Goal: Task Accomplishment & Management: Manage account settings

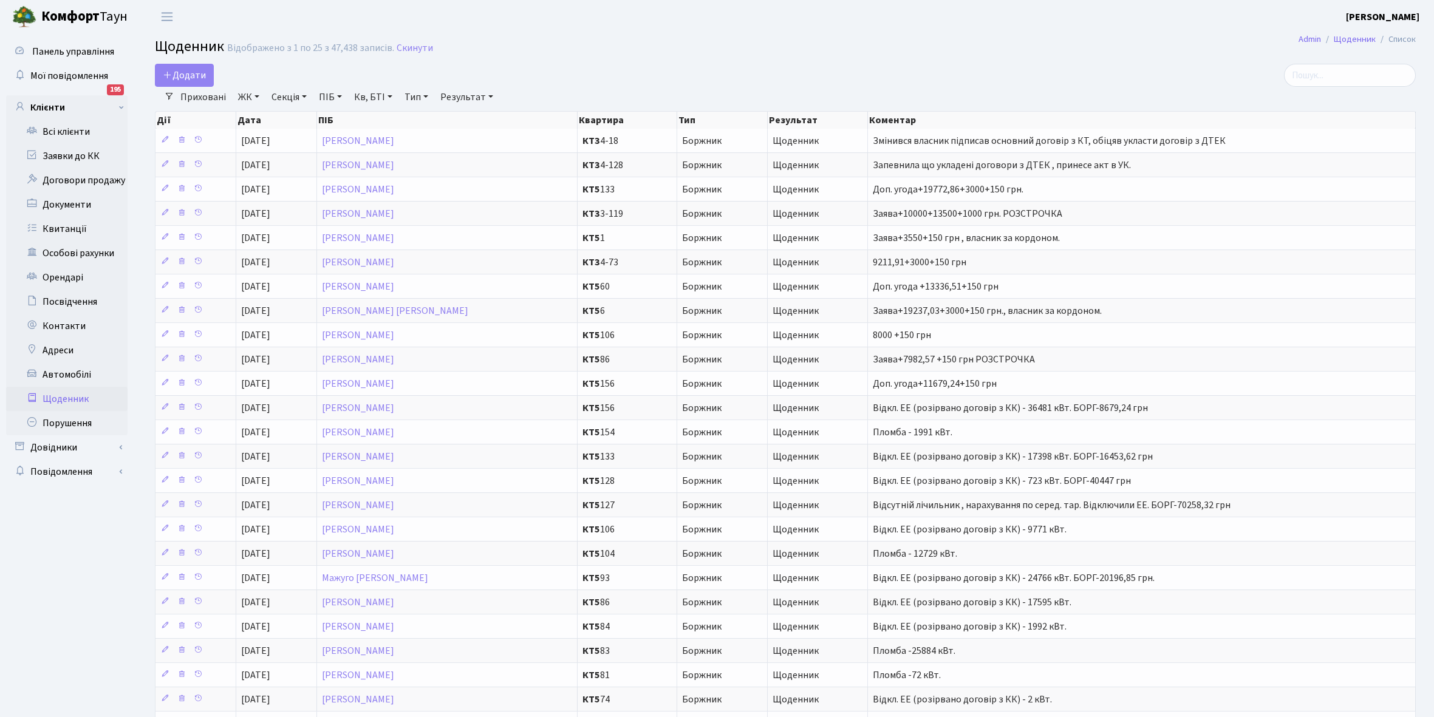
select select "25"
click at [69, 132] on link "Всі клієнти" at bounding box center [66, 132] width 121 height 24
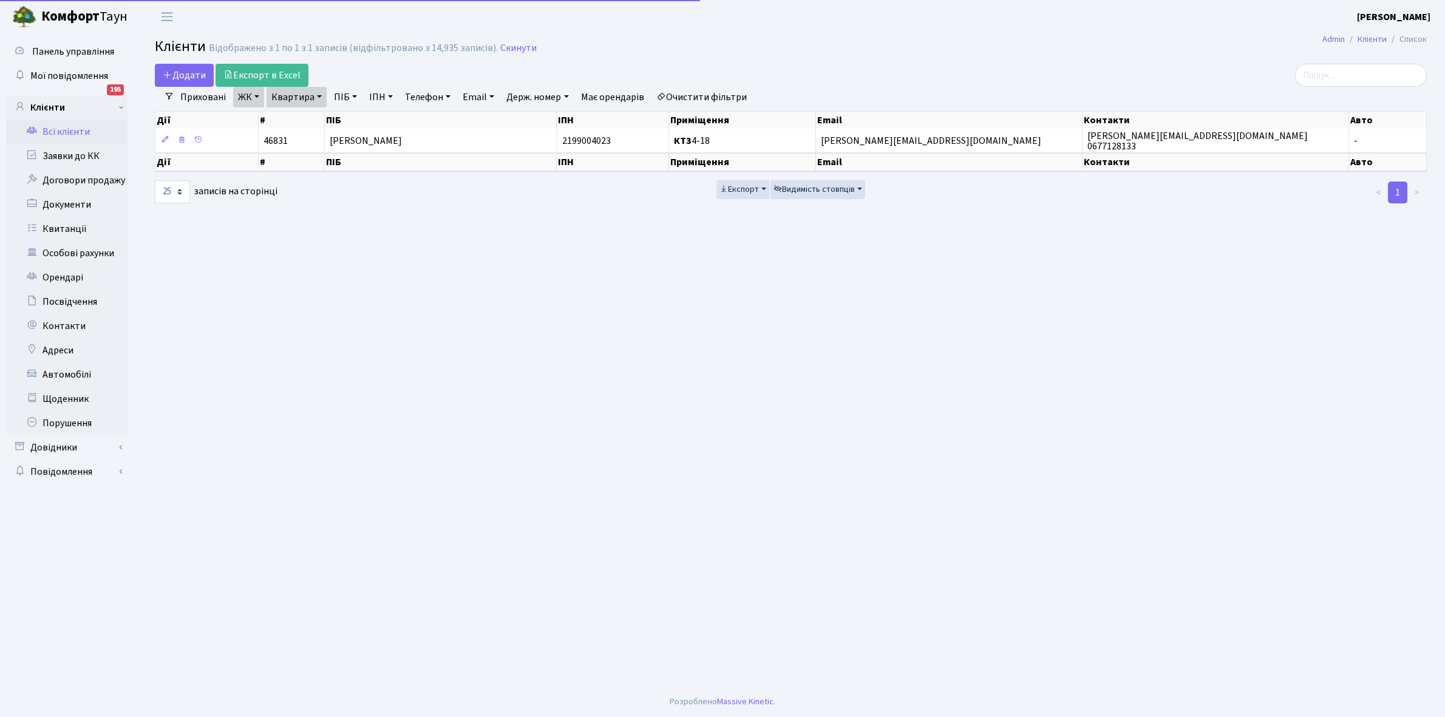
select select "25"
click at [709, 92] on link "Очистити фільтри" at bounding box center [702, 97] width 100 height 21
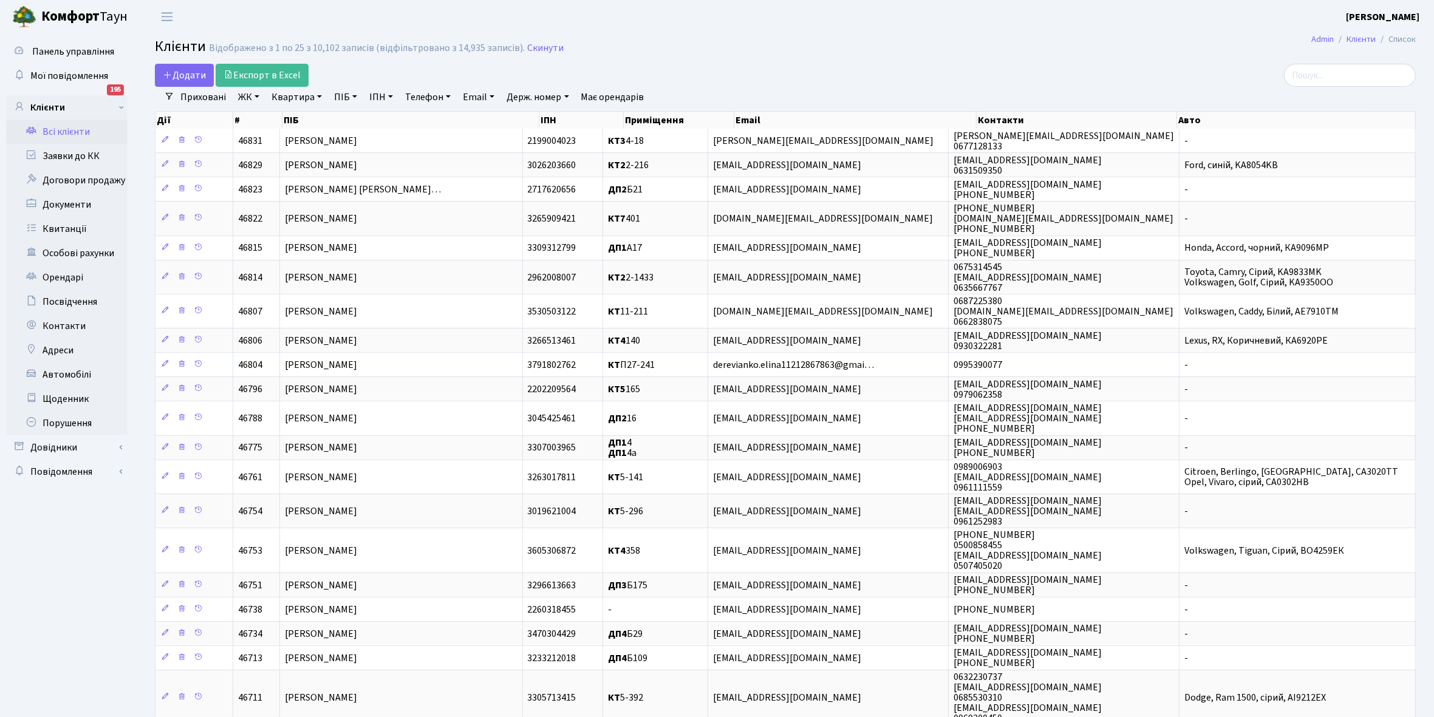
click at [258, 95] on link "ЖК" at bounding box center [248, 97] width 31 height 21
click at [292, 138] on li "КТ, вул. Регенераторна, 4" at bounding box center [309, 139] width 147 height 21
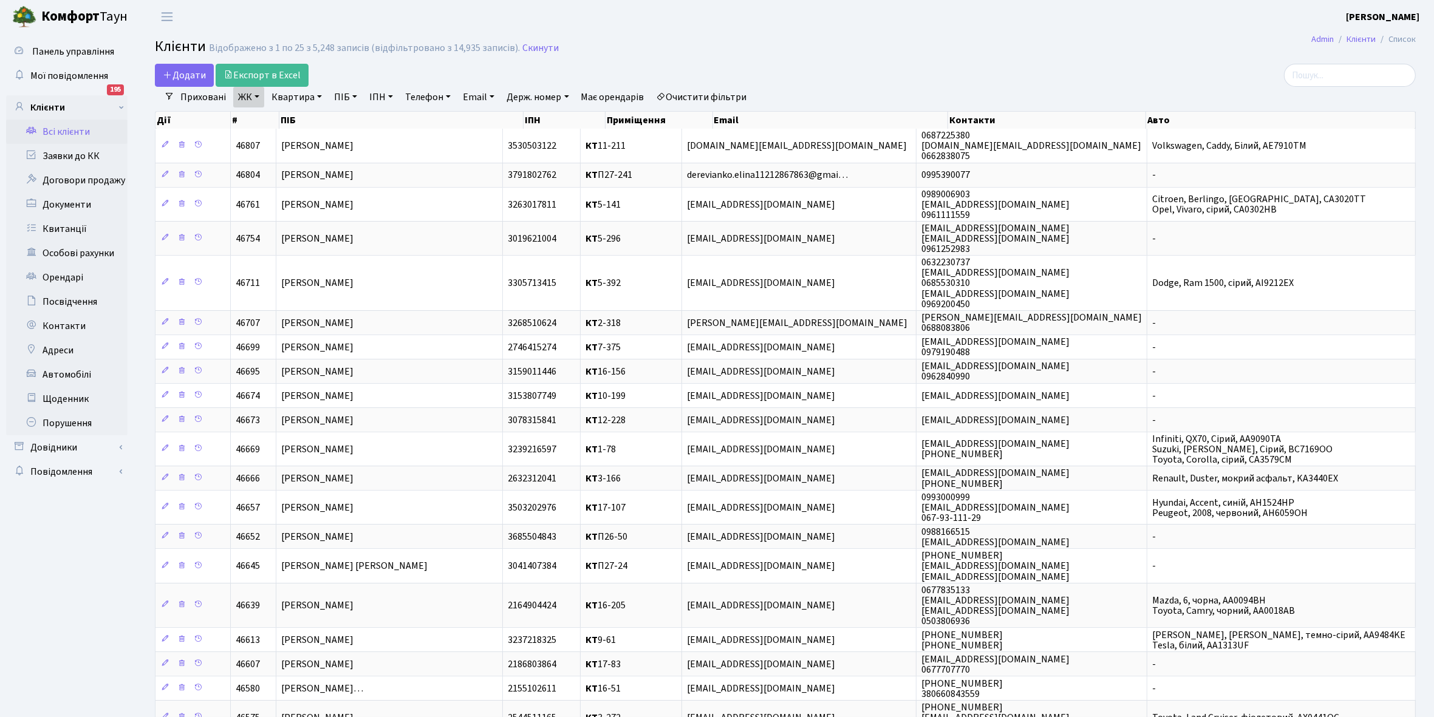
click at [318, 95] on link "Квартира" at bounding box center [297, 97] width 60 height 21
click at [311, 116] on input "text" at bounding box center [302, 120] width 71 height 23
type input "1-63"
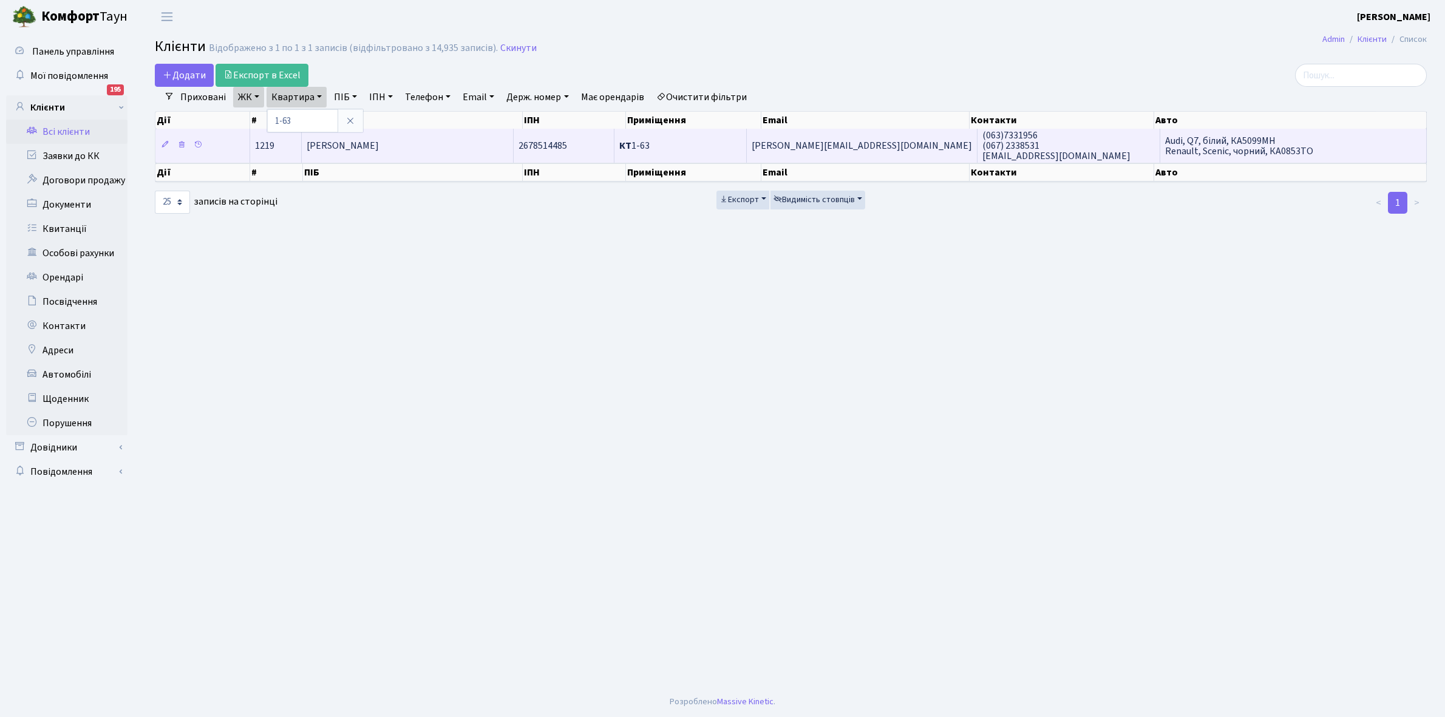
click at [468, 144] on td "Ніколайчук Ірина Петрівна" at bounding box center [408, 145] width 213 height 33
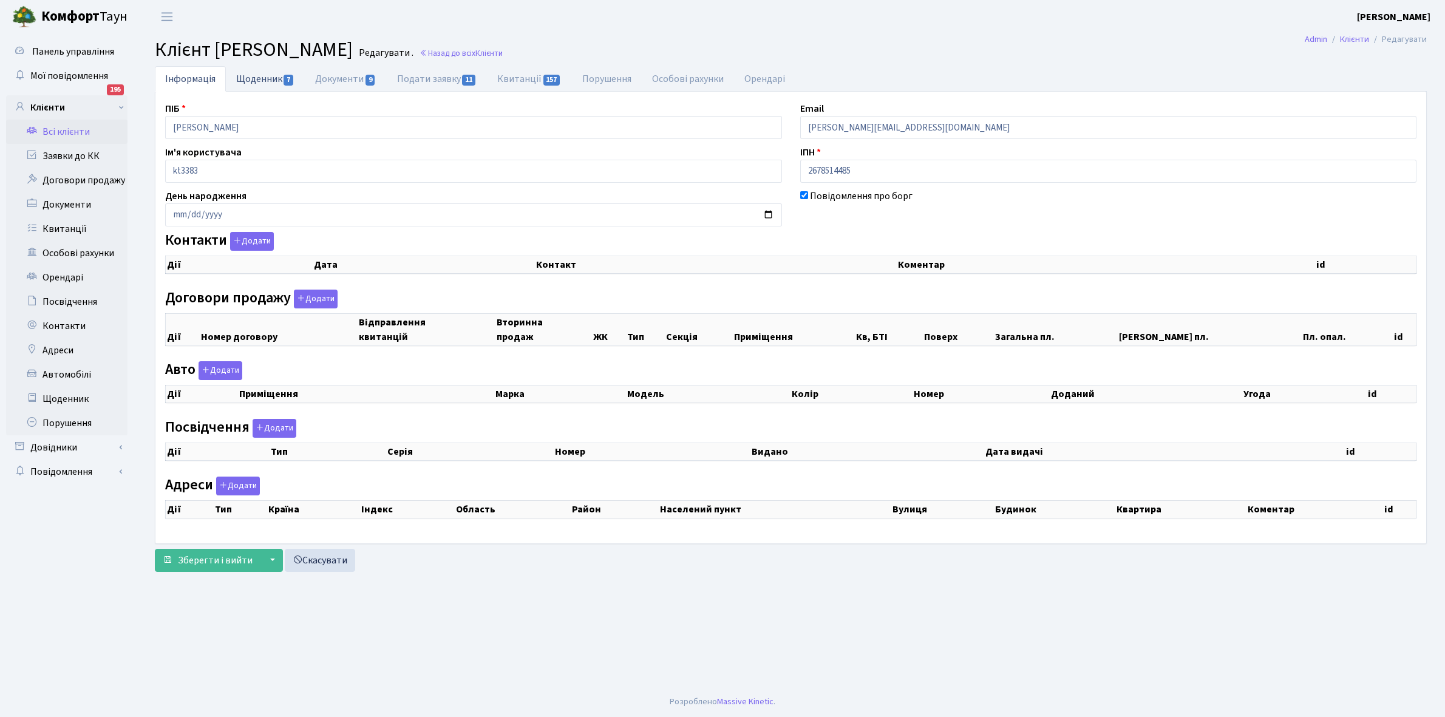
click at [243, 78] on link "Щоденник 7" at bounding box center [265, 78] width 79 height 25
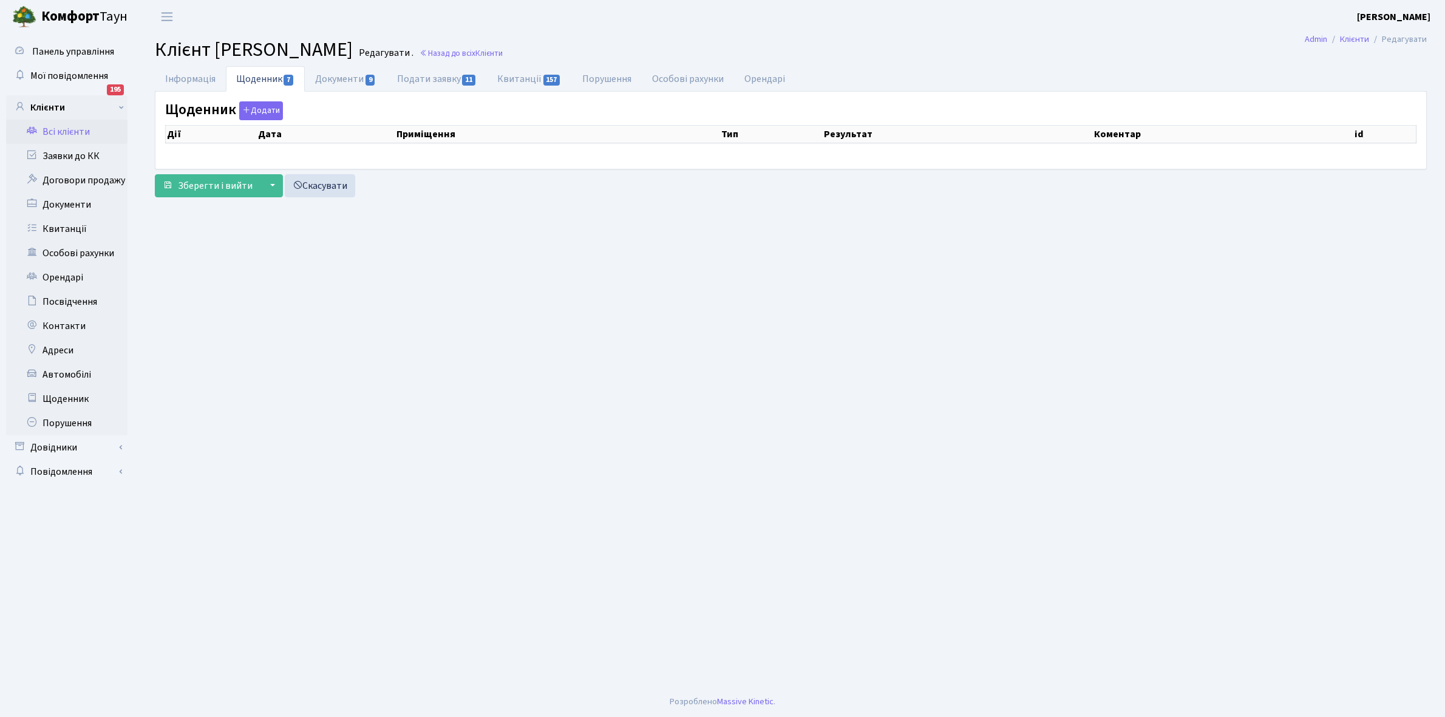
select select "25"
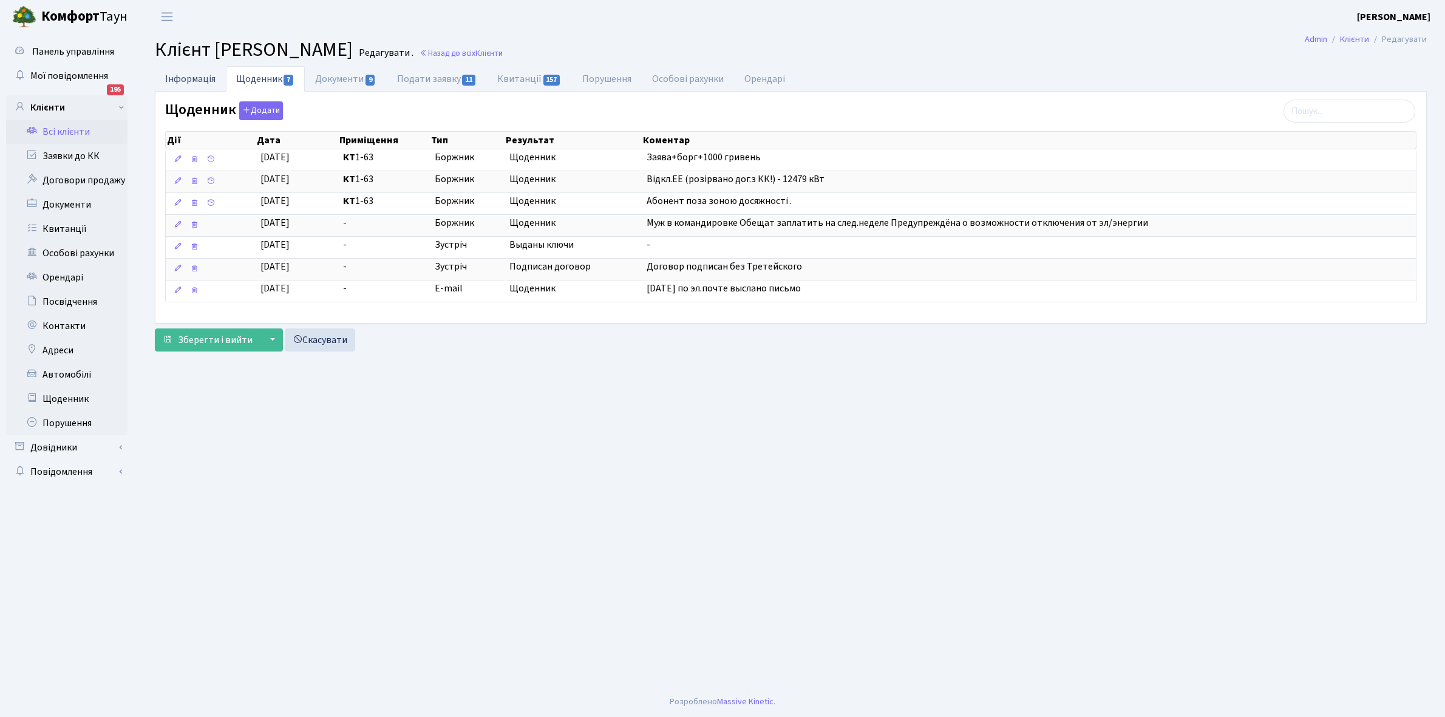
click at [183, 79] on link "Інформація" at bounding box center [190, 78] width 71 height 25
select select "25"
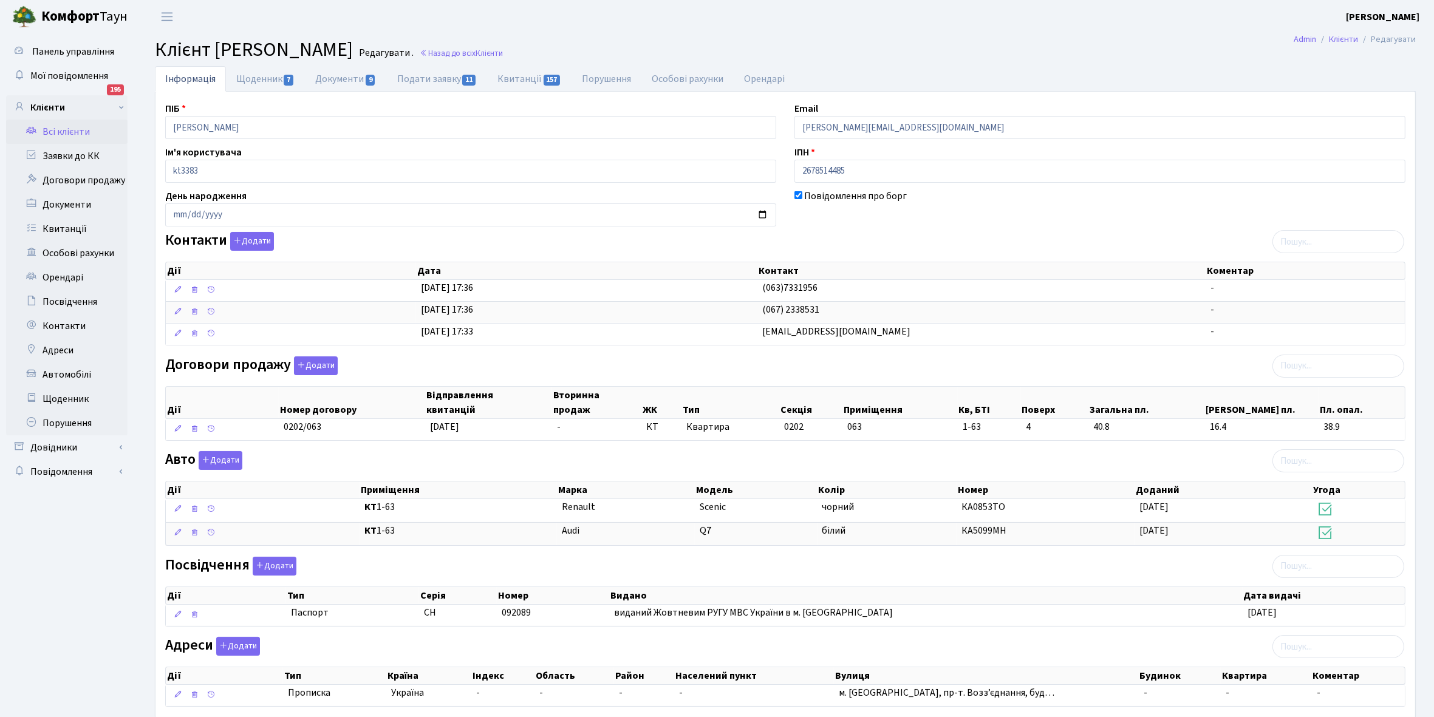
click at [78, 131] on link "Всі клієнти" at bounding box center [66, 132] width 121 height 24
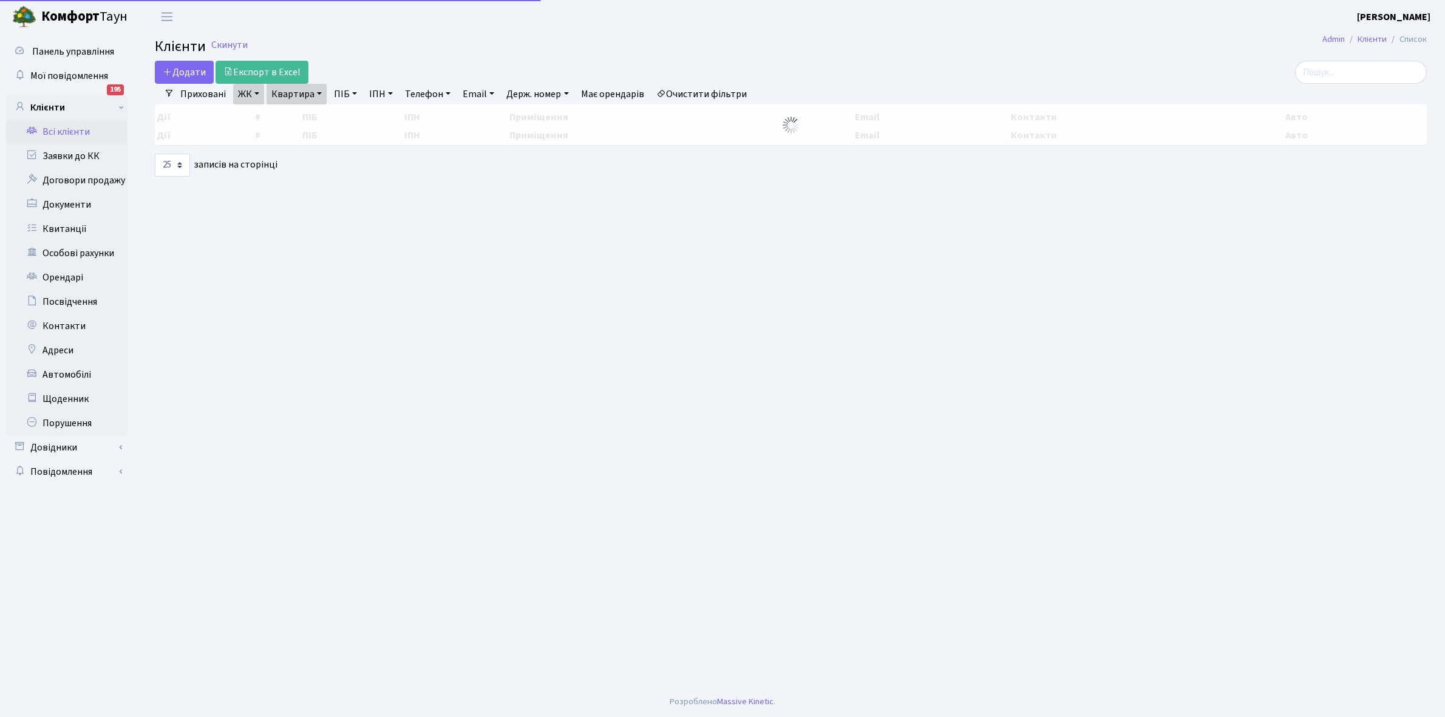
select select "25"
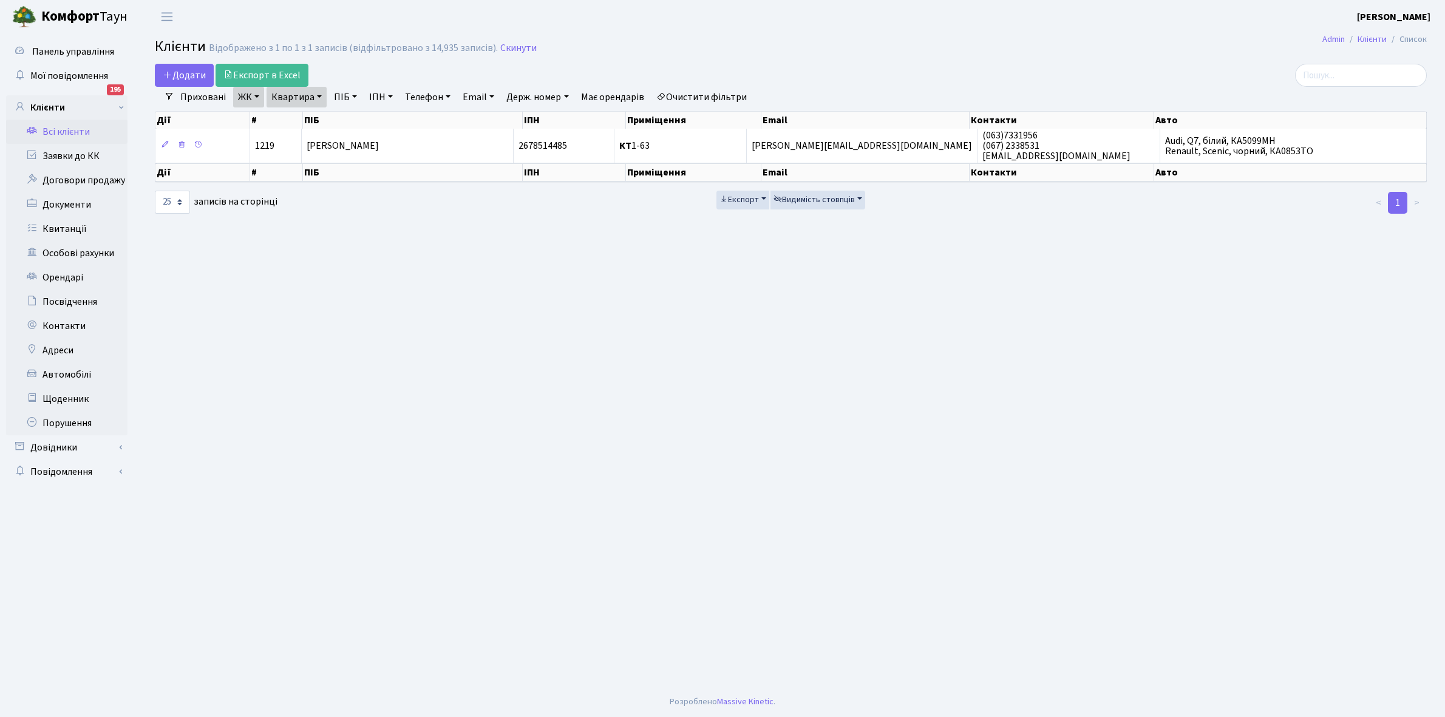
click at [319, 95] on link "Квартира" at bounding box center [297, 97] width 60 height 21
click at [311, 117] on input "1-63" at bounding box center [302, 120] width 71 height 23
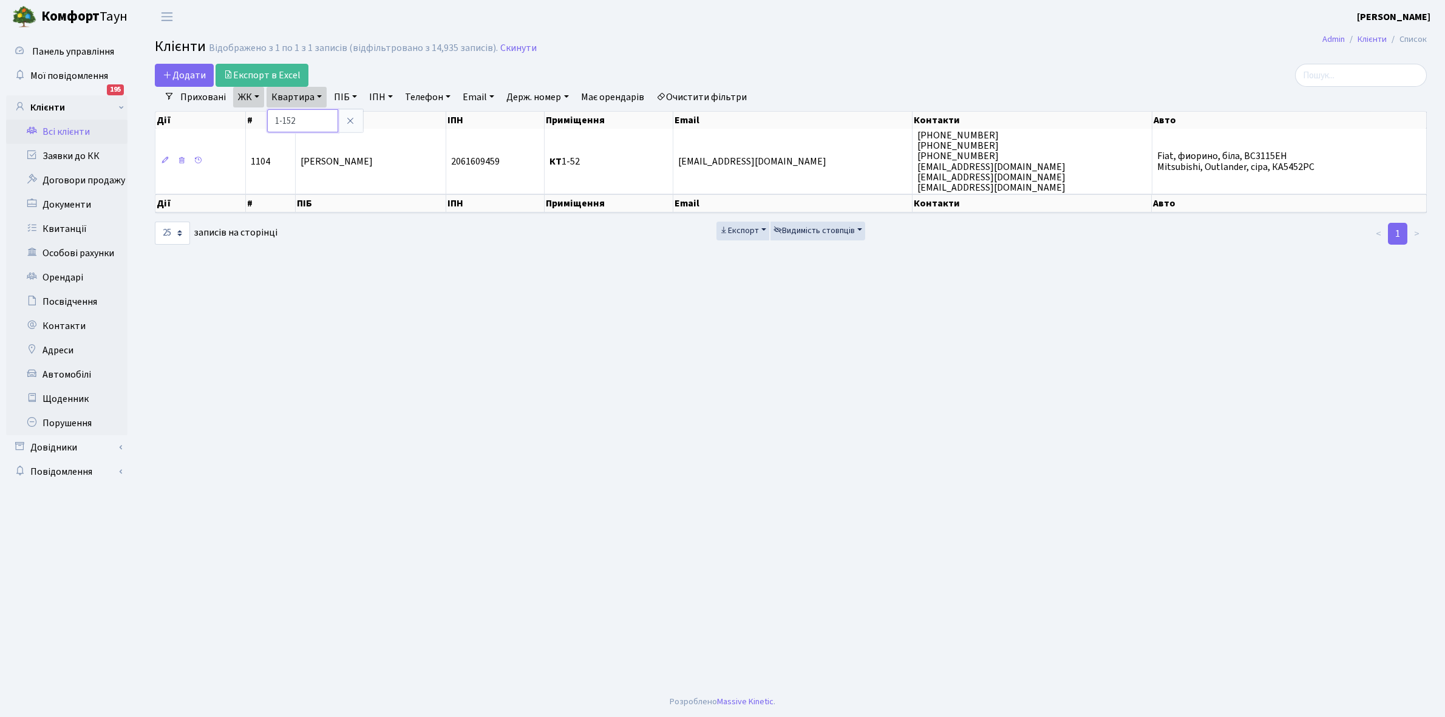
type input "1-152"
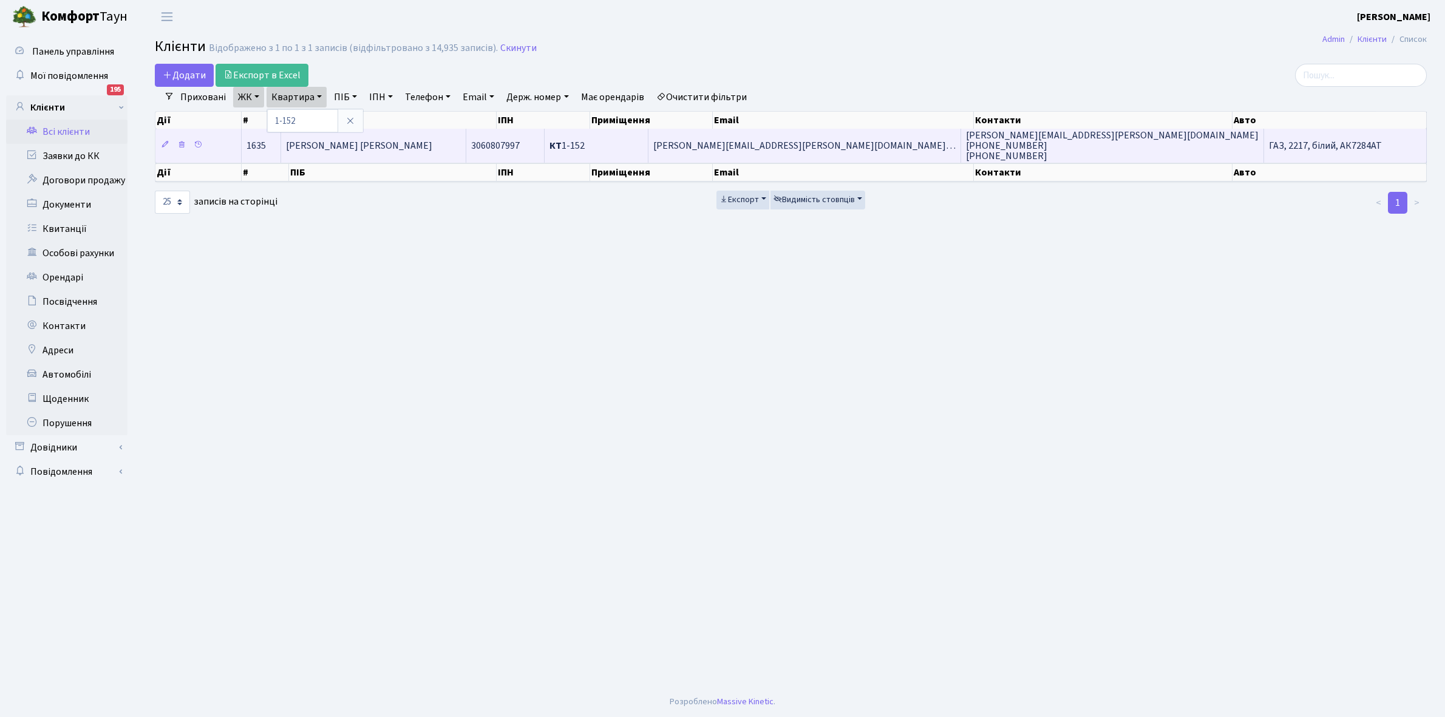
click at [440, 141] on td "Баранов В'ячеслав Ігорович" at bounding box center [373, 145] width 185 height 33
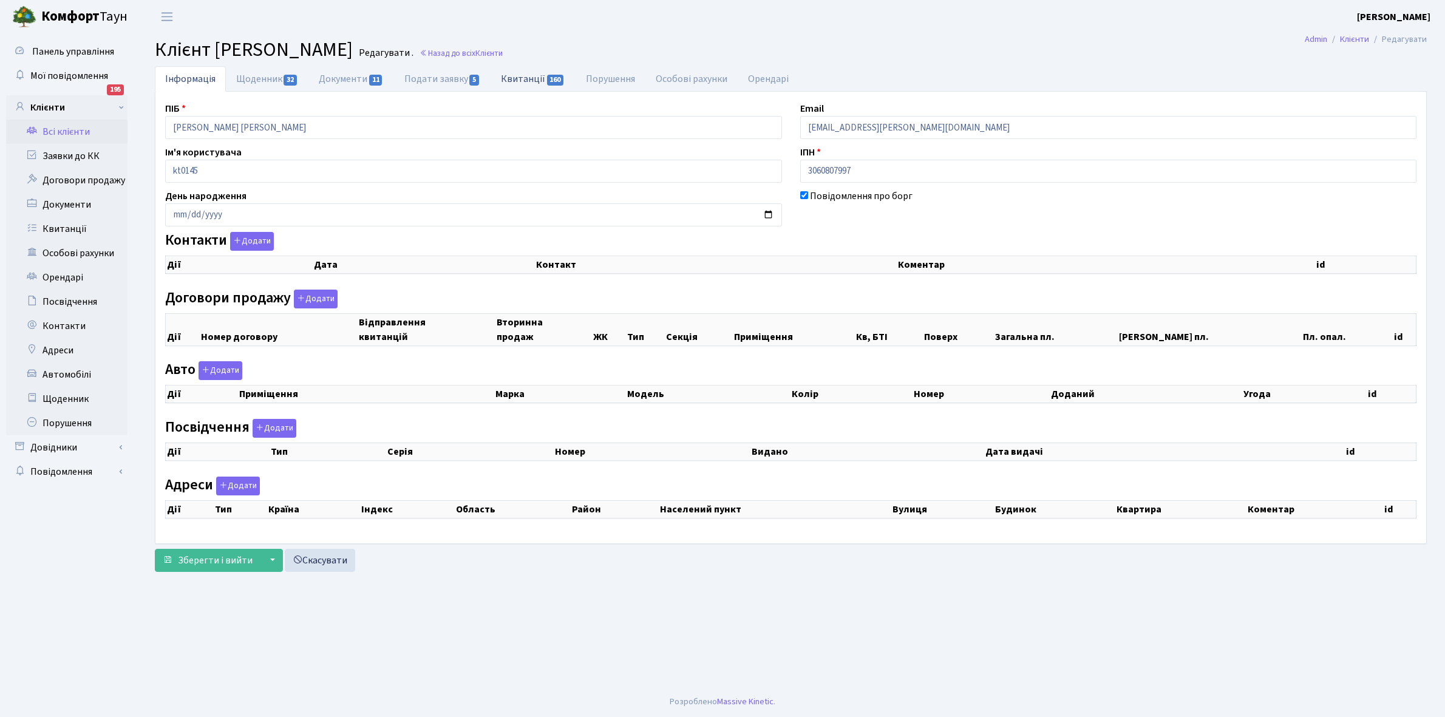
checkbox input "true"
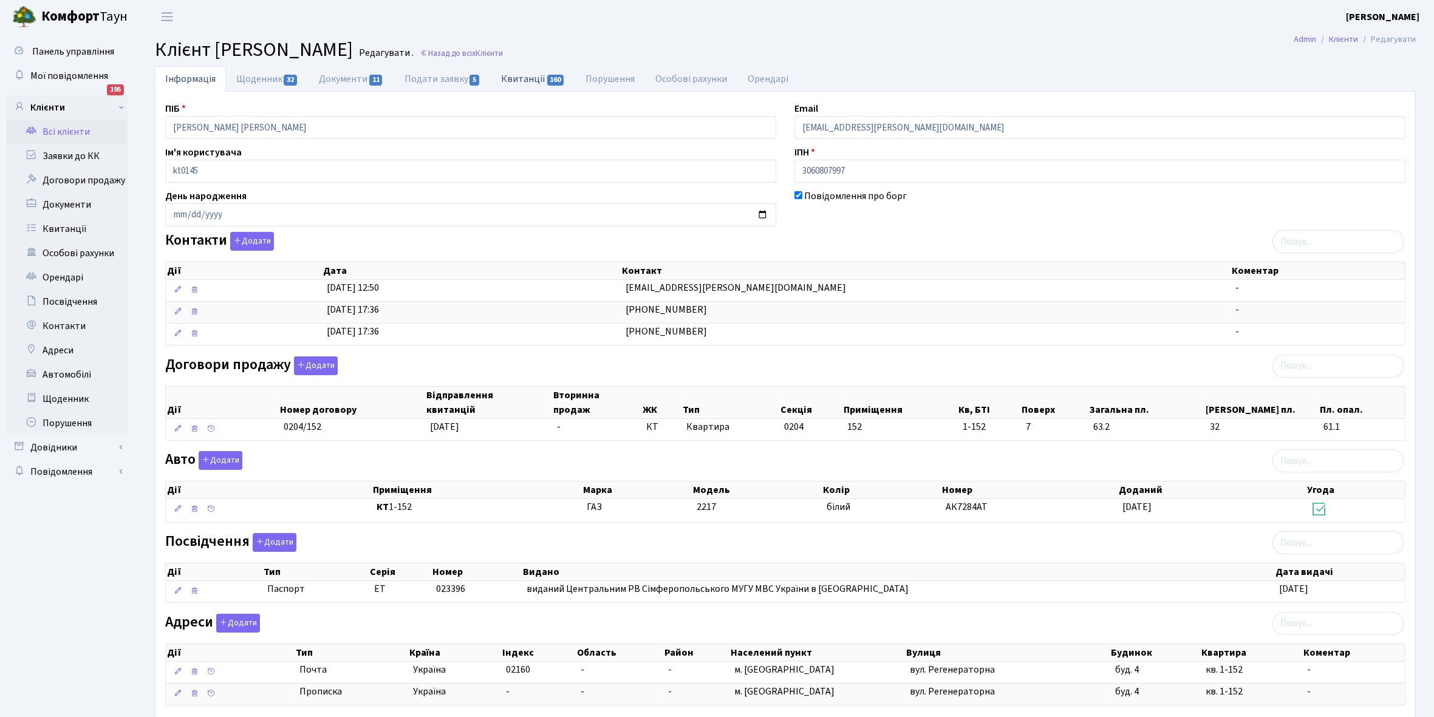
click at [527, 80] on link "Квитанції 160" at bounding box center [533, 78] width 84 height 25
select select "25"
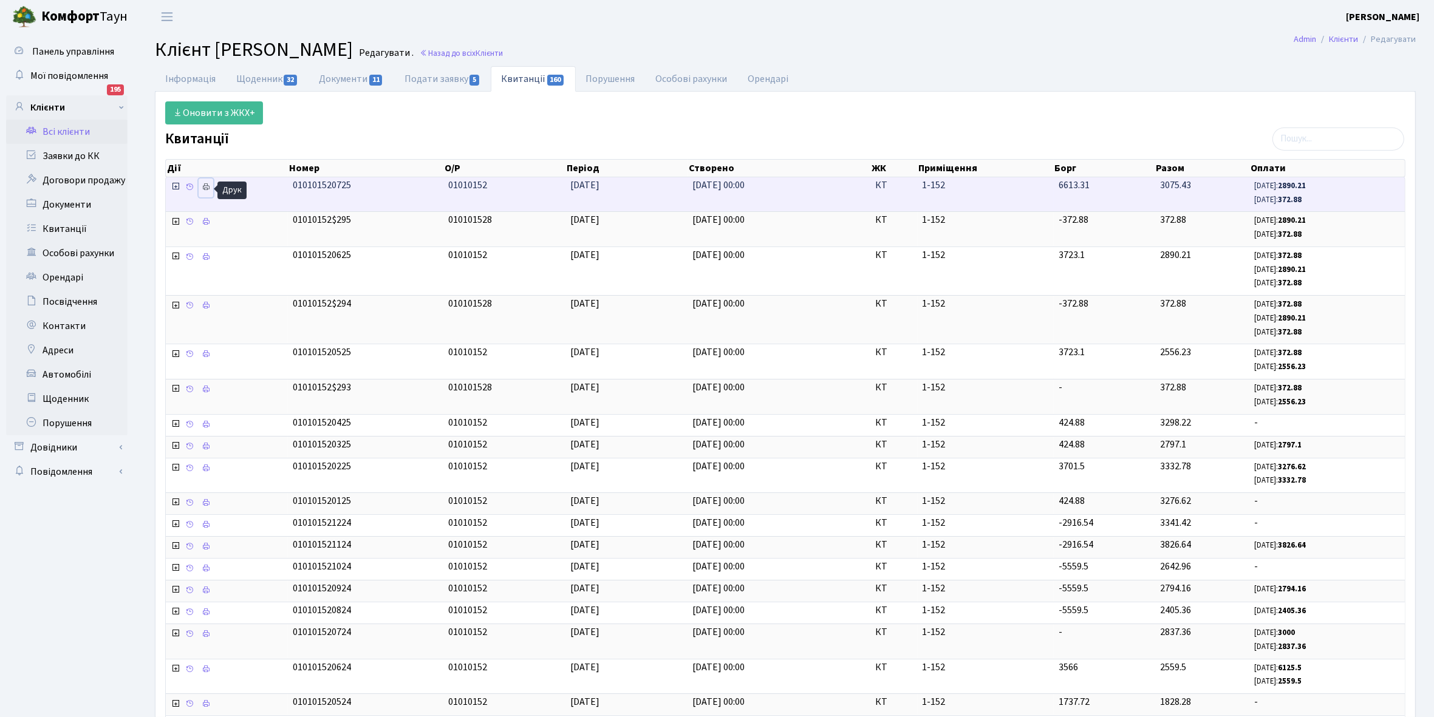
click at [205, 187] on icon at bounding box center [206, 187] width 9 height 9
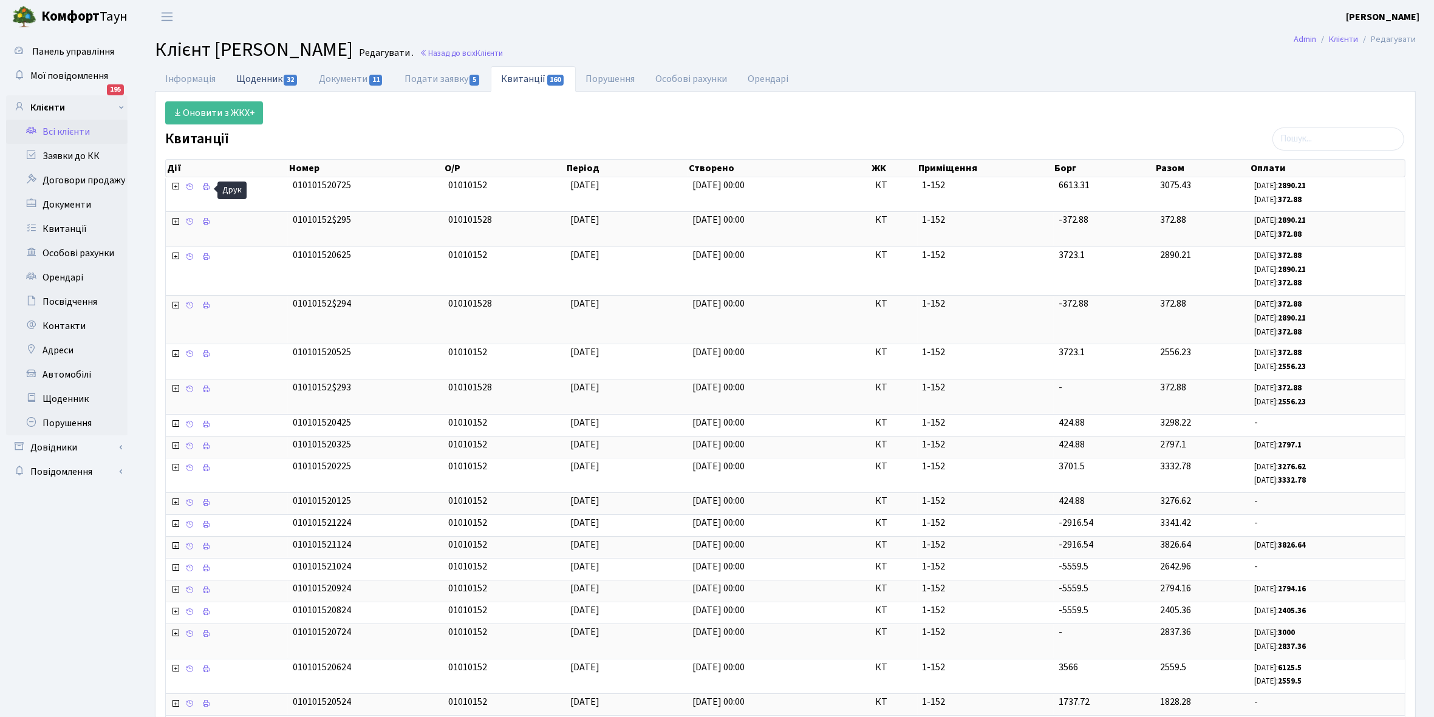
click at [247, 83] on link "Щоденник 32" at bounding box center [267, 78] width 83 height 25
select select "25"
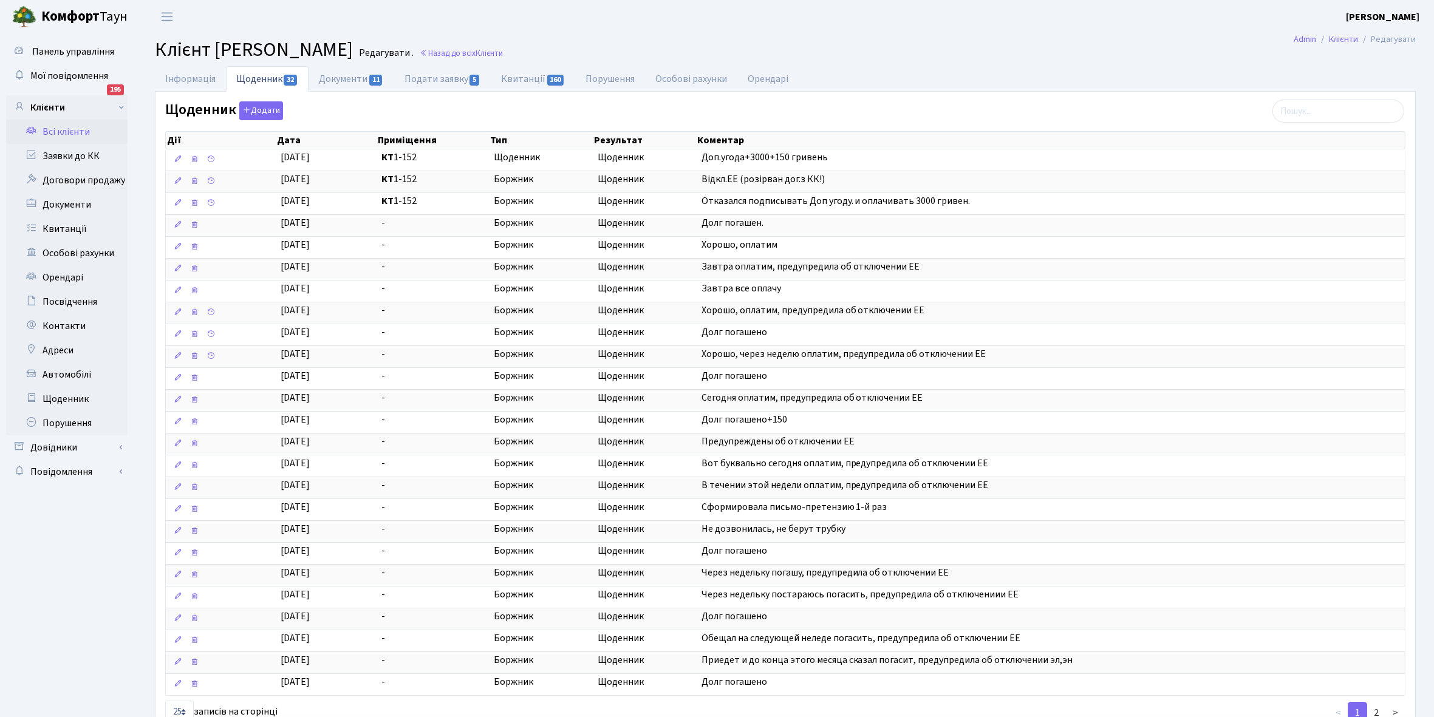
click at [75, 123] on link "Всі клієнти" at bounding box center [66, 132] width 121 height 24
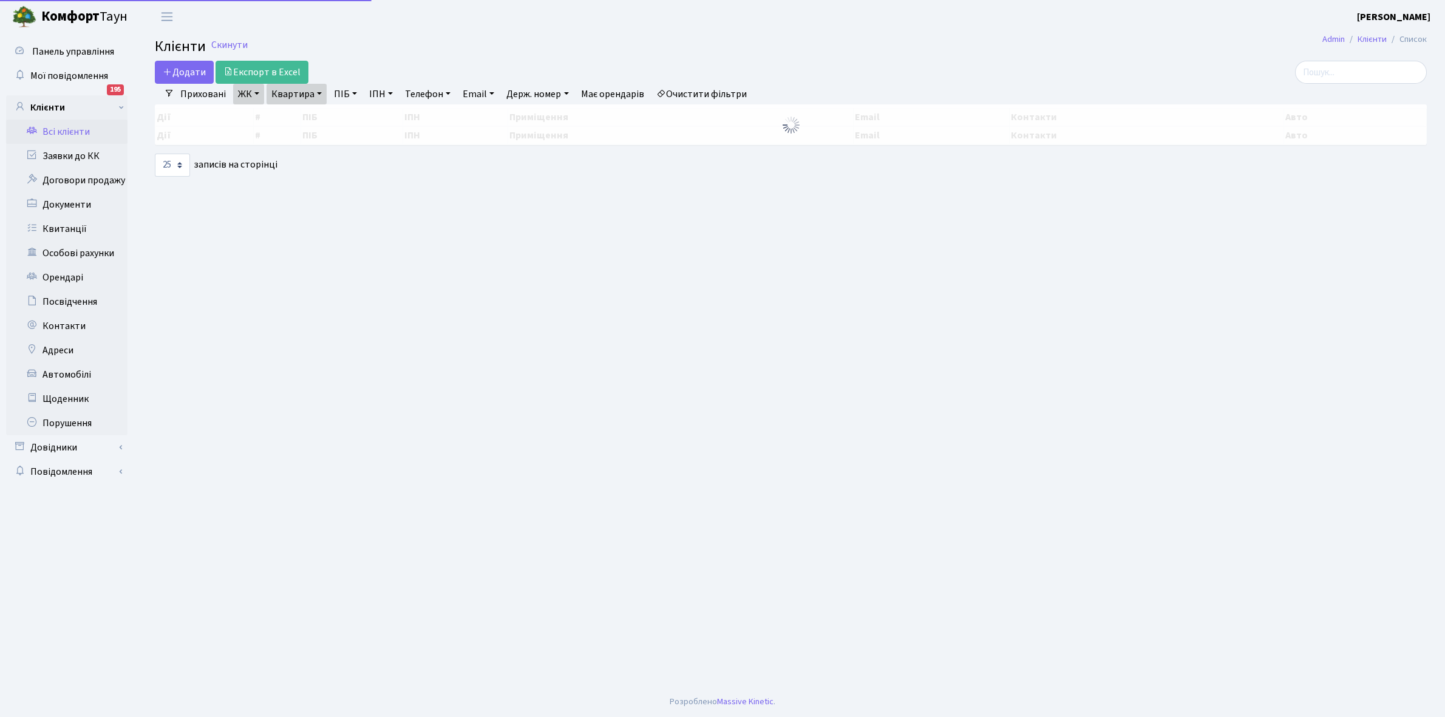
select select "25"
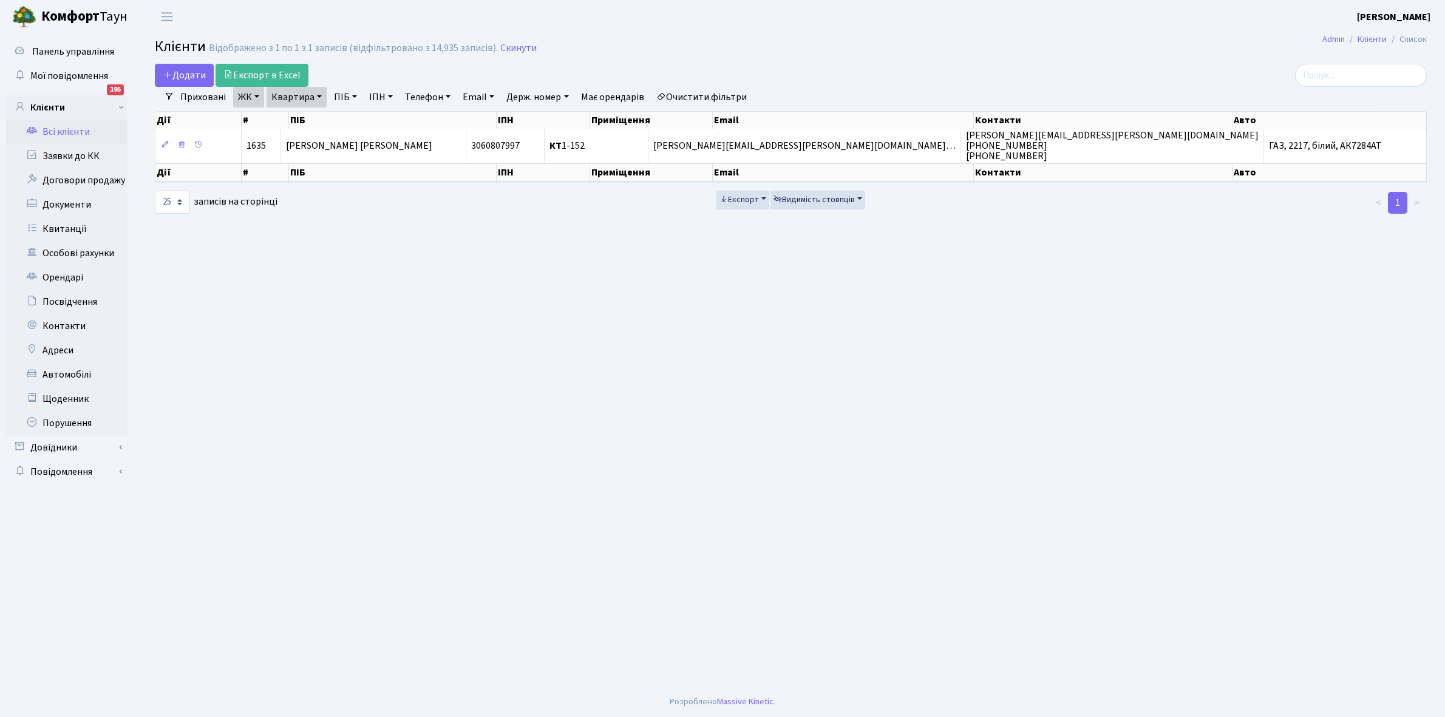
click at [319, 94] on link "Квартира" at bounding box center [297, 97] width 60 height 21
click at [321, 120] on input "1-152" at bounding box center [302, 120] width 71 height 23
type input "1-163"
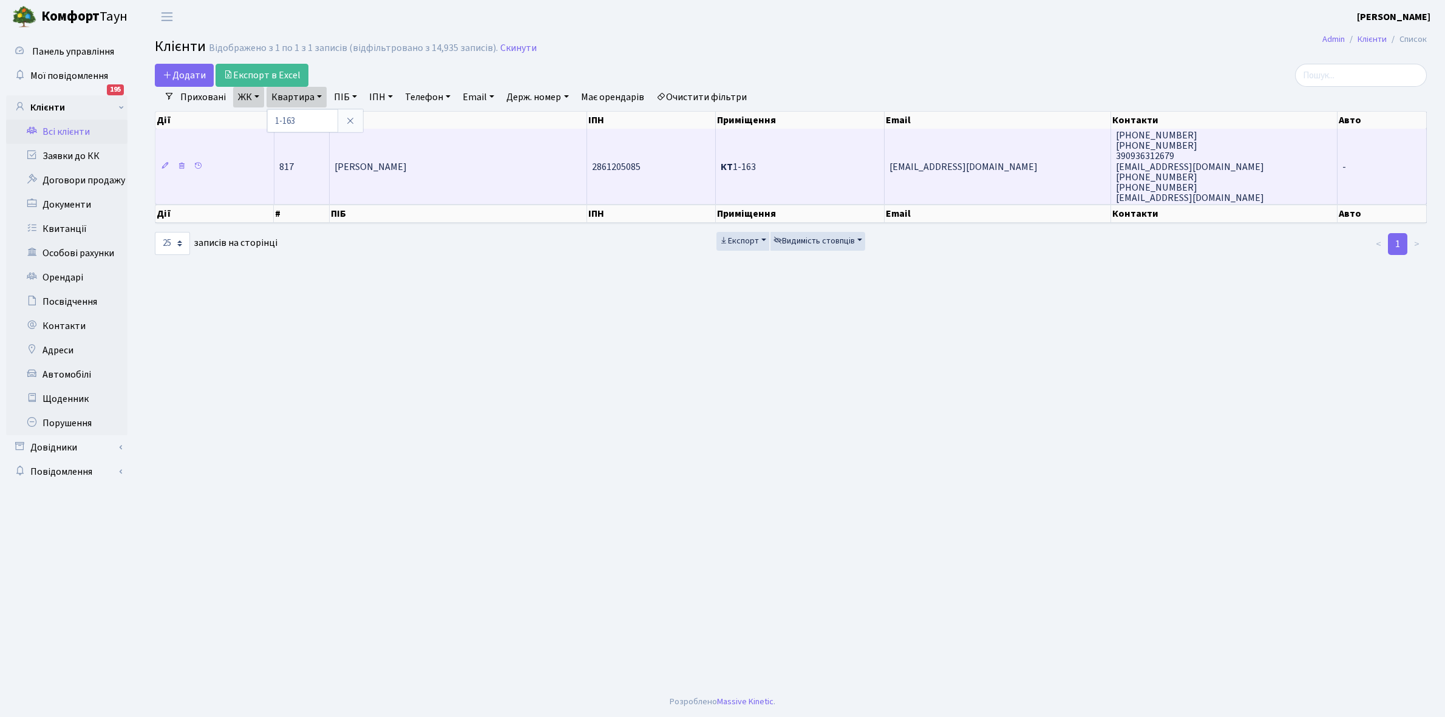
click at [448, 171] on td "Бобко Олена Михайлівна" at bounding box center [458, 166] width 257 height 75
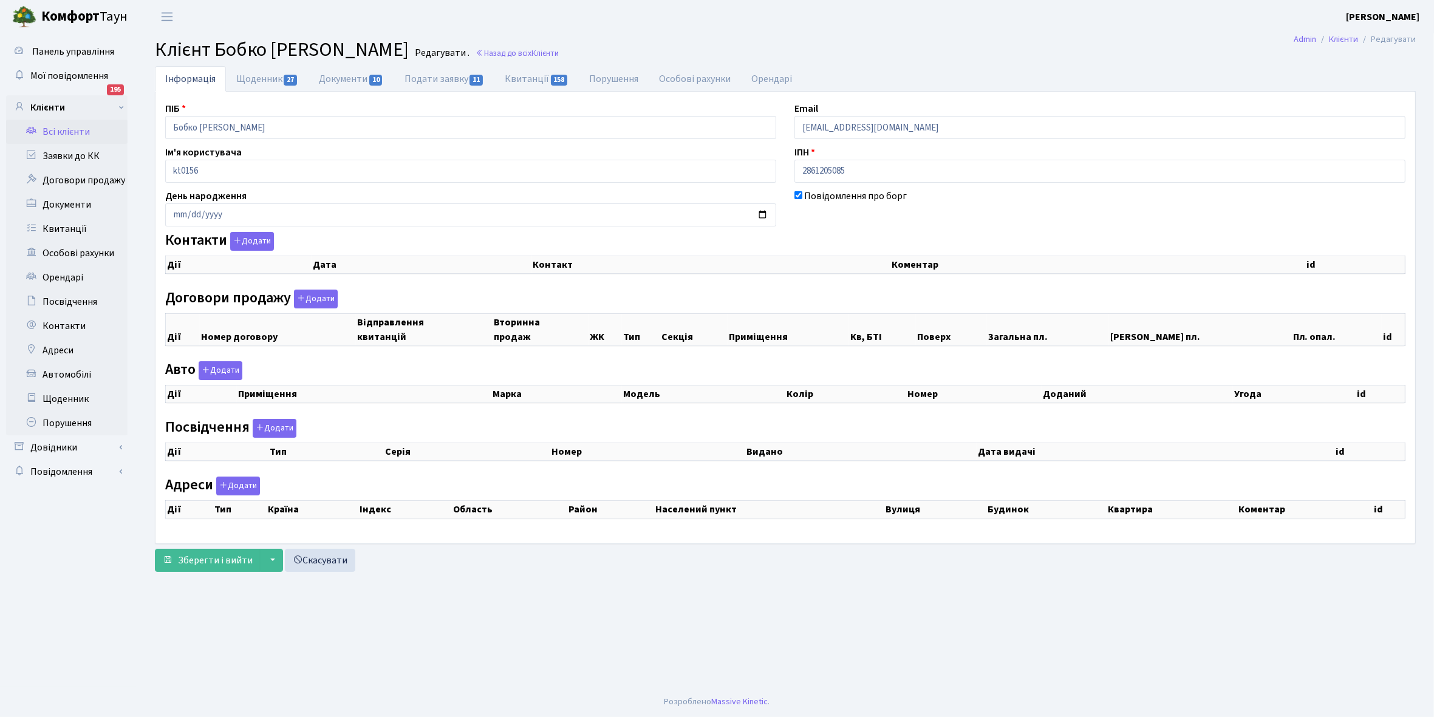
checkbox input "true"
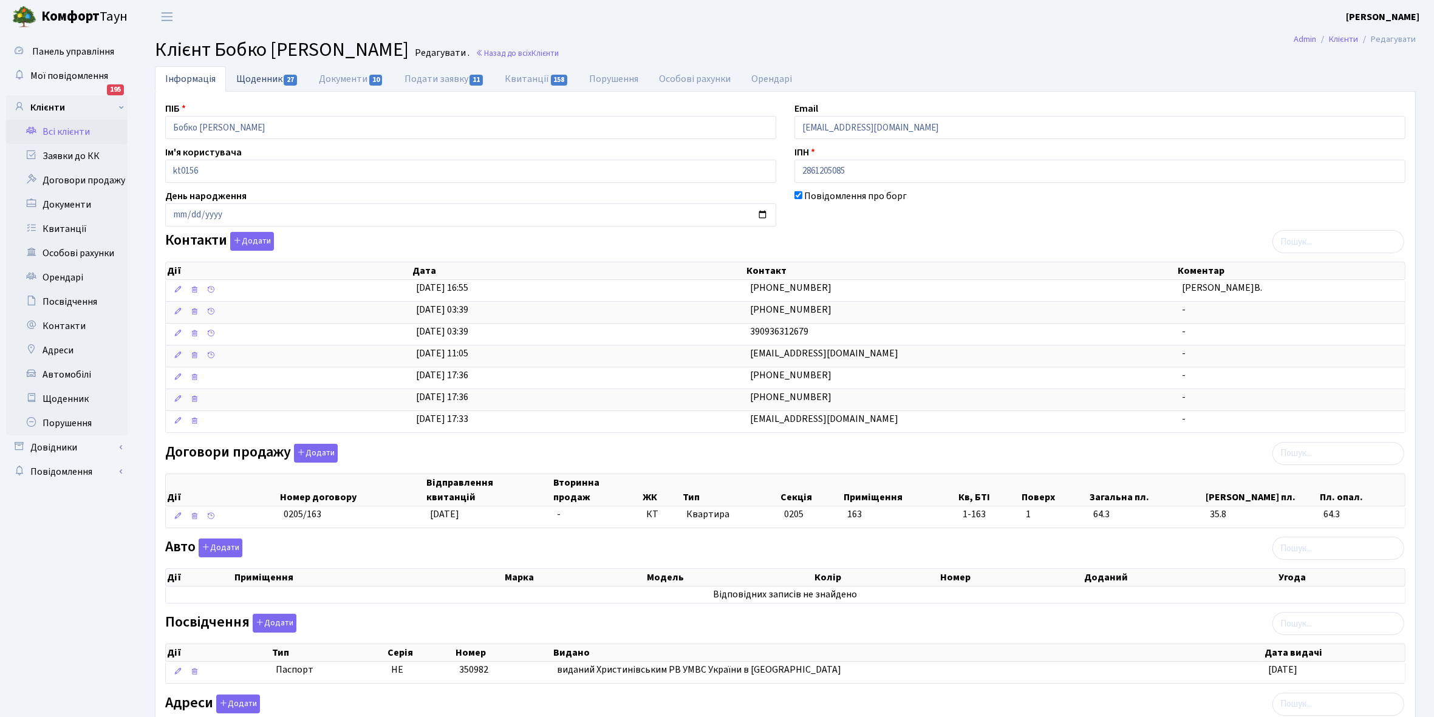
click at [253, 77] on link "Щоденник 27" at bounding box center [267, 78] width 83 height 25
select select "25"
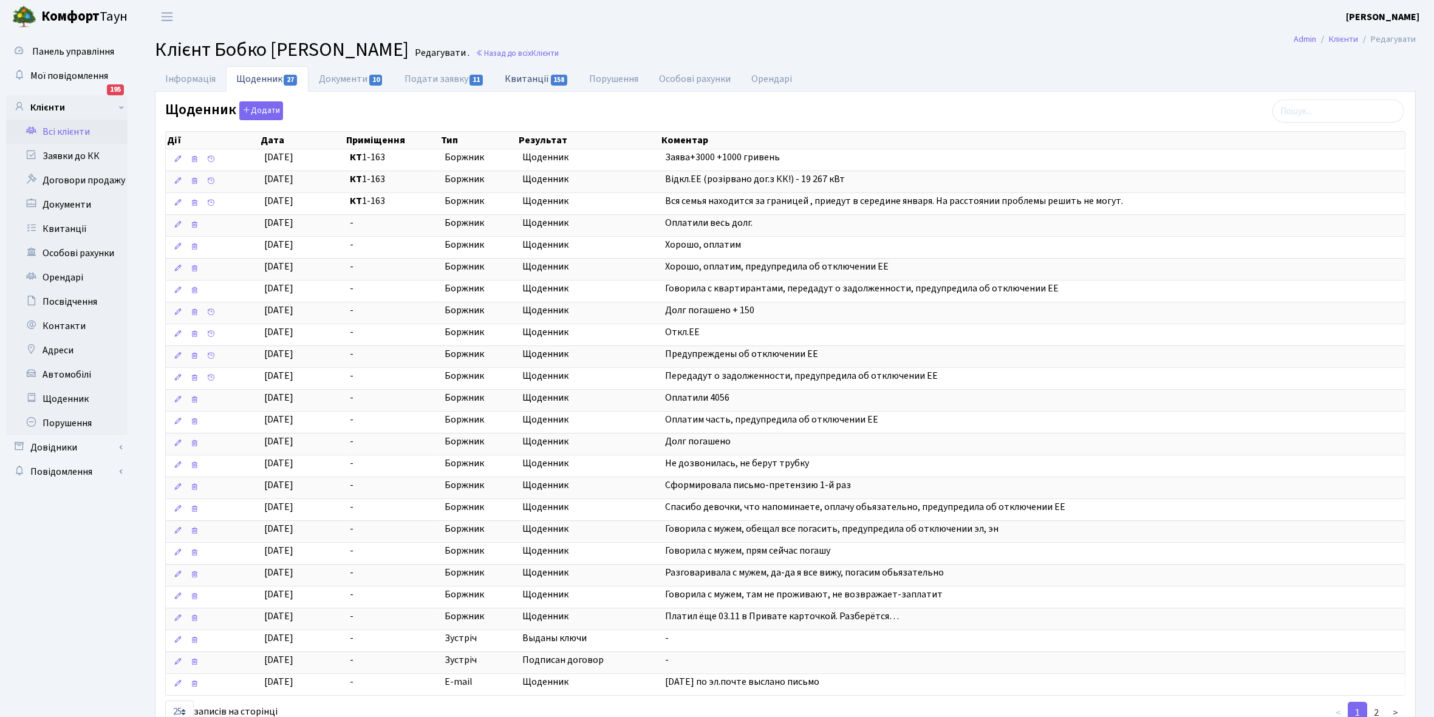
click at [534, 77] on link "Квитанції 158" at bounding box center [536, 78] width 84 height 25
select select "25"
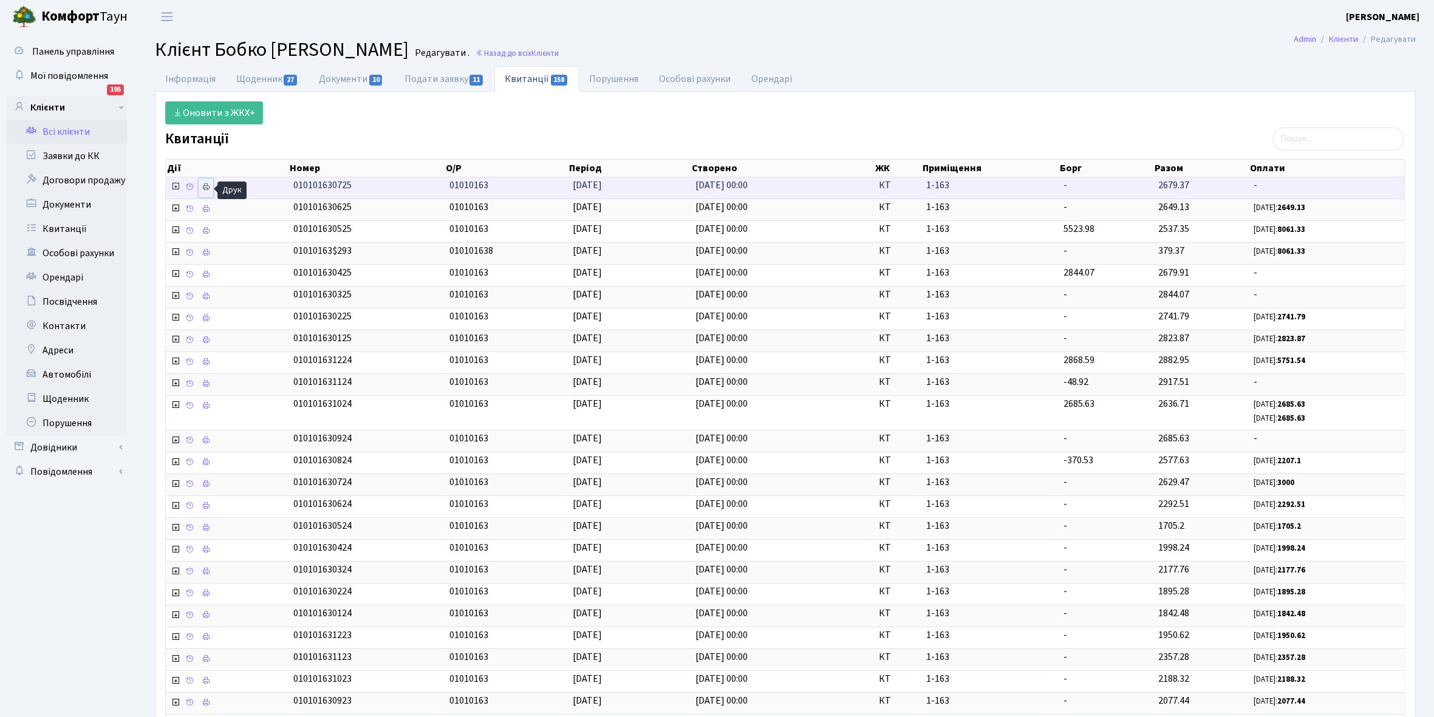
click at [203, 188] on icon at bounding box center [206, 187] width 9 height 9
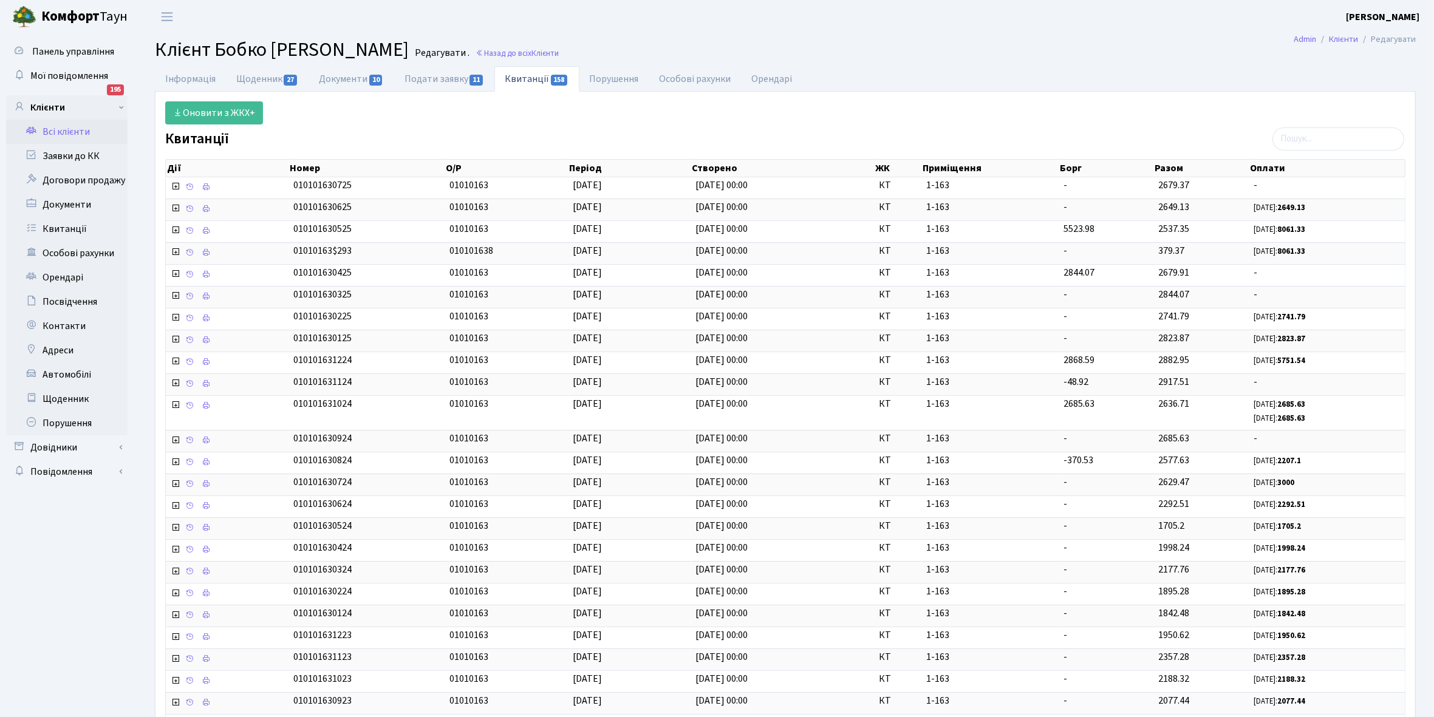
click at [76, 132] on link "Всі клієнти" at bounding box center [66, 132] width 121 height 24
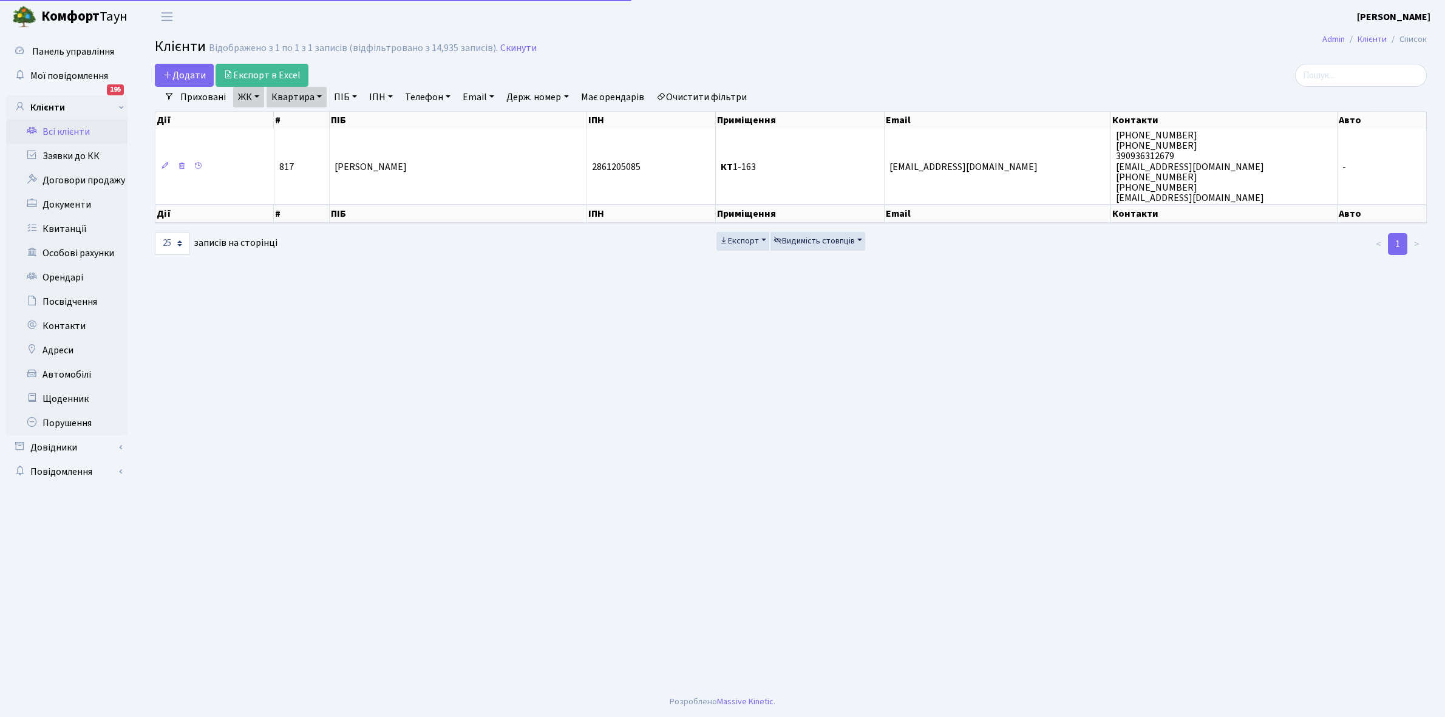
select select "25"
click at [319, 96] on link "Квартира" at bounding box center [297, 97] width 60 height 21
click at [310, 120] on input "1-163" at bounding box center [302, 120] width 71 height 23
type input "1-208"
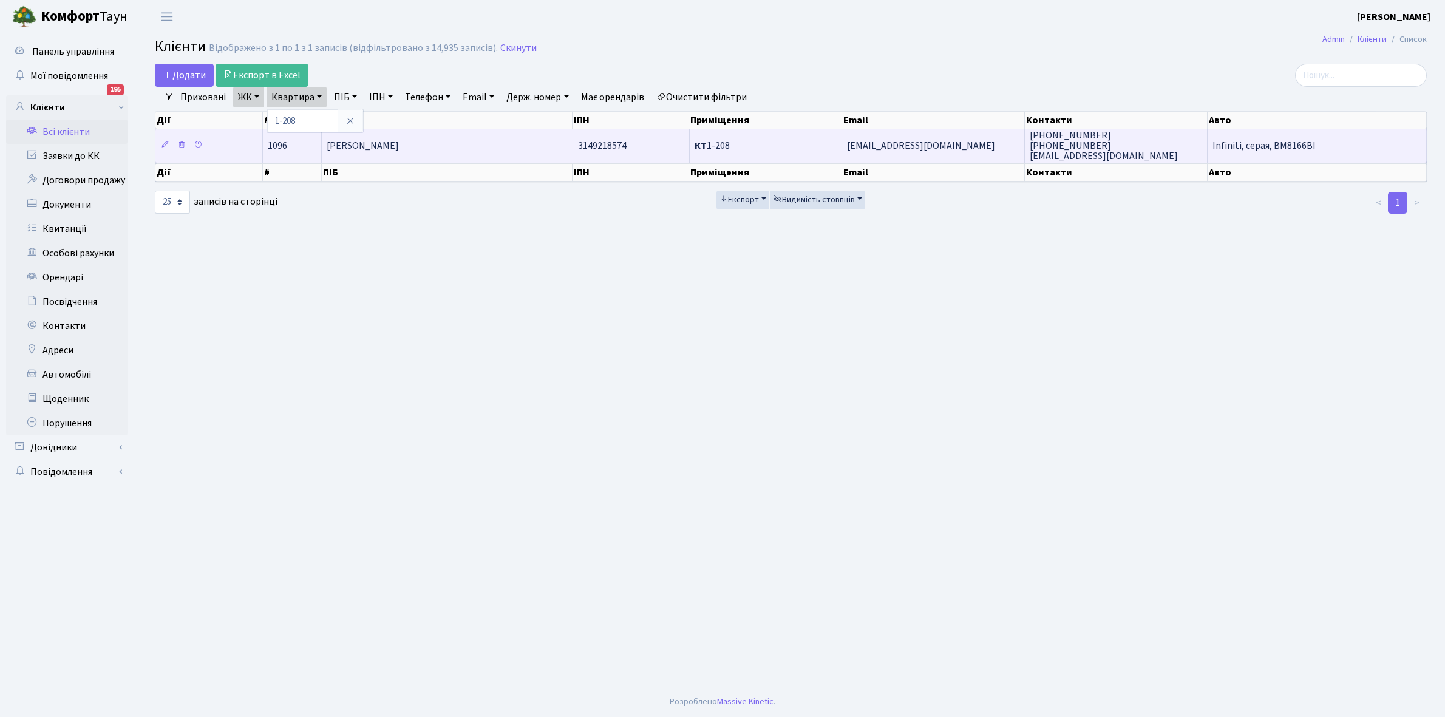
click at [489, 146] on td "[PERSON_NAME]" at bounding box center [447, 145] width 251 height 33
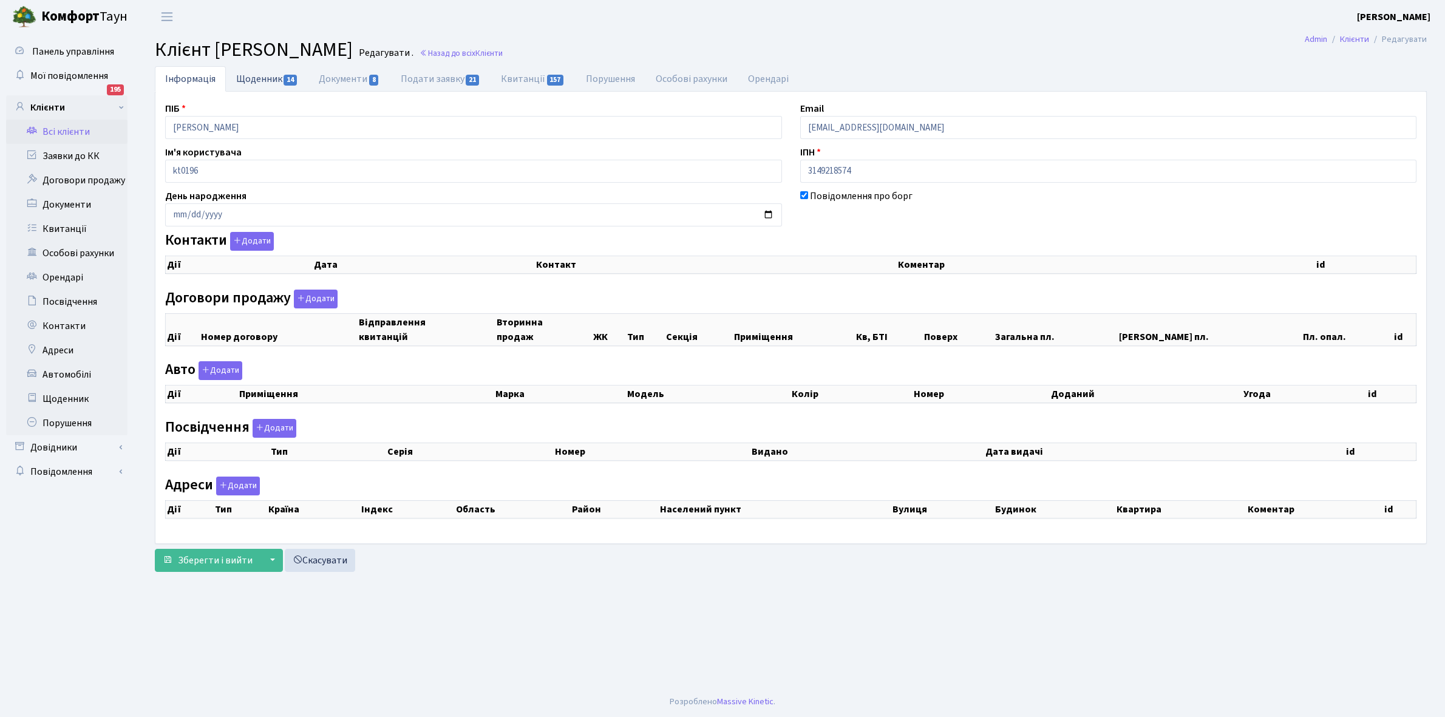
checkbox input "true"
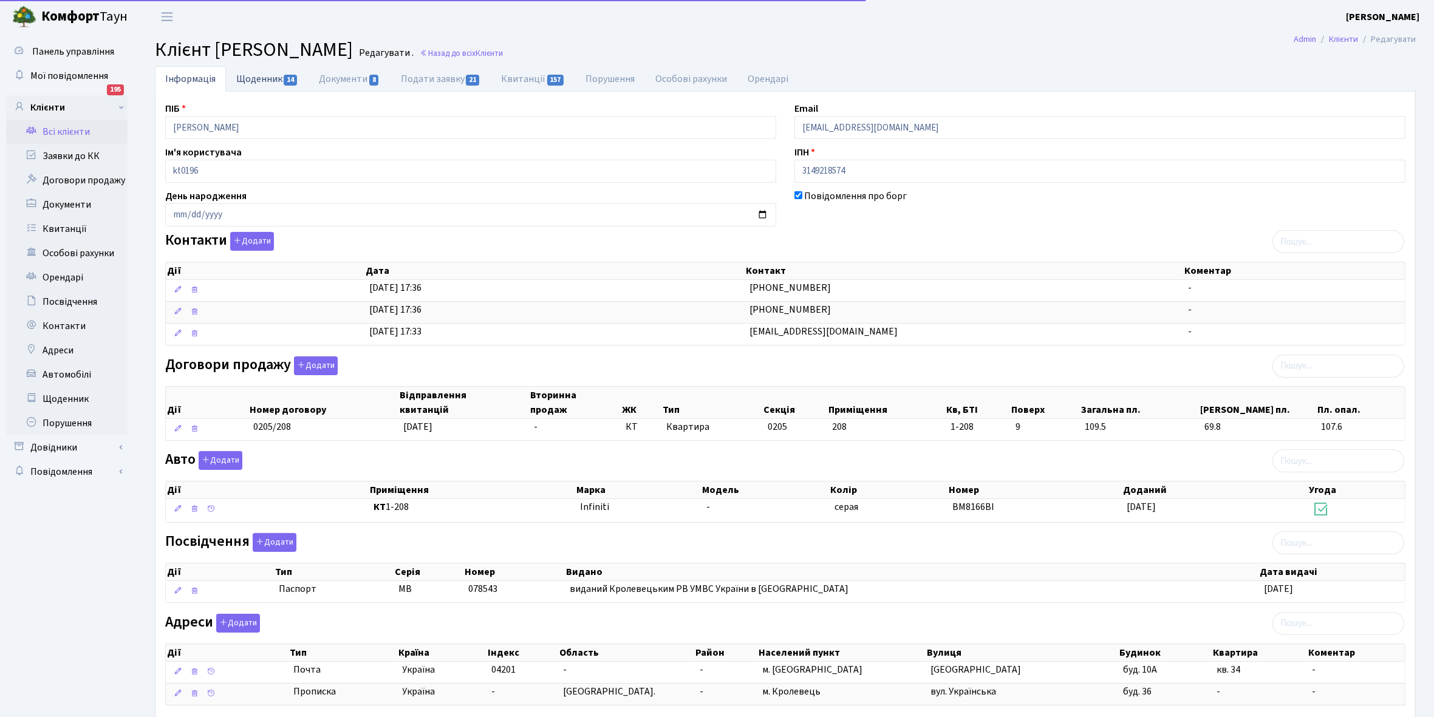
click at [251, 75] on link "Щоденник 14" at bounding box center [267, 78] width 83 height 25
select select "25"
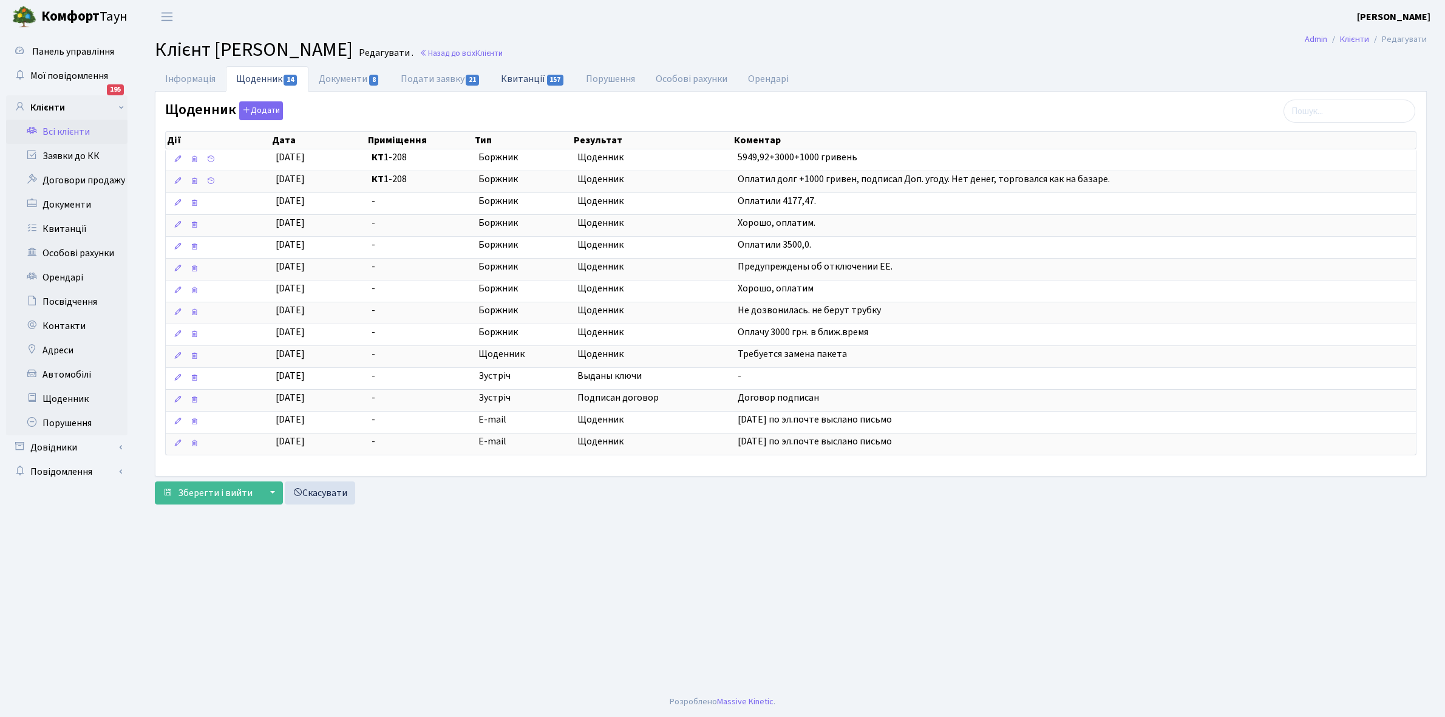
click at [516, 76] on link "Квитанції 157" at bounding box center [533, 78] width 84 height 25
select select "25"
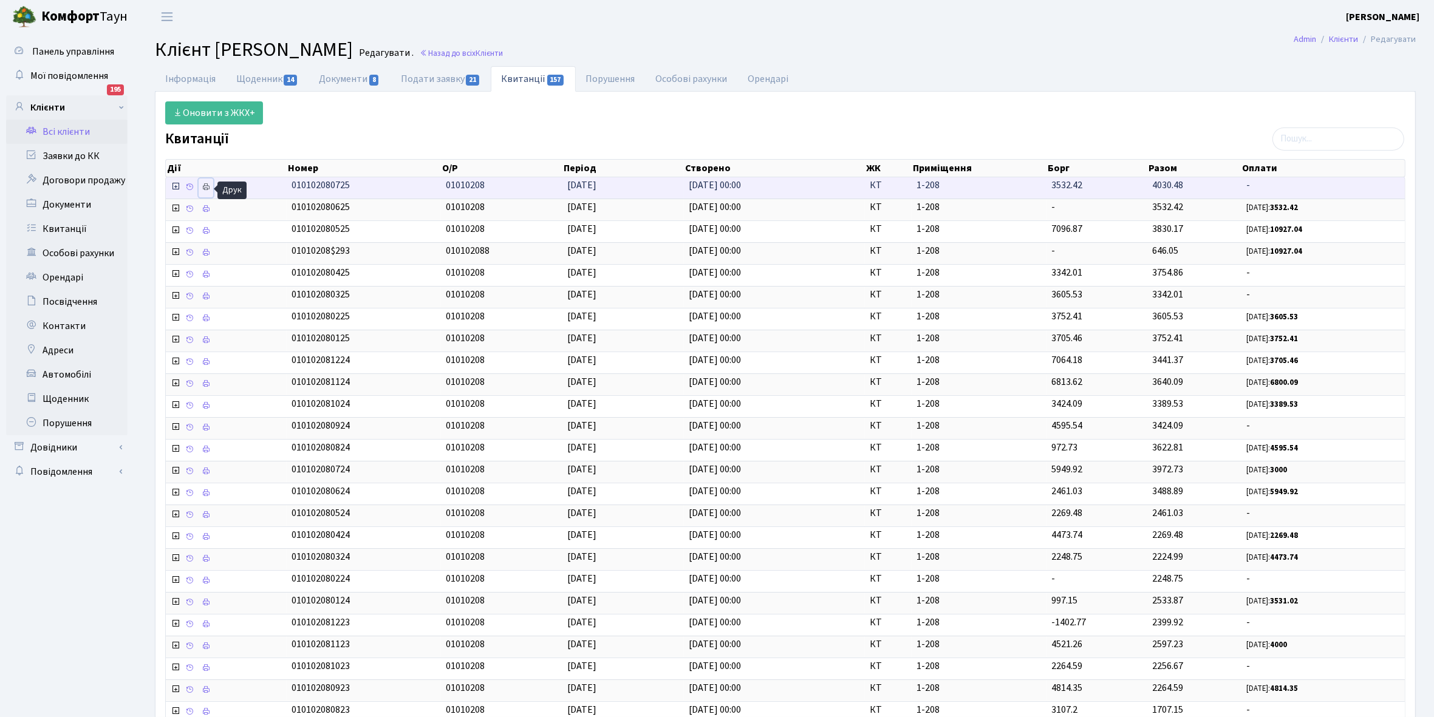
click at [207, 185] on icon at bounding box center [206, 187] width 9 height 9
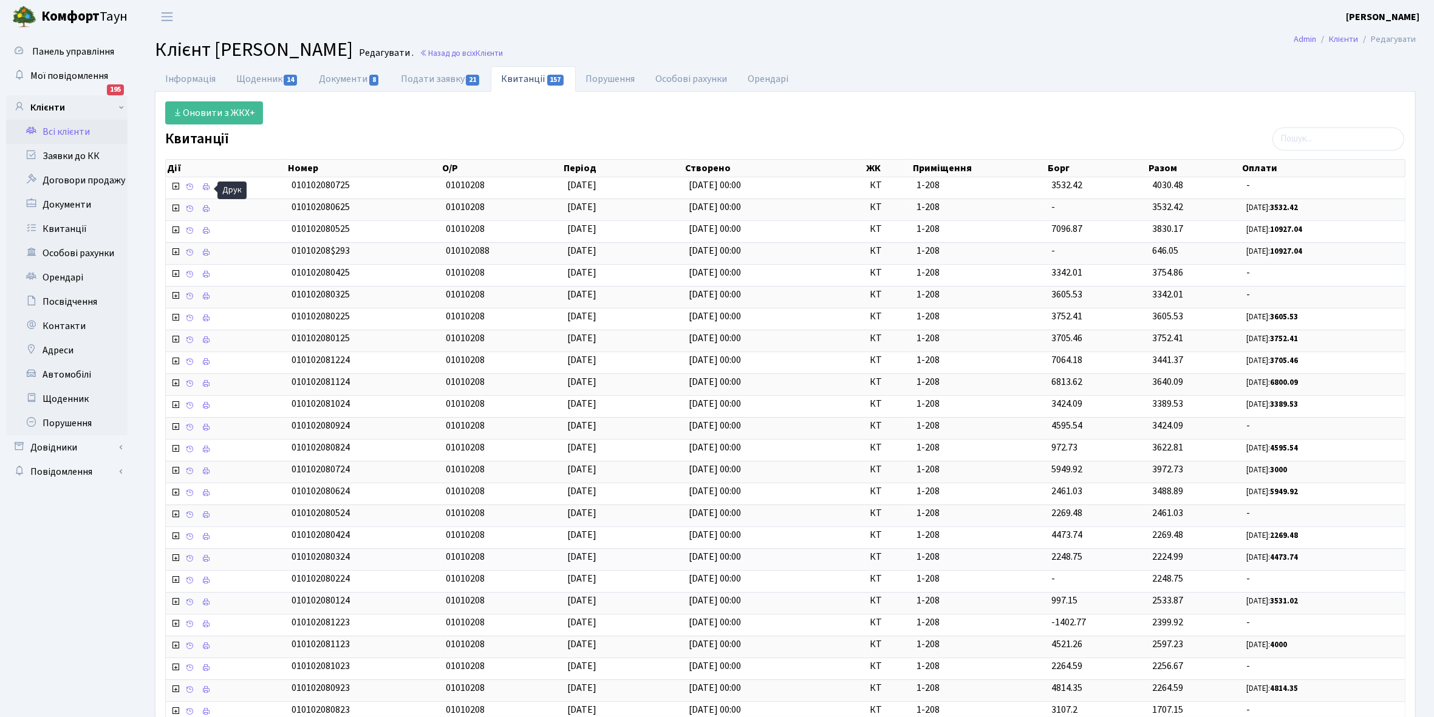
click at [65, 134] on link "Всі клієнти" at bounding box center [66, 132] width 121 height 24
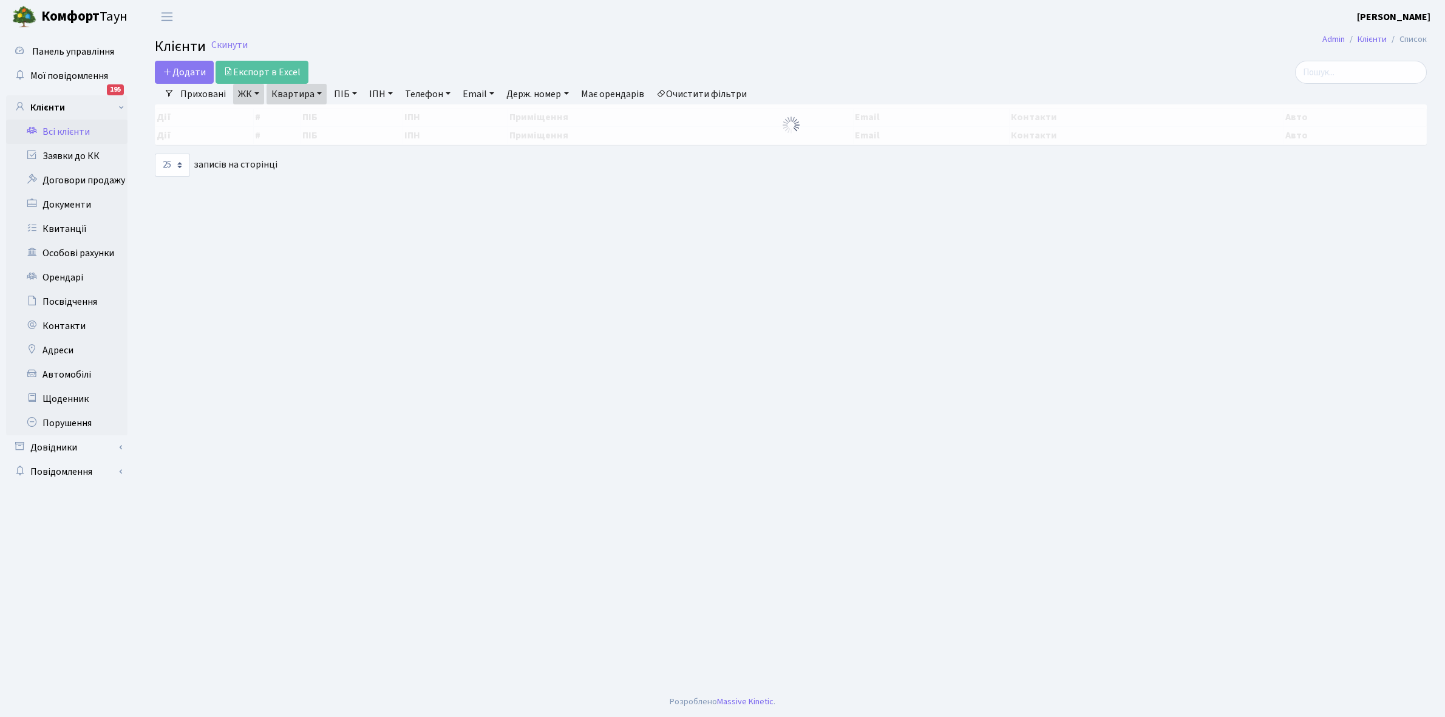
select select "25"
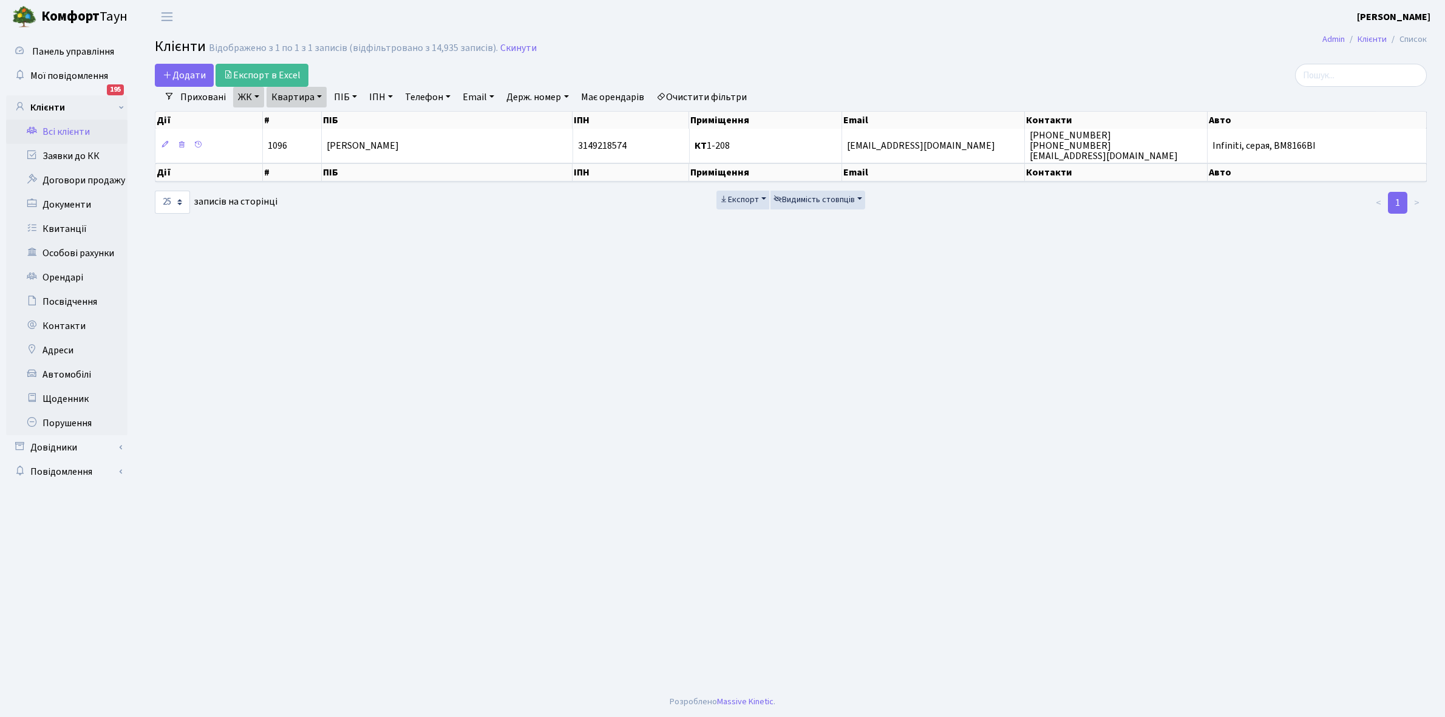
click at [319, 95] on link "Квартира" at bounding box center [297, 97] width 60 height 21
click at [310, 117] on input "1-208" at bounding box center [302, 120] width 71 height 23
type input "1-204"
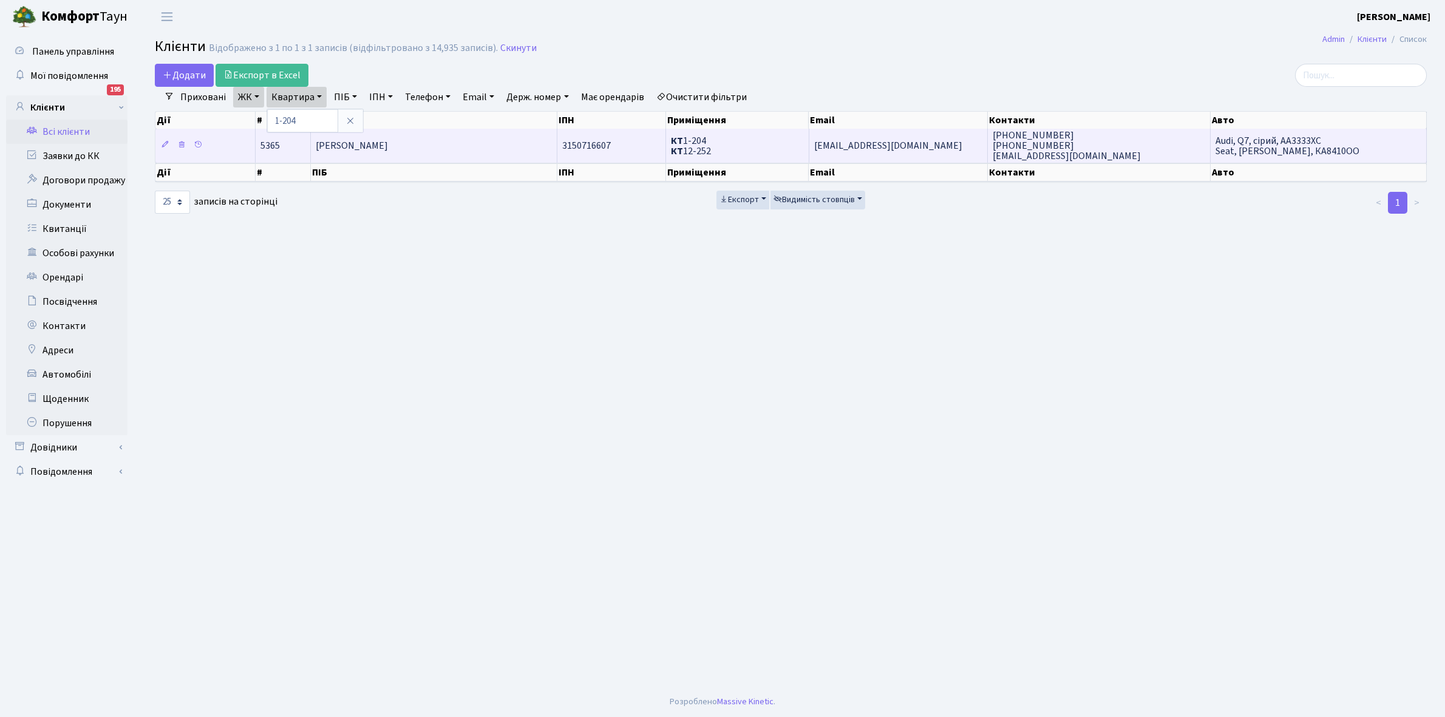
click at [463, 131] on td "[PERSON_NAME]" at bounding box center [434, 145] width 247 height 33
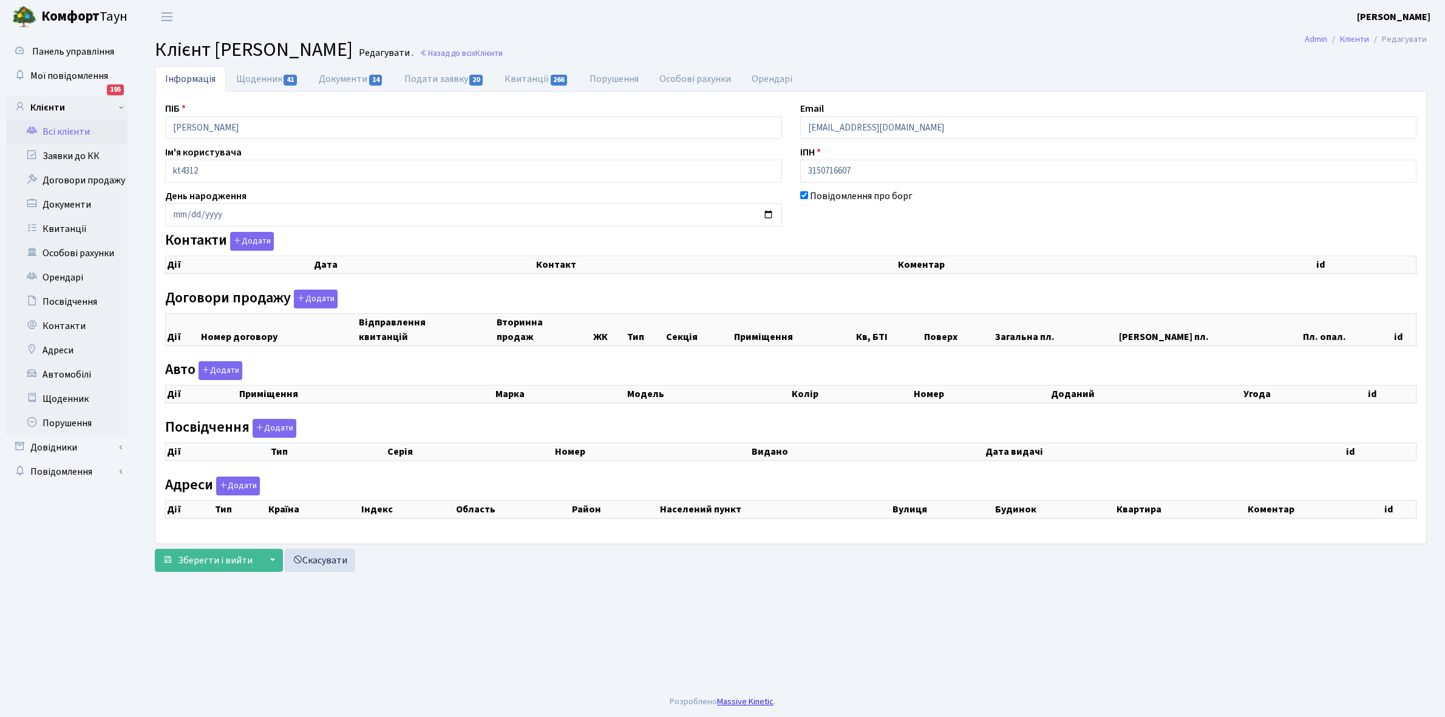
checkbox input "true"
select select "25"
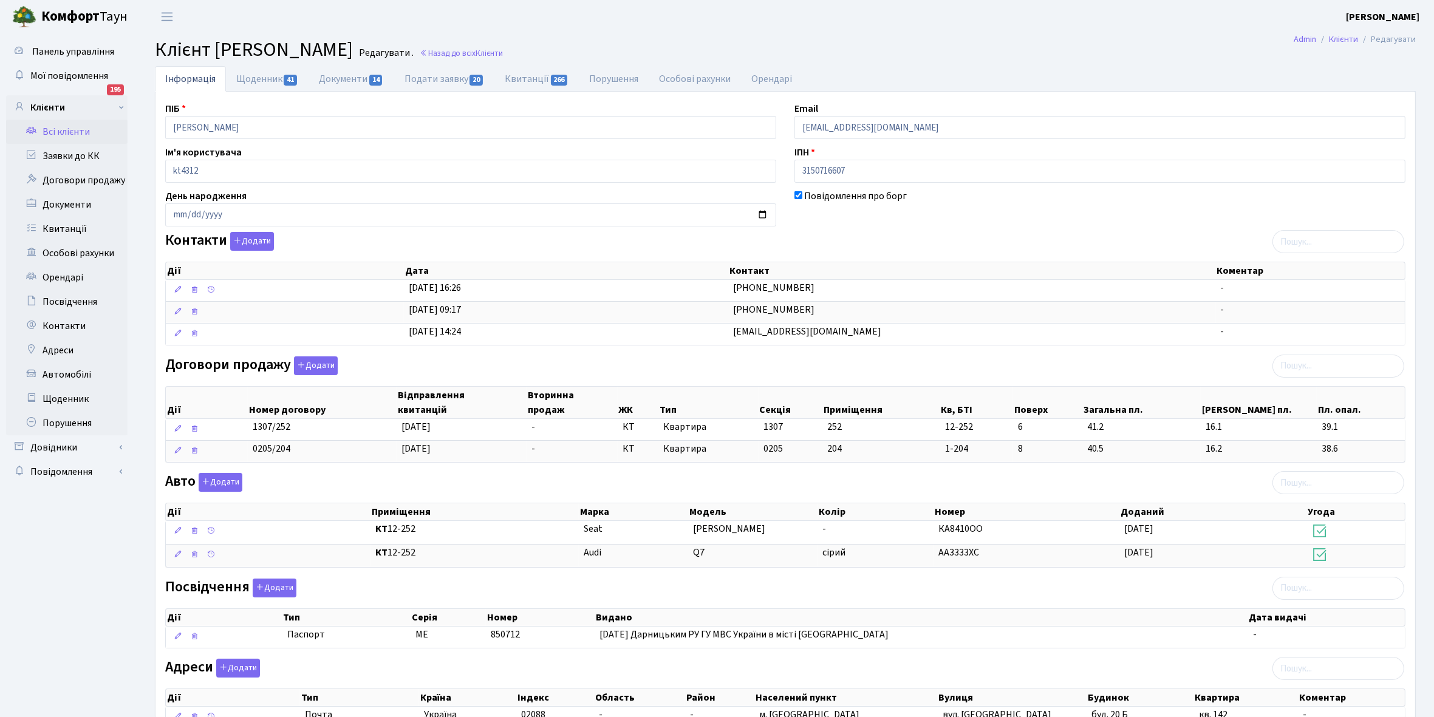
click at [69, 124] on link "Всі клієнти" at bounding box center [66, 132] width 121 height 24
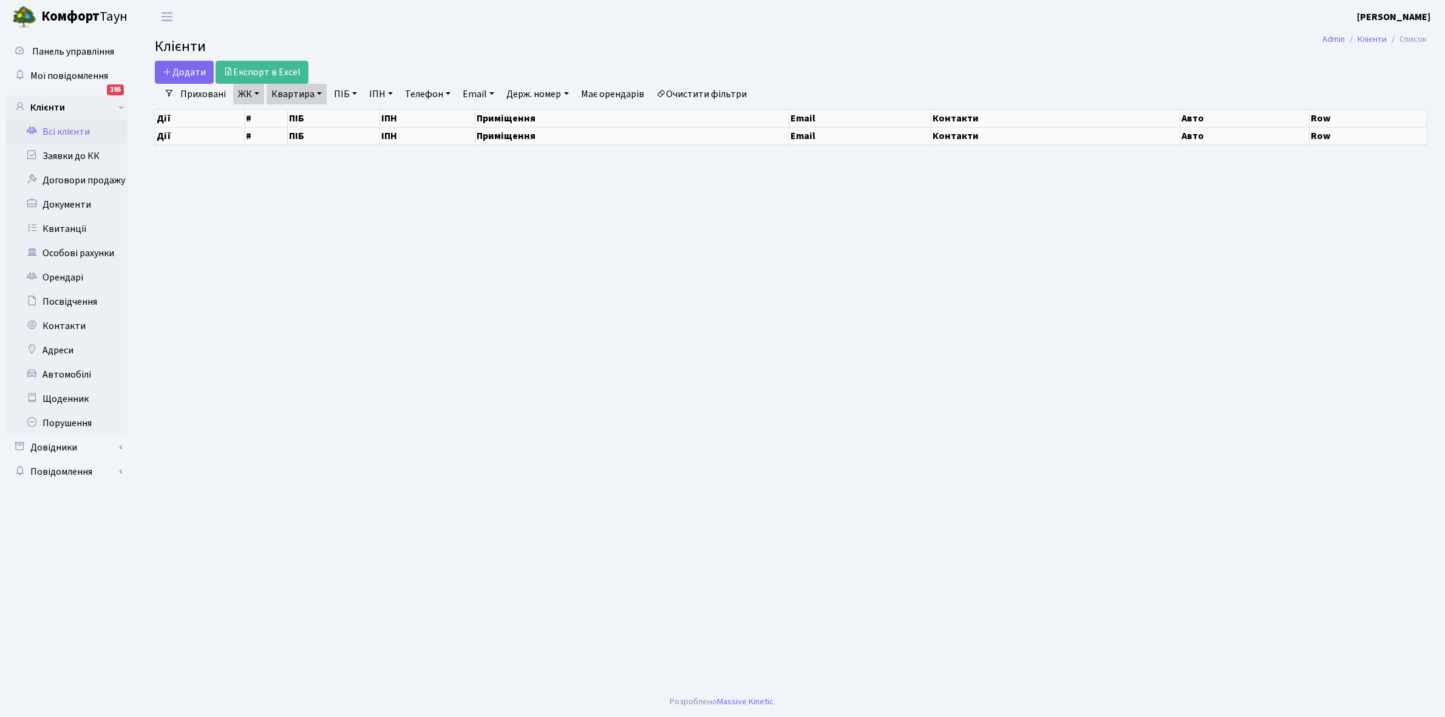
select select "25"
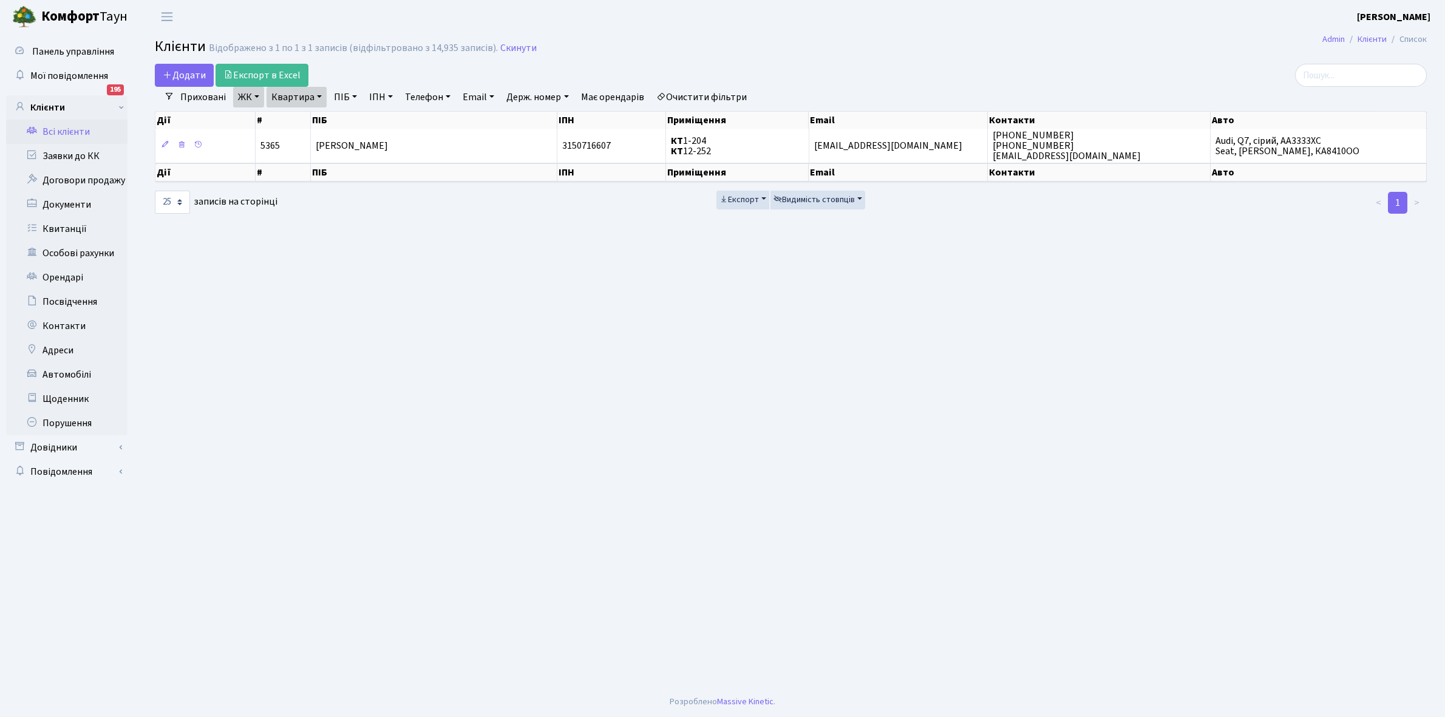
click at [319, 96] on link "Квартира" at bounding box center [297, 97] width 60 height 21
click at [315, 116] on input "1-204" at bounding box center [302, 120] width 71 height 23
type input "1-217"
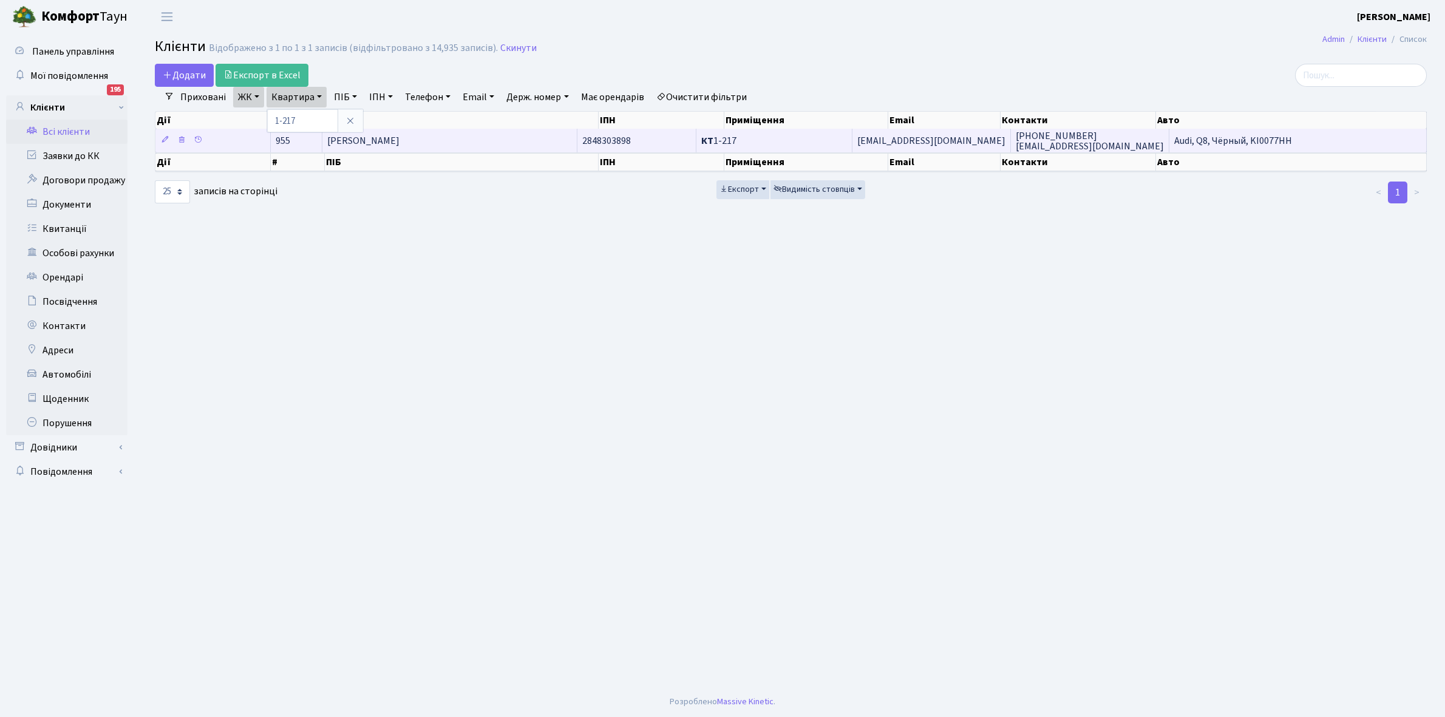
click at [479, 135] on td "[PERSON_NAME] [PERSON_NAME]" at bounding box center [450, 141] width 256 height 24
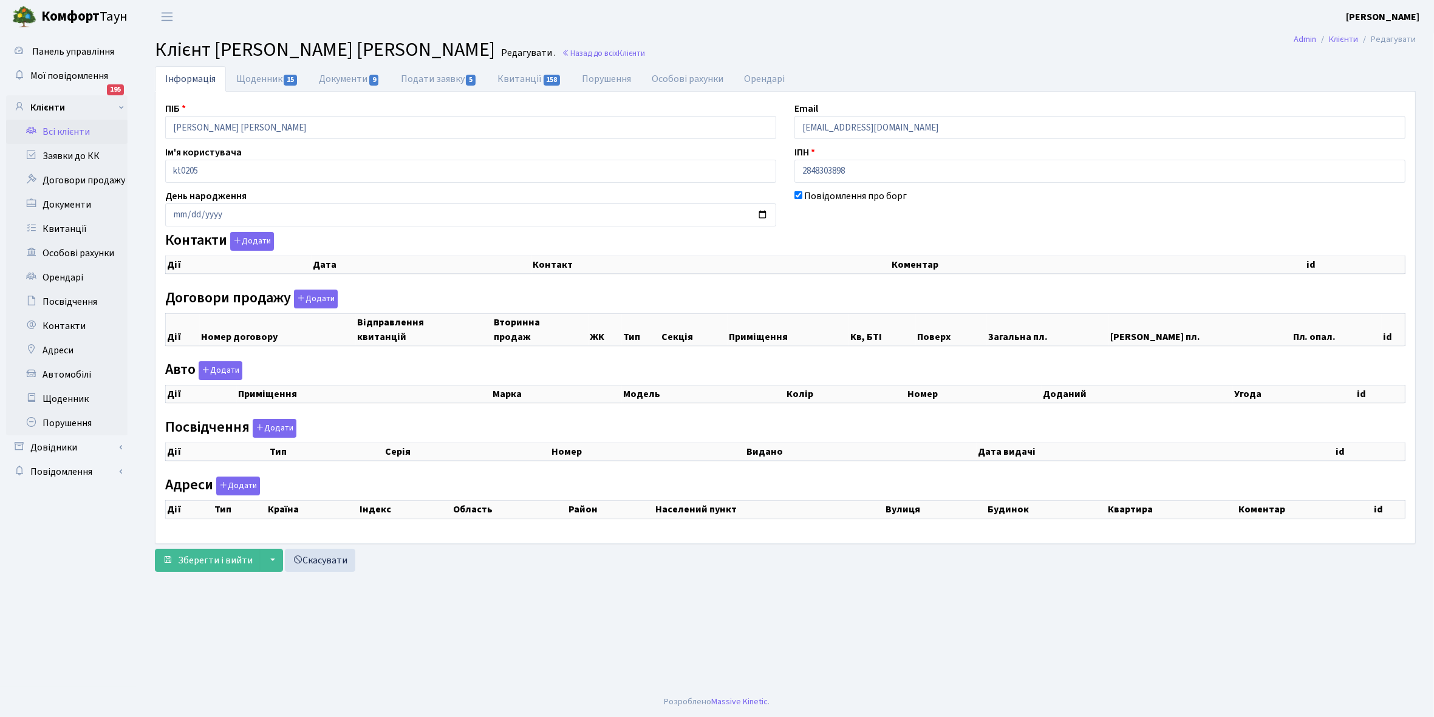
checkbox input "true"
select select "25"
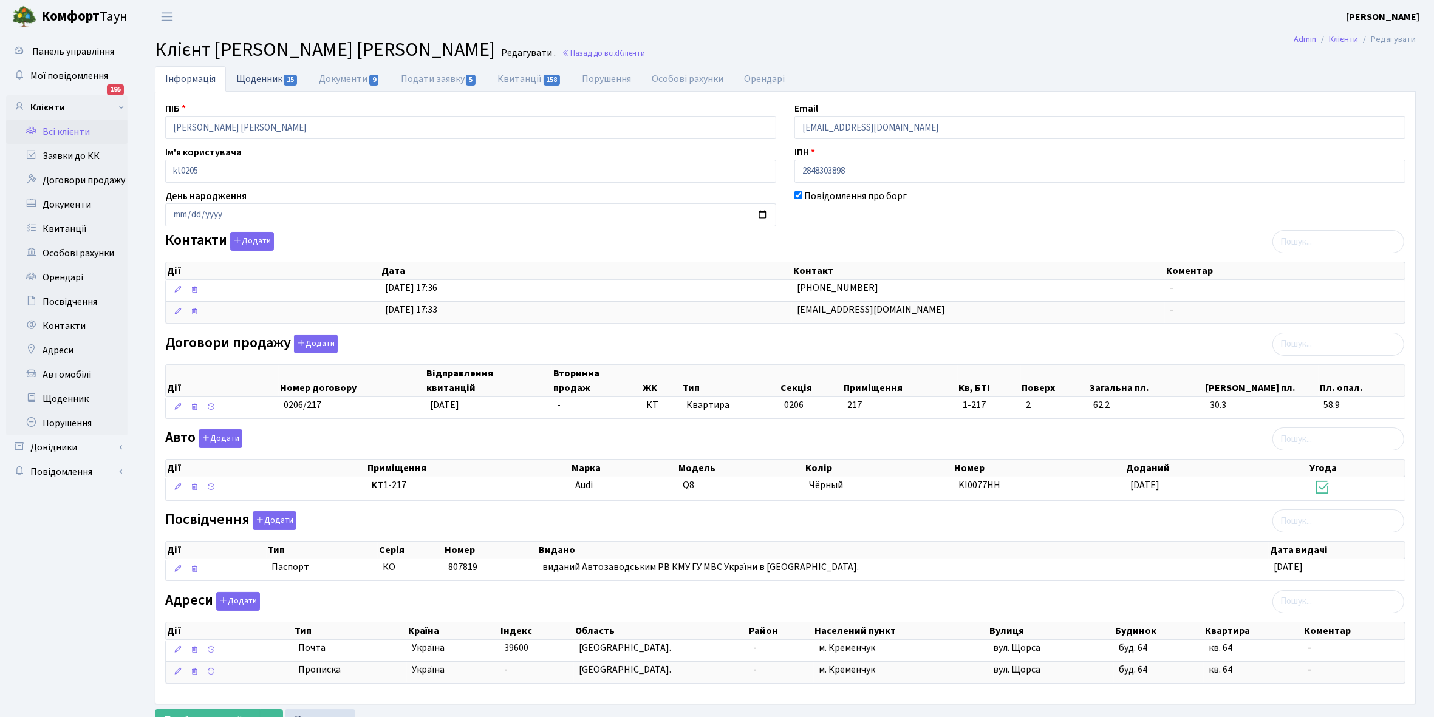
click at [264, 81] on link "Щоденник 15" at bounding box center [267, 78] width 83 height 25
select select "25"
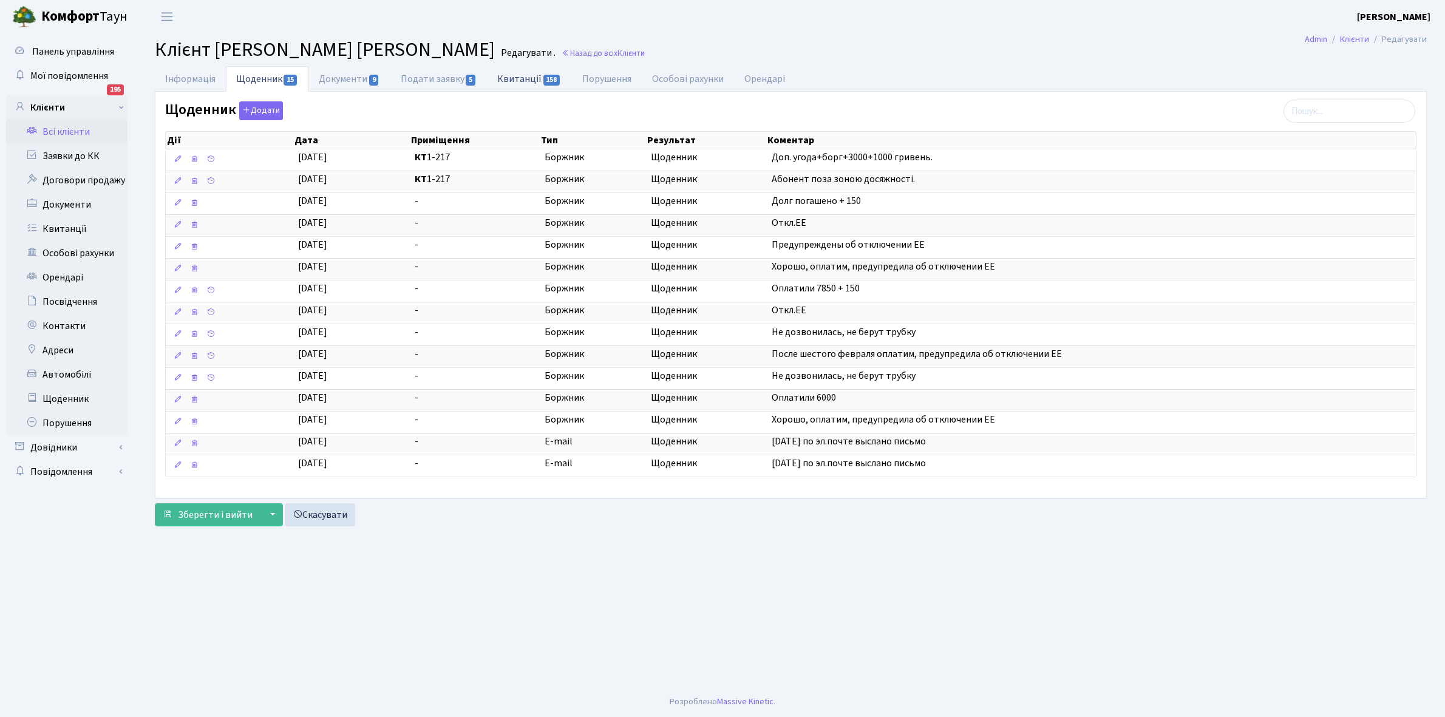
click at [526, 78] on link "Квитанції 158" at bounding box center [529, 78] width 84 height 25
select select "25"
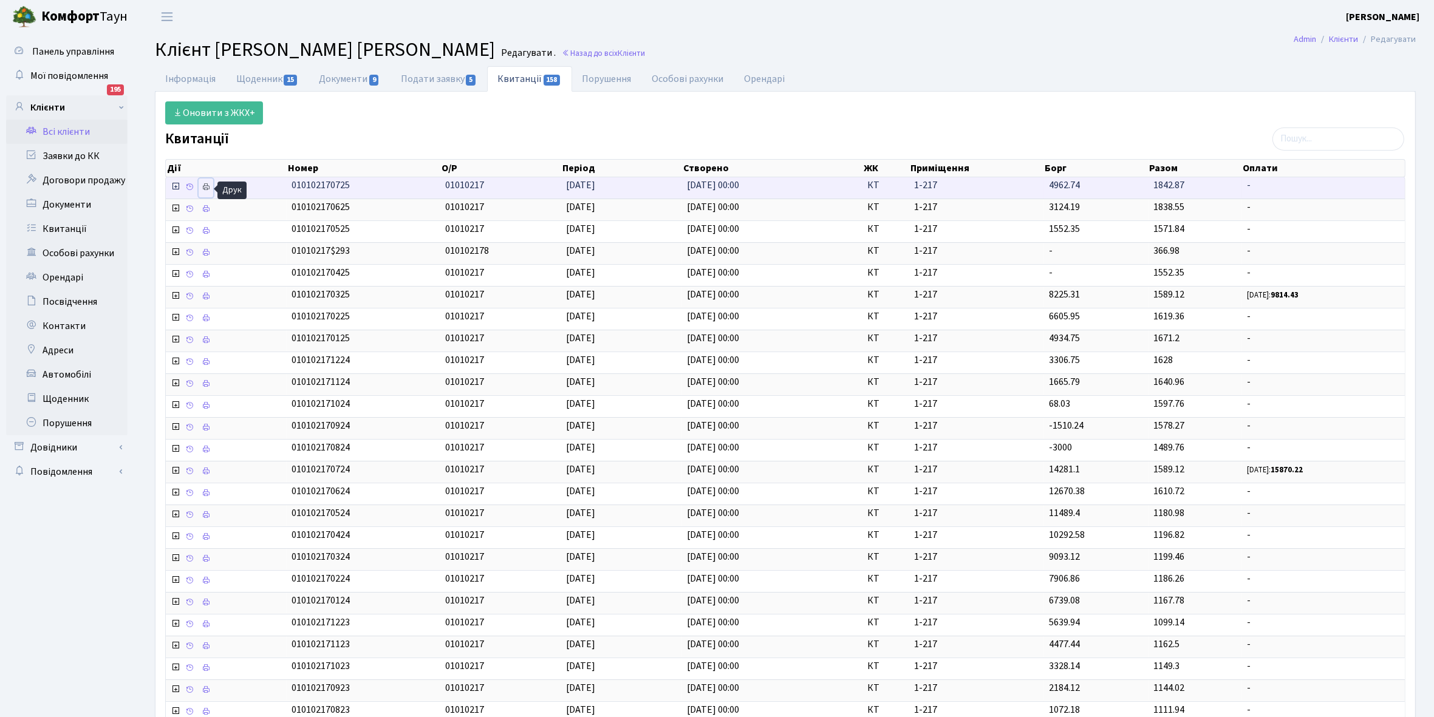
click at [205, 189] on icon at bounding box center [206, 187] width 9 height 9
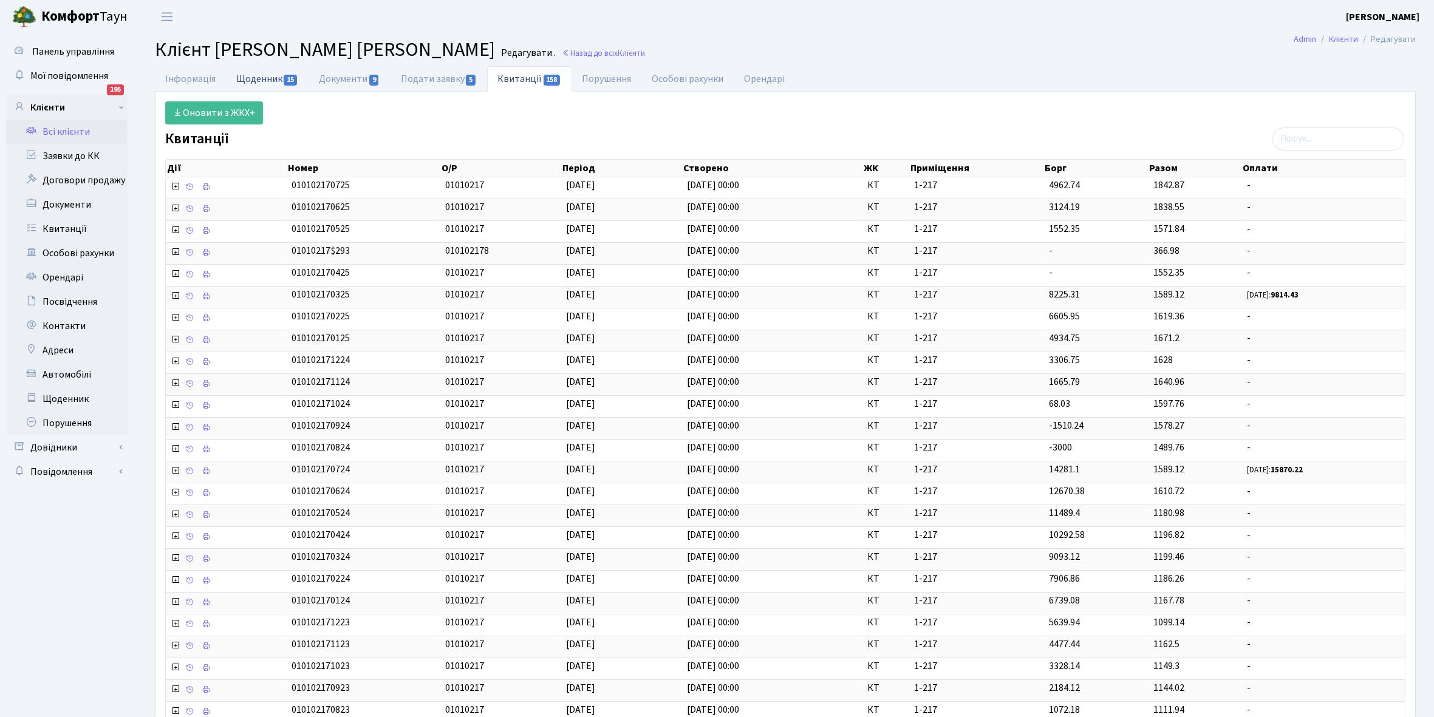
click at [258, 77] on link "Щоденник 15" at bounding box center [267, 78] width 83 height 25
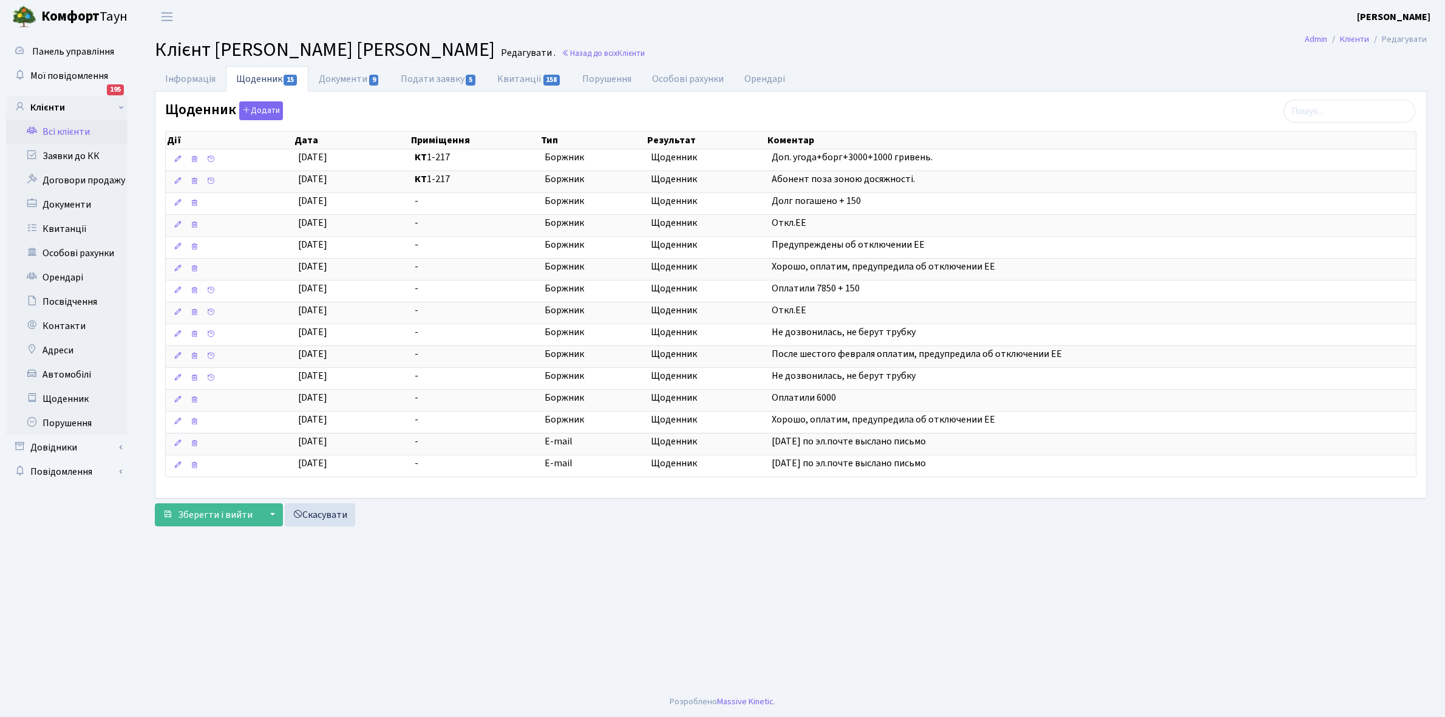
click at [61, 129] on link "Всі клієнти" at bounding box center [66, 132] width 121 height 24
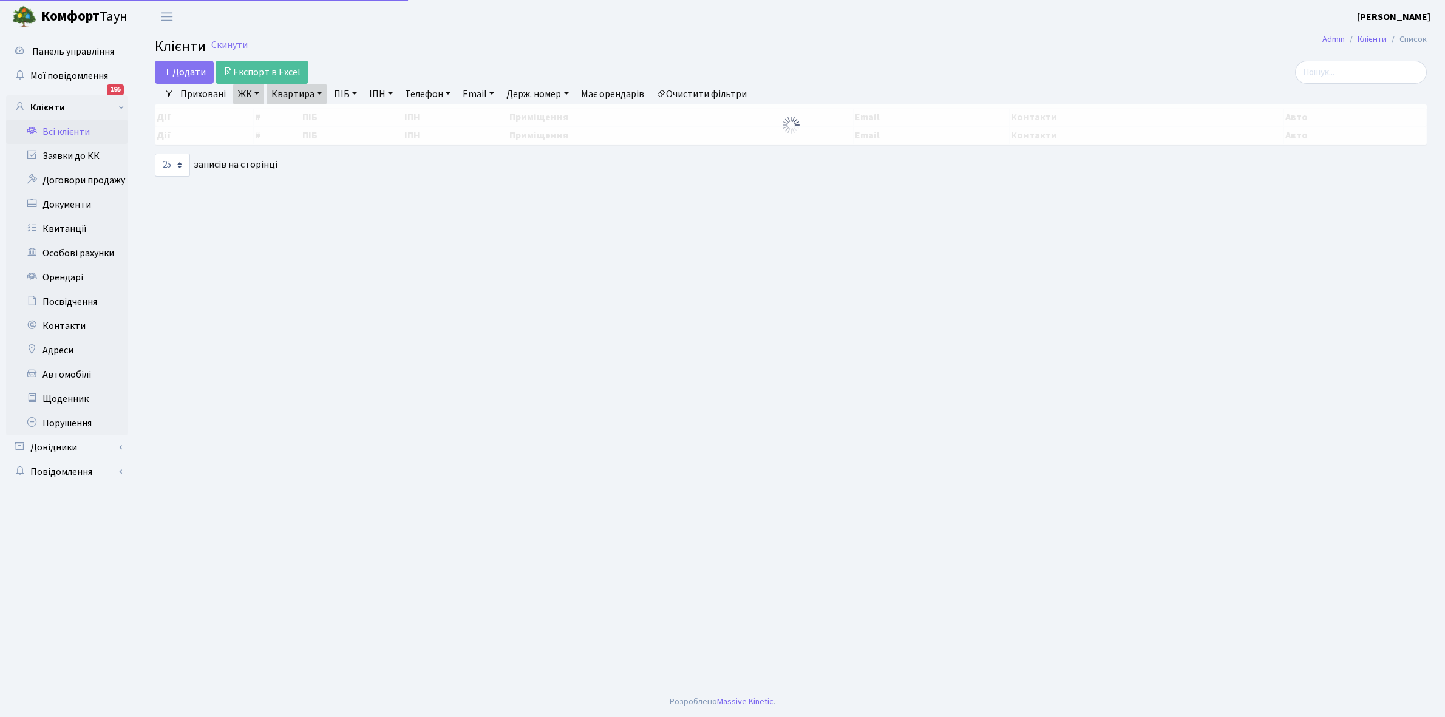
select select "25"
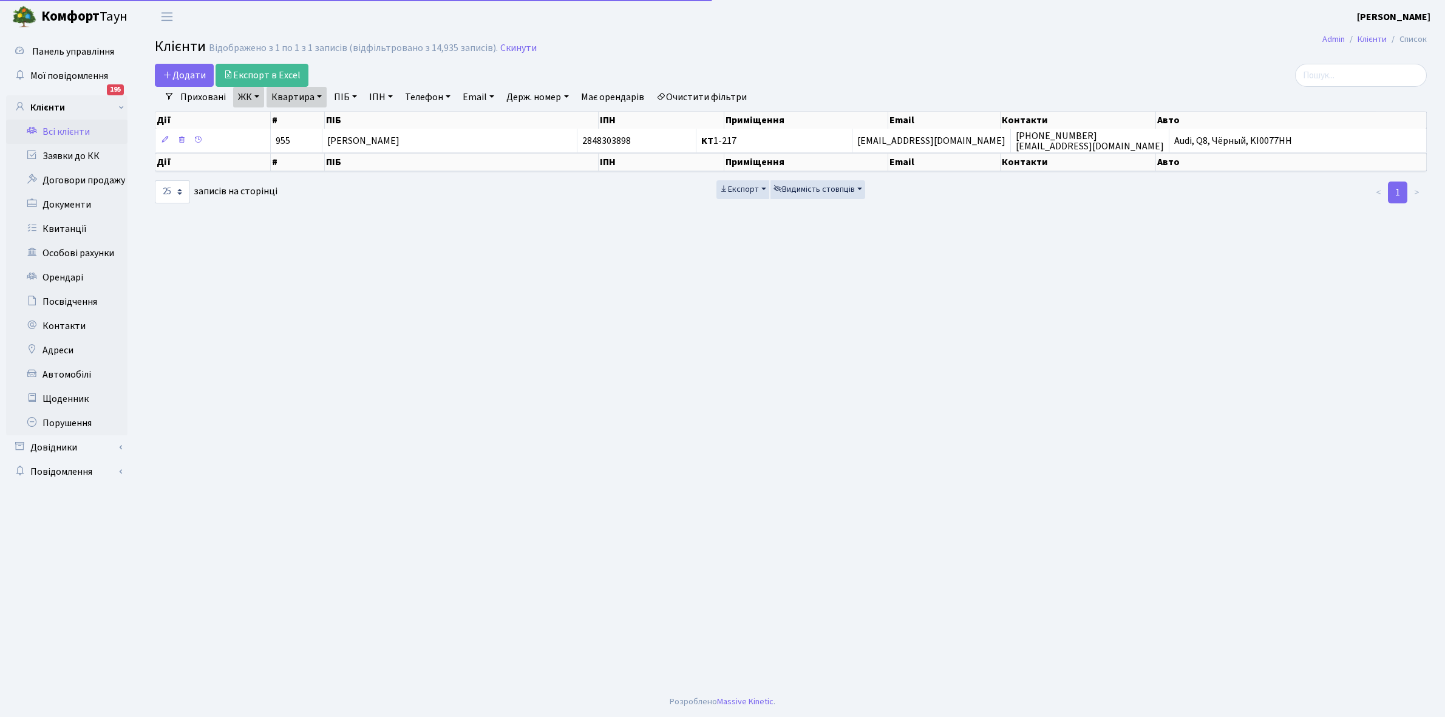
click at [320, 98] on link "Квартира" at bounding box center [297, 97] width 60 height 21
click at [313, 120] on input "1-217" at bounding box center [302, 120] width 71 height 23
type input "1-239"
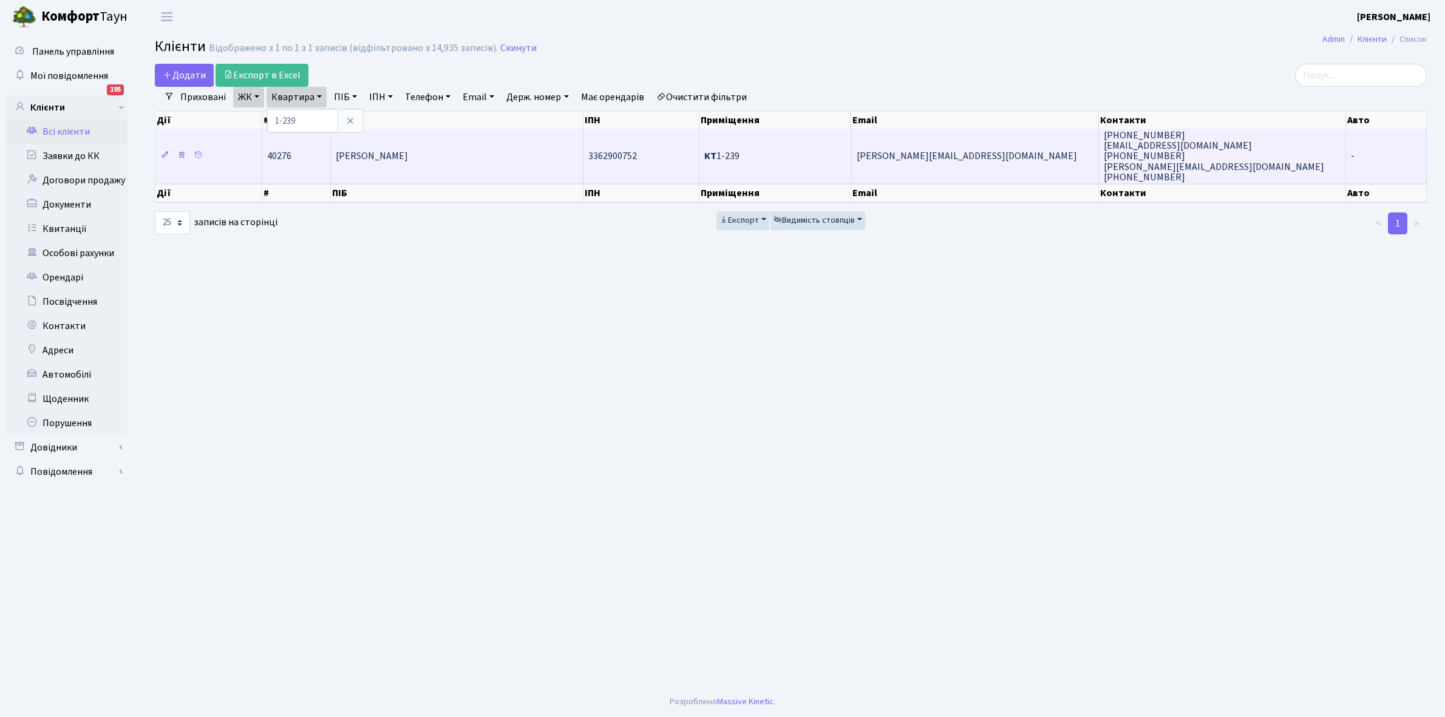
click at [408, 161] on span "[PERSON_NAME]" at bounding box center [372, 156] width 72 height 13
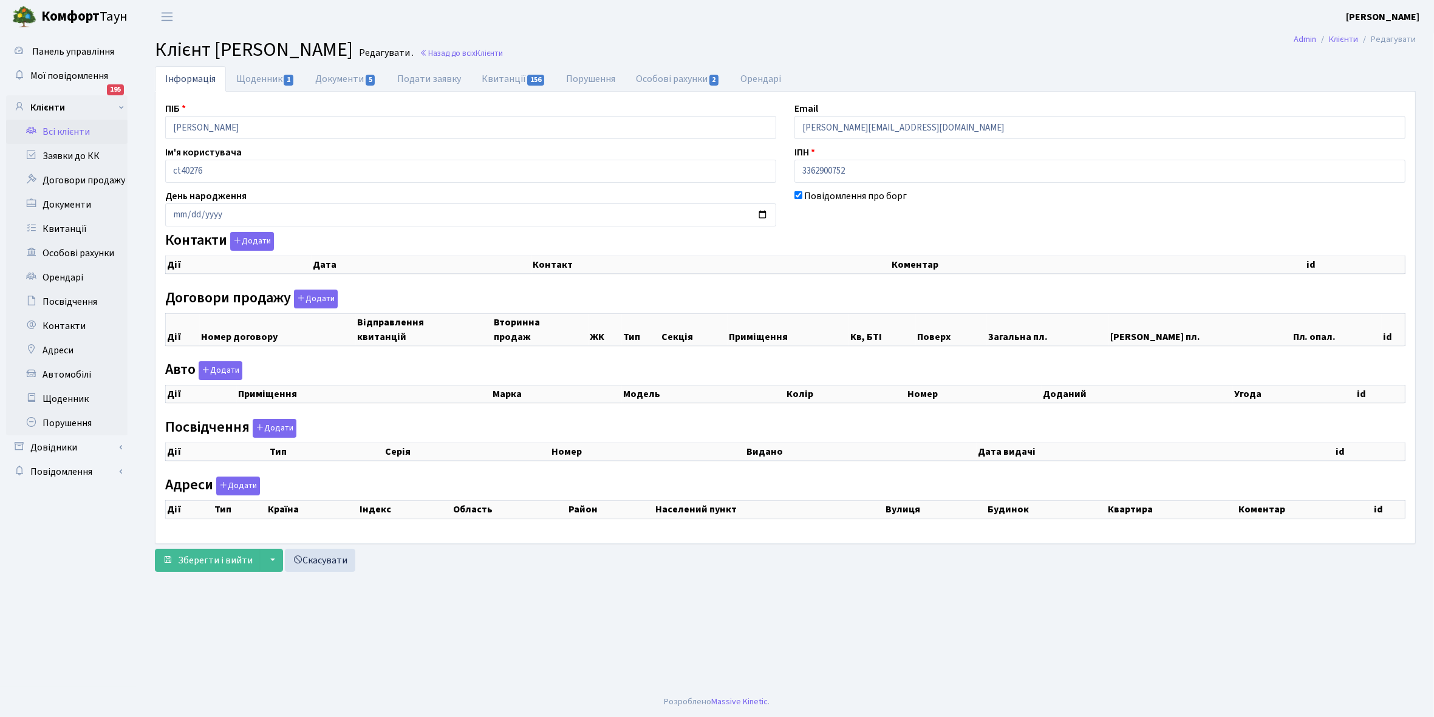
checkbox input "true"
select select "25"
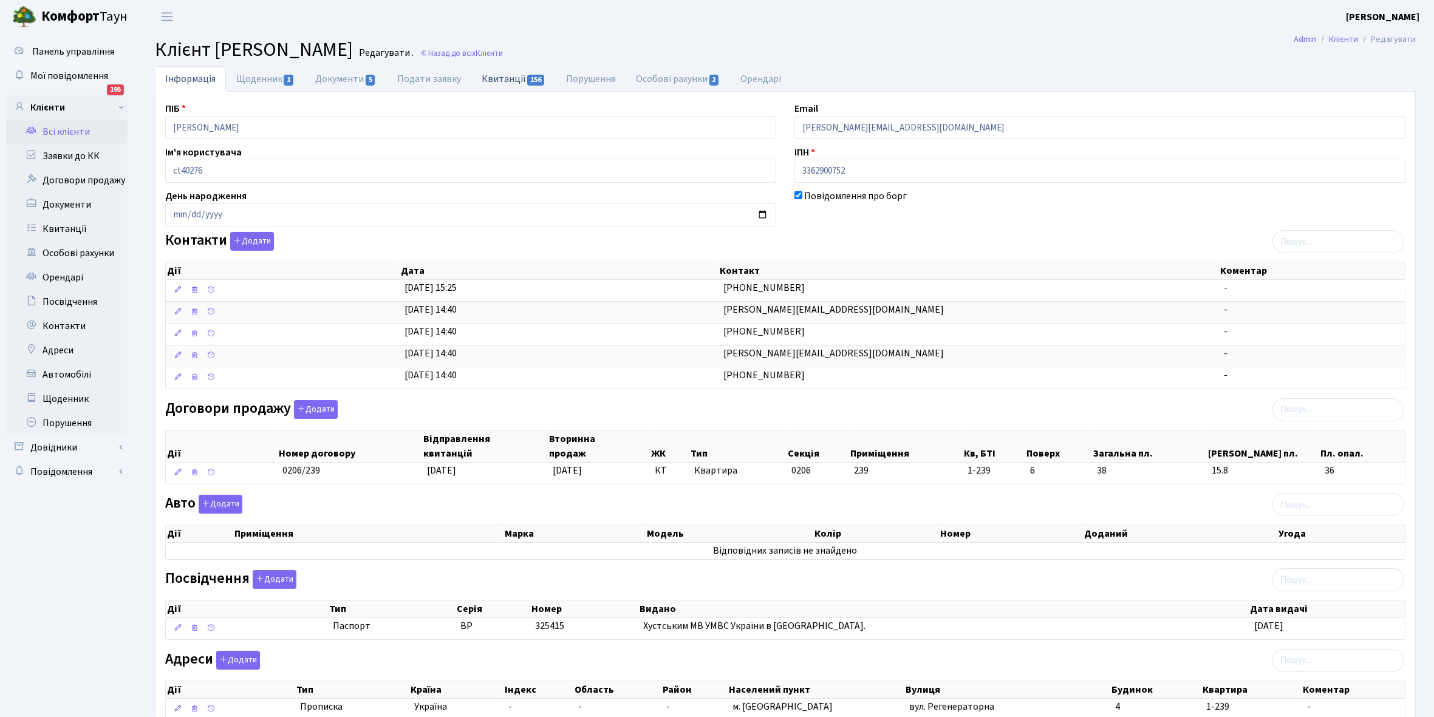
click at [503, 80] on link "Квитанції 156" at bounding box center [513, 78] width 84 height 25
select select "25"
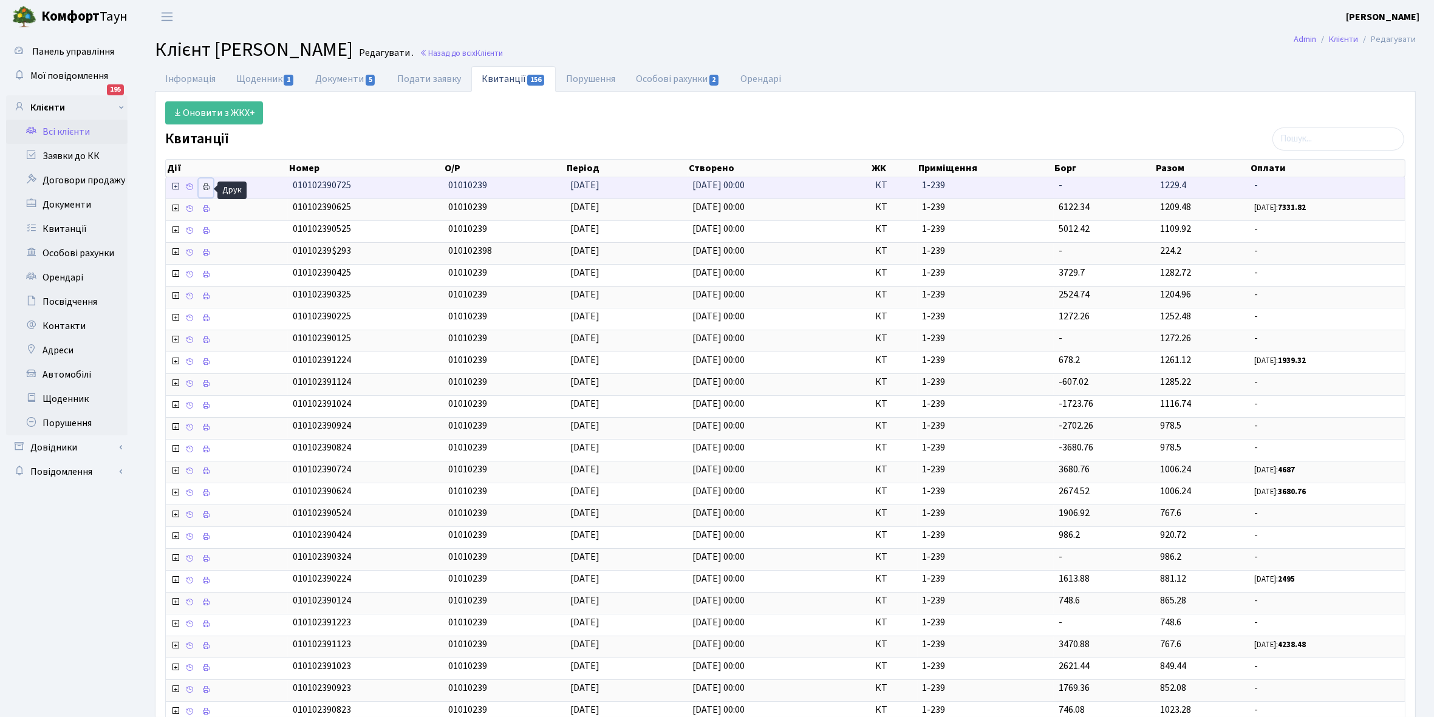
click at [208, 184] on icon at bounding box center [206, 187] width 9 height 9
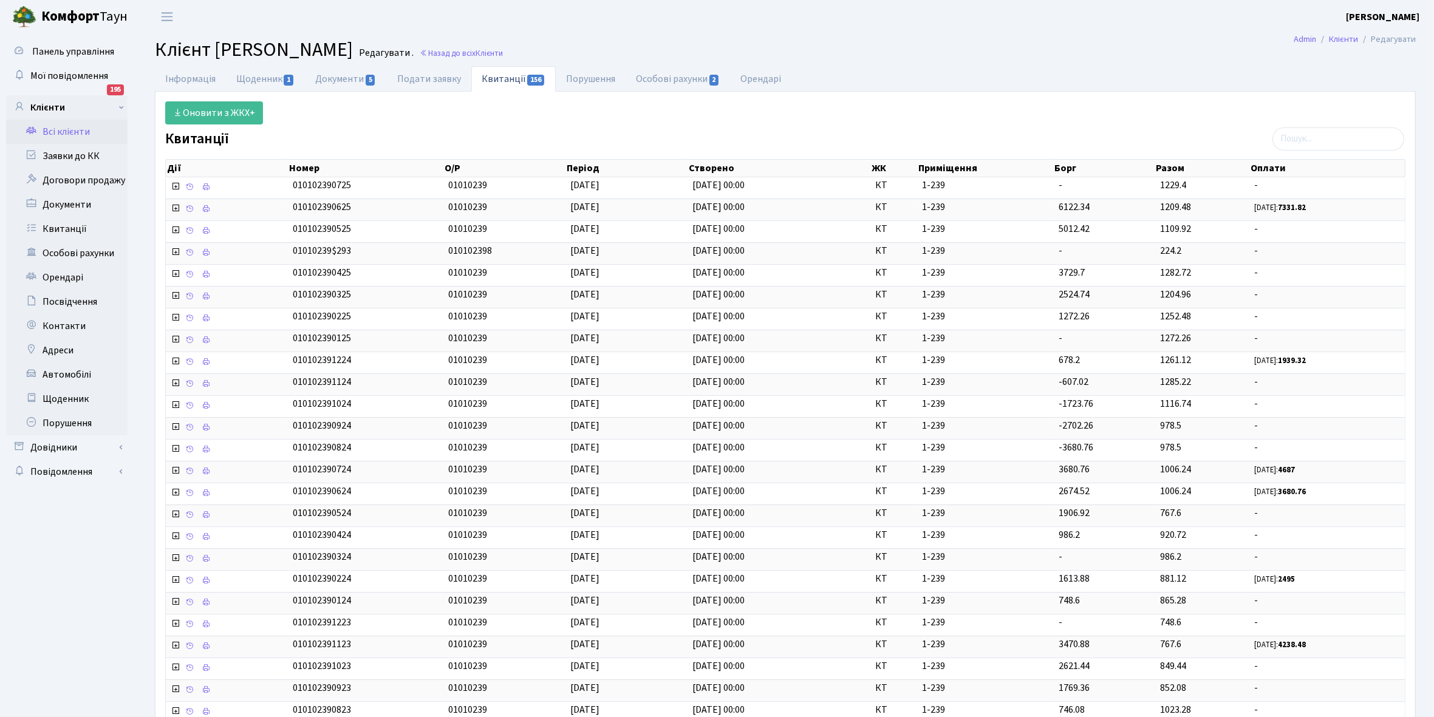
click at [84, 134] on link "Всі клієнти" at bounding box center [66, 132] width 121 height 24
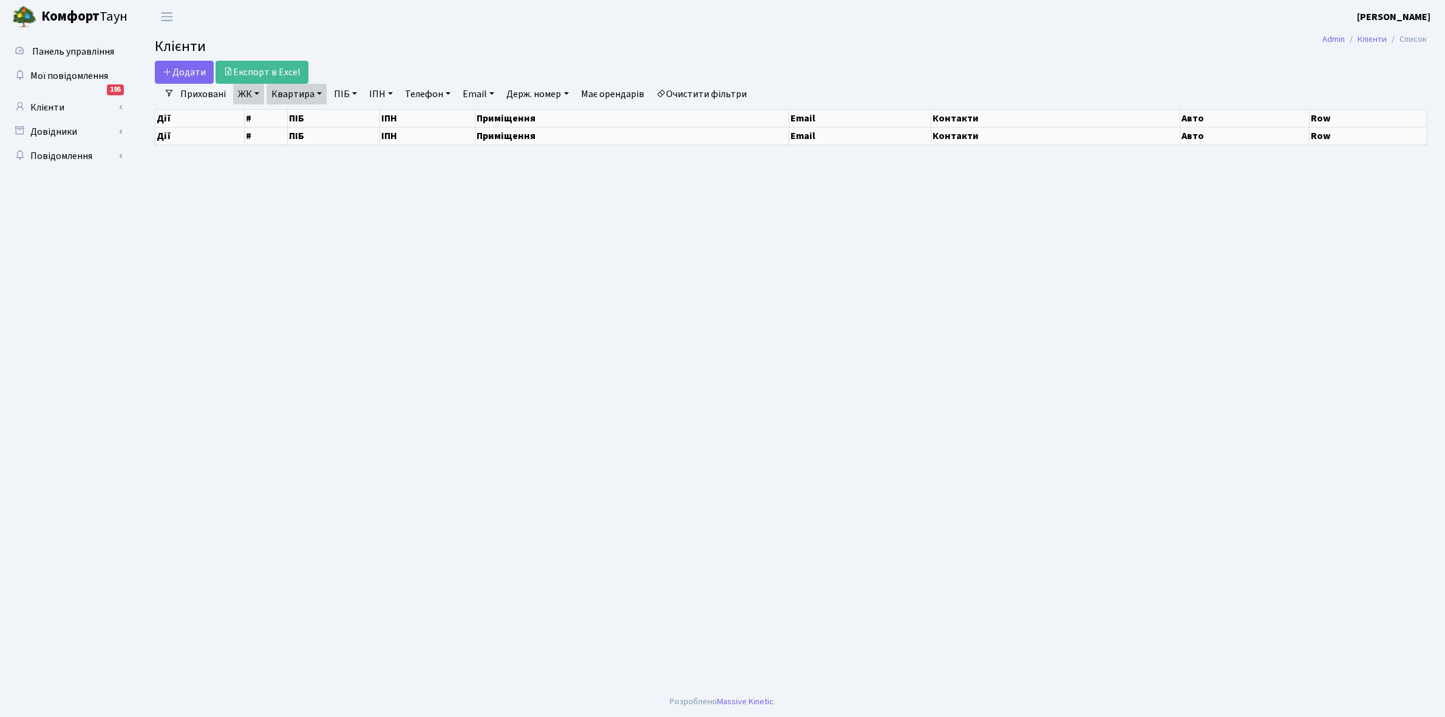
select select "25"
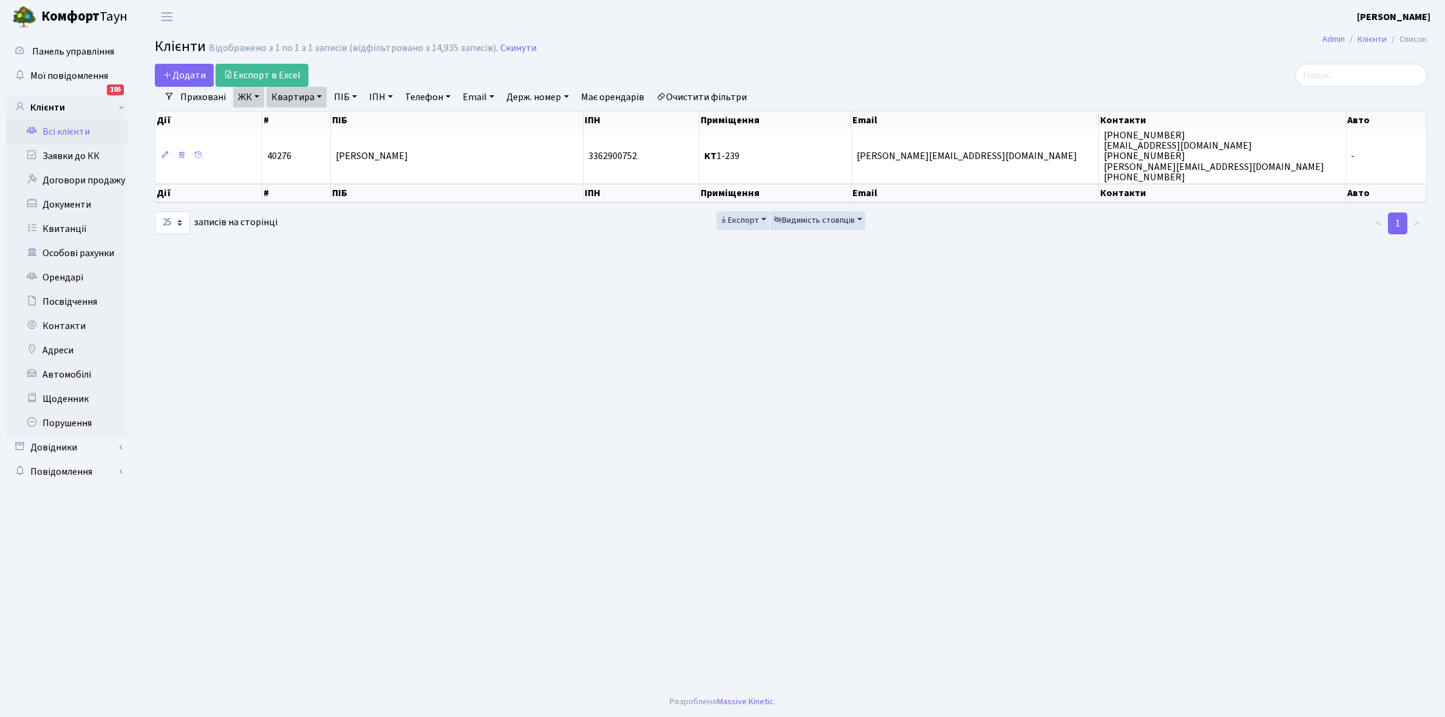
click at [321, 97] on link "Квартира" at bounding box center [297, 97] width 60 height 21
click at [312, 119] on input "1-239" at bounding box center [302, 120] width 71 height 23
type input "1-244"
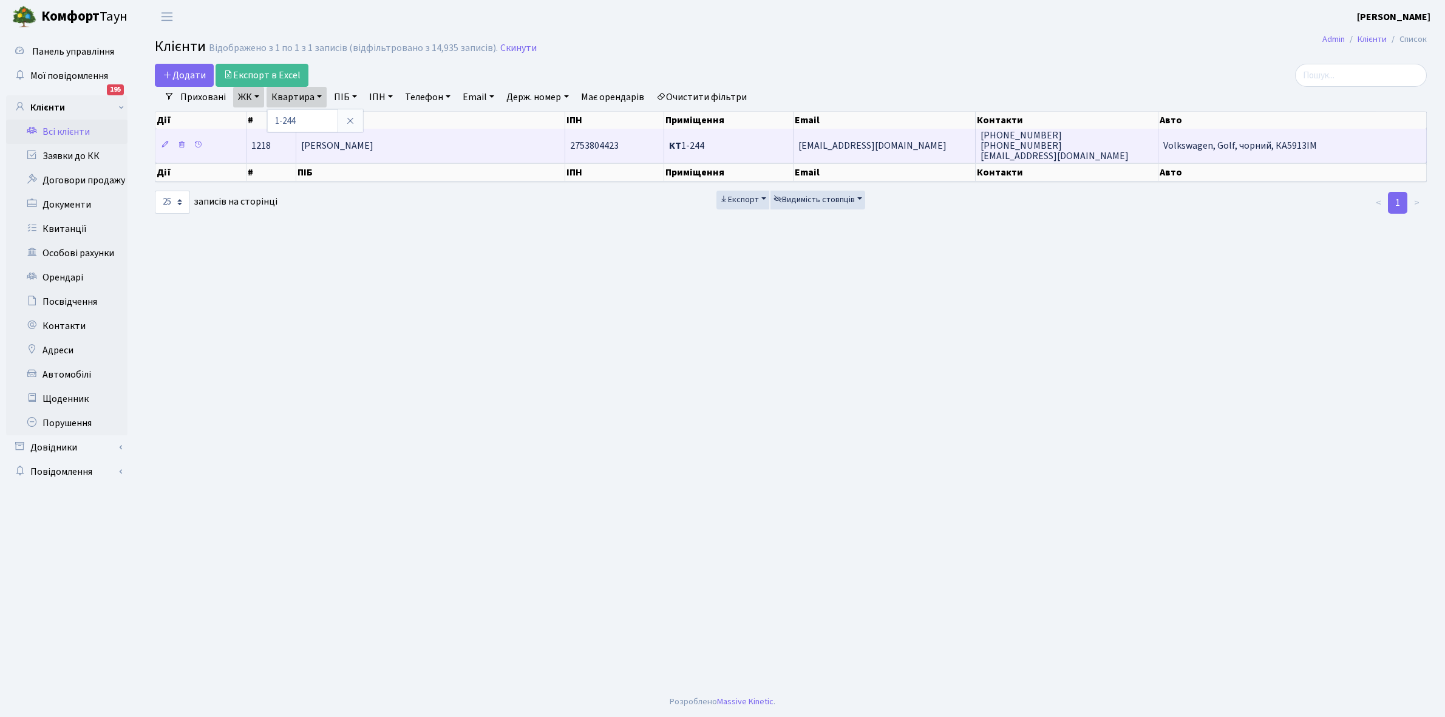
click at [414, 158] on td "[PERSON_NAME]" at bounding box center [430, 145] width 269 height 33
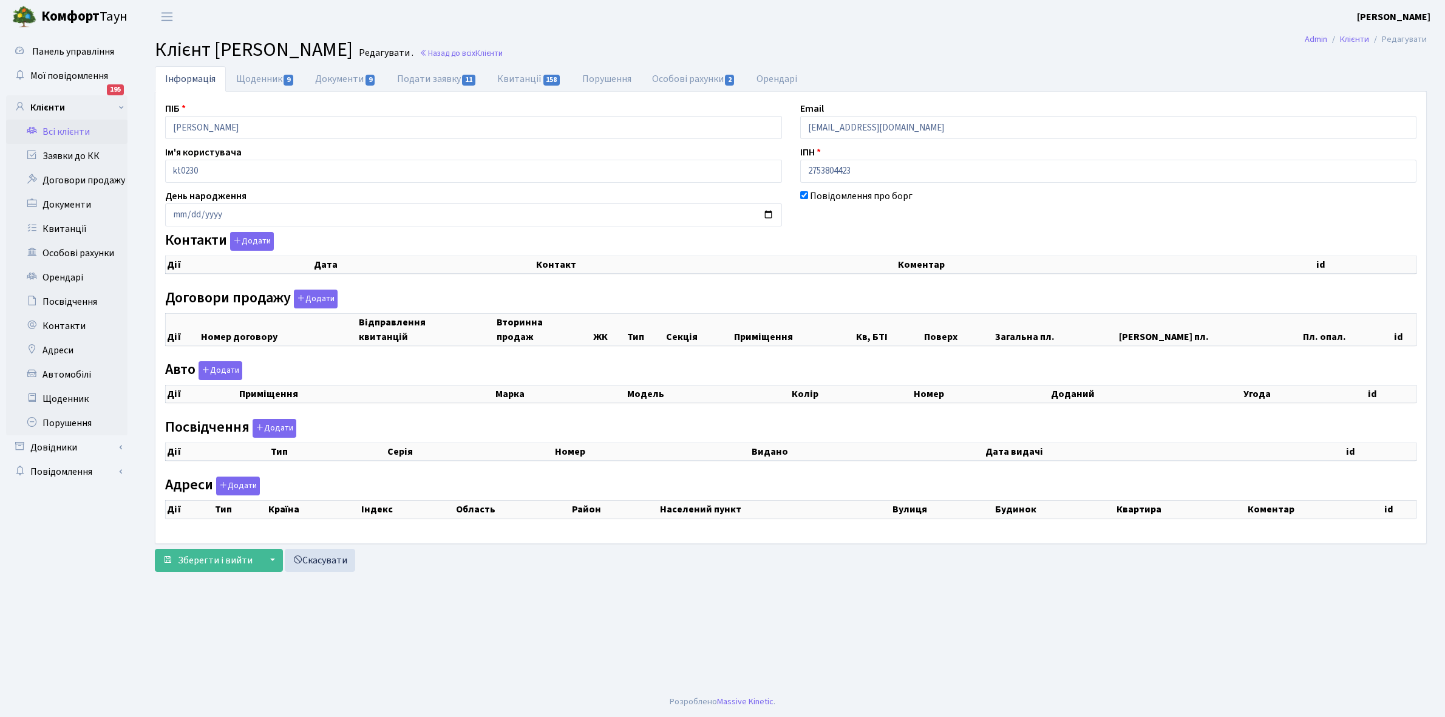
checkbox input "true"
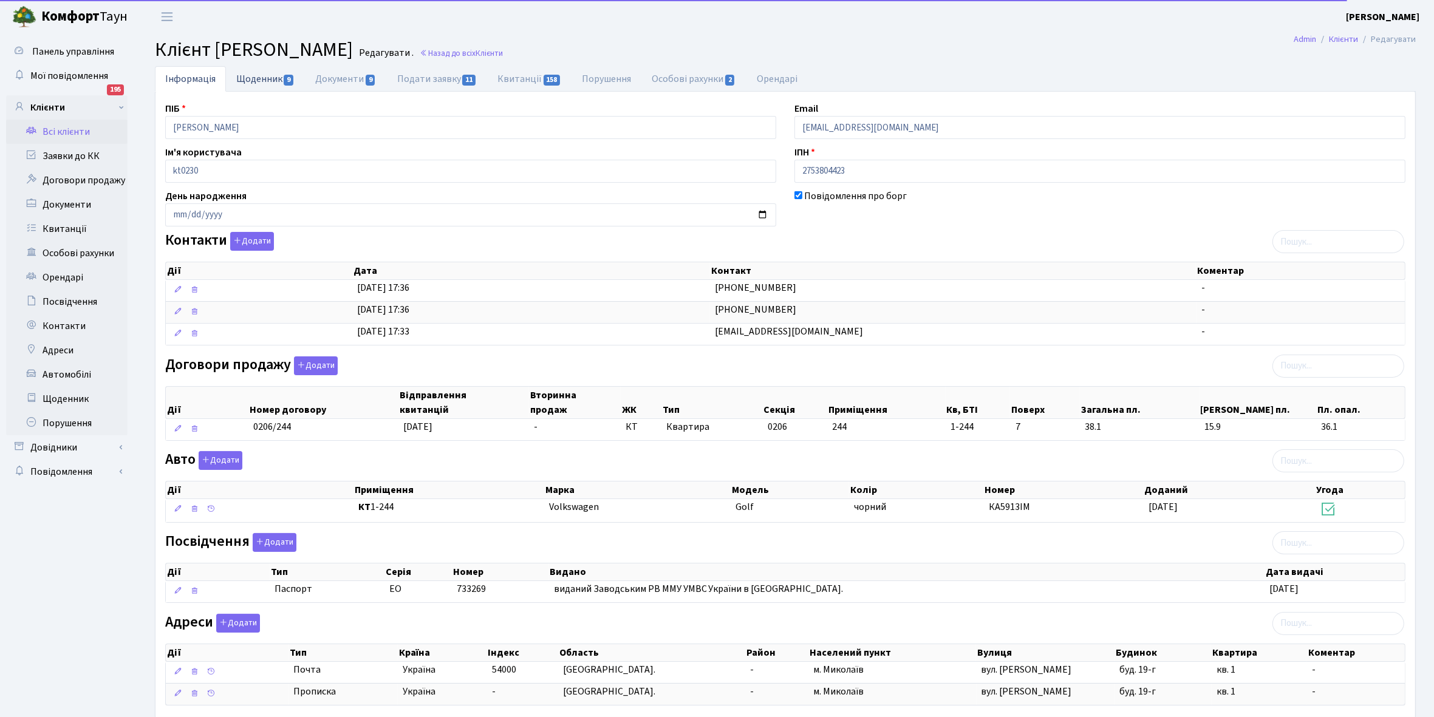
click at [253, 78] on link "Щоденник 9" at bounding box center [265, 78] width 79 height 25
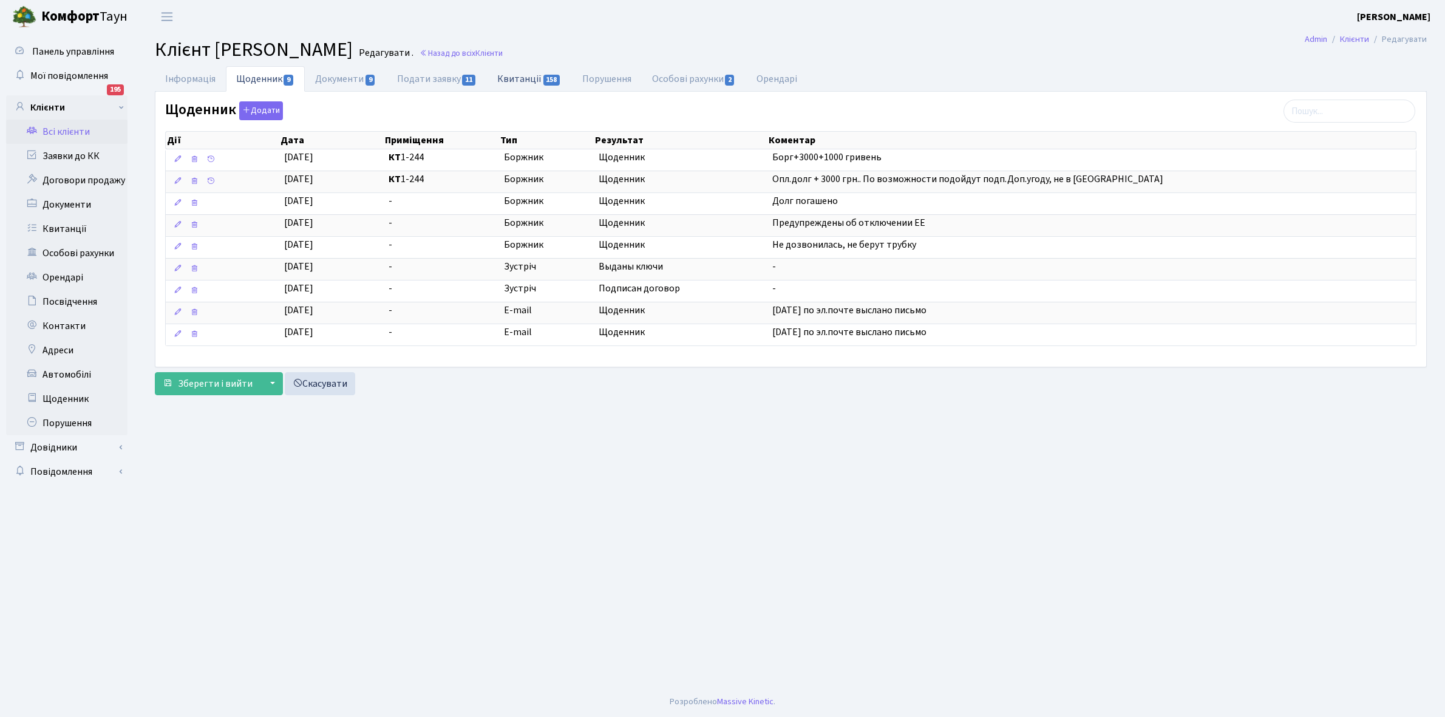
click at [530, 74] on link "Квитанції 158" at bounding box center [529, 78] width 84 height 25
select select "25"
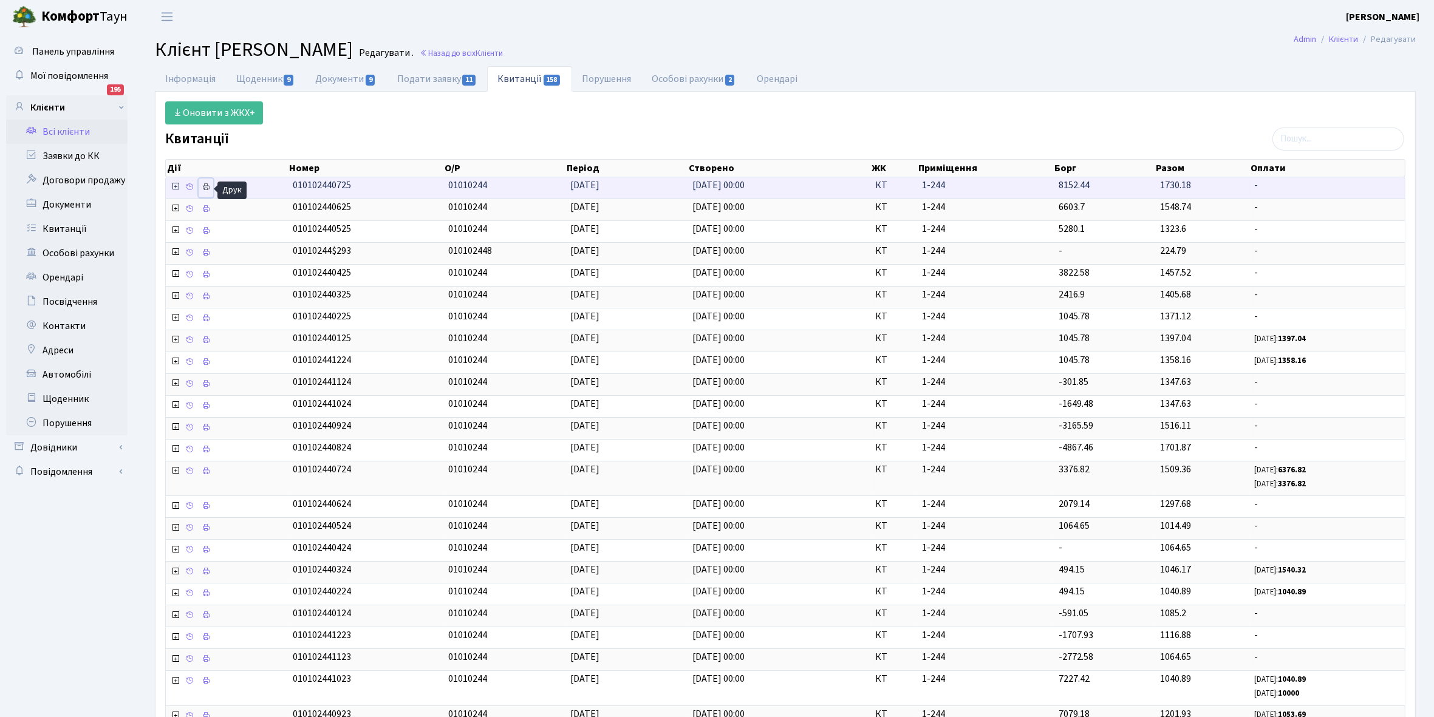
click at [208, 185] on icon at bounding box center [206, 187] width 9 height 9
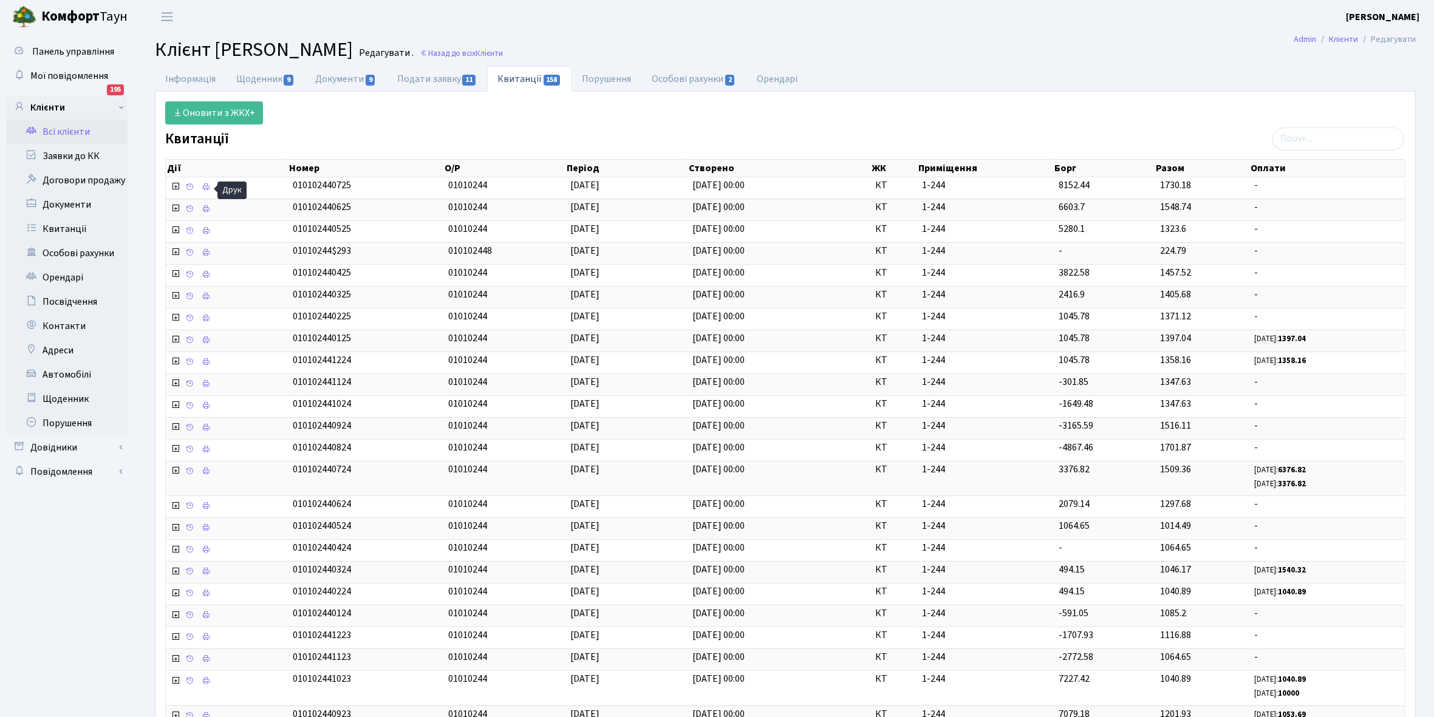
click at [64, 131] on link "Всі клієнти" at bounding box center [66, 132] width 121 height 24
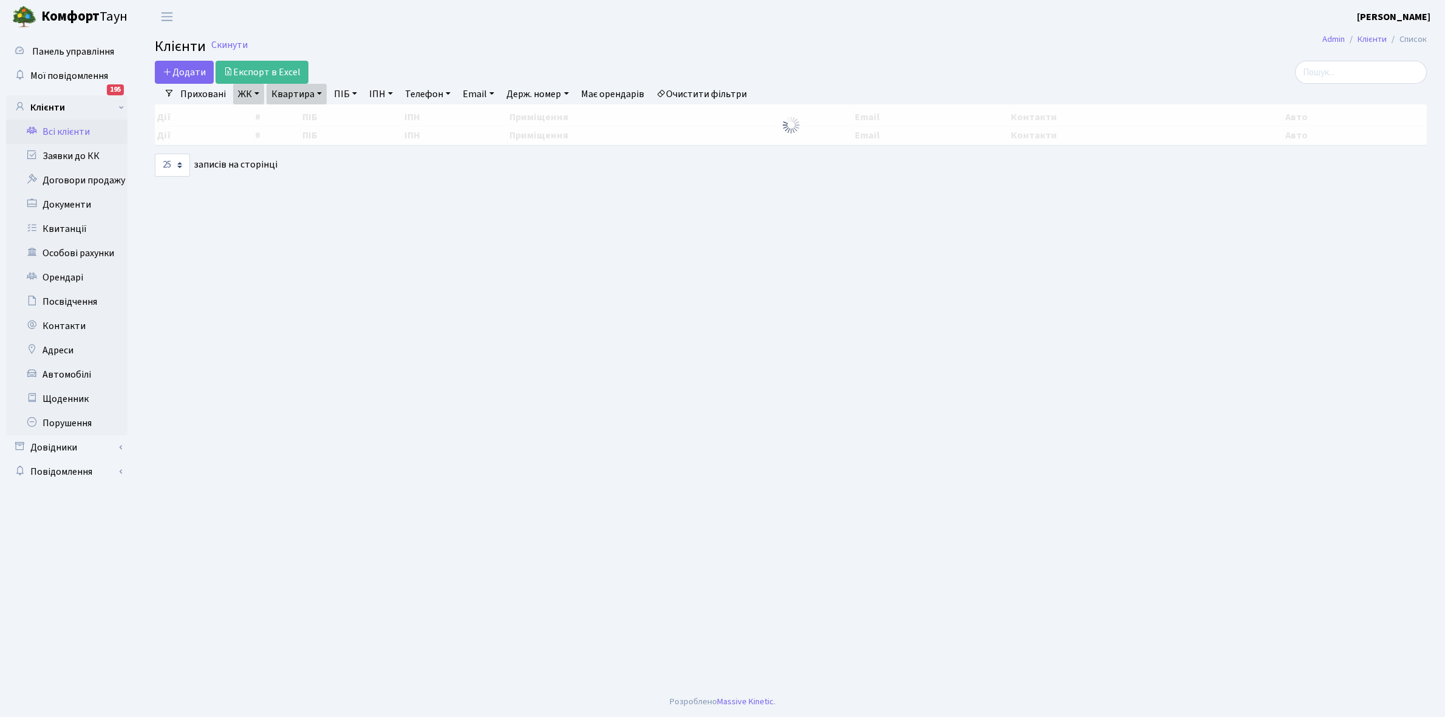
select select "25"
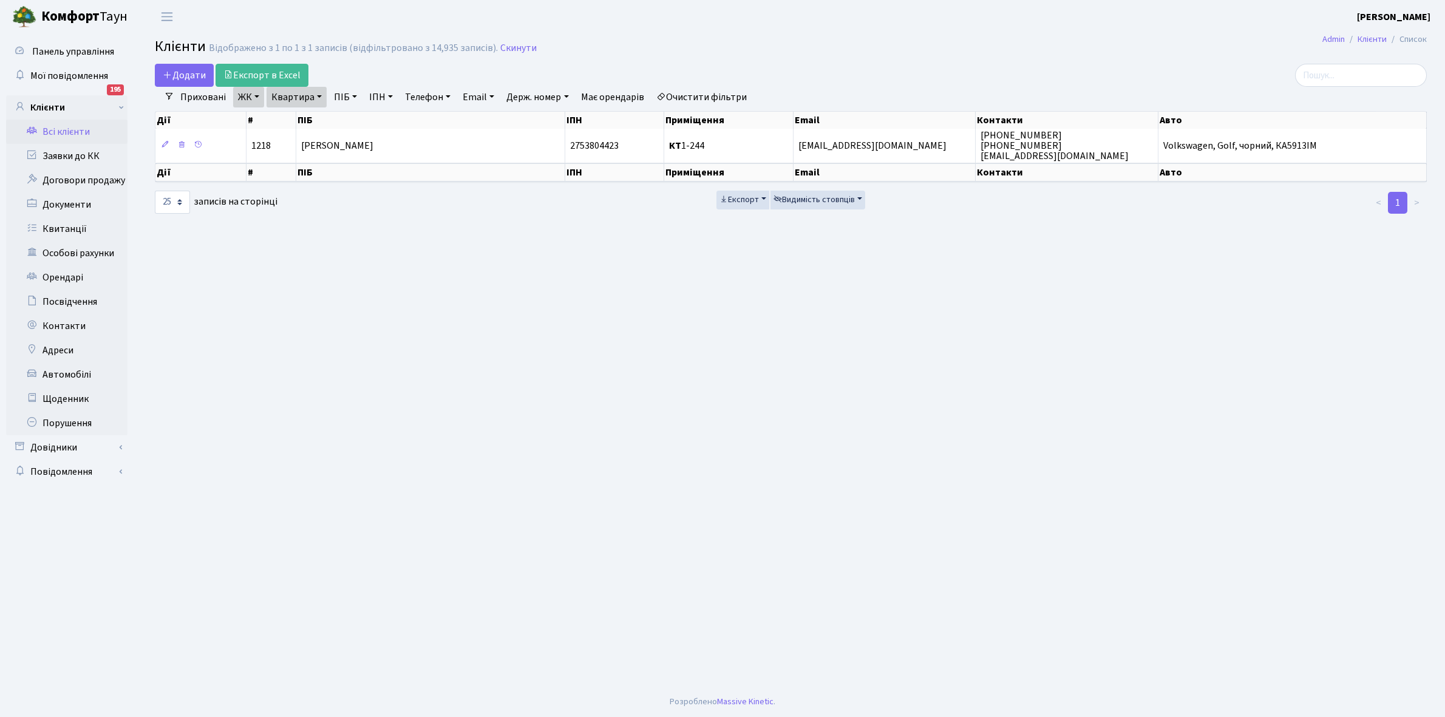
click at [317, 94] on link "Квартира" at bounding box center [297, 97] width 60 height 21
click at [311, 120] on input "1-244" at bounding box center [302, 120] width 71 height 23
type input "1-259"
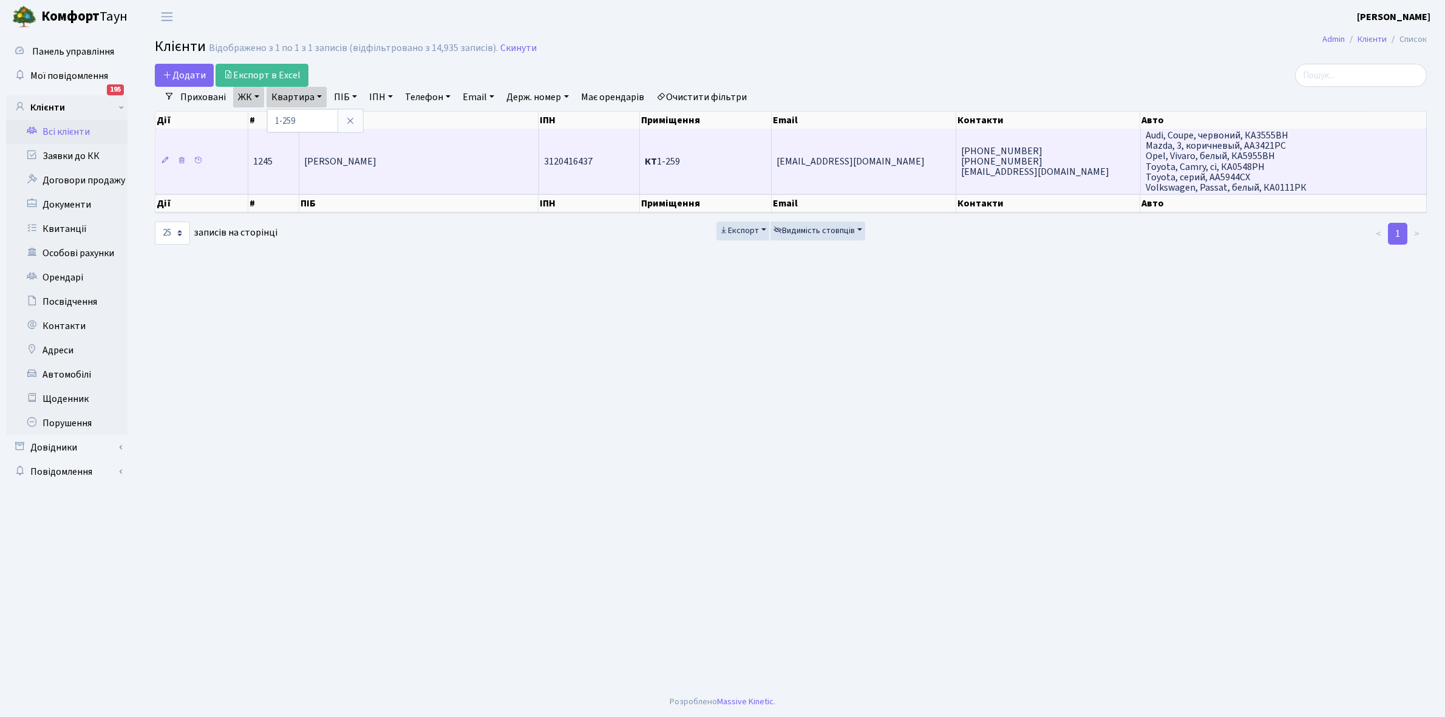
click at [429, 148] on td "[PERSON_NAME]" at bounding box center [418, 161] width 239 height 65
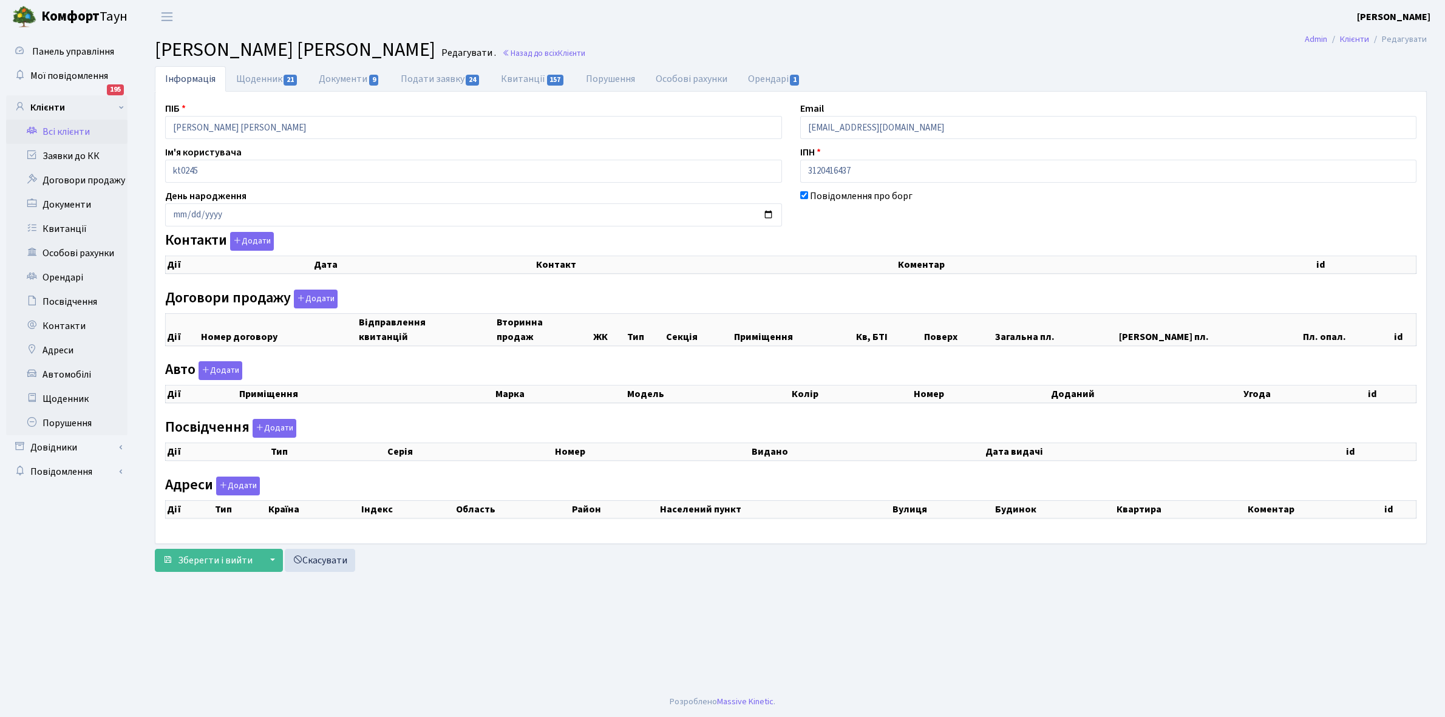
checkbox input "true"
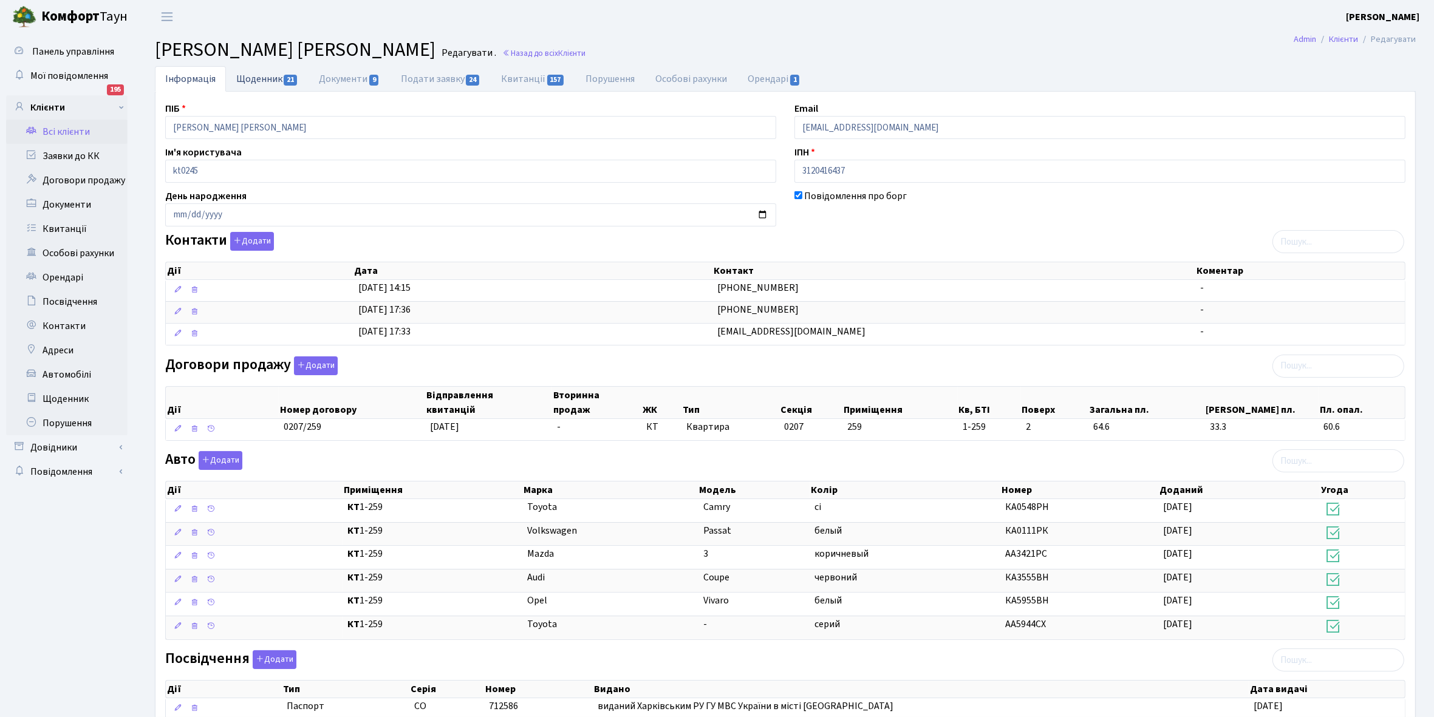
click at [251, 77] on link "Щоденник 21" at bounding box center [267, 78] width 83 height 25
select select "25"
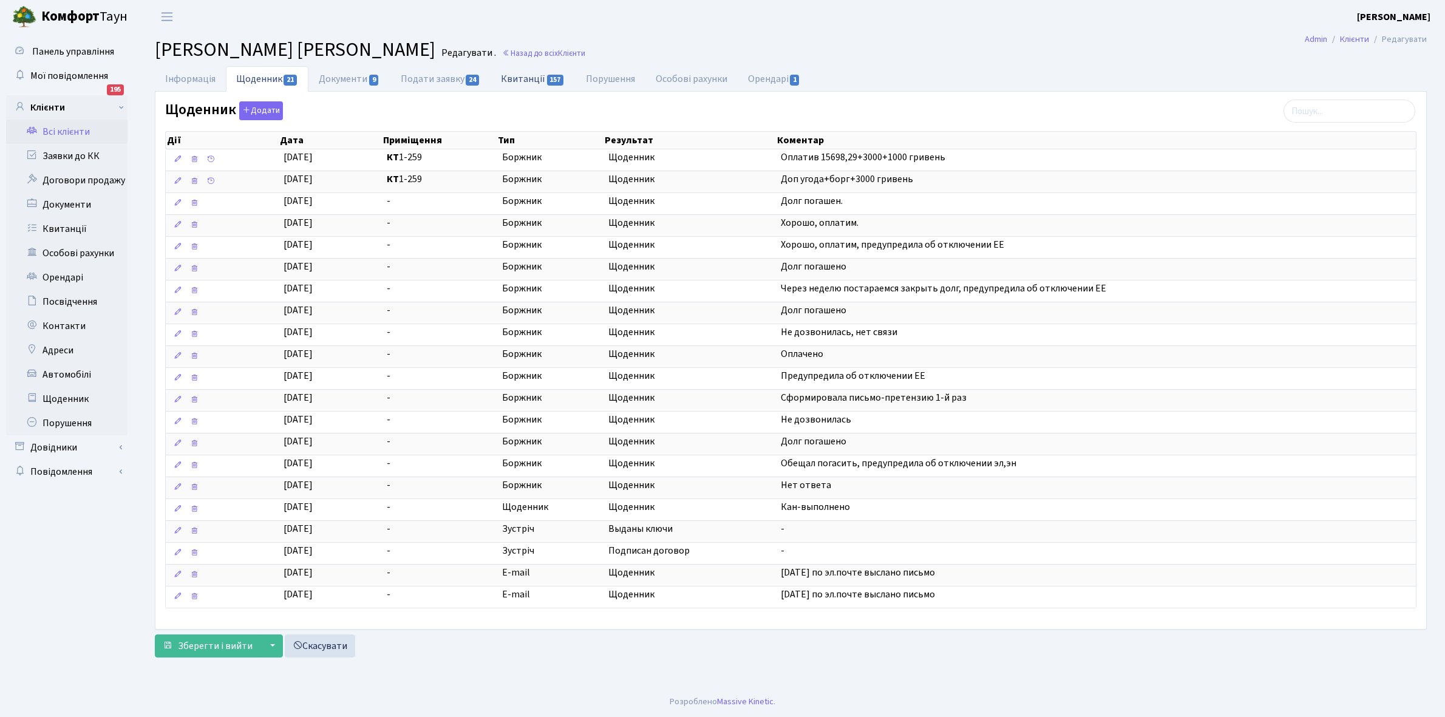
click at [524, 74] on link "Квитанції 157" at bounding box center [533, 78] width 84 height 25
select select "25"
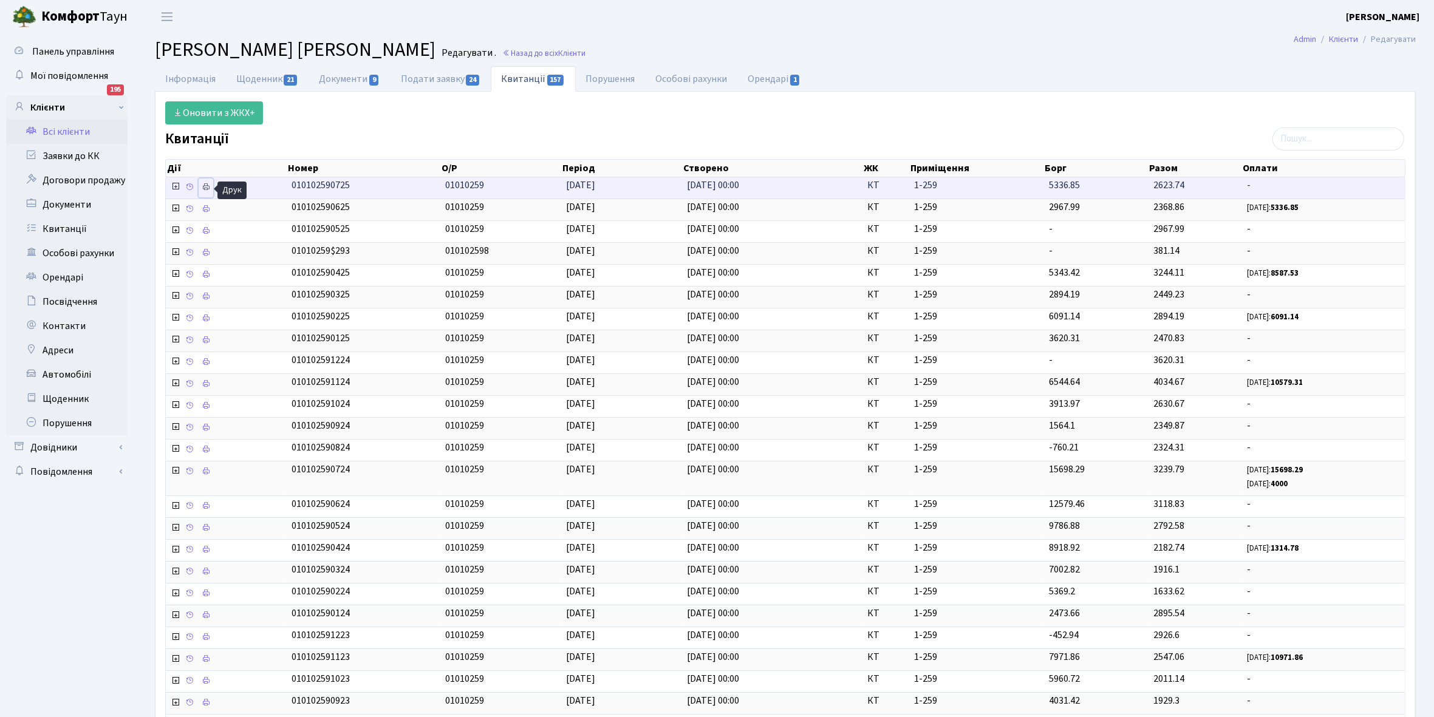
click at [208, 187] on icon at bounding box center [206, 187] width 9 height 9
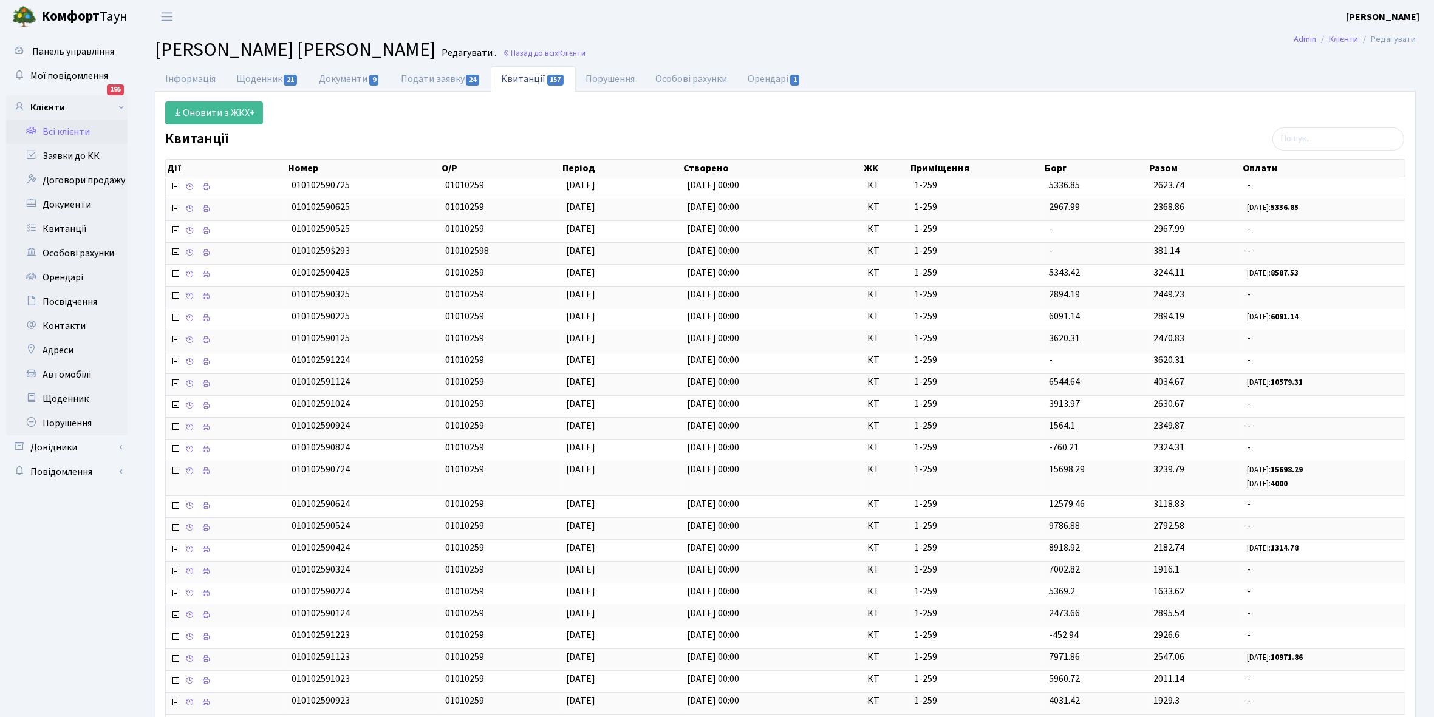
click at [81, 129] on link "Всі клієнти" at bounding box center [66, 132] width 121 height 24
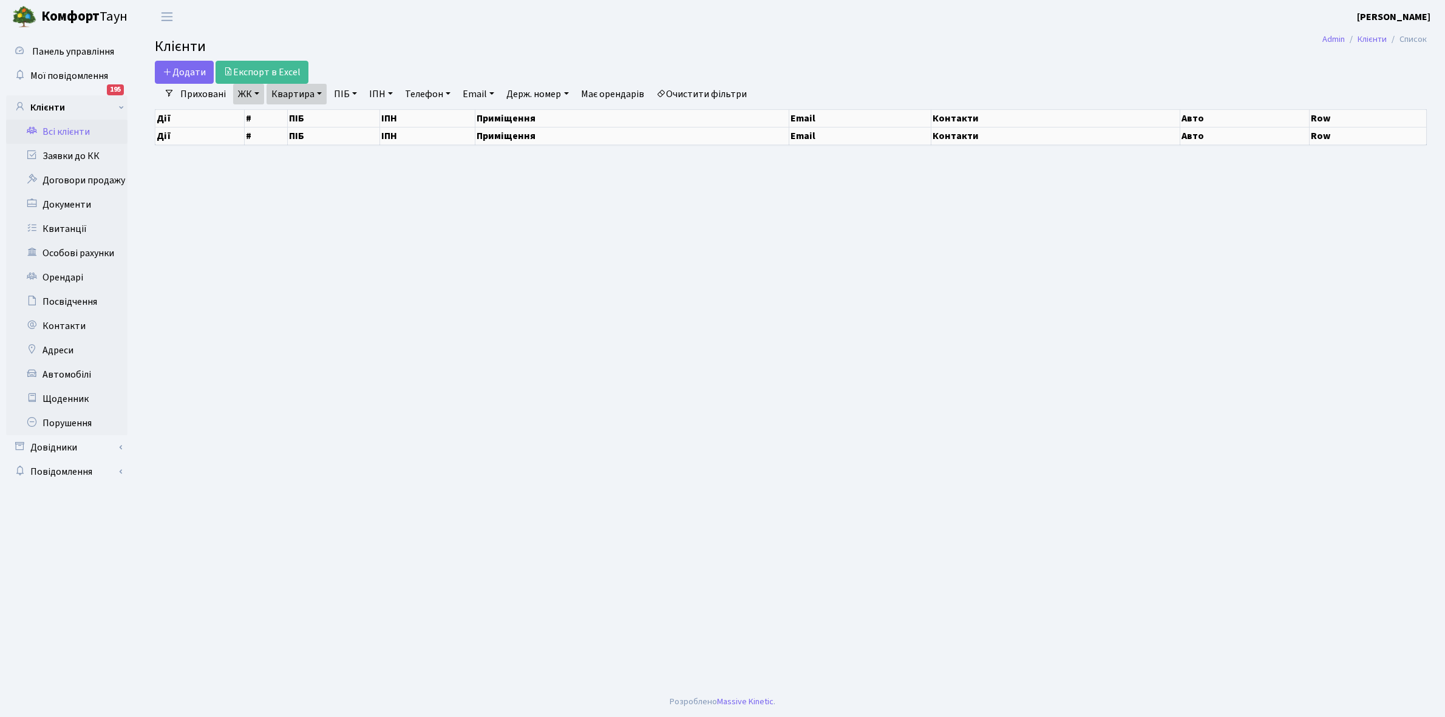
select select "25"
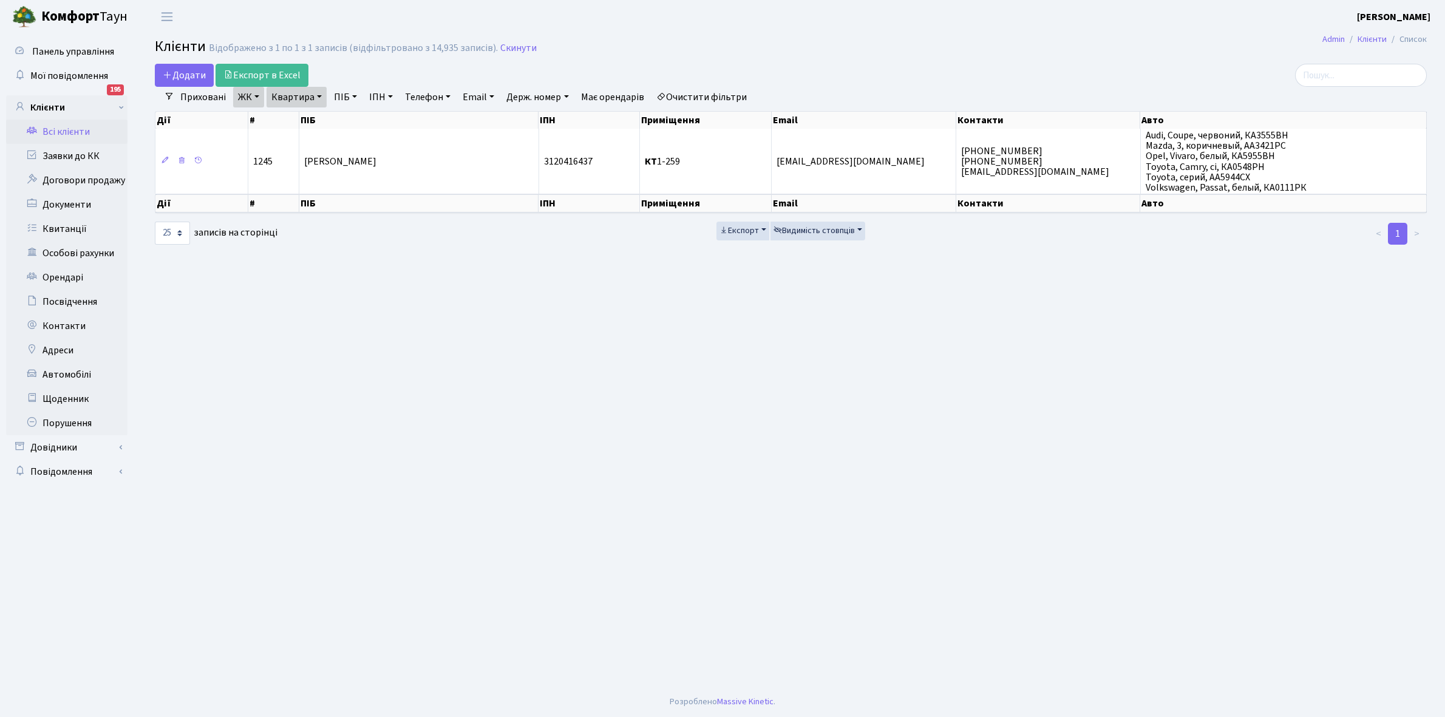
click at [319, 95] on link "Квартира" at bounding box center [297, 97] width 60 height 21
click at [313, 116] on input "1-259" at bounding box center [302, 120] width 71 height 23
type input "1-262"
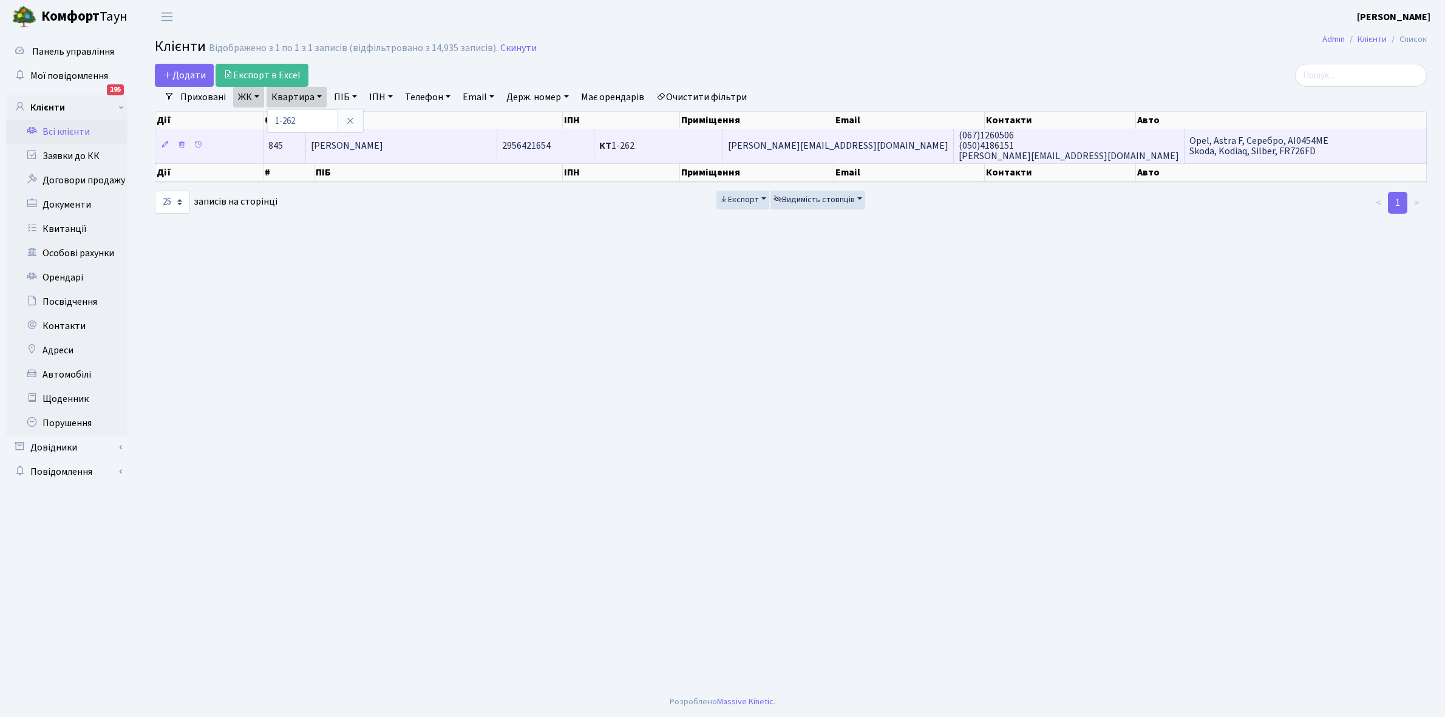
click at [459, 141] on td "Буліга Віталій Михайлович" at bounding box center [401, 145] width 191 height 33
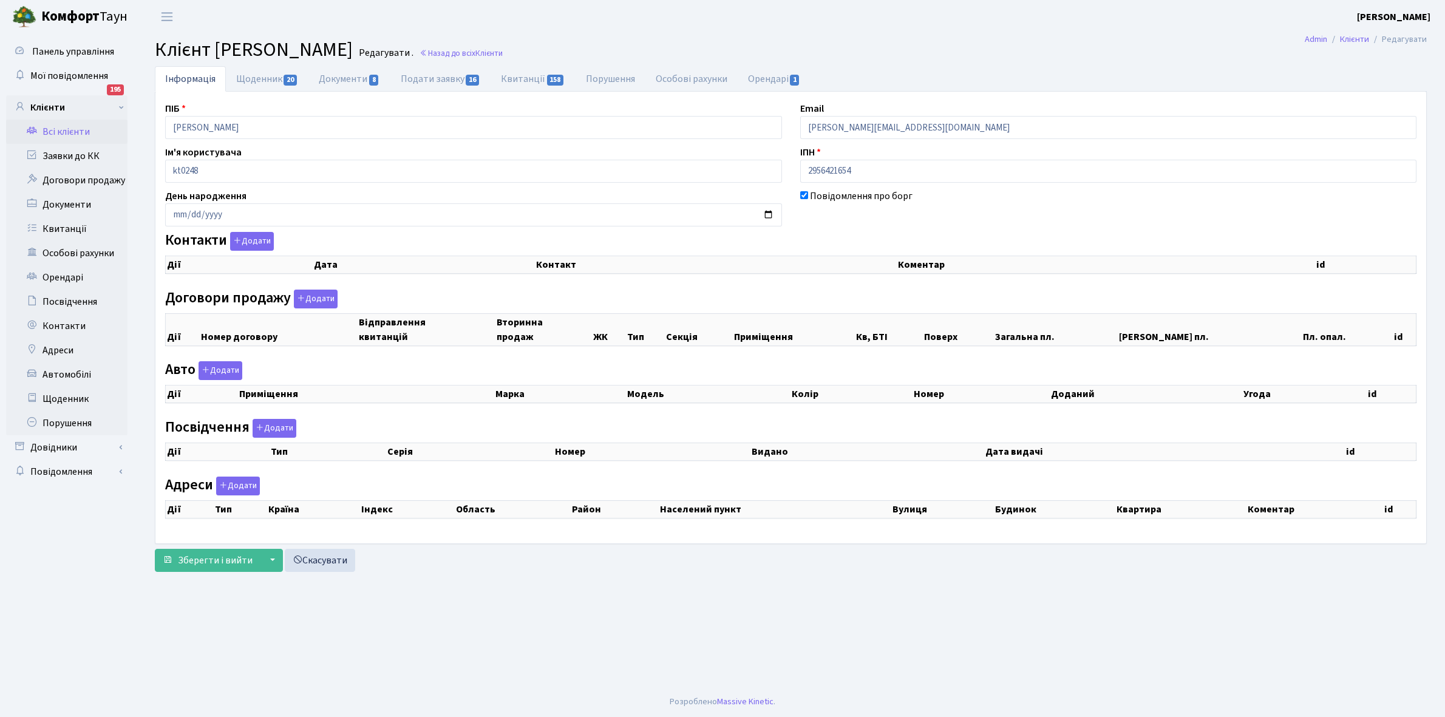
checkbox input "true"
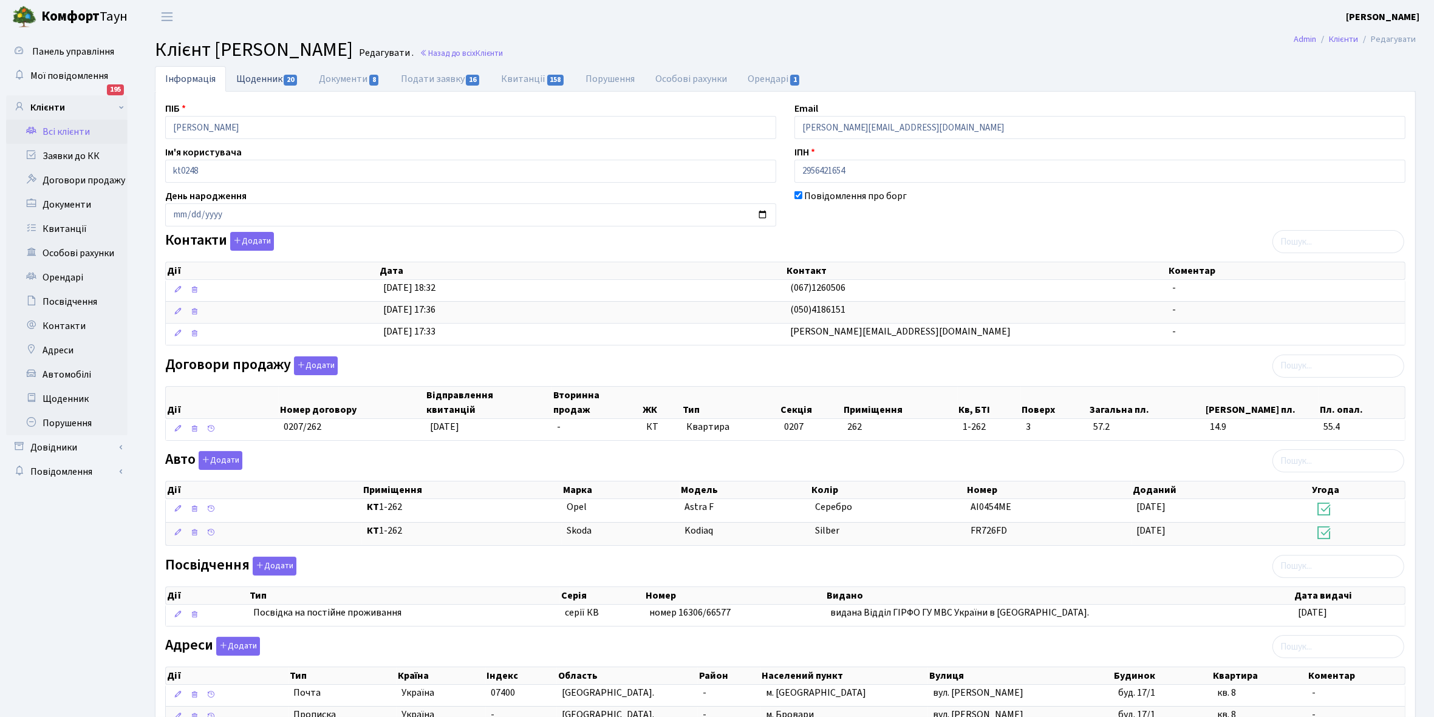
click at [249, 76] on link "Щоденник 20" at bounding box center [267, 78] width 83 height 25
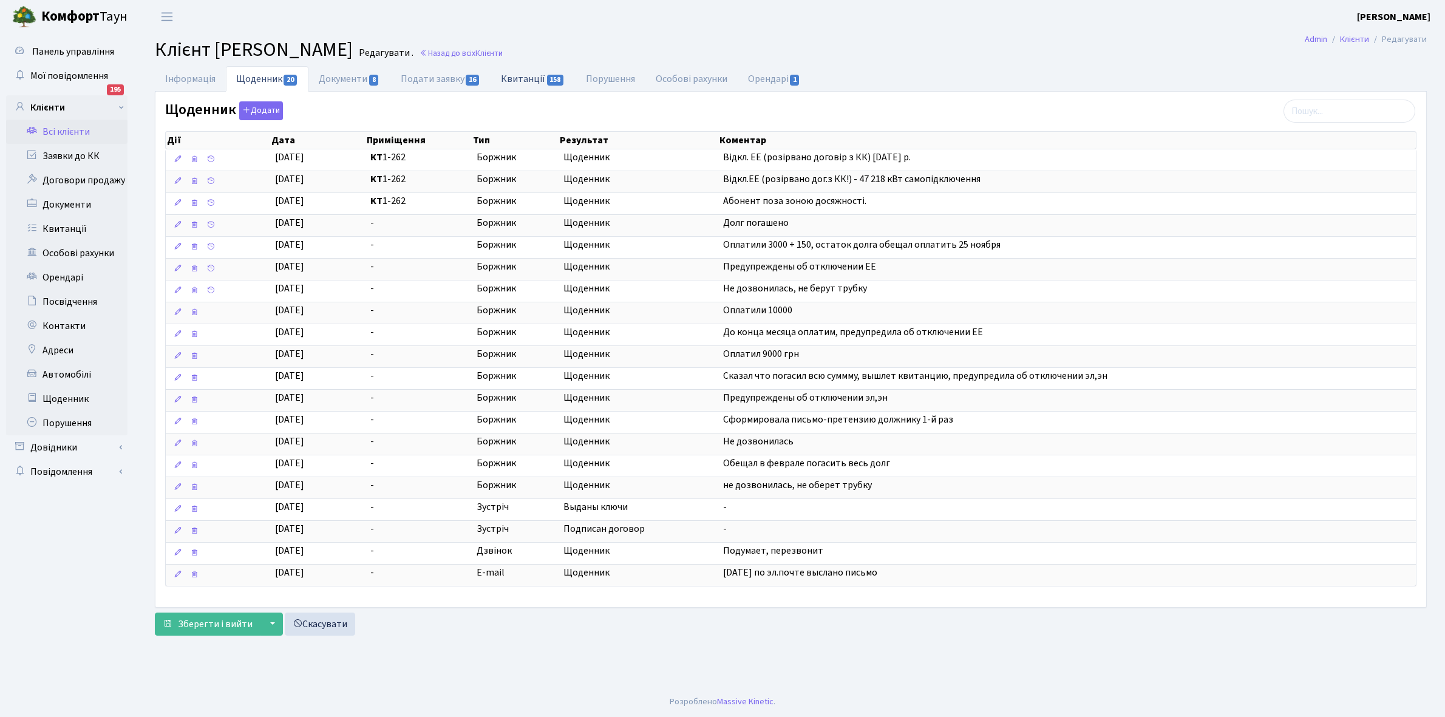
click at [523, 77] on link "Квитанції 158" at bounding box center [533, 78] width 84 height 25
select select "25"
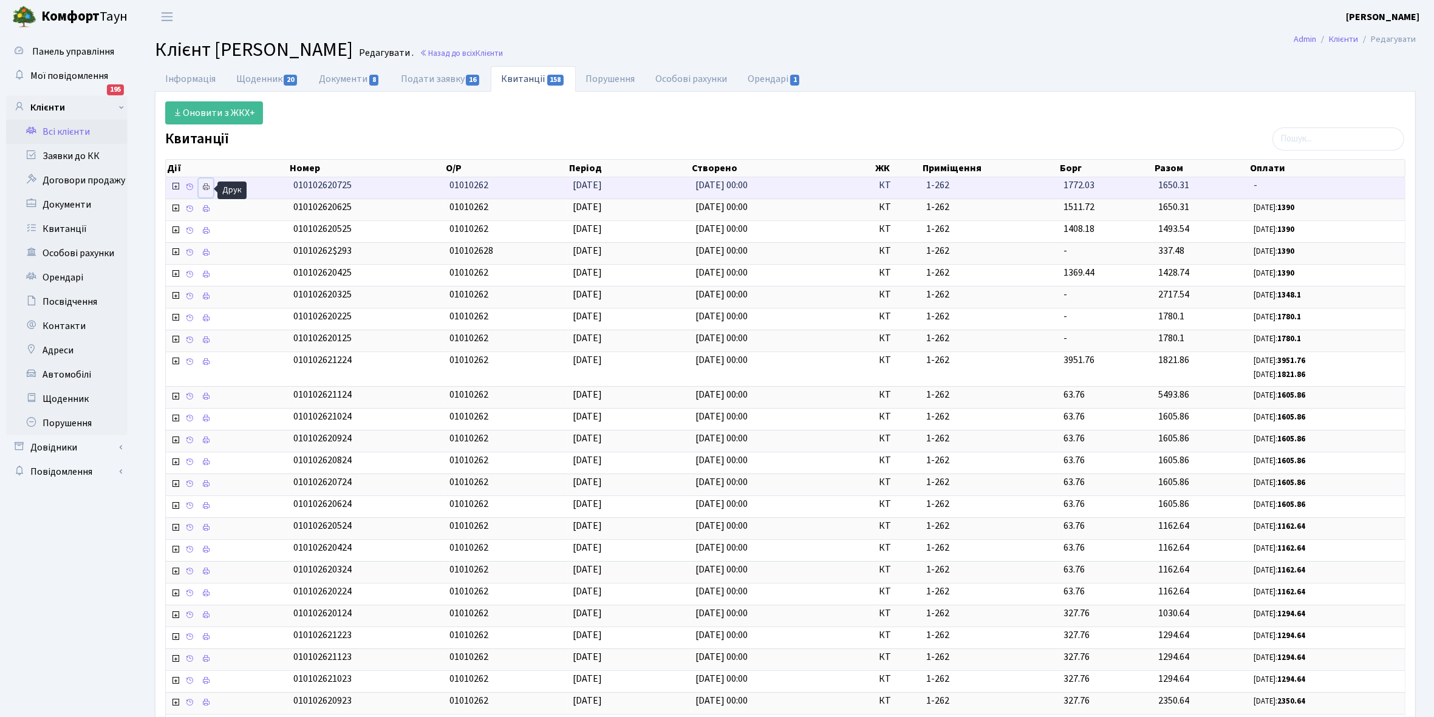
click at [208, 189] on icon at bounding box center [206, 187] width 9 height 9
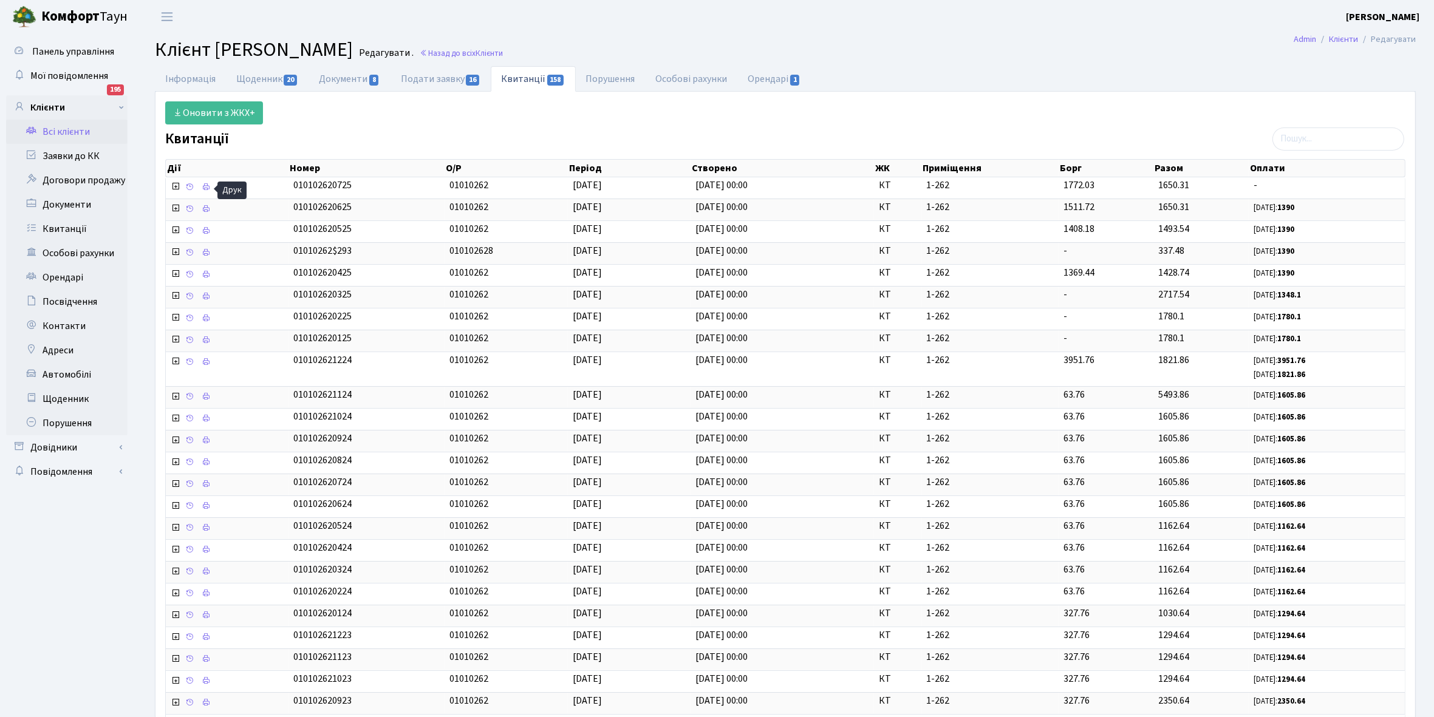
click at [78, 131] on link "Всі клієнти" at bounding box center [66, 132] width 121 height 24
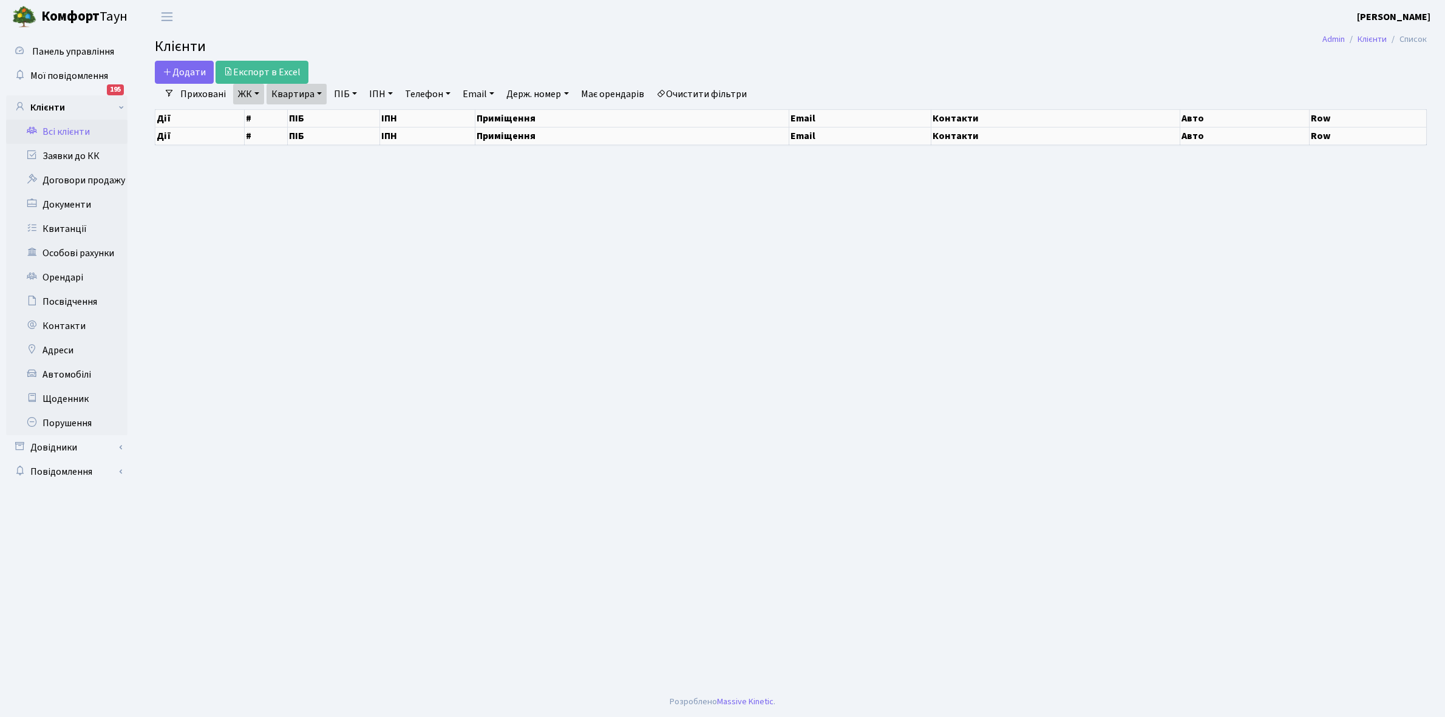
select select "25"
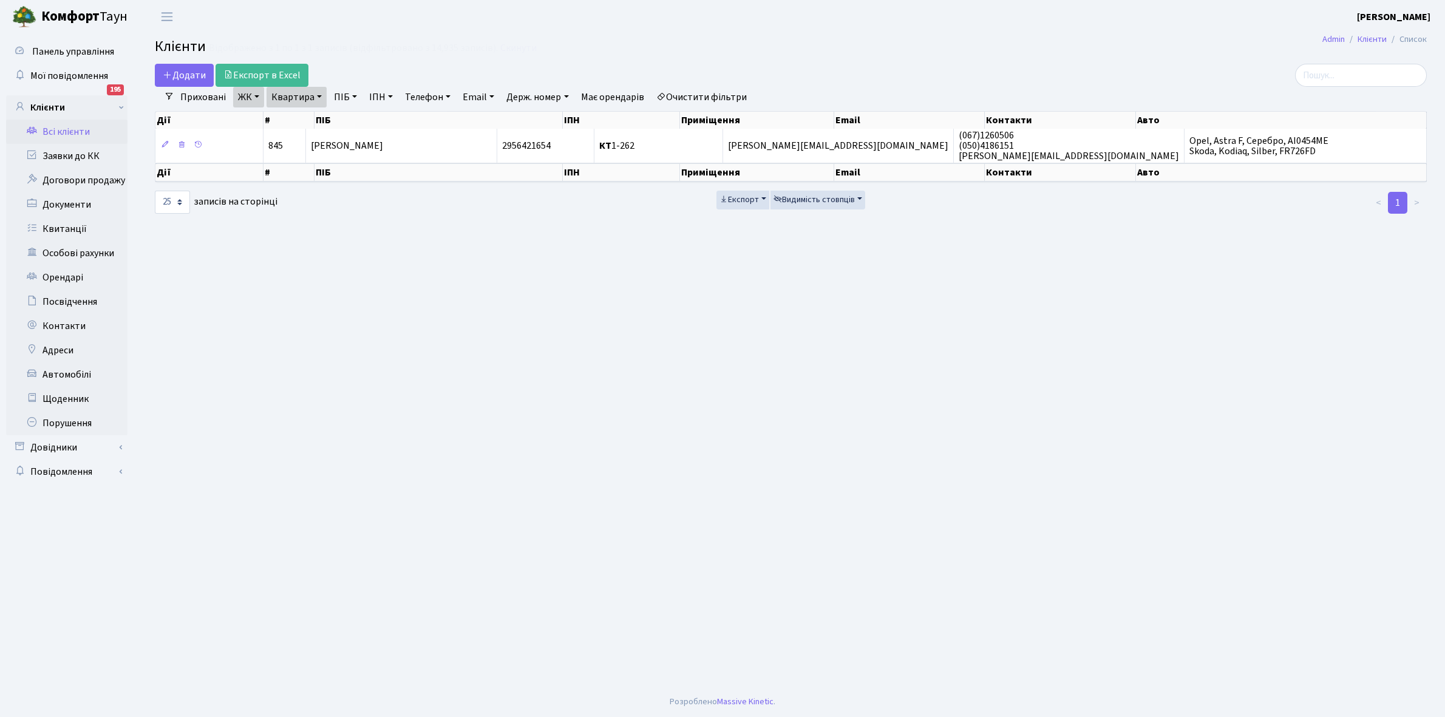
click at [319, 96] on link "Квартира" at bounding box center [297, 97] width 60 height 21
click at [319, 114] on input "1-262" at bounding box center [302, 120] width 71 height 23
type input "1-263"
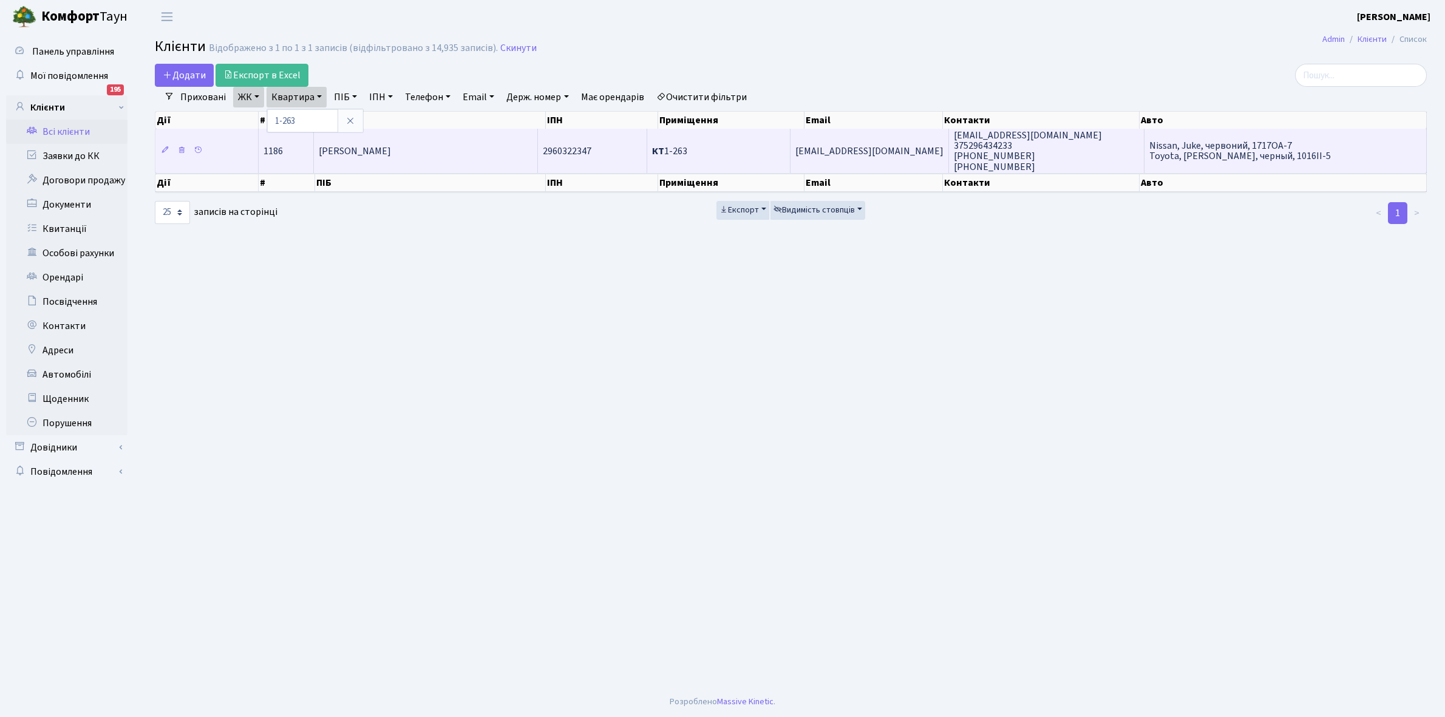
click at [463, 141] on td "[PERSON_NAME] [PERSON_NAME]" at bounding box center [426, 151] width 224 height 44
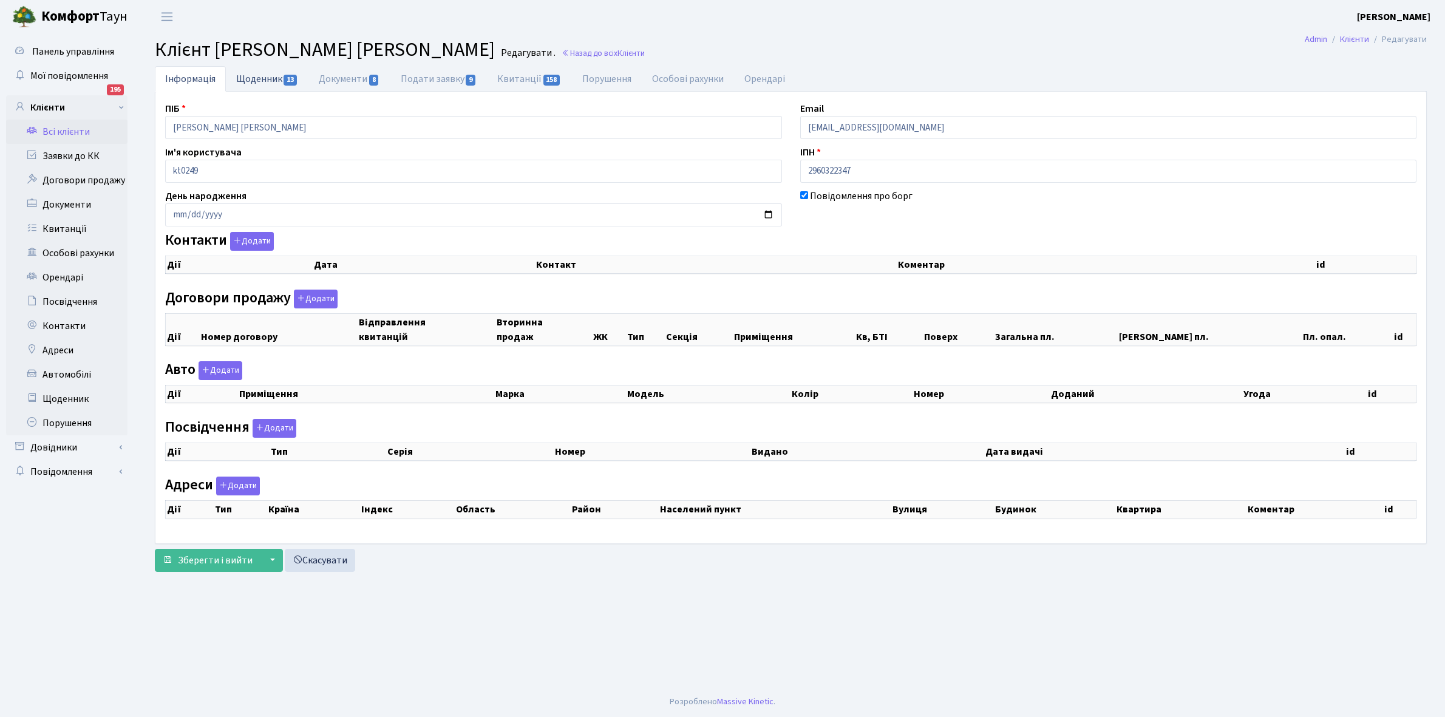
checkbox input "true"
select select "25"
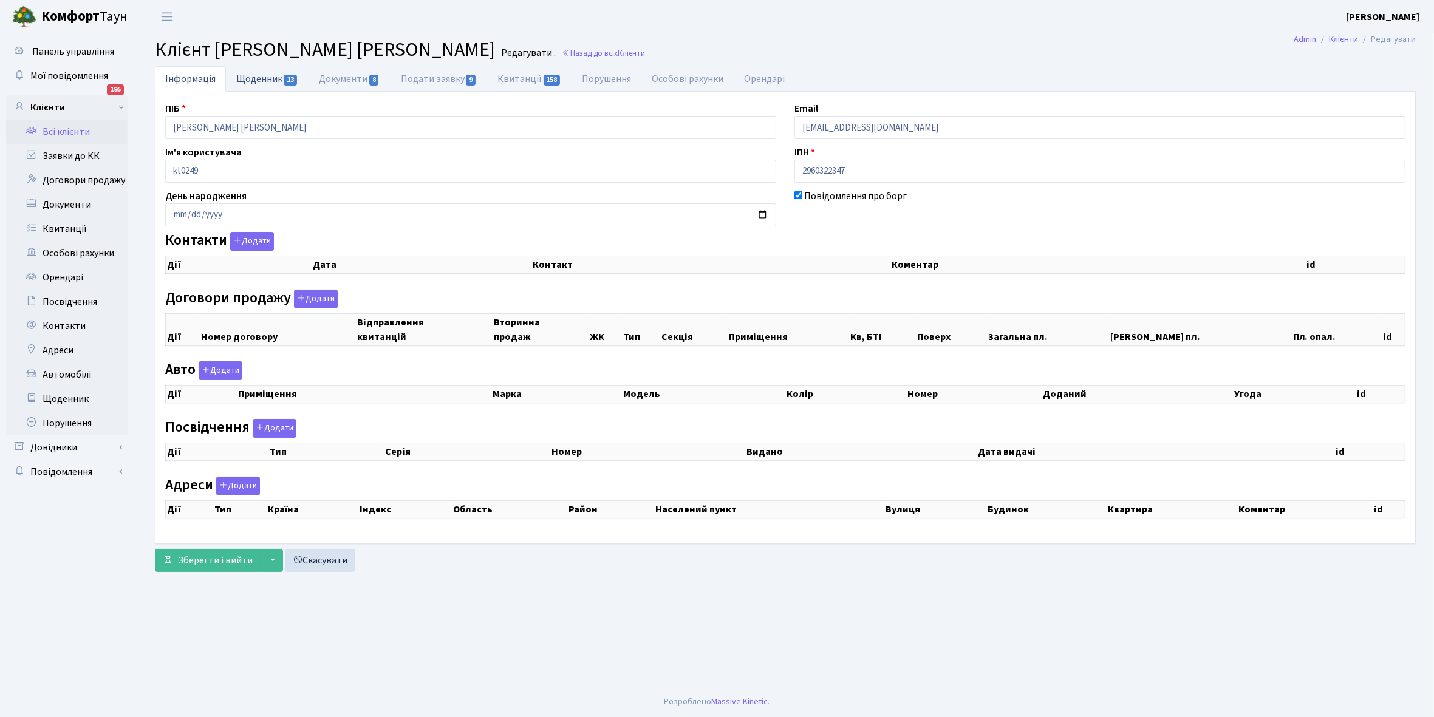
select select "25"
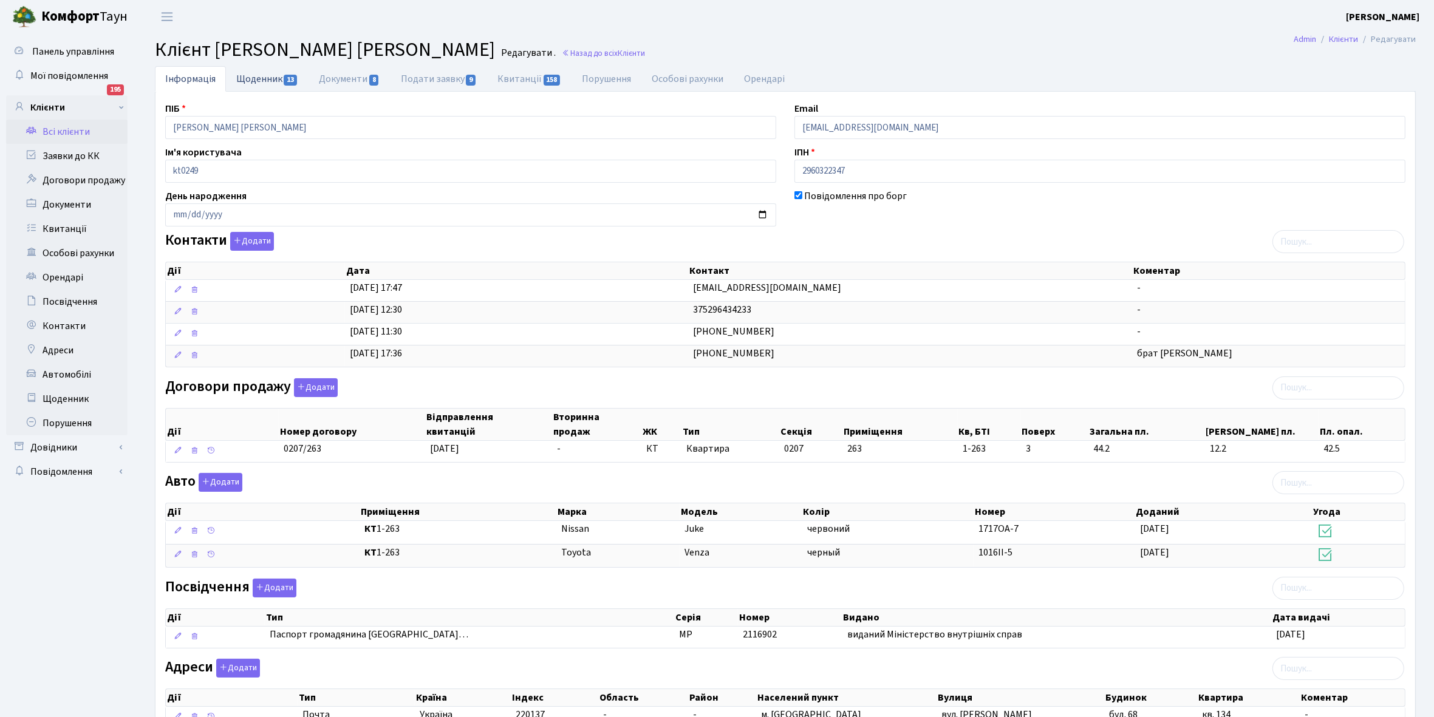
click at [249, 80] on link "Щоденник 13" at bounding box center [267, 78] width 83 height 25
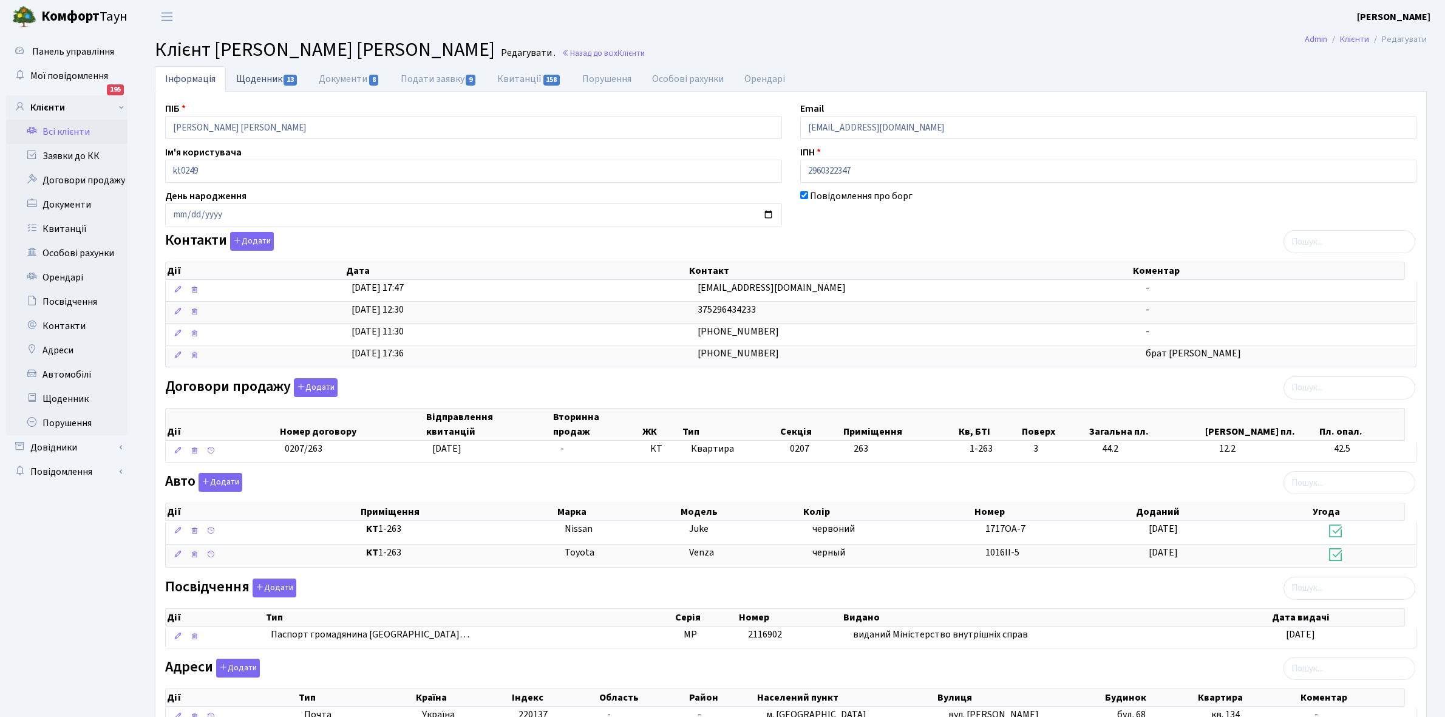
select select "25"
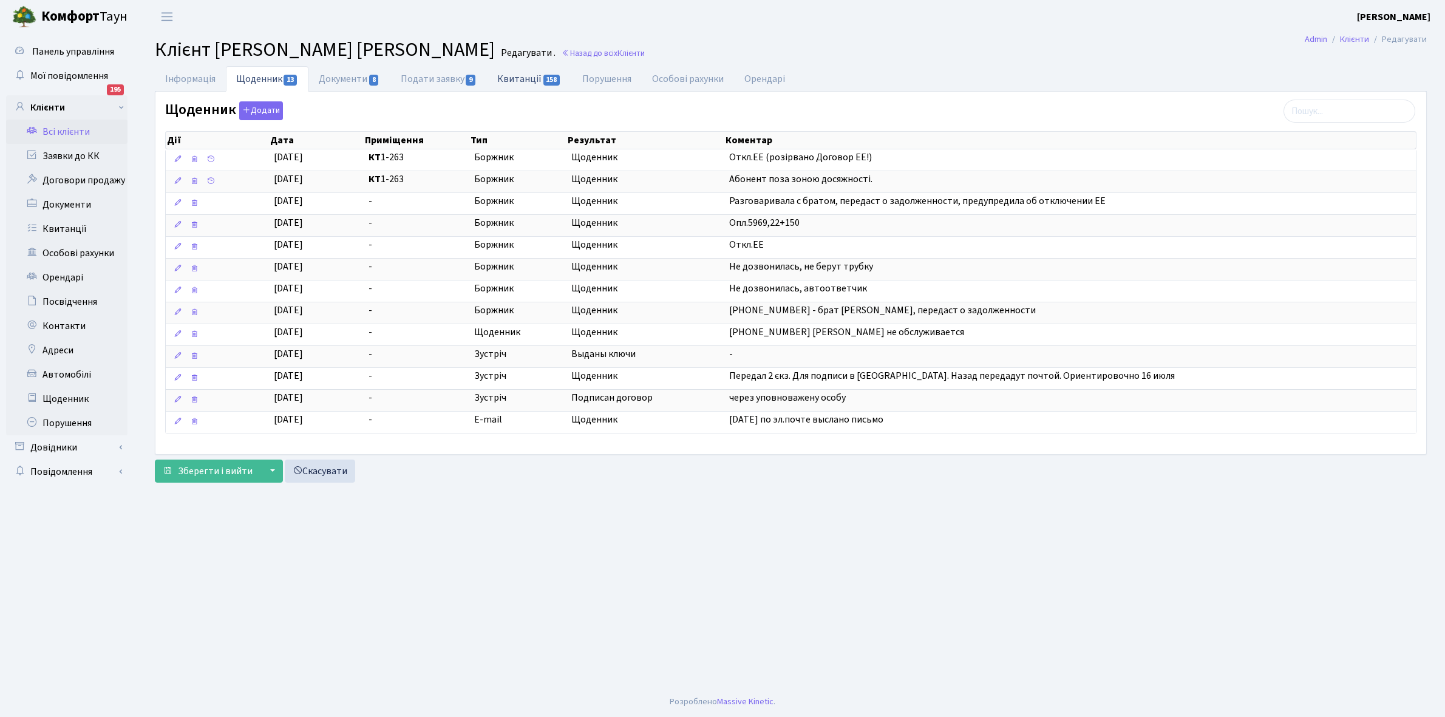
click at [514, 79] on link "Квитанції 158" at bounding box center [529, 78] width 84 height 25
select select "25"
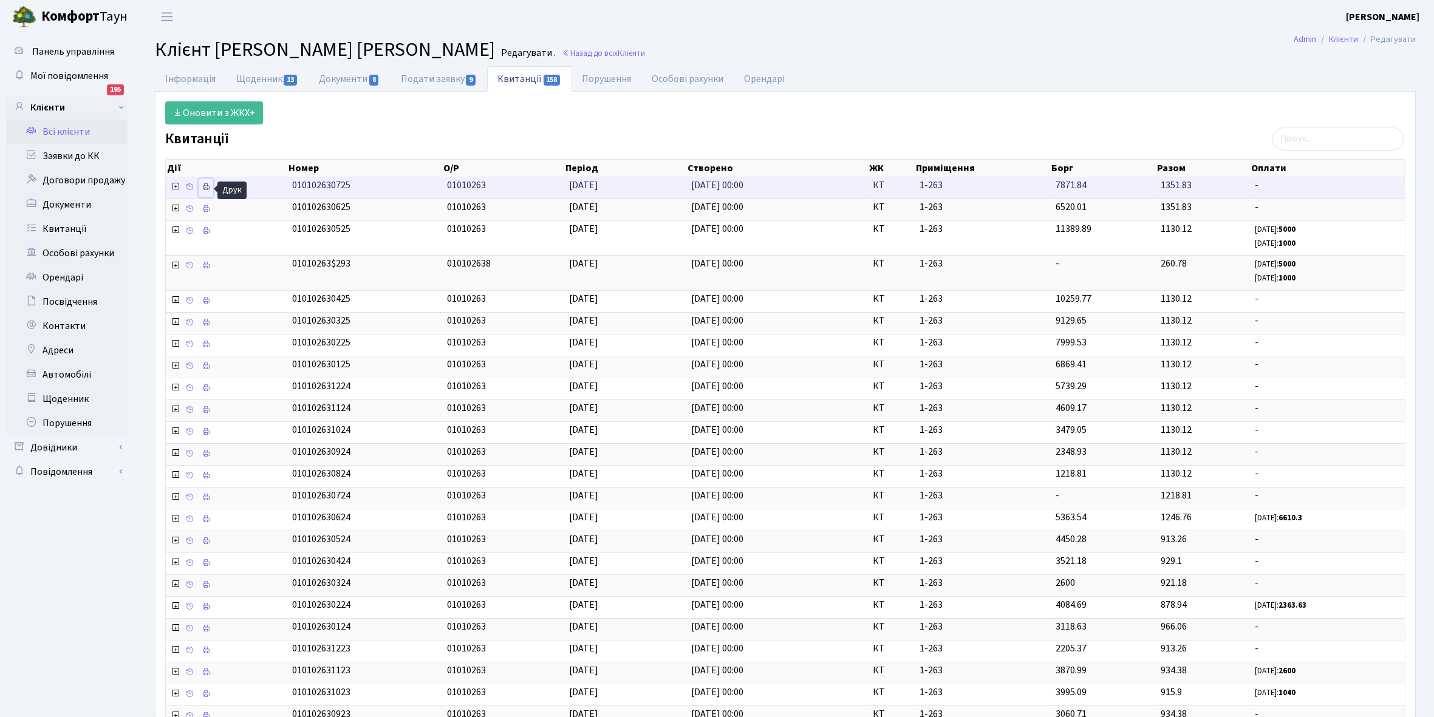
click at [204, 187] on icon at bounding box center [206, 187] width 9 height 9
click at [70, 132] on link "Всі клієнти" at bounding box center [66, 132] width 121 height 24
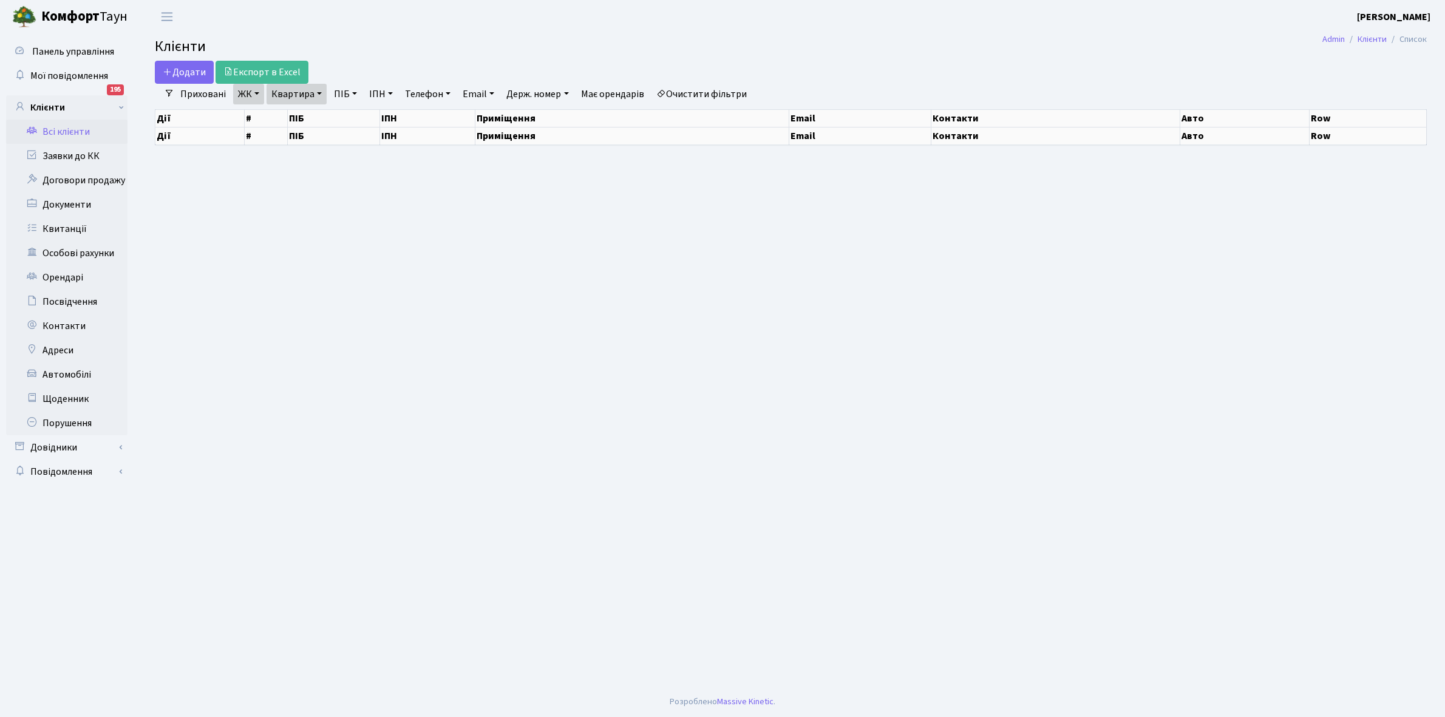
select select "25"
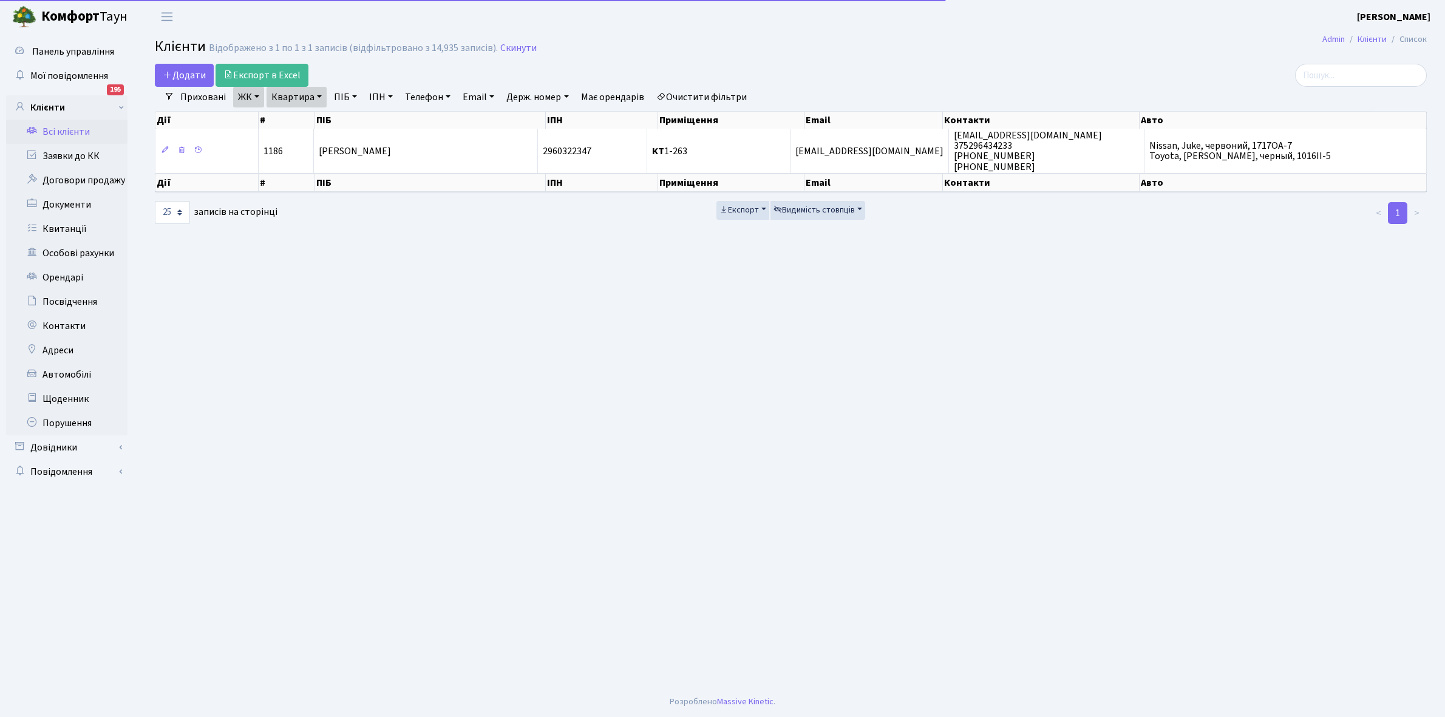
click at [321, 98] on link "Квартира" at bounding box center [297, 97] width 60 height 21
click at [313, 118] on input "1-263" at bounding box center [302, 120] width 71 height 23
type input "1-320"
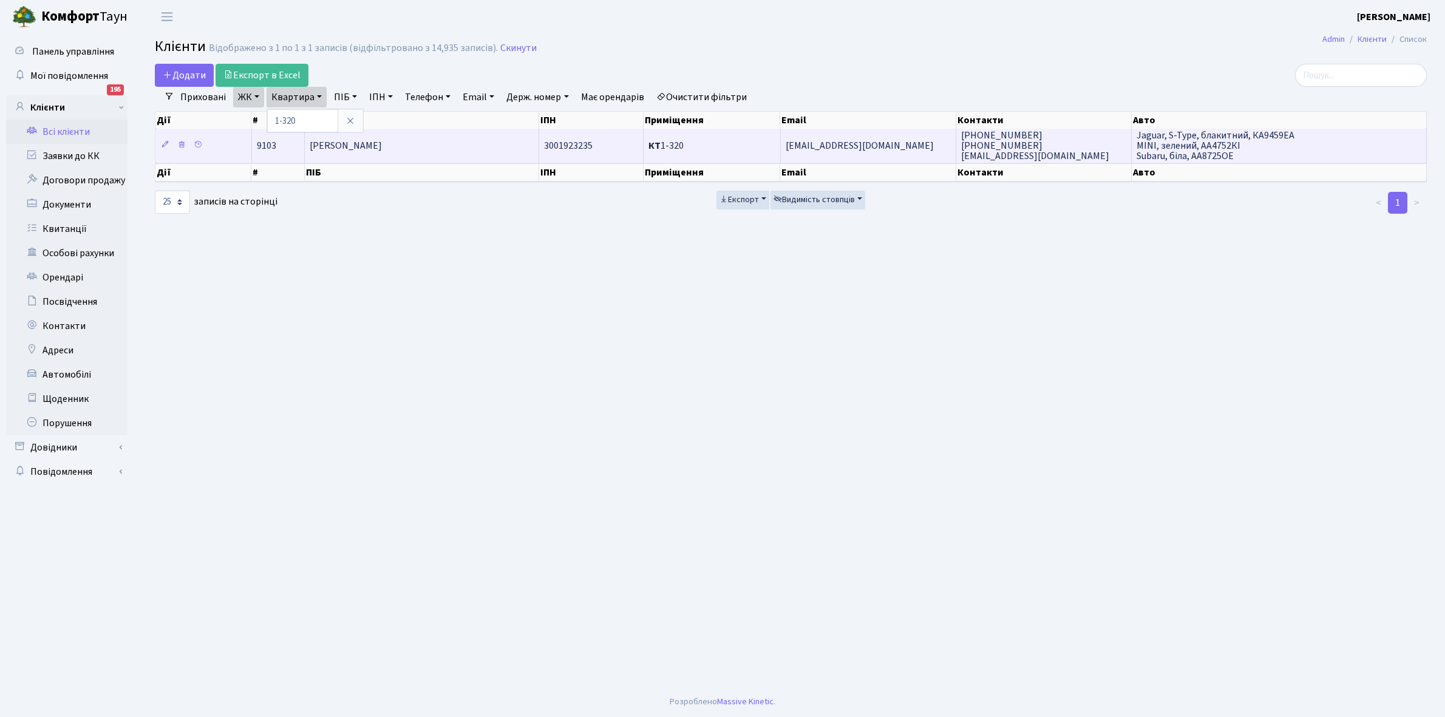
click at [450, 143] on td "[PERSON_NAME]" at bounding box center [422, 145] width 234 height 33
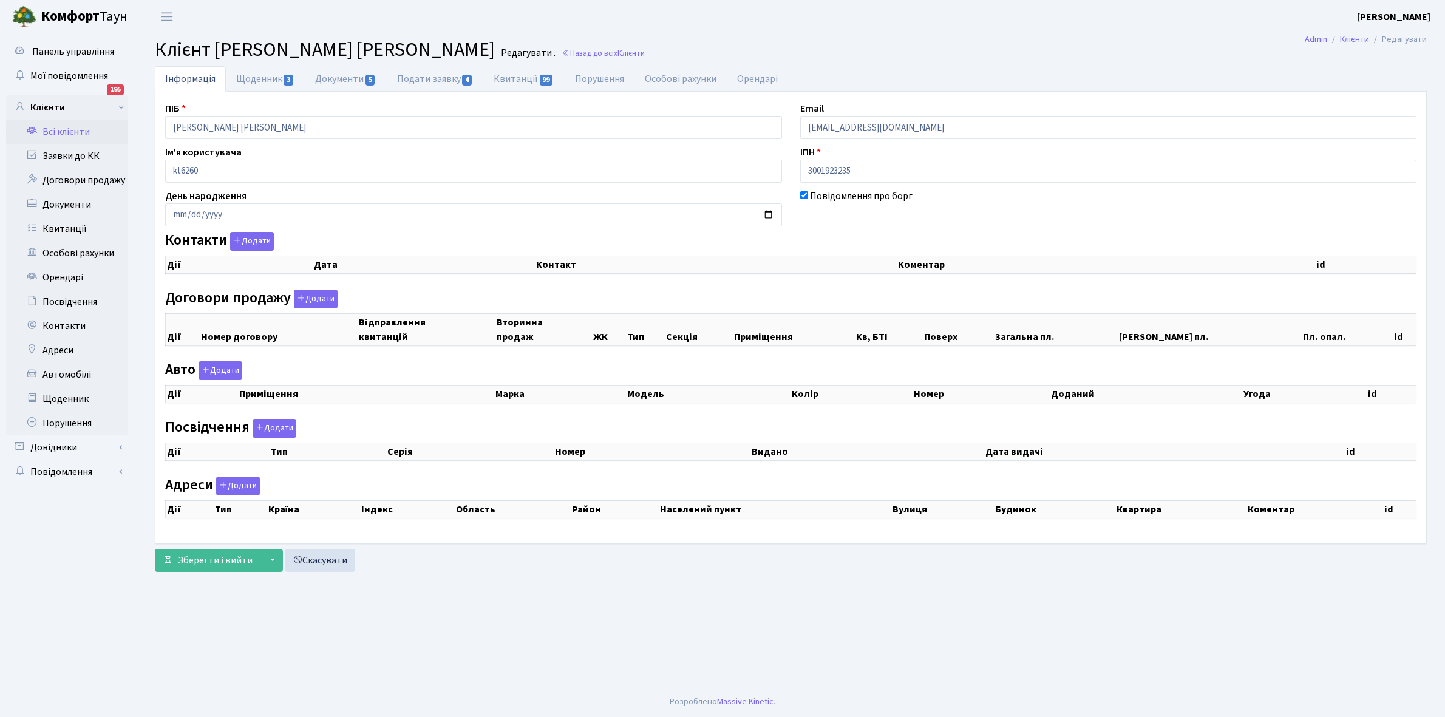
checkbox input "true"
select select "25"
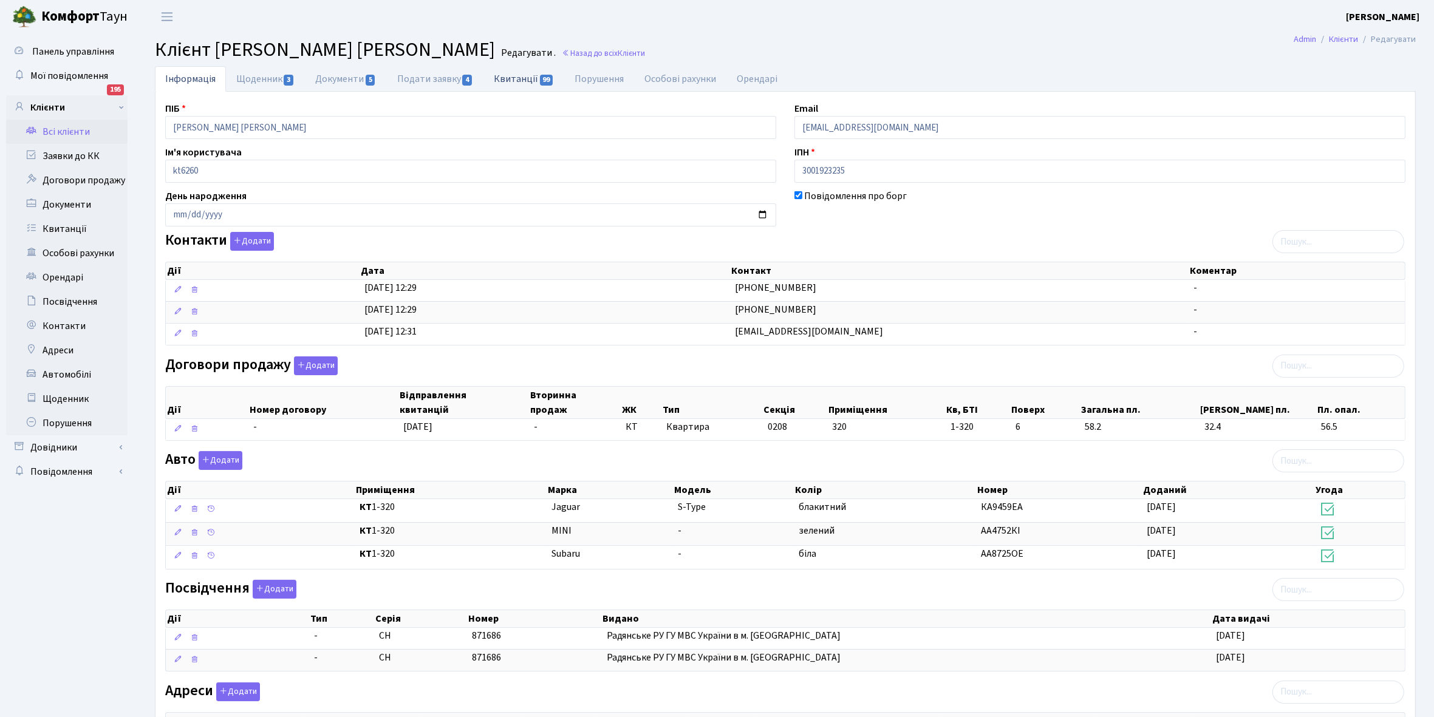
click at [516, 80] on link "Квитанції 99" at bounding box center [523, 78] width 81 height 25
select select "25"
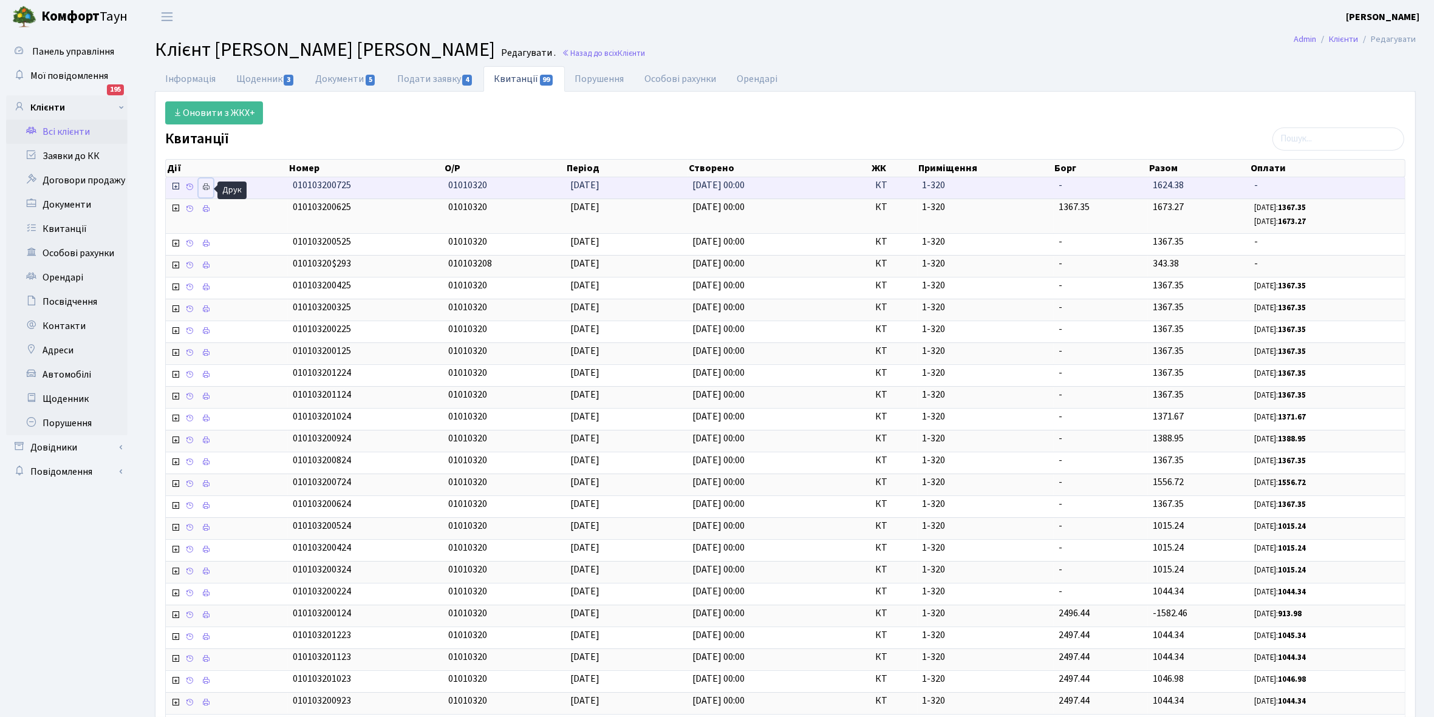
click at [205, 187] on icon at bounding box center [206, 187] width 9 height 9
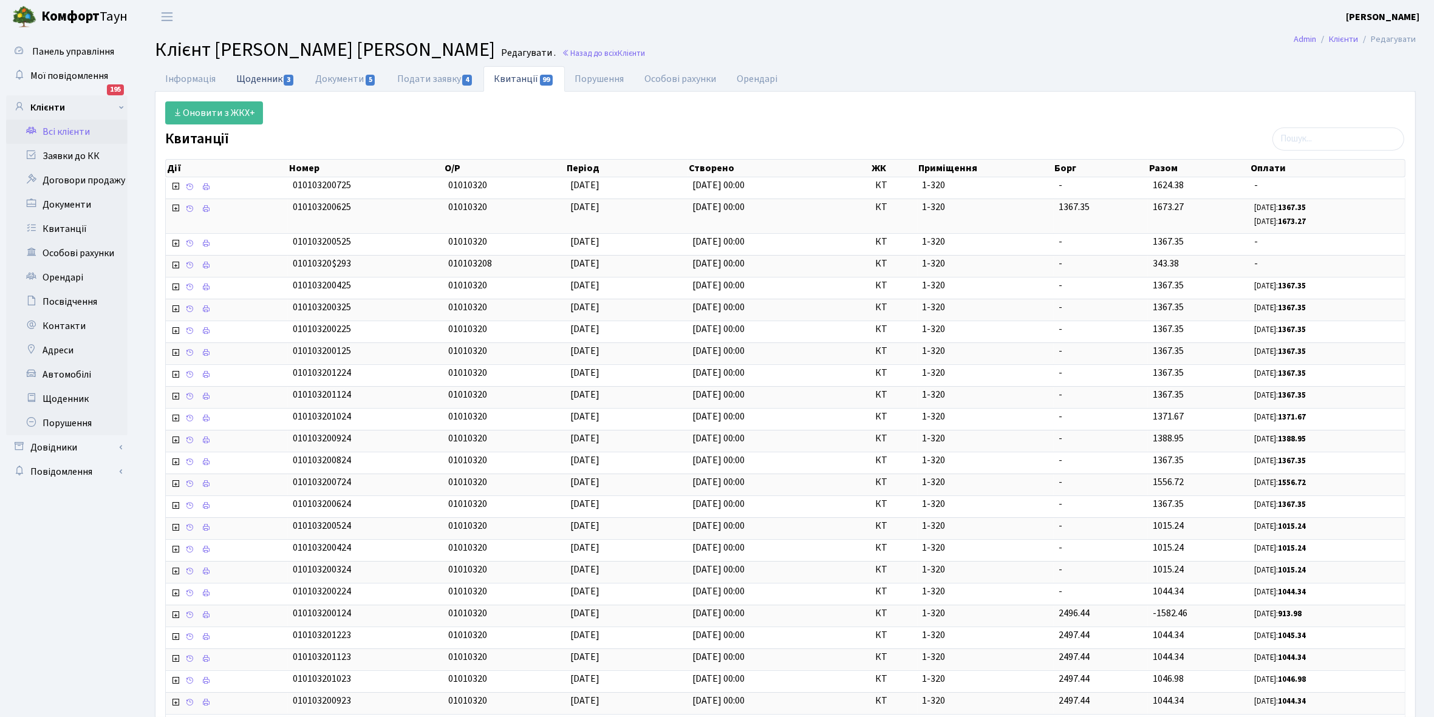
click at [250, 77] on link "Щоденник 3" at bounding box center [265, 78] width 79 height 25
select select "25"
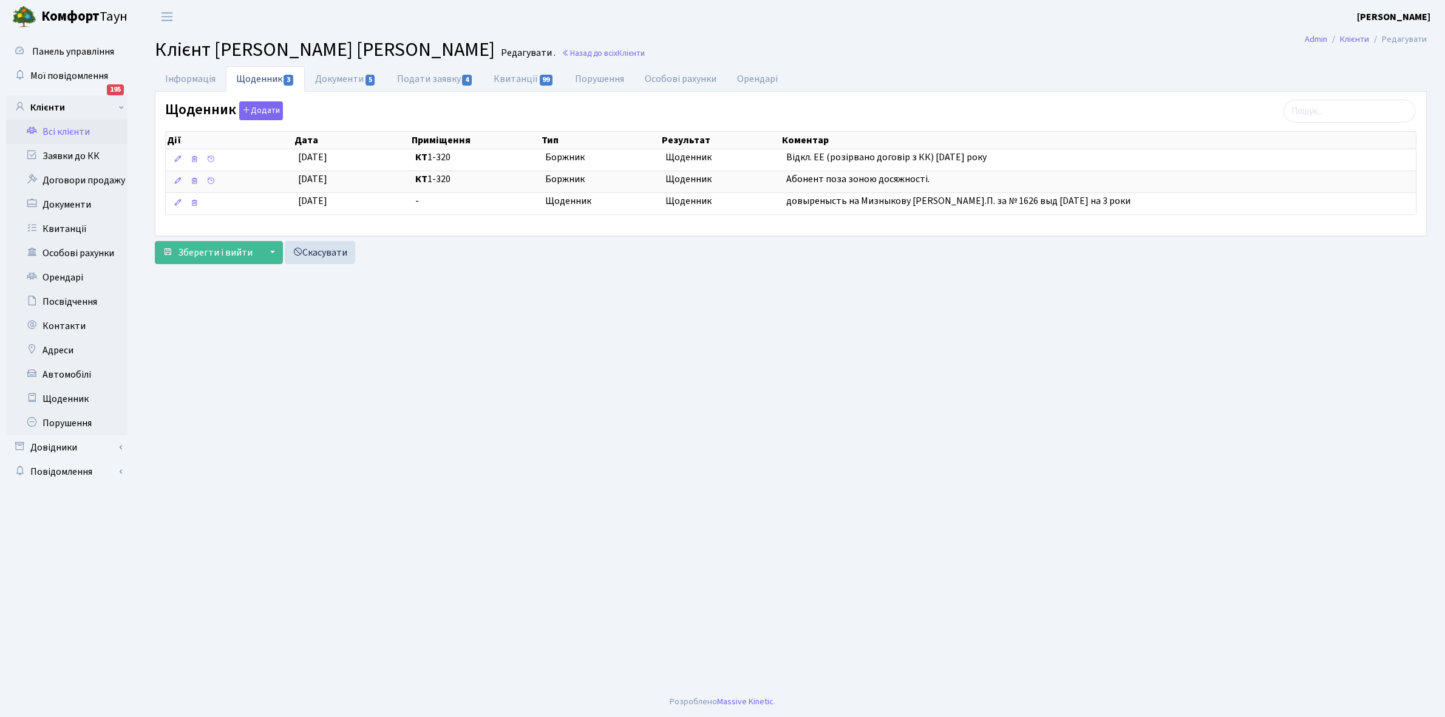
click at [70, 128] on link "Всі клієнти" at bounding box center [66, 132] width 121 height 24
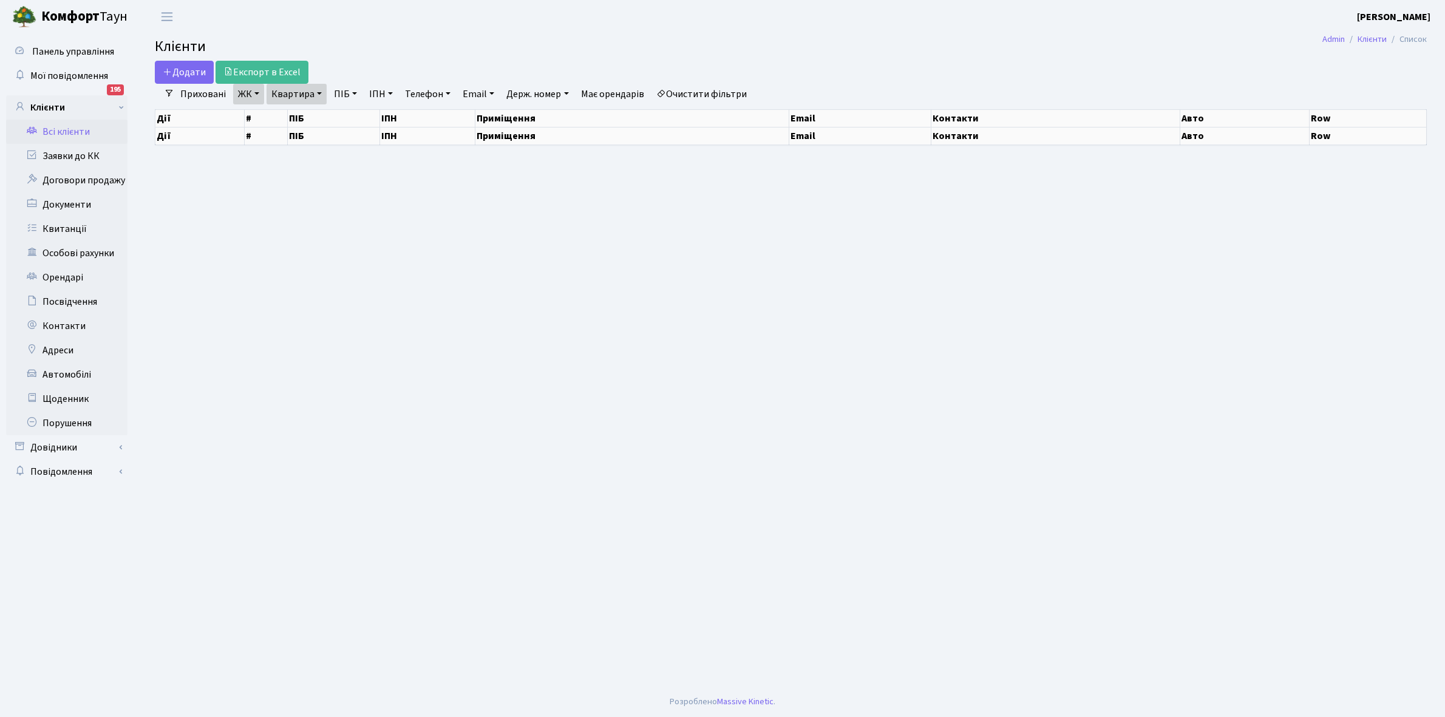
select select "25"
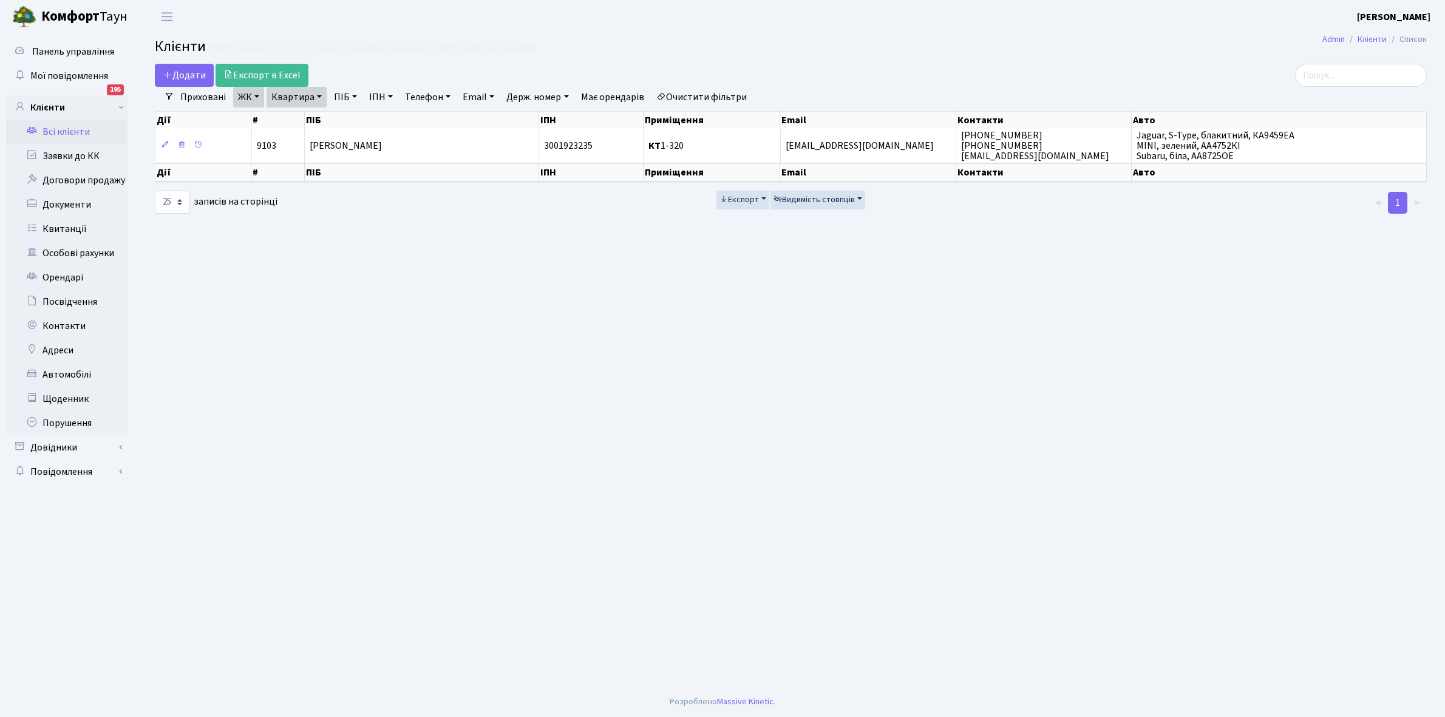
click at [318, 94] on link "Квартира" at bounding box center [297, 97] width 60 height 21
click at [308, 120] on input "1-320" at bounding box center [302, 120] width 71 height 23
type input "1-332"
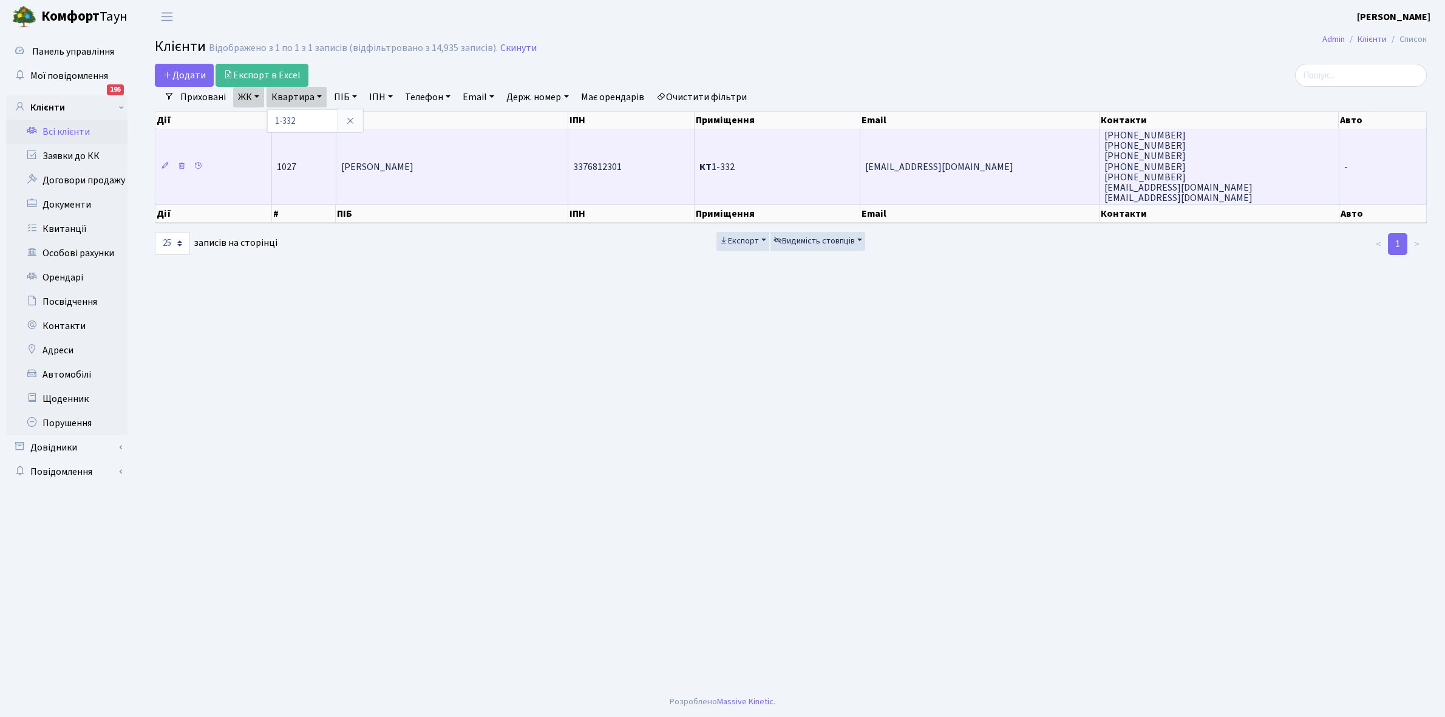
click at [463, 171] on td "[PERSON_NAME]" at bounding box center [452, 166] width 232 height 75
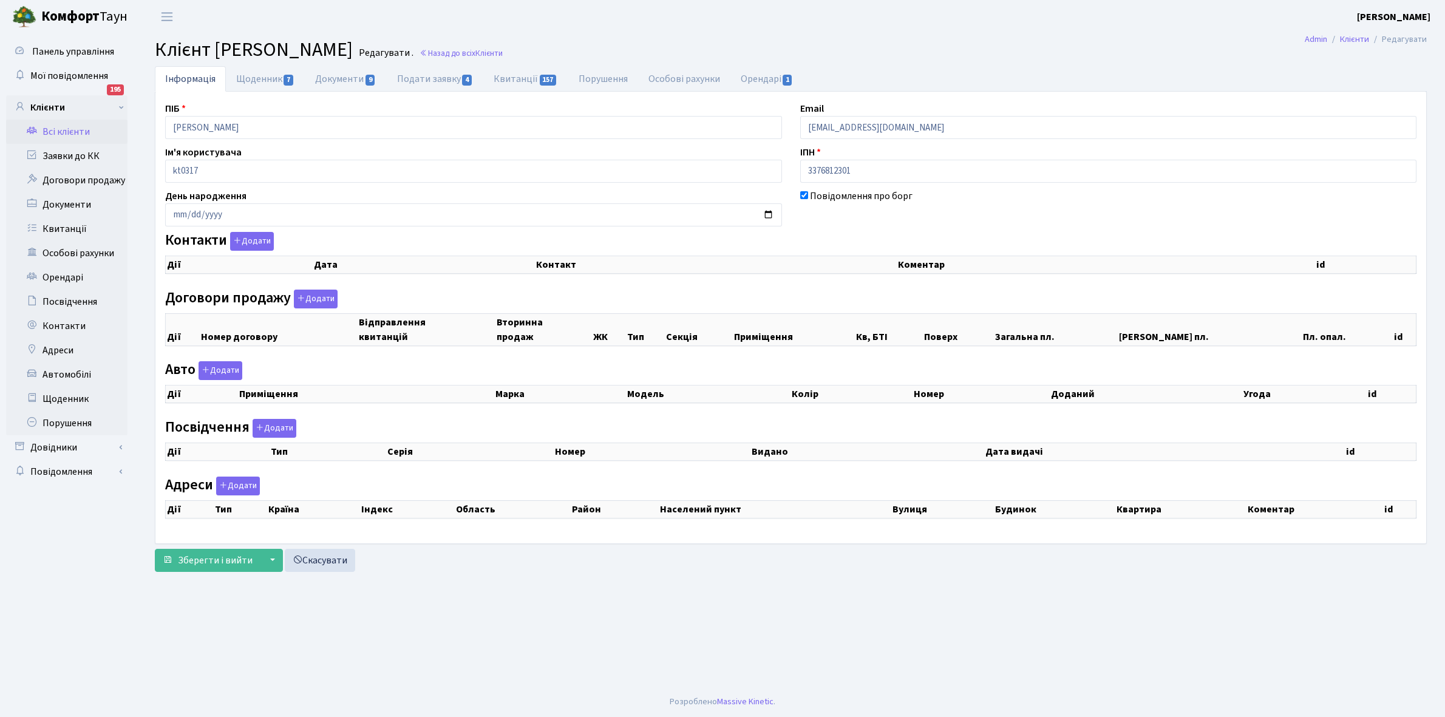
checkbox input "true"
select select "25"
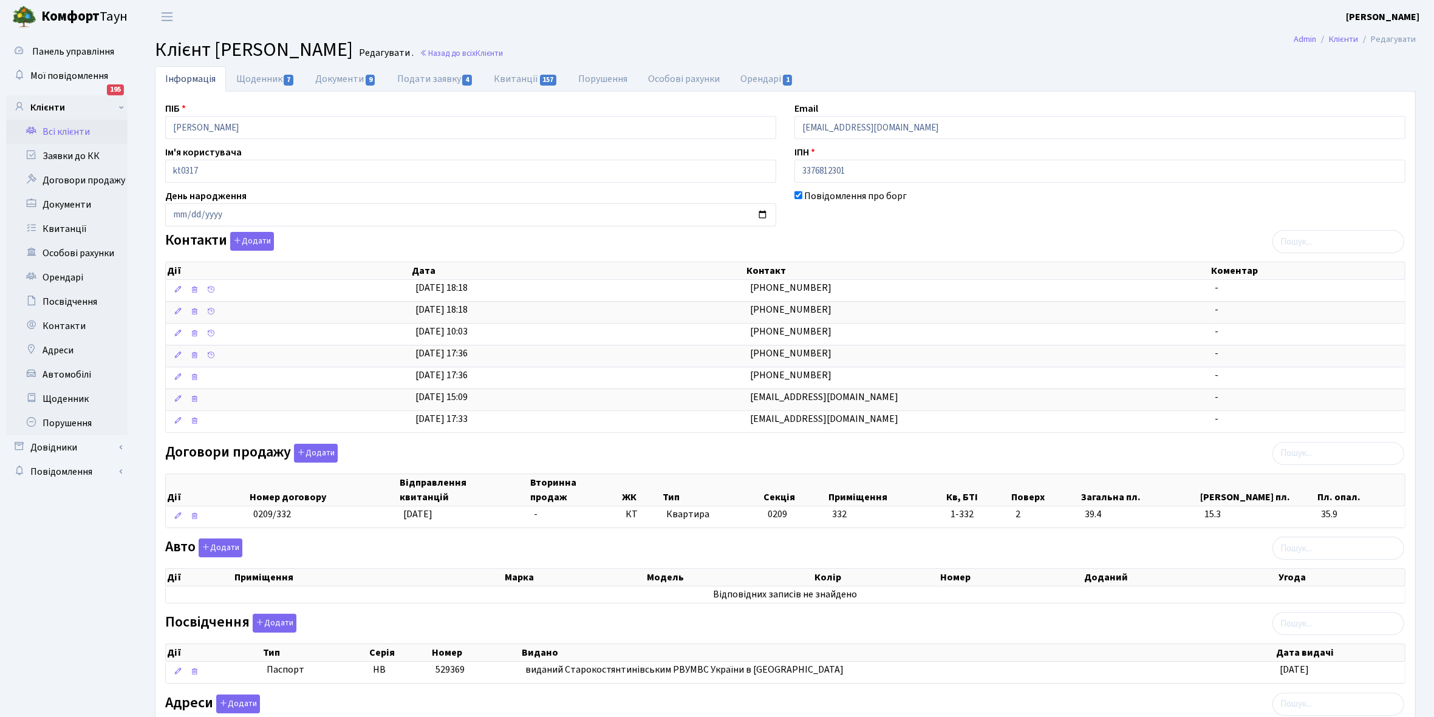
click at [65, 126] on link "Всі клієнти" at bounding box center [66, 132] width 121 height 24
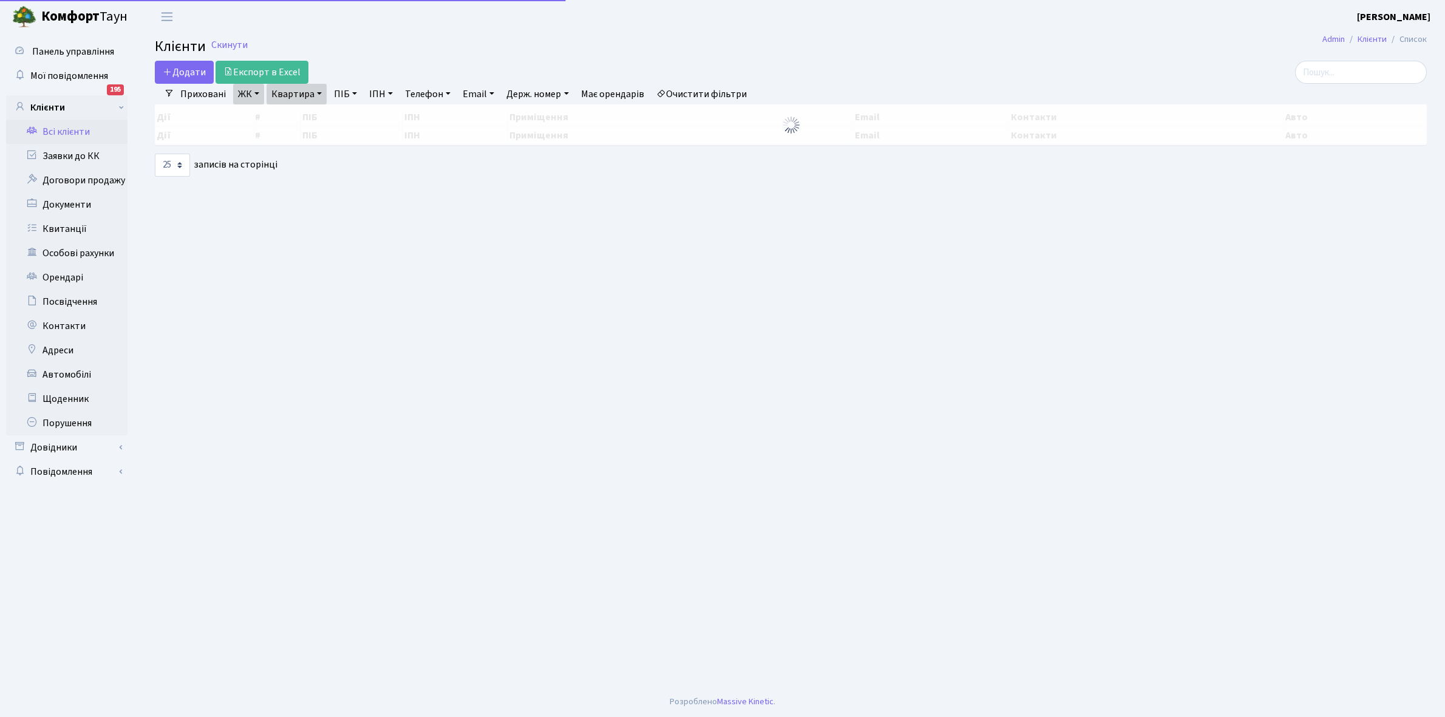
select select "25"
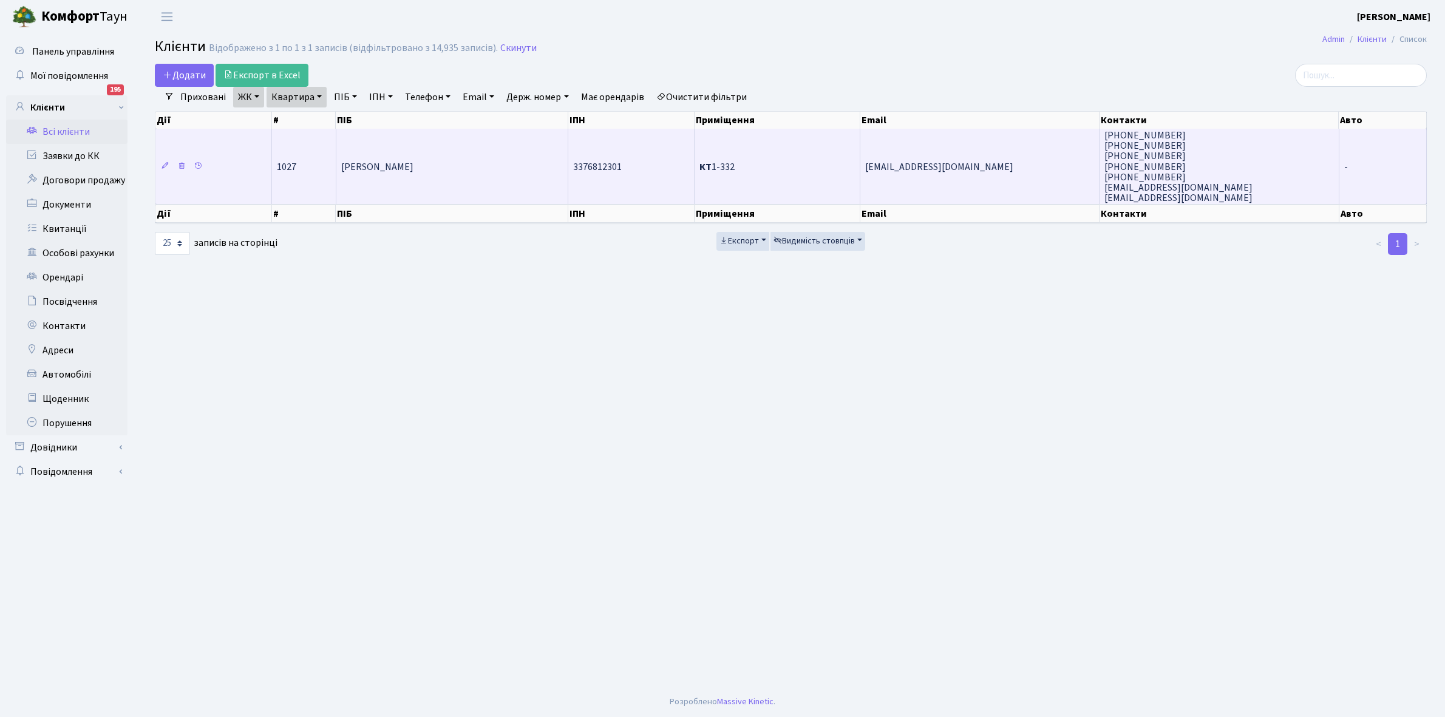
click at [471, 163] on td "[PERSON_NAME]" at bounding box center [452, 166] width 232 height 75
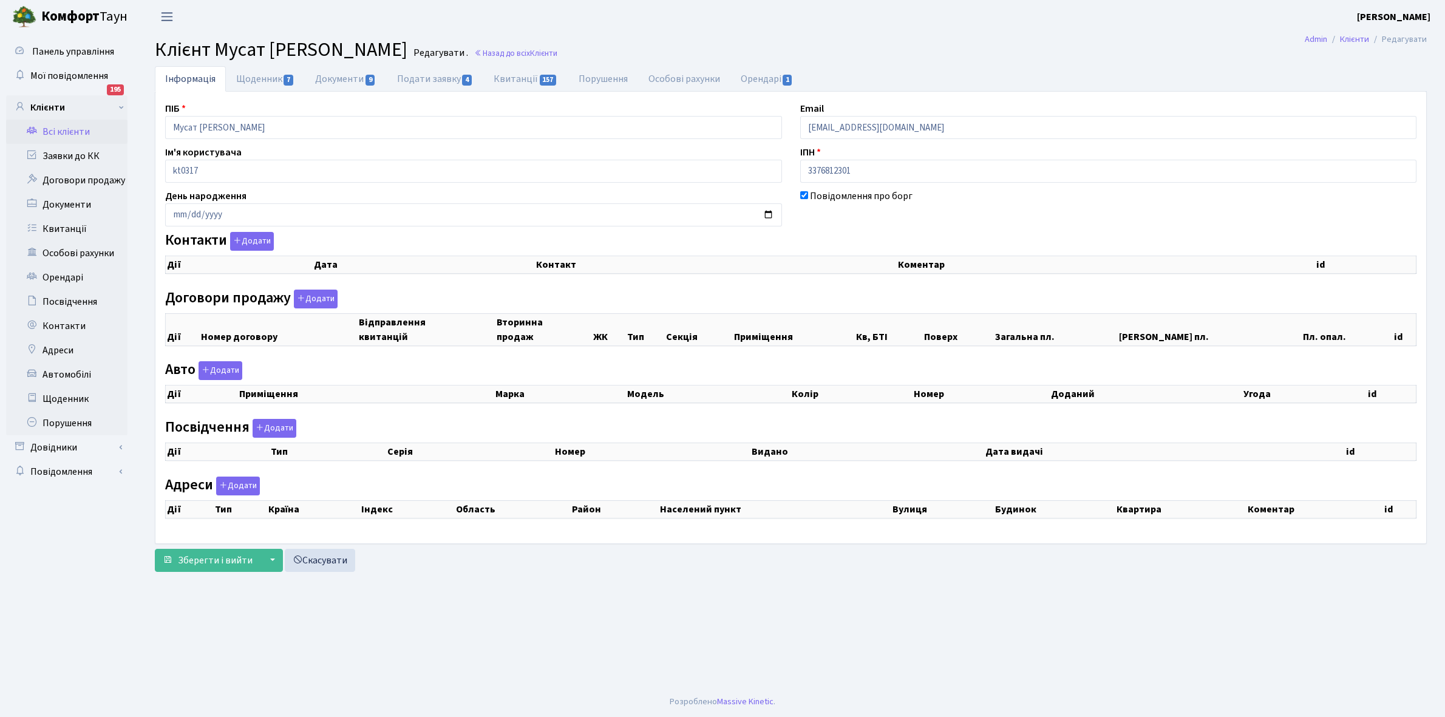
checkbox input "true"
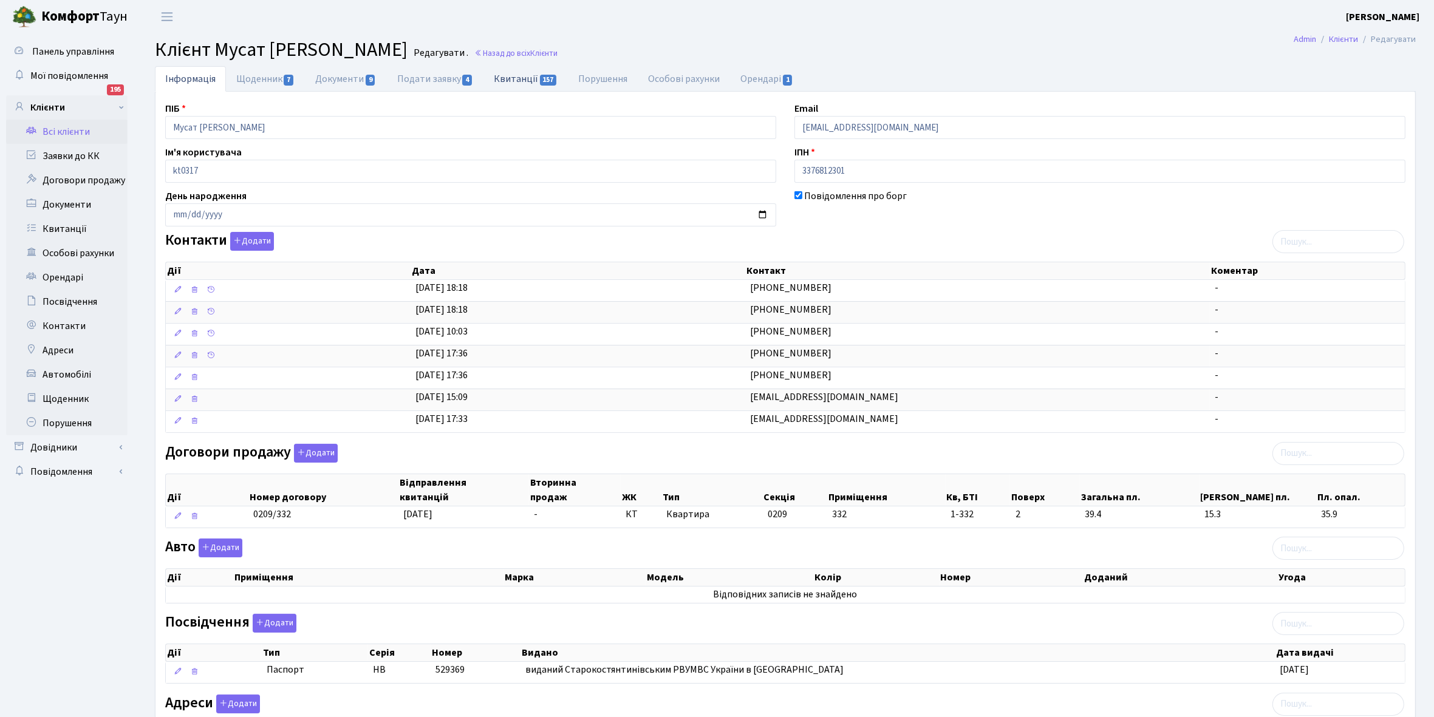
click at [506, 77] on link "Квитанції 157" at bounding box center [525, 78] width 84 height 25
select select "25"
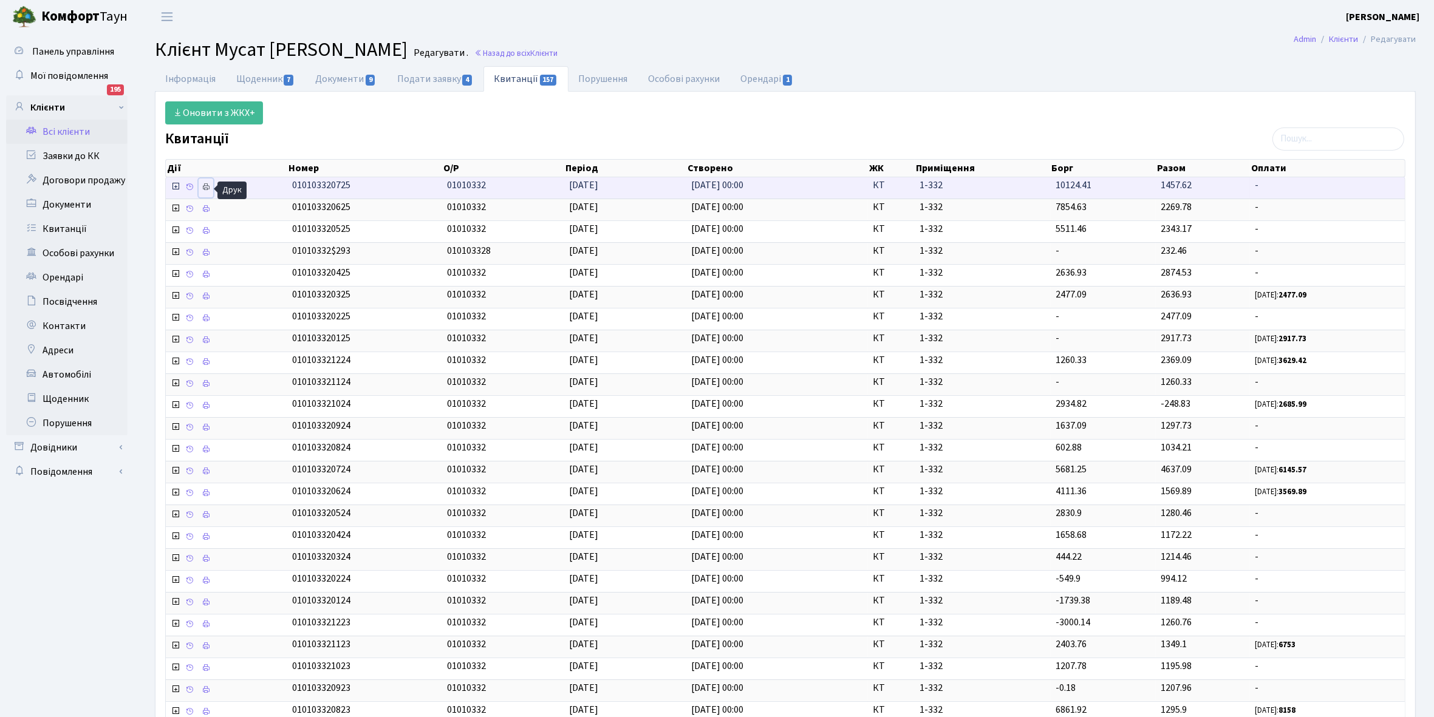
click at [202, 185] on icon at bounding box center [206, 187] width 9 height 9
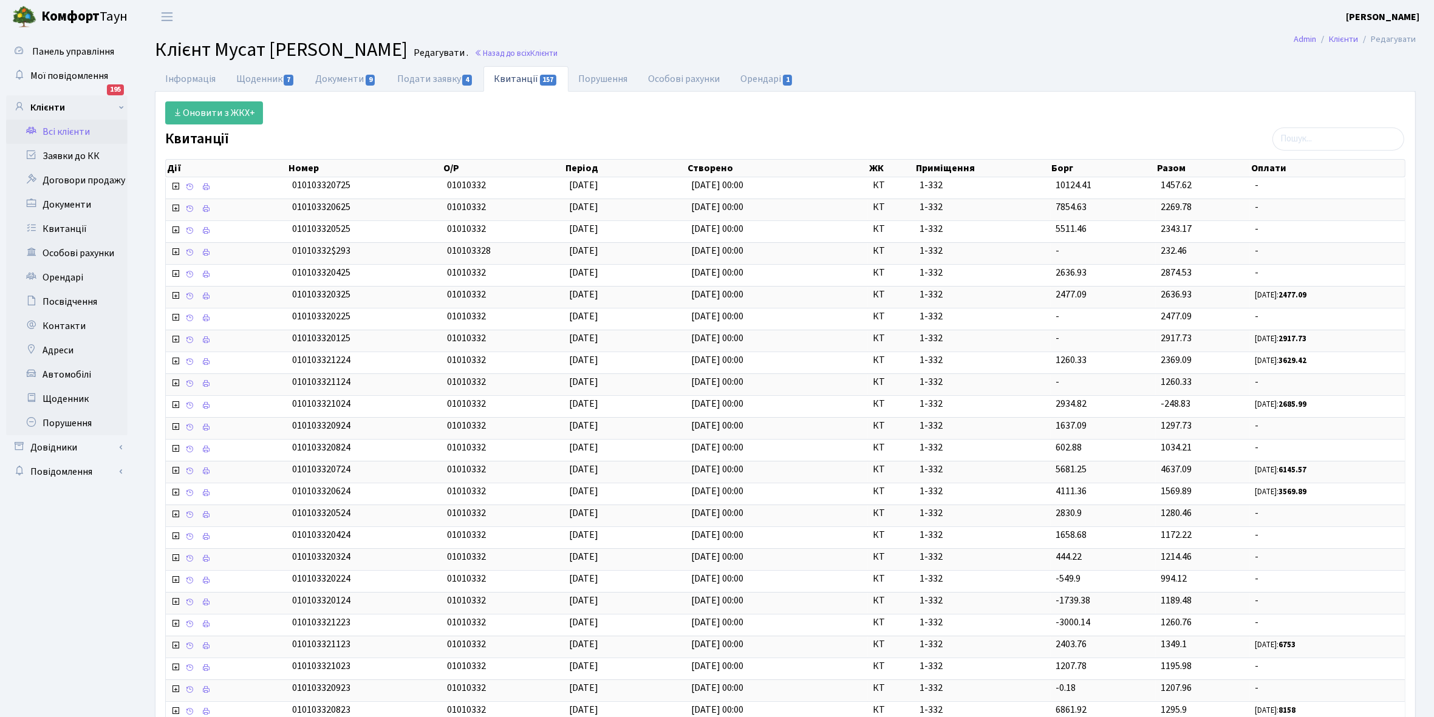
click at [73, 134] on link "Всі клієнти" at bounding box center [66, 132] width 121 height 24
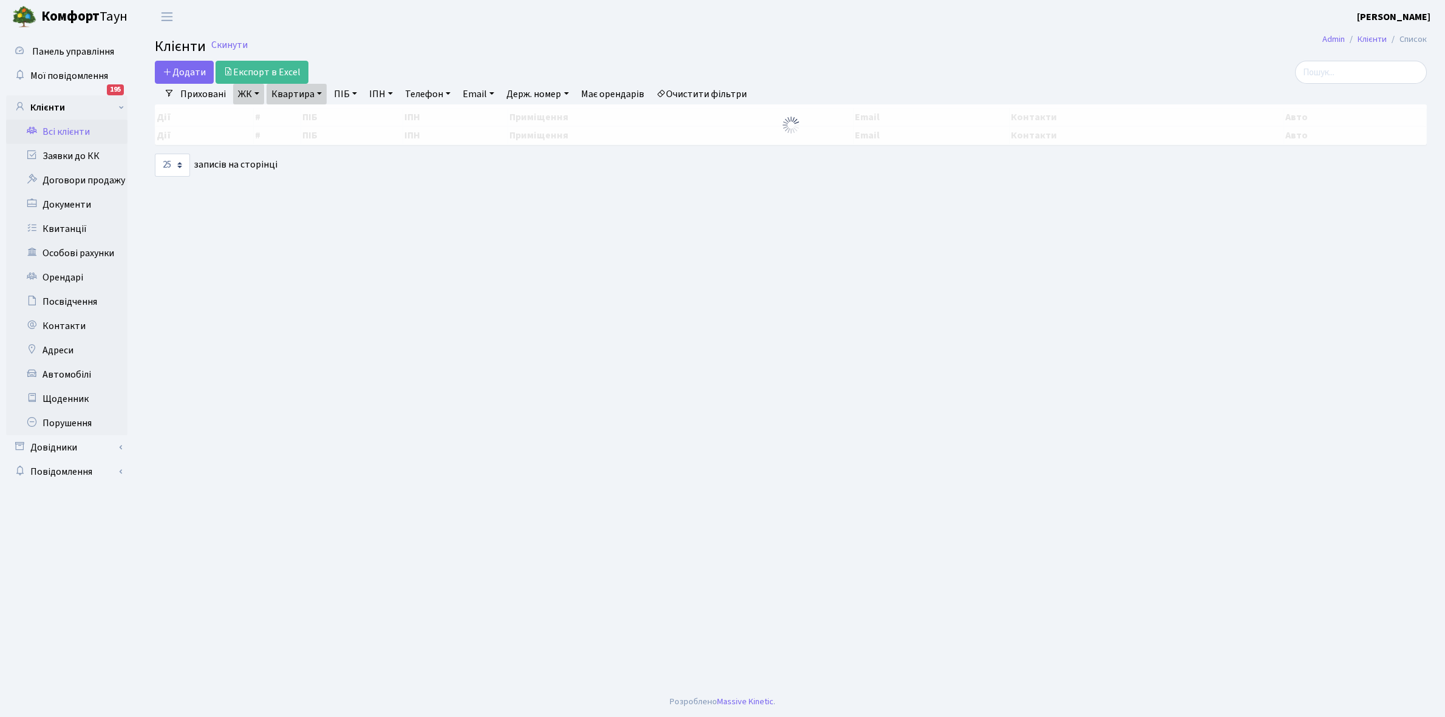
select select "25"
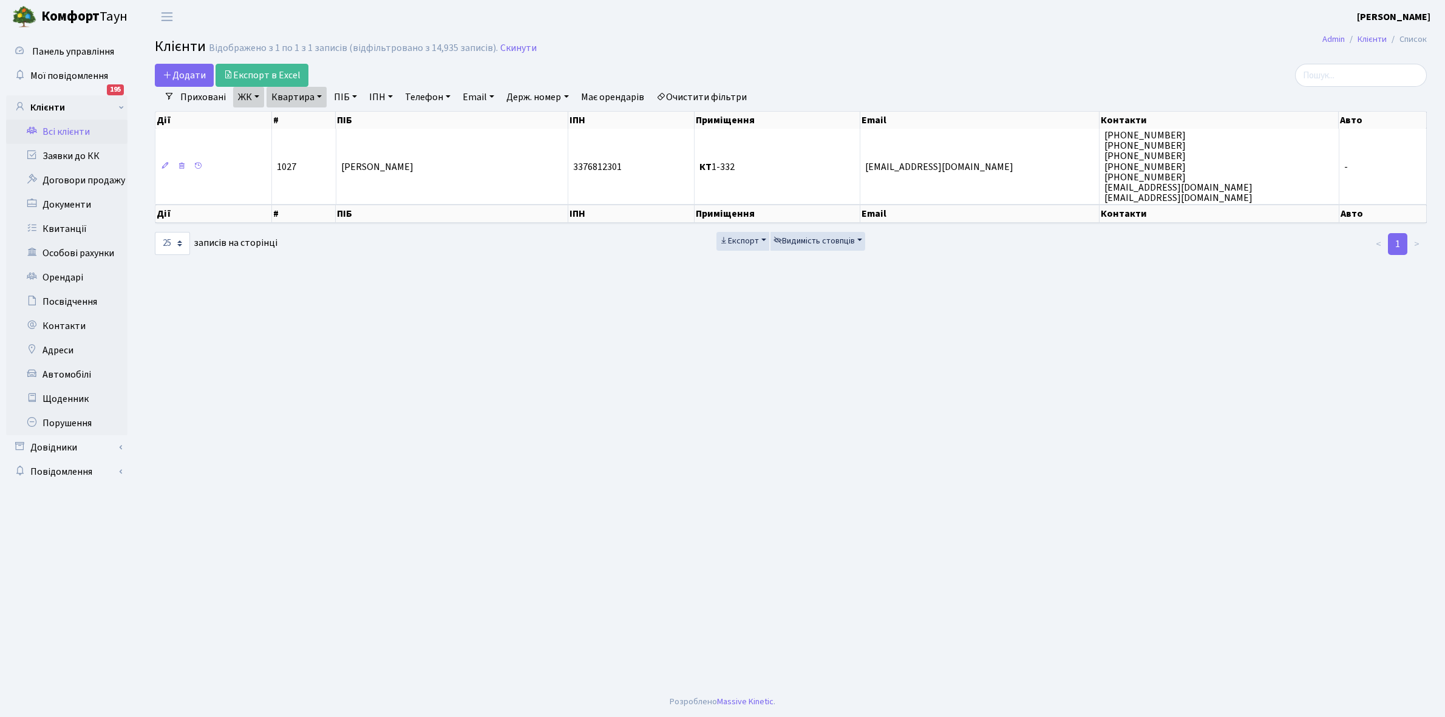
click at [319, 97] on link "Квартира" at bounding box center [297, 97] width 60 height 21
click at [313, 115] on input "1-332" at bounding box center [302, 120] width 71 height 23
type input "1-376"
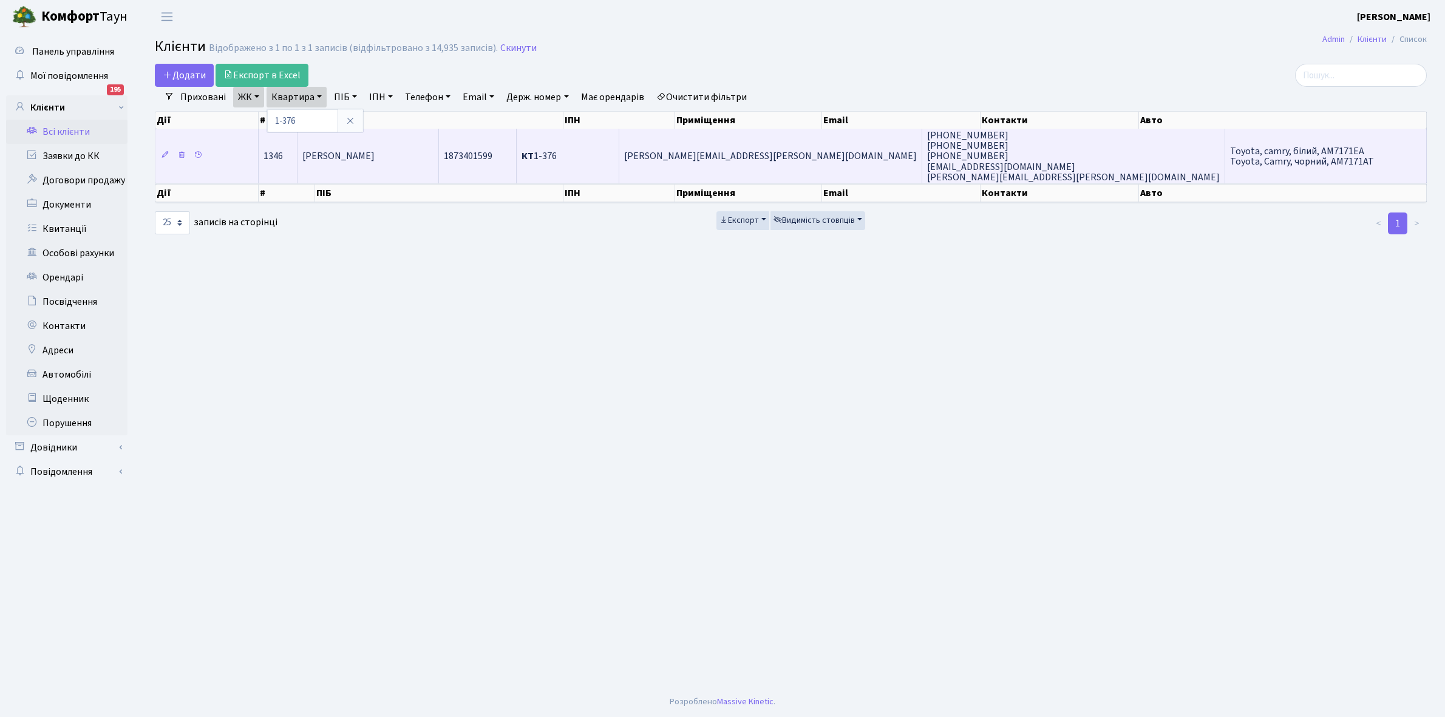
click at [438, 147] on td "[PERSON_NAME]" at bounding box center [368, 156] width 141 height 55
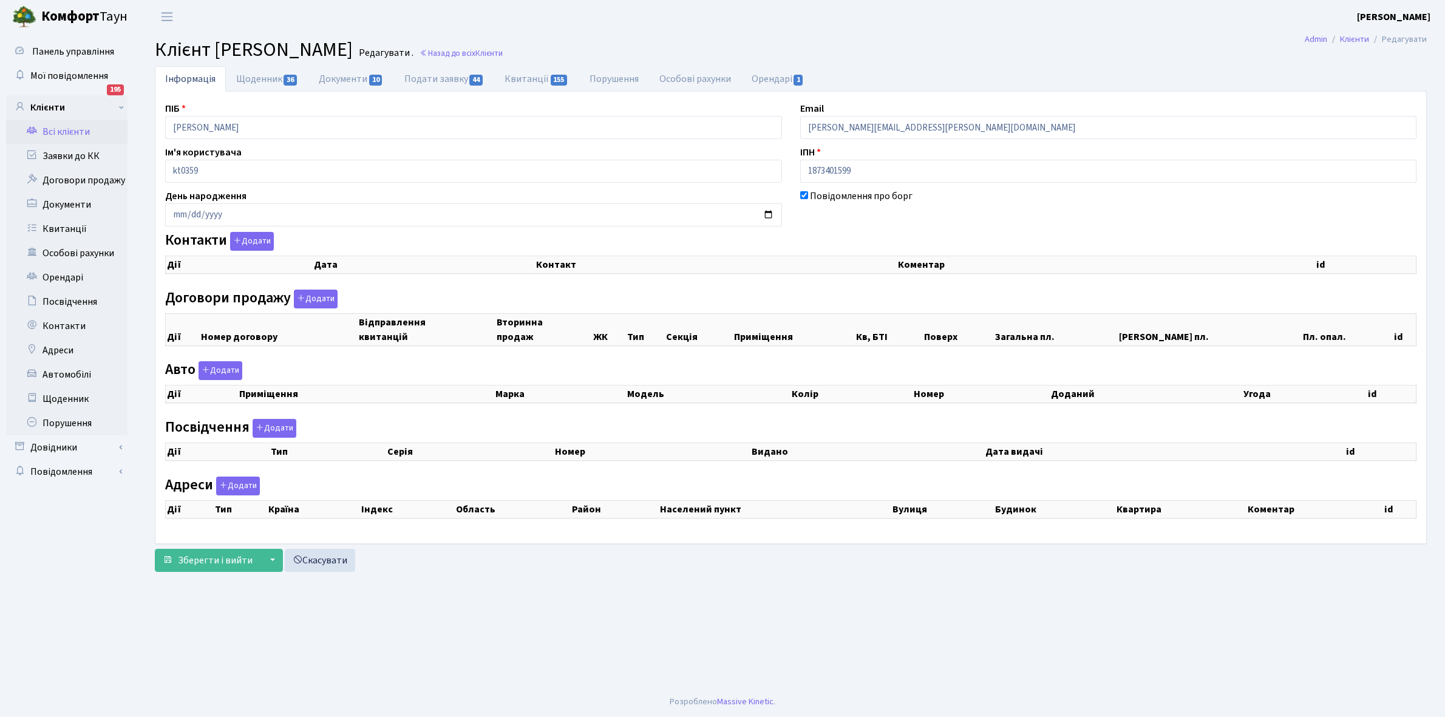
checkbox input "true"
select select "25"
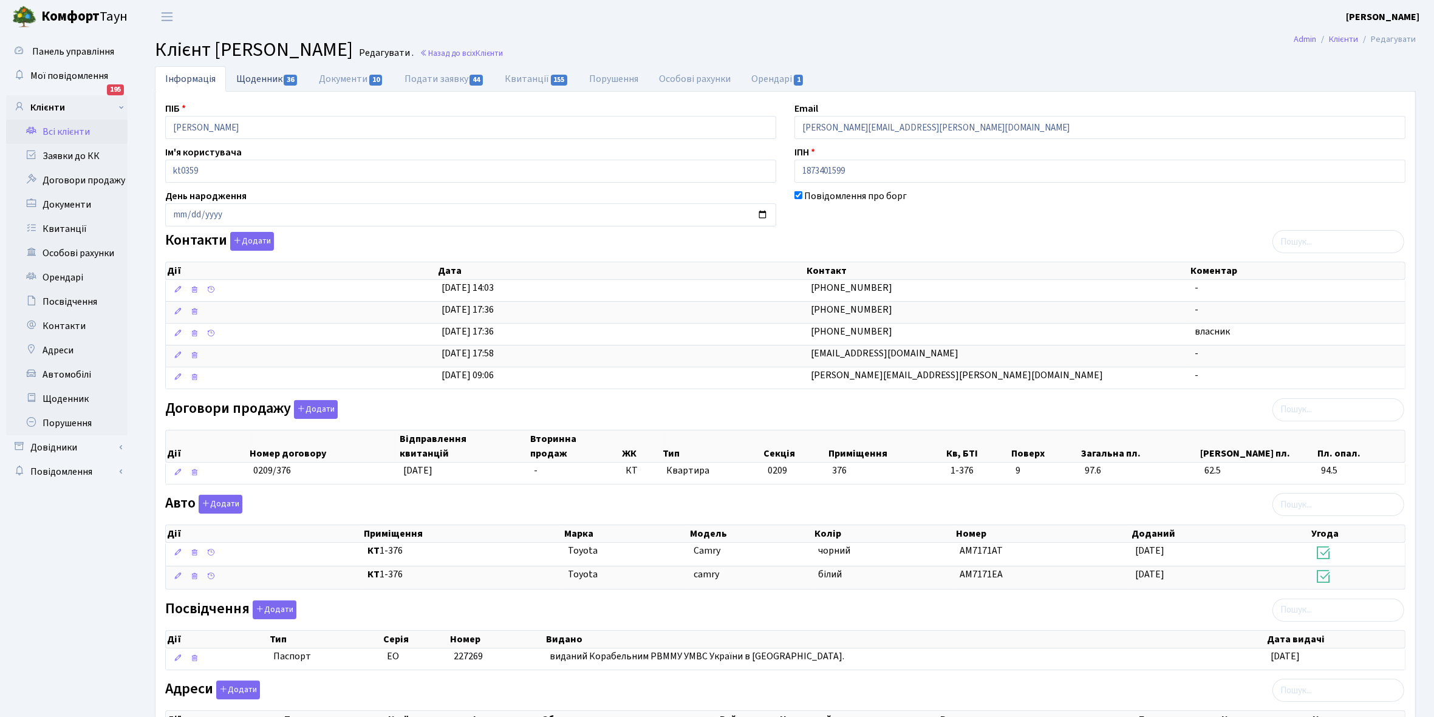
click at [250, 78] on link "Щоденник 36" at bounding box center [267, 78] width 83 height 25
select select "25"
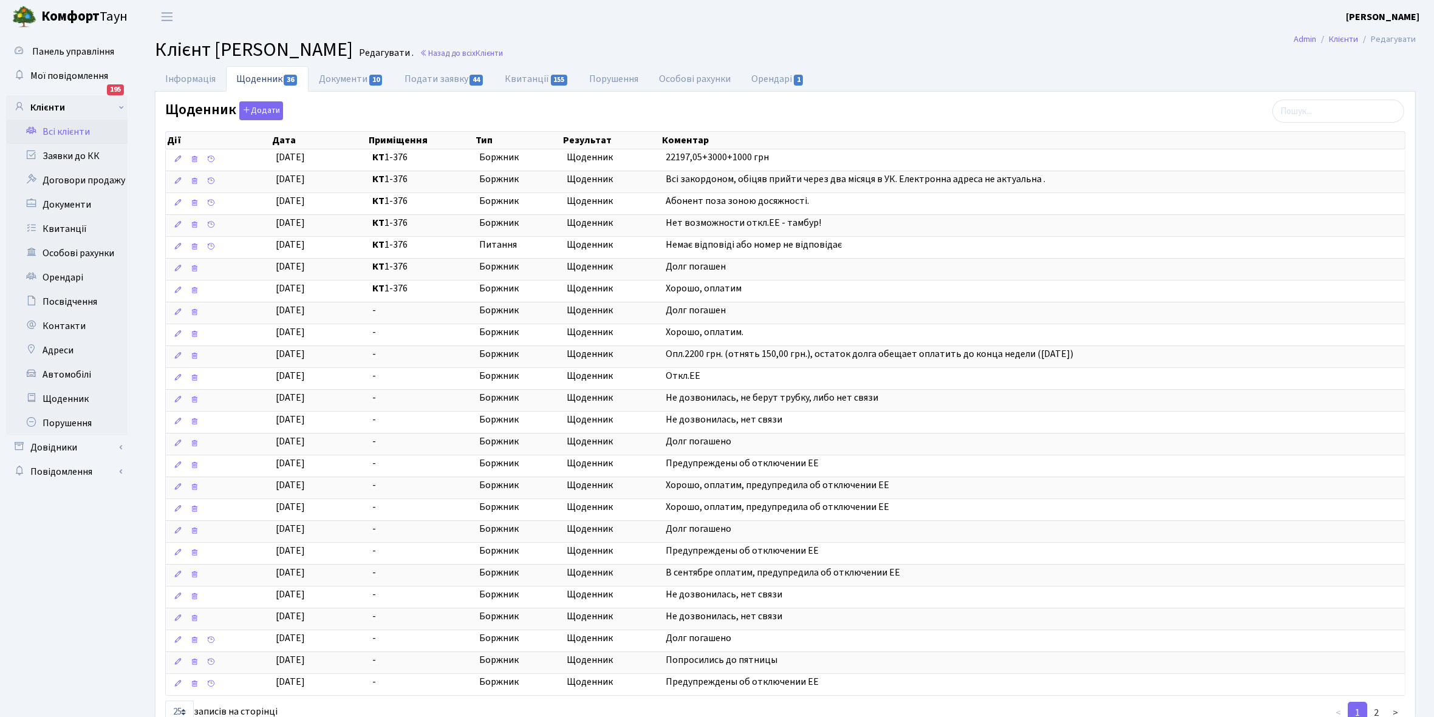
click at [65, 129] on link "Всі клієнти" at bounding box center [66, 132] width 121 height 24
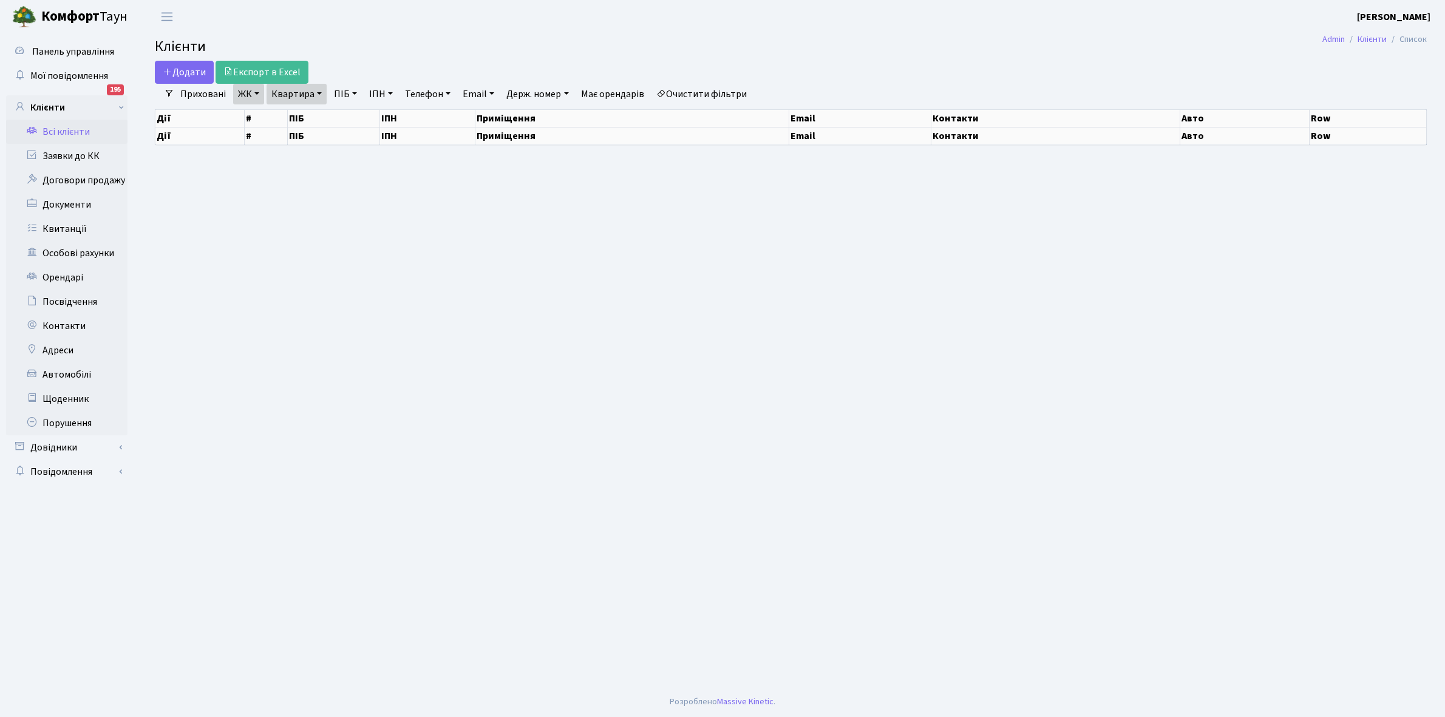
select select "25"
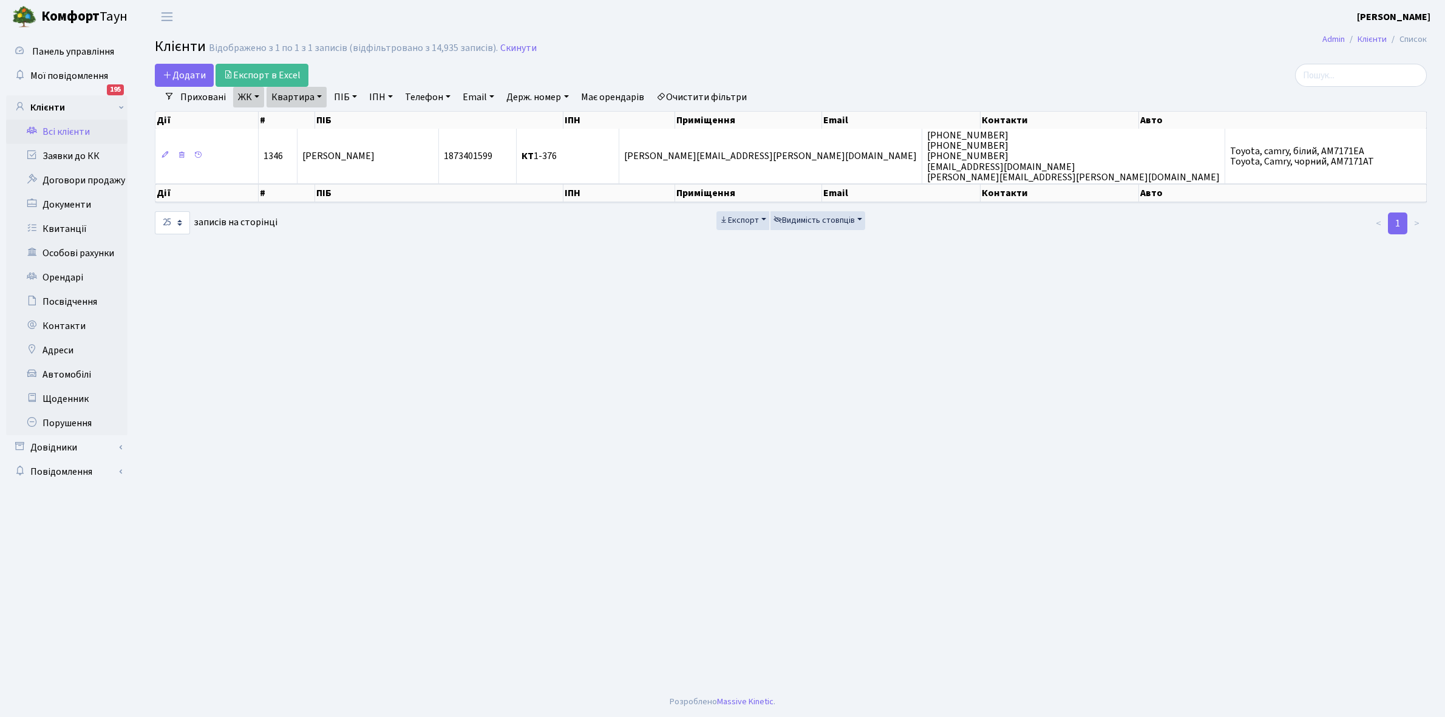
click at [321, 94] on link "Квартира" at bounding box center [297, 97] width 60 height 21
click at [314, 118] on input "1-376" at bounding box center [302, 120] width 71 height 23
type input "1-378"
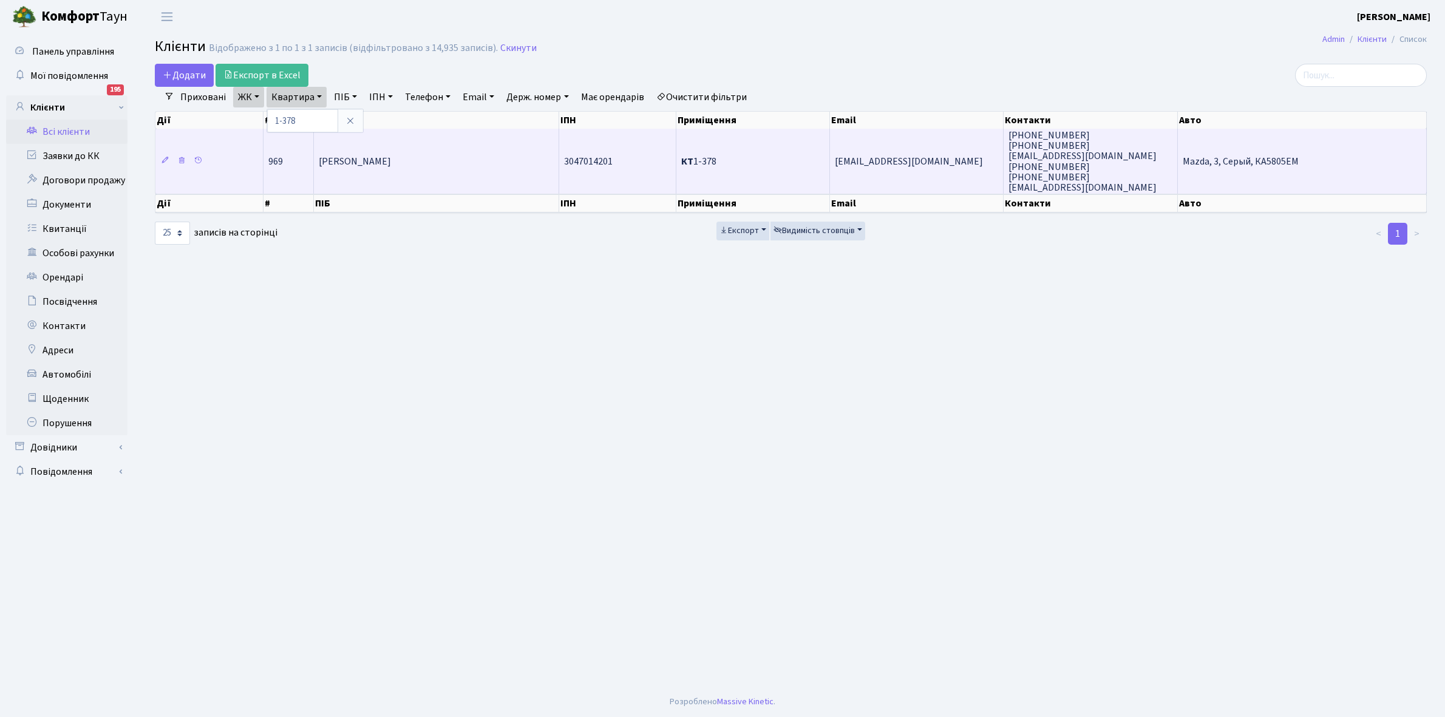
click at [391, 167] on span "[PERSON_NAME]" at bounding box center [355, 161] width 72 height 13
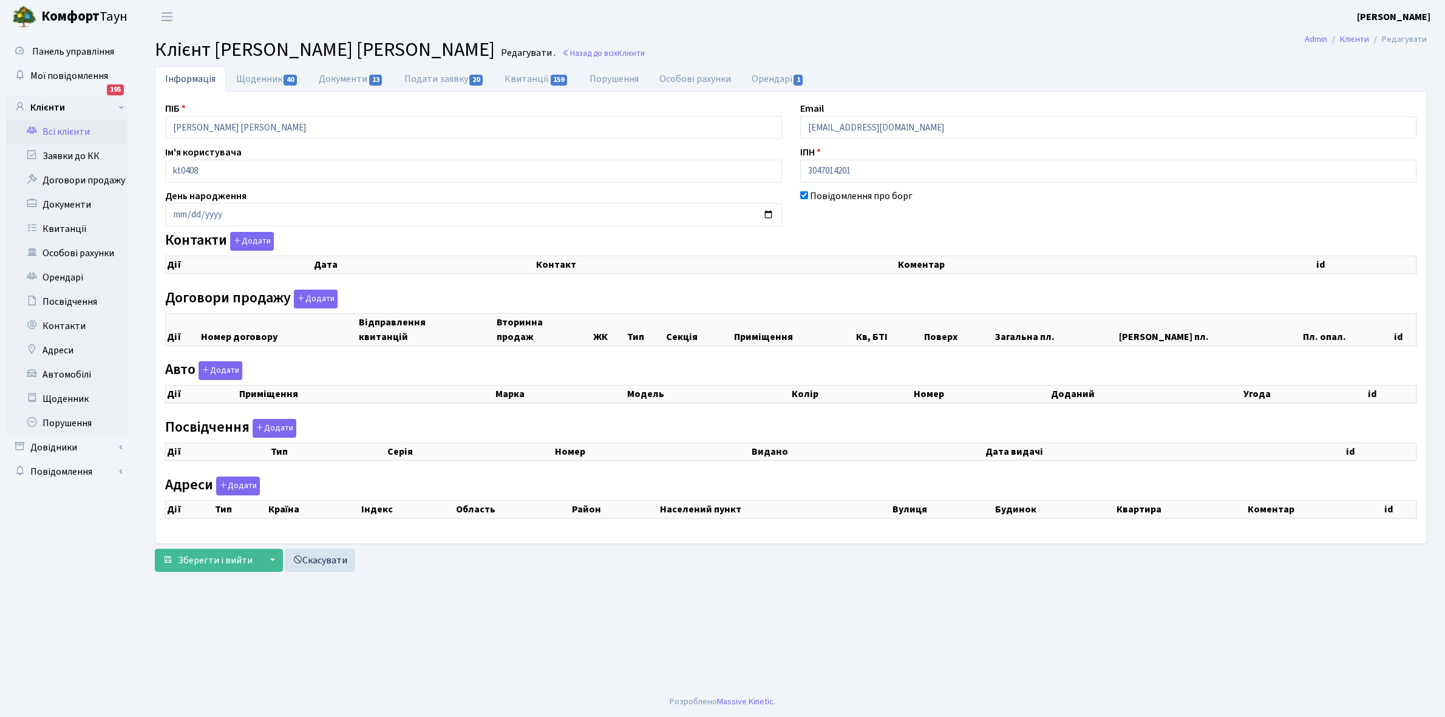
checkbox input "true"
select select "25"
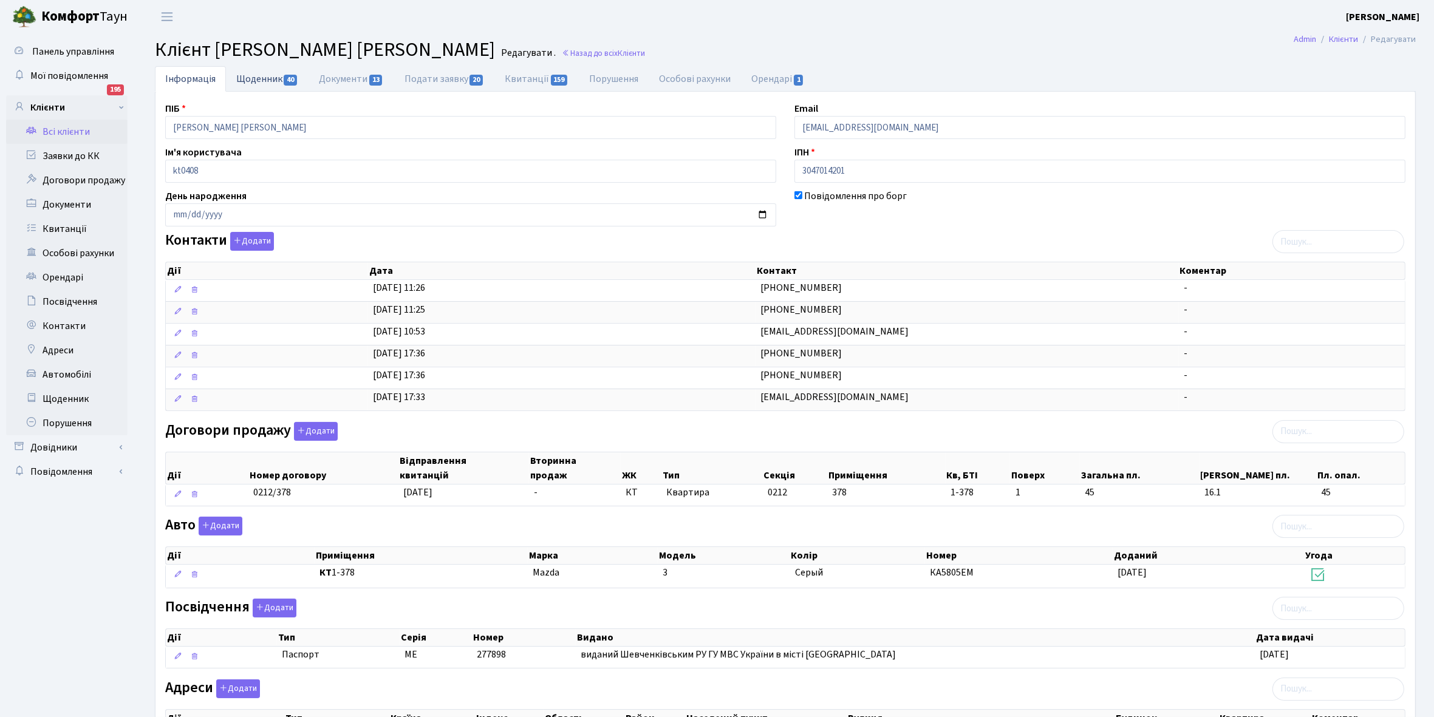
click at [262, 75] on link "Щоденник 40" at bounding box center [267, 78] width 83 height 25
select select "25"
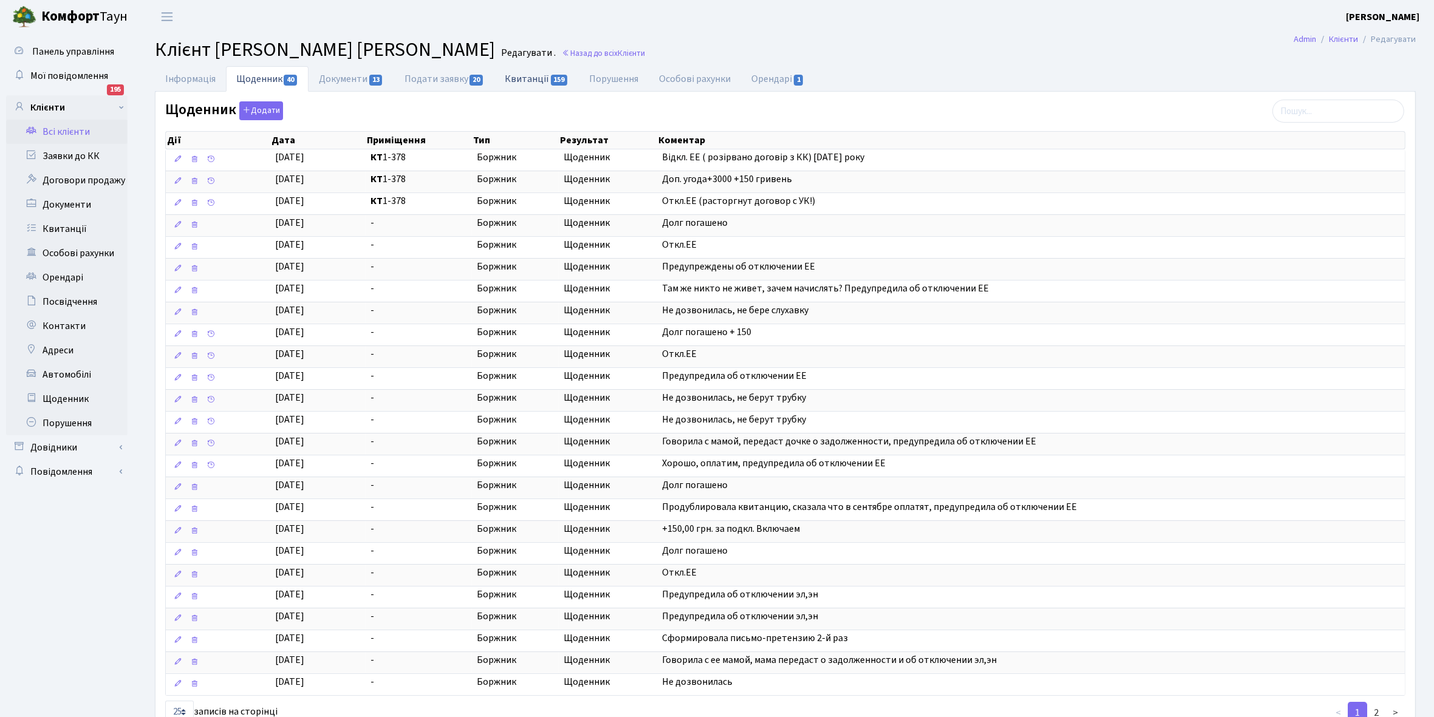
click at [528, 79] on link "Квитанції 159" at bounding box center [536, 78] width 84 height 25
select select "25"
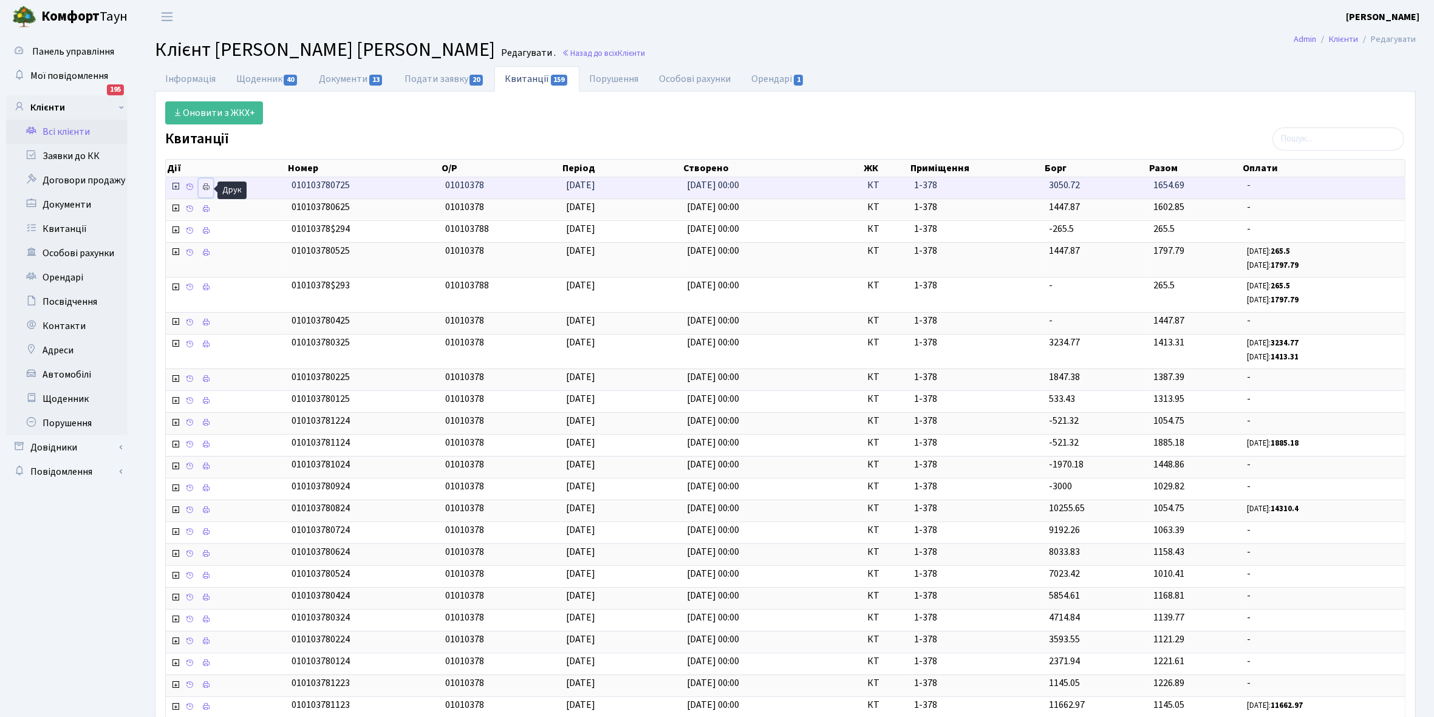
click at [205, 186] on icon at bounding box center [206, 187] width 9 height 9
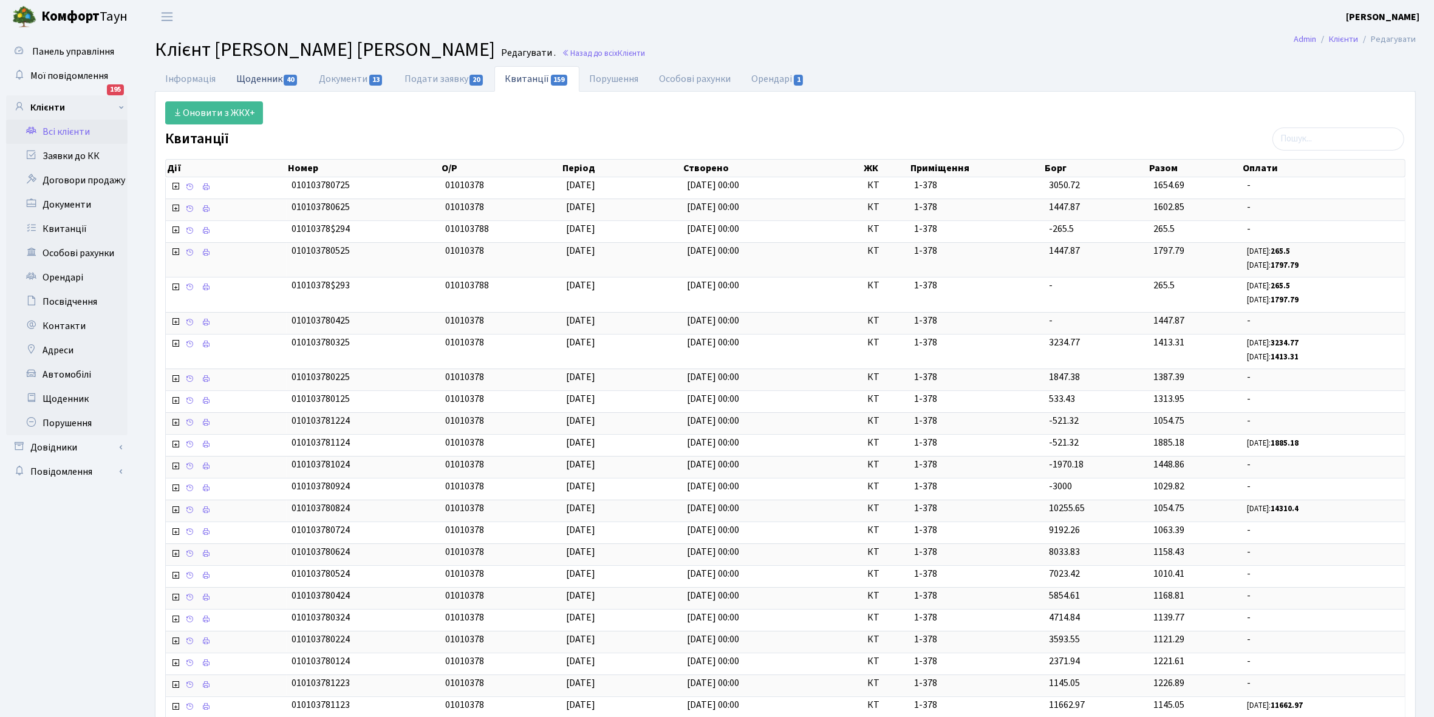
click at [251, 80] on link "Щоденник 40" at bounding box center [267, 78] width 83 height 25
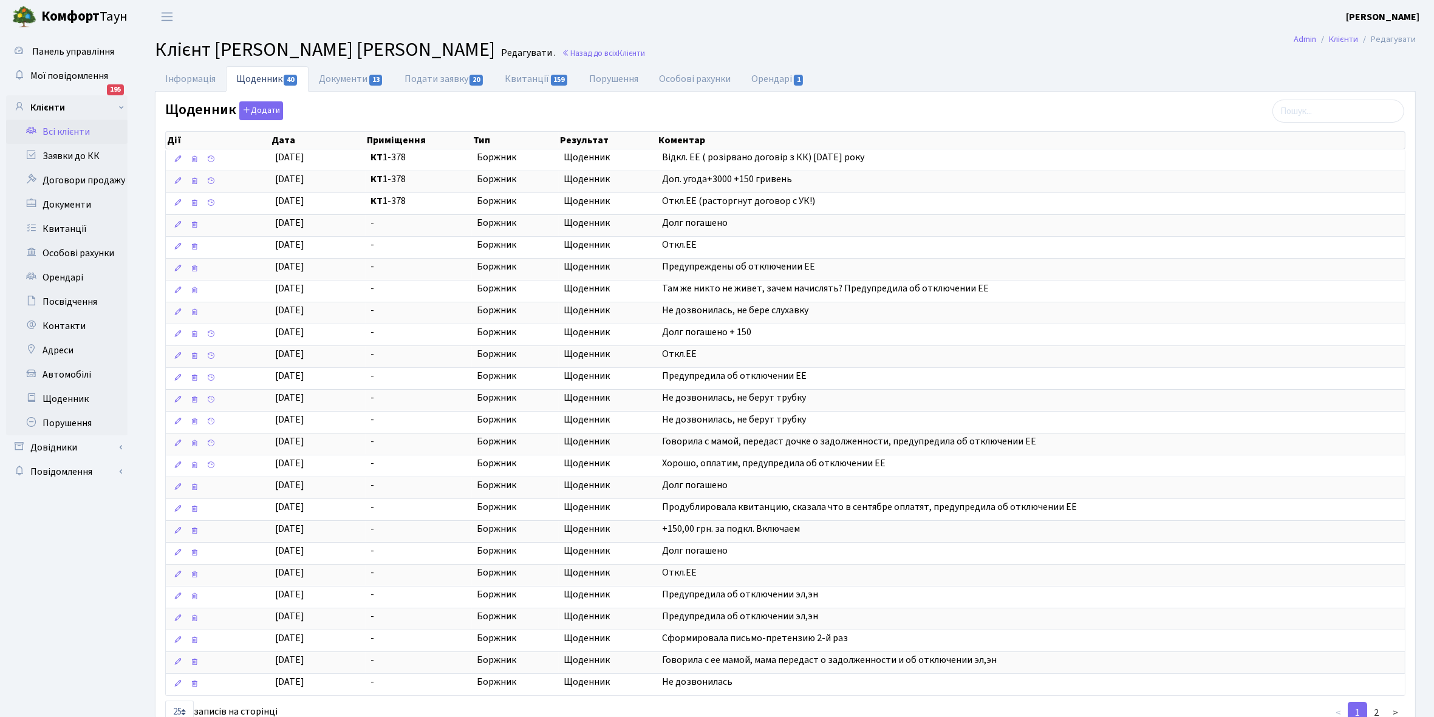
click at [67, 123] on link "Всі клієнти" at bounding box center [66, 132] width 121 height 24
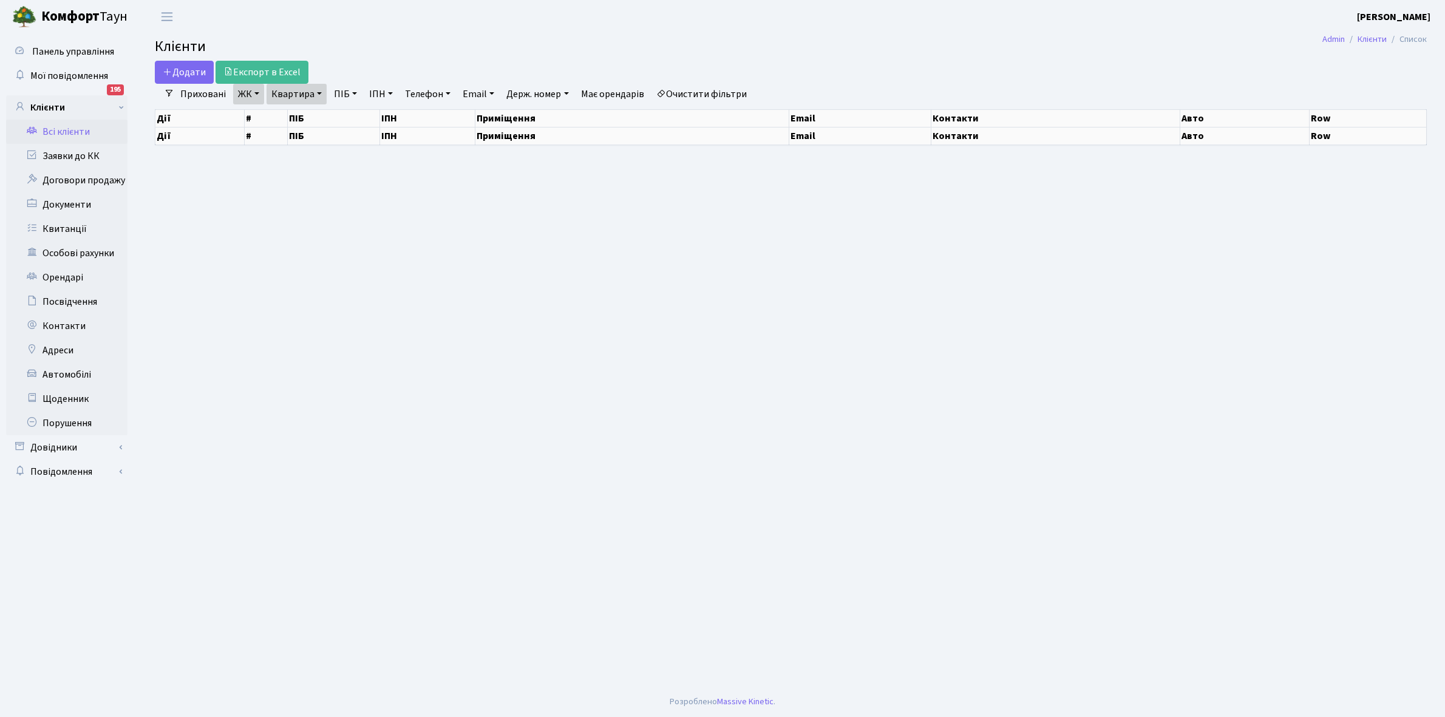
select select "25"
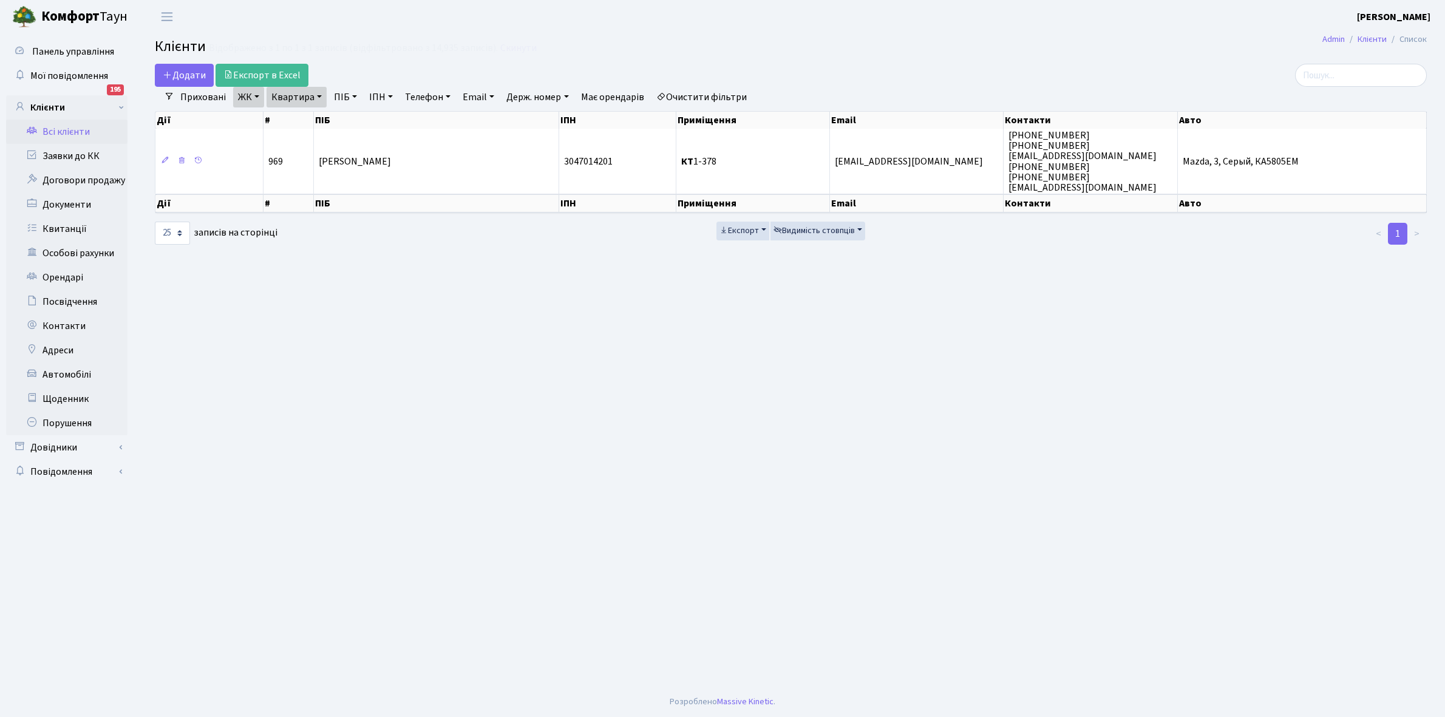
click at [320, 95] on link "Квартира" at bounding box center [297, 97] width 60 height 21
click at [315, 119] on input "1-378" at bounding box center [302, 120] width 71 height 23
type input "1-388"
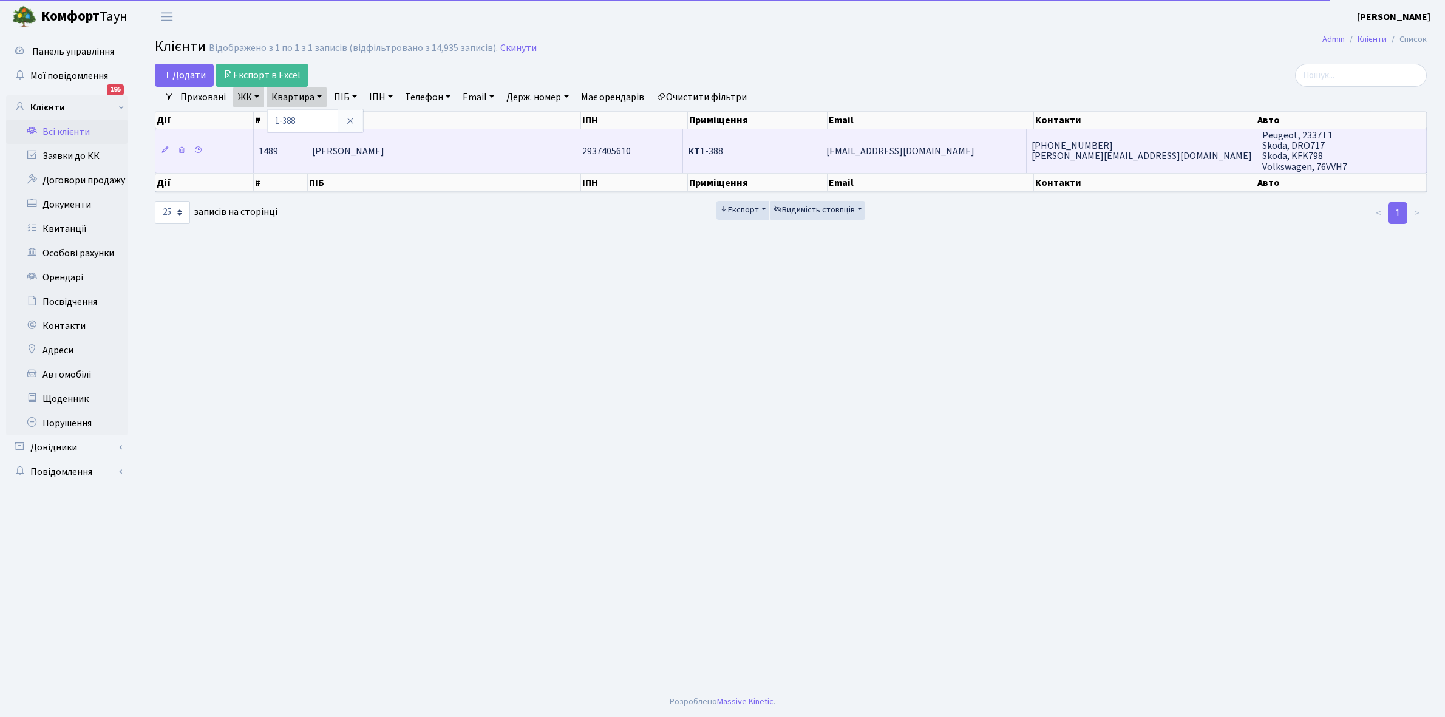
click at [411, 162] on td "[PERSON_NAME]" at bounding box center [442, 151] width 270 height 44
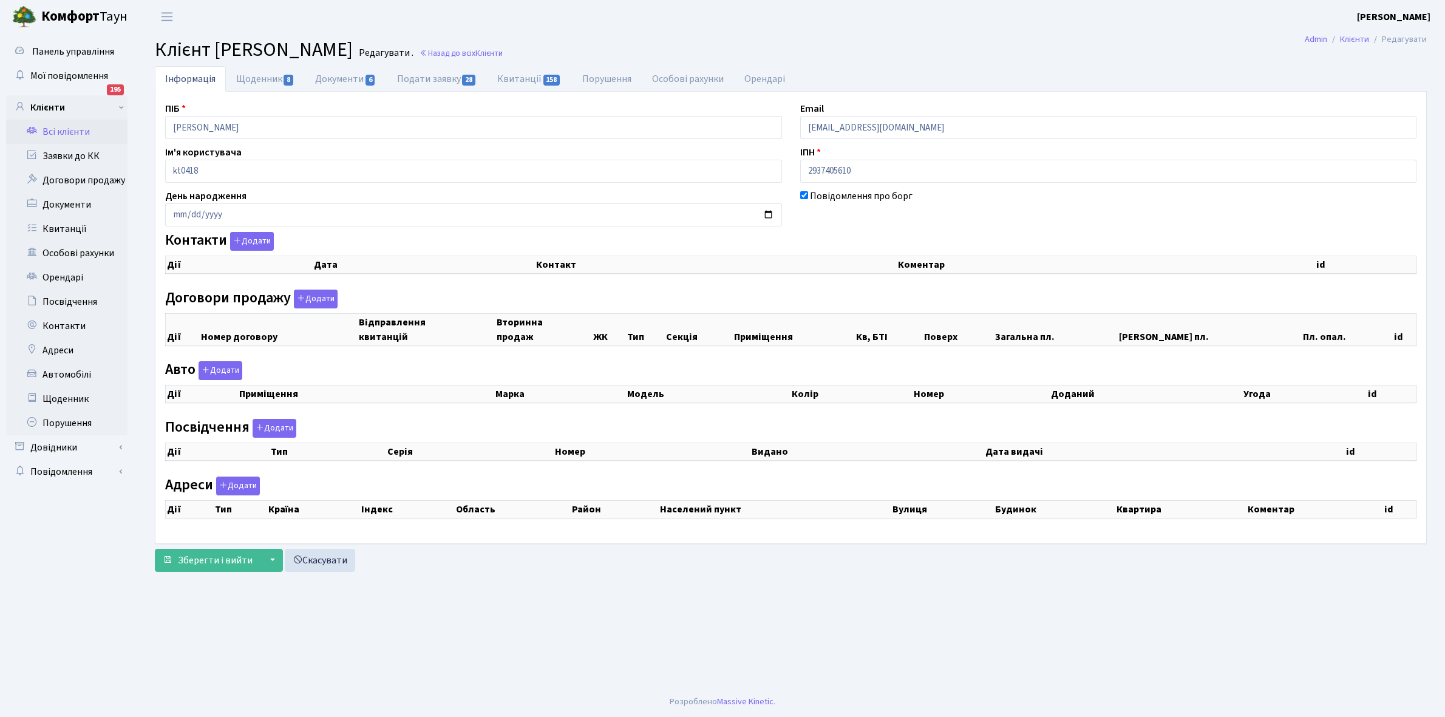
checkbox input "true"
select select "25"
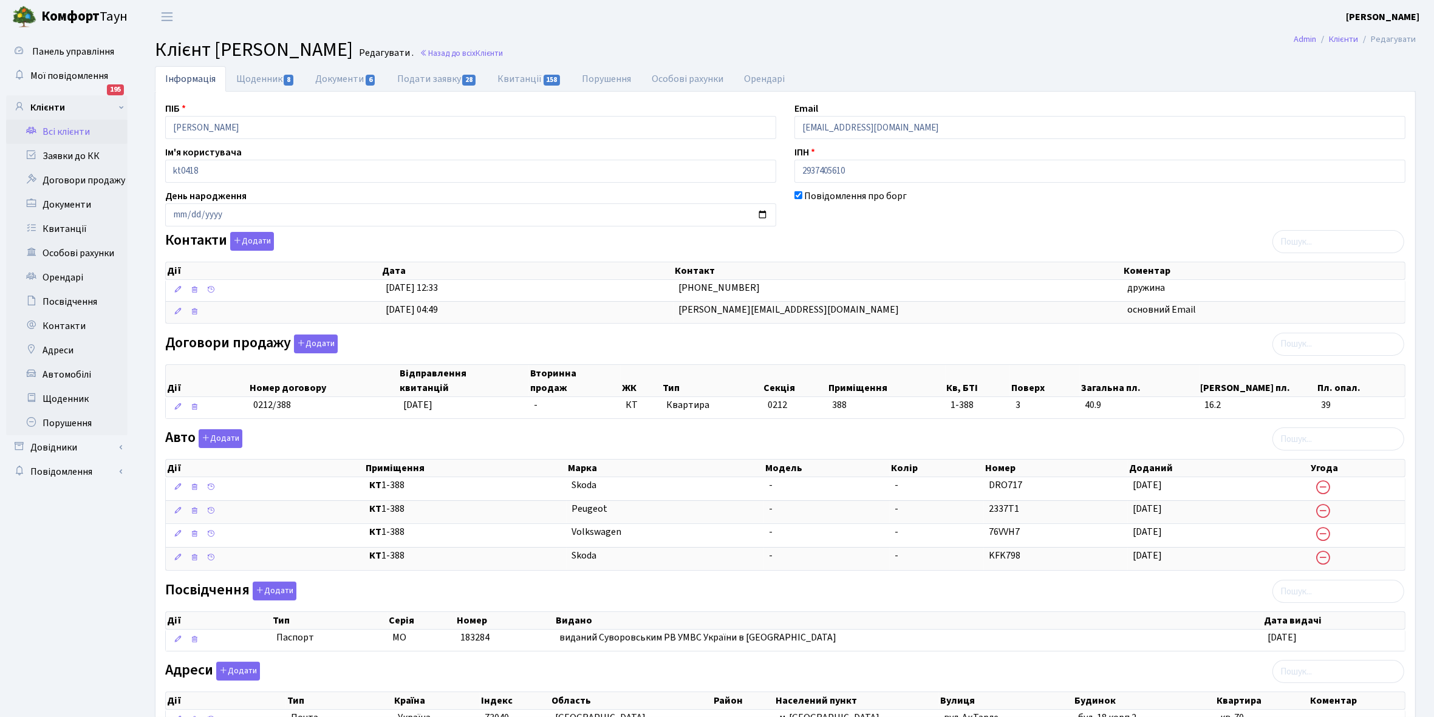
click at [74, 131] on link "Всі клієнти" at bounding box center [66, 132] width 121 height 24
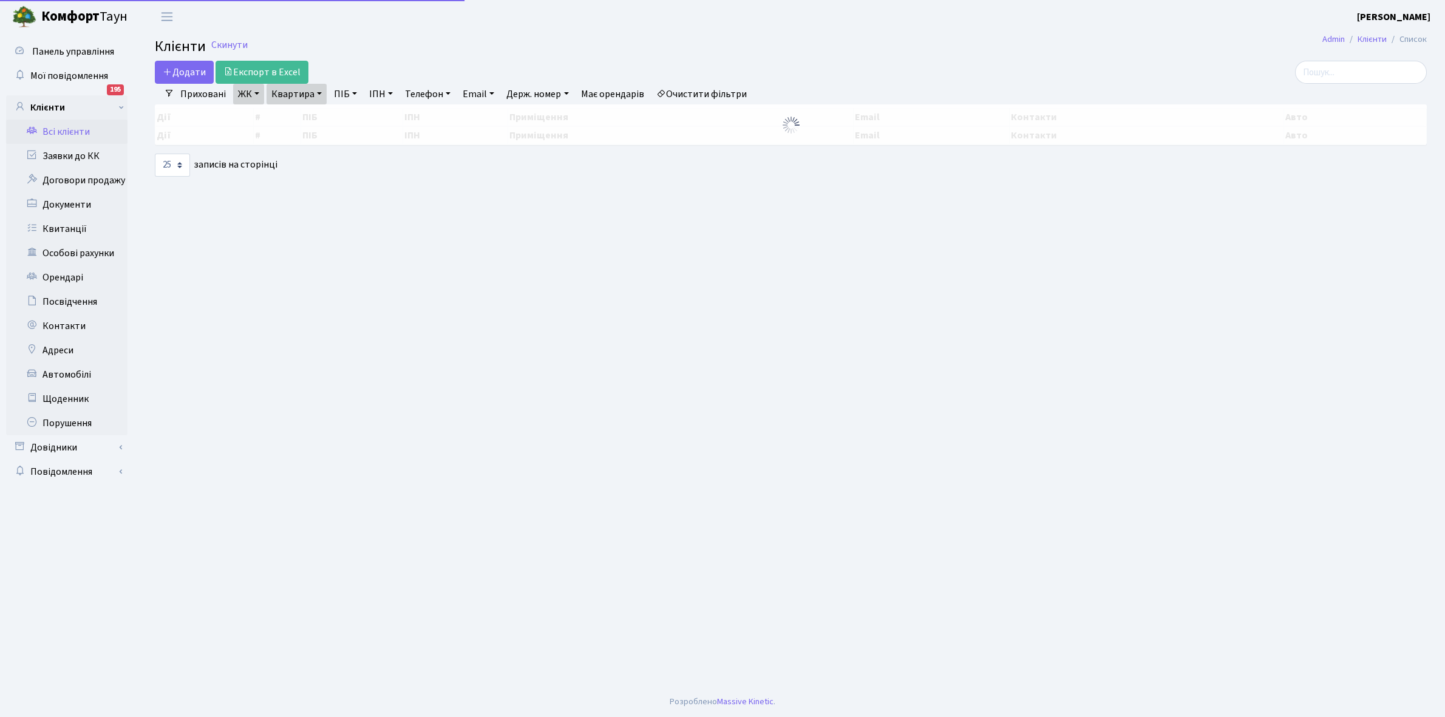
select select "25"
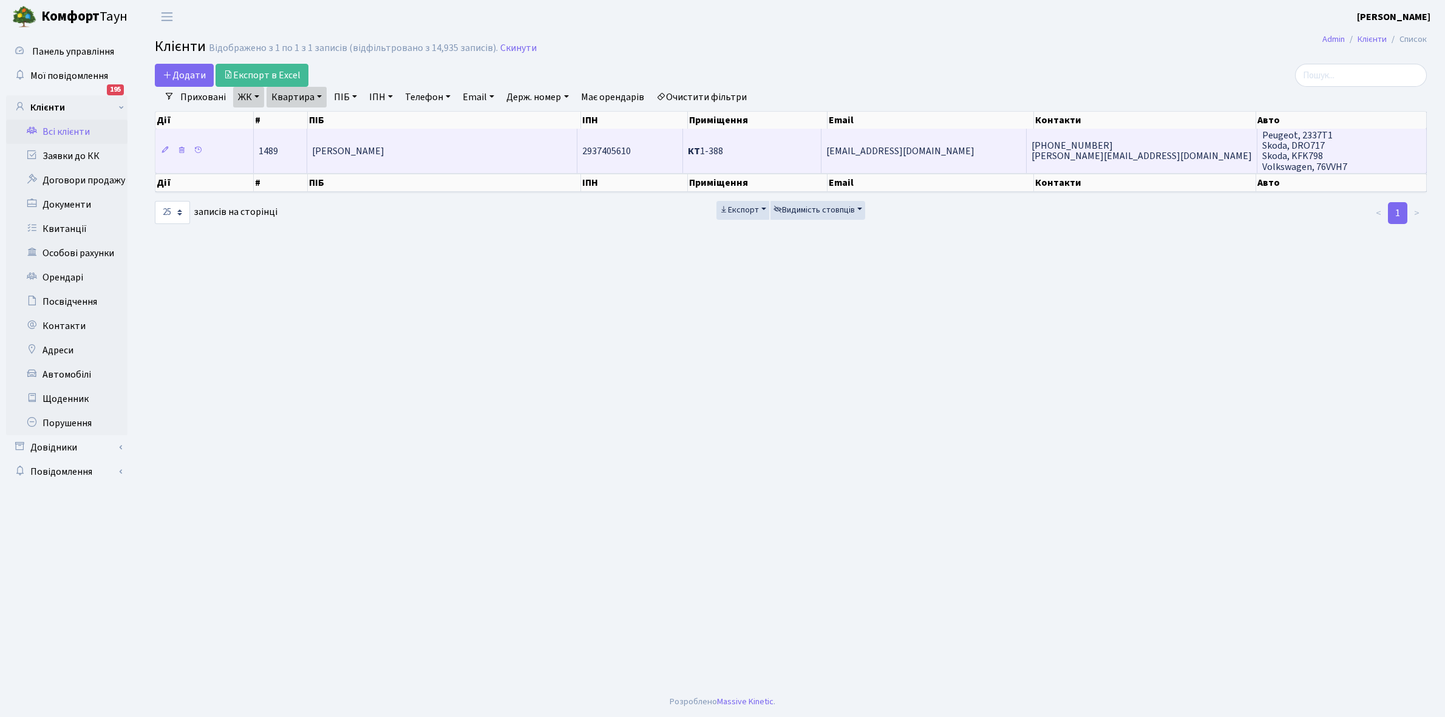
click at [468, 155] on td "Щербина Андрій Олександрович" at bounding box center [442, 151] width 270 height 44
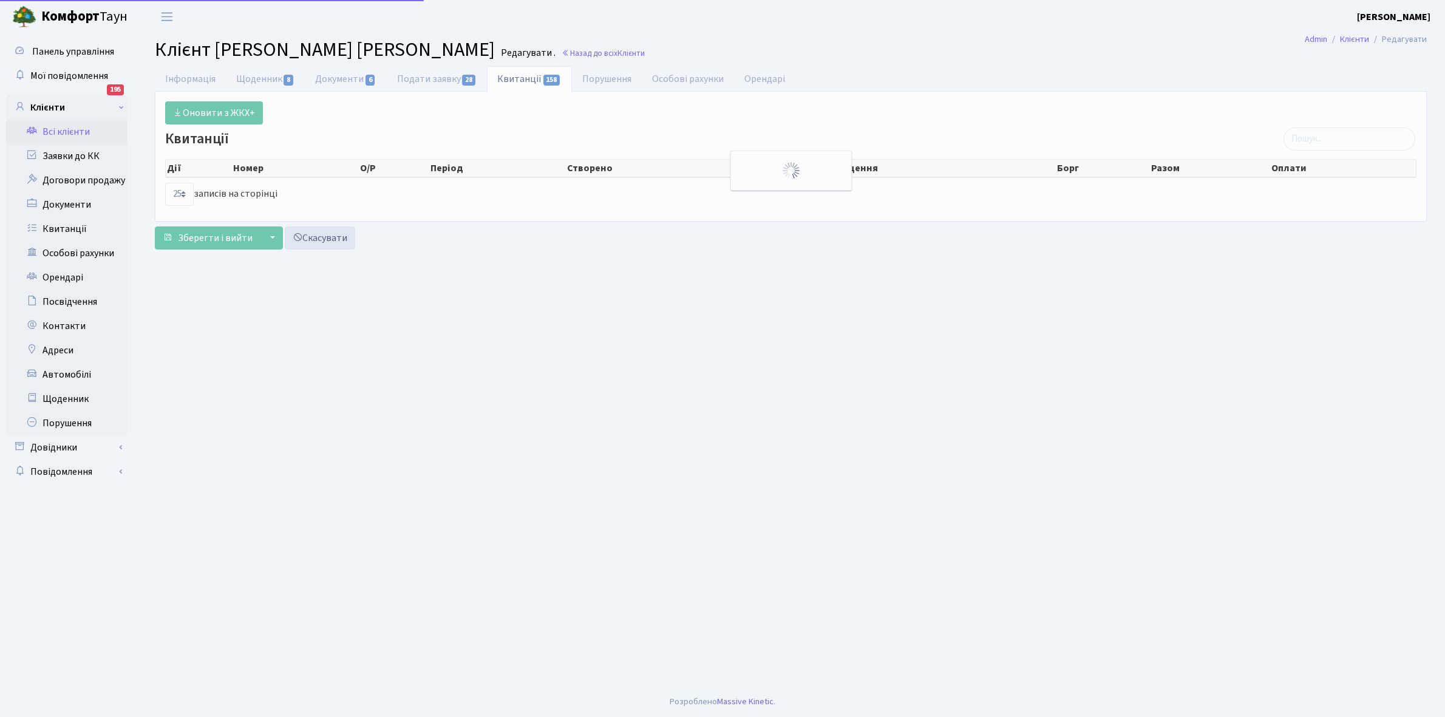
select select "25"
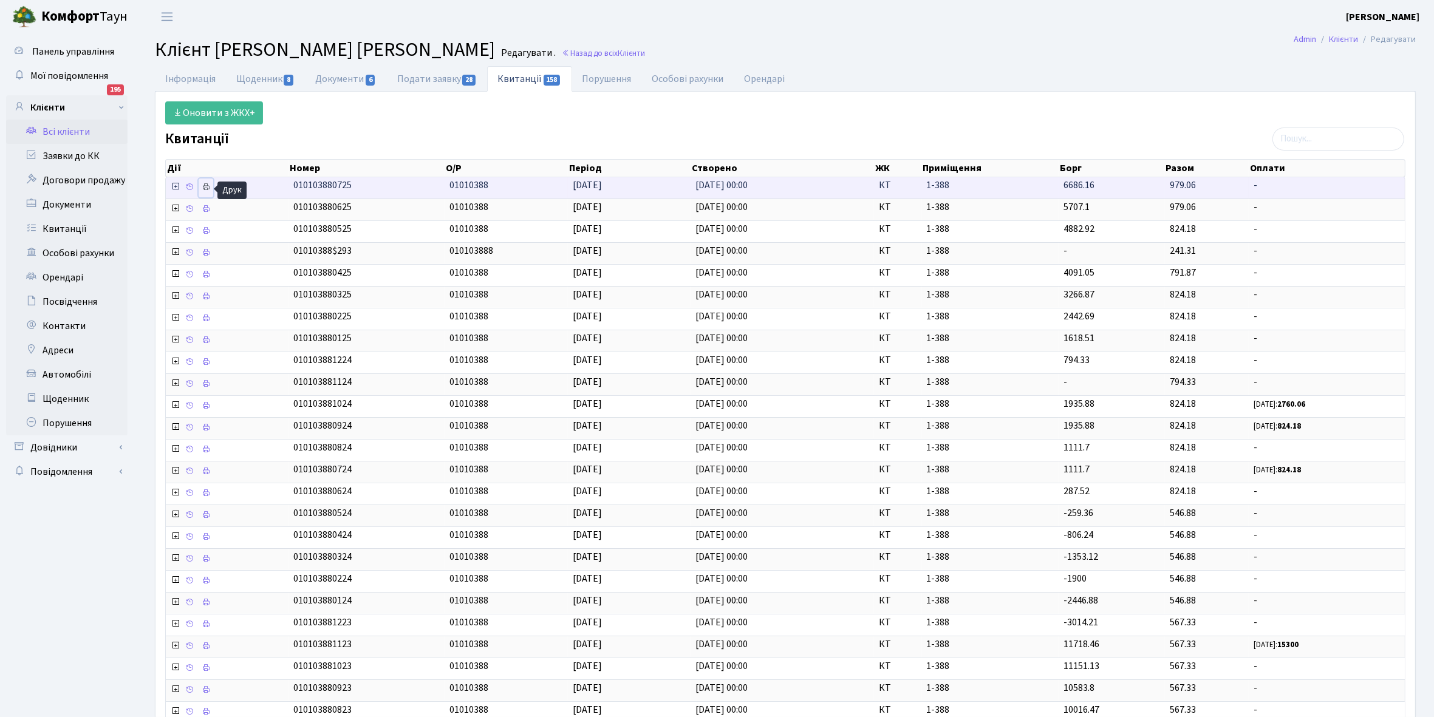
click at [210, 184] on icon at bounding box center [206, 187] width 9 height 9
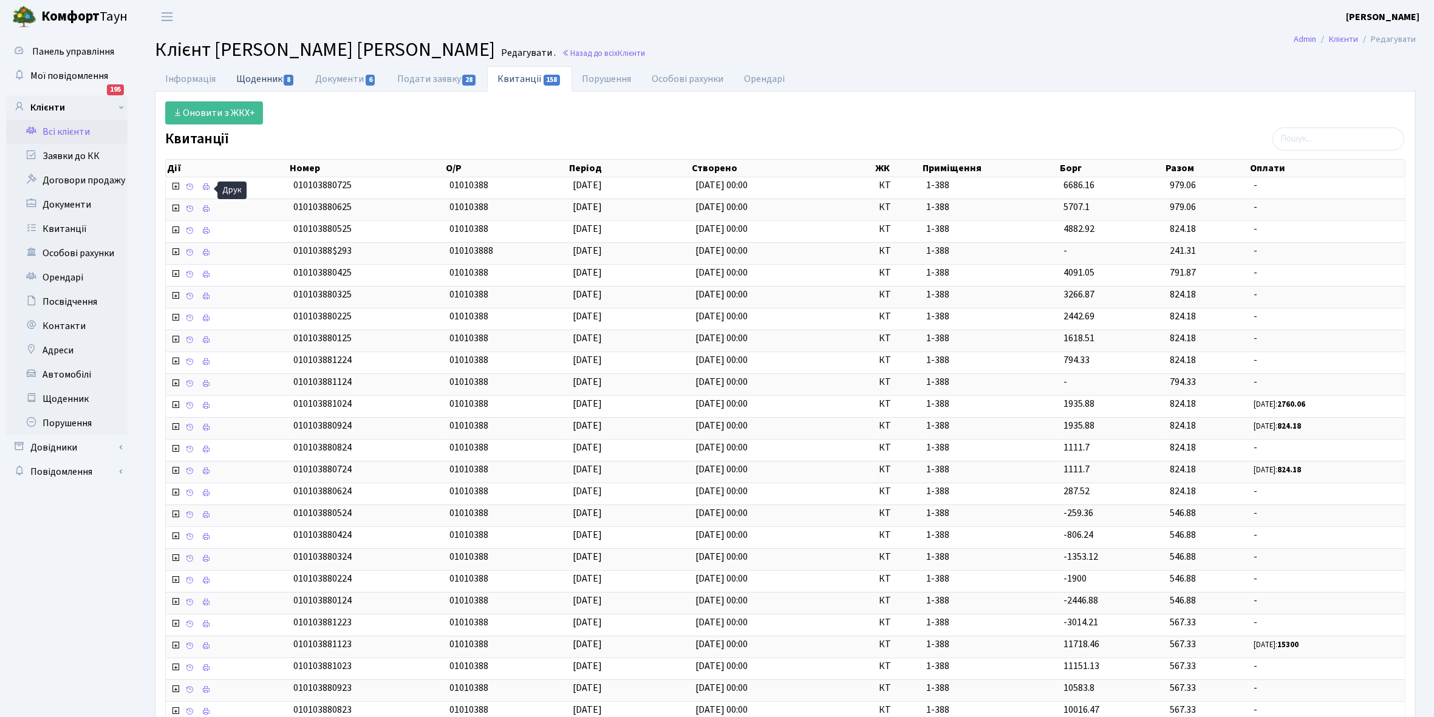
click at [259, 70] on link "Щоденник 8" at bounding box center [265, 78] width 79 height 25
select select "25"
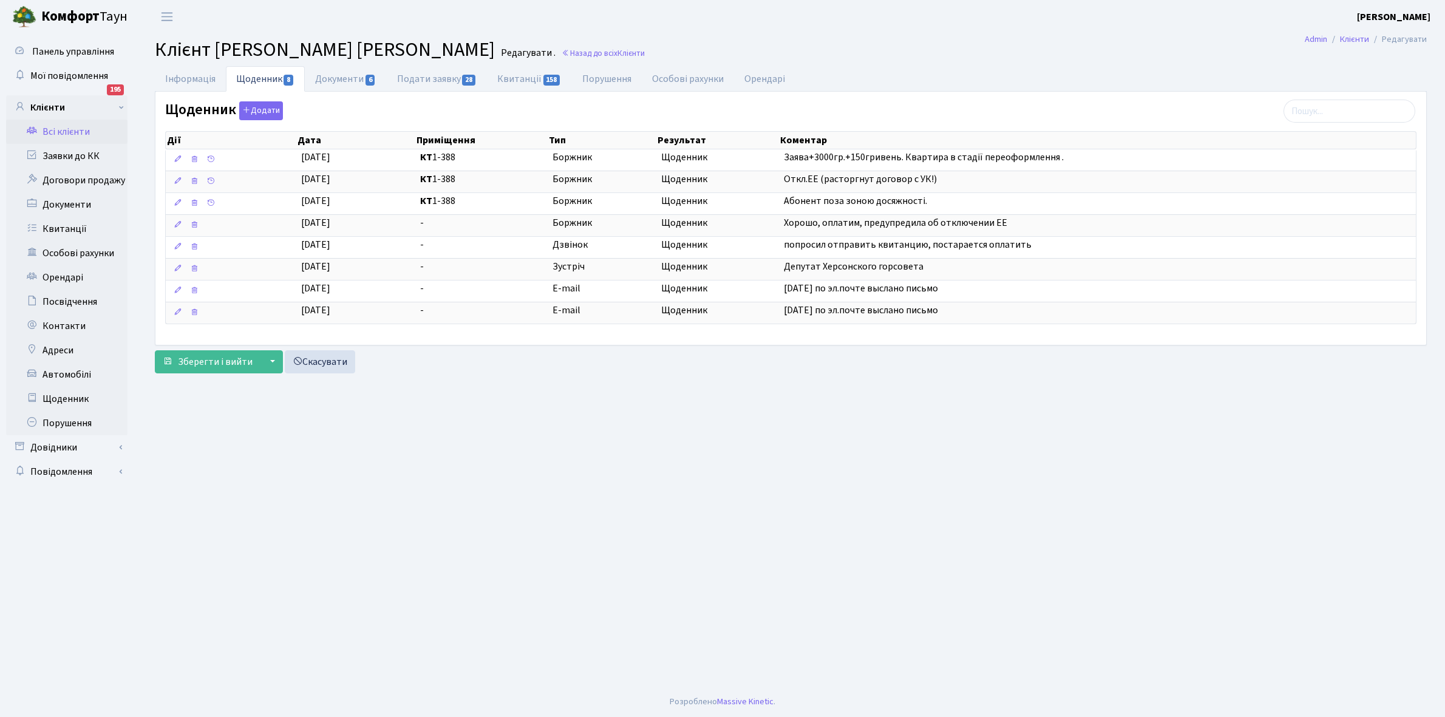
click at [63, 131] on link "Всі клієнти" at bounding box center [66, 132] width 121 height 24
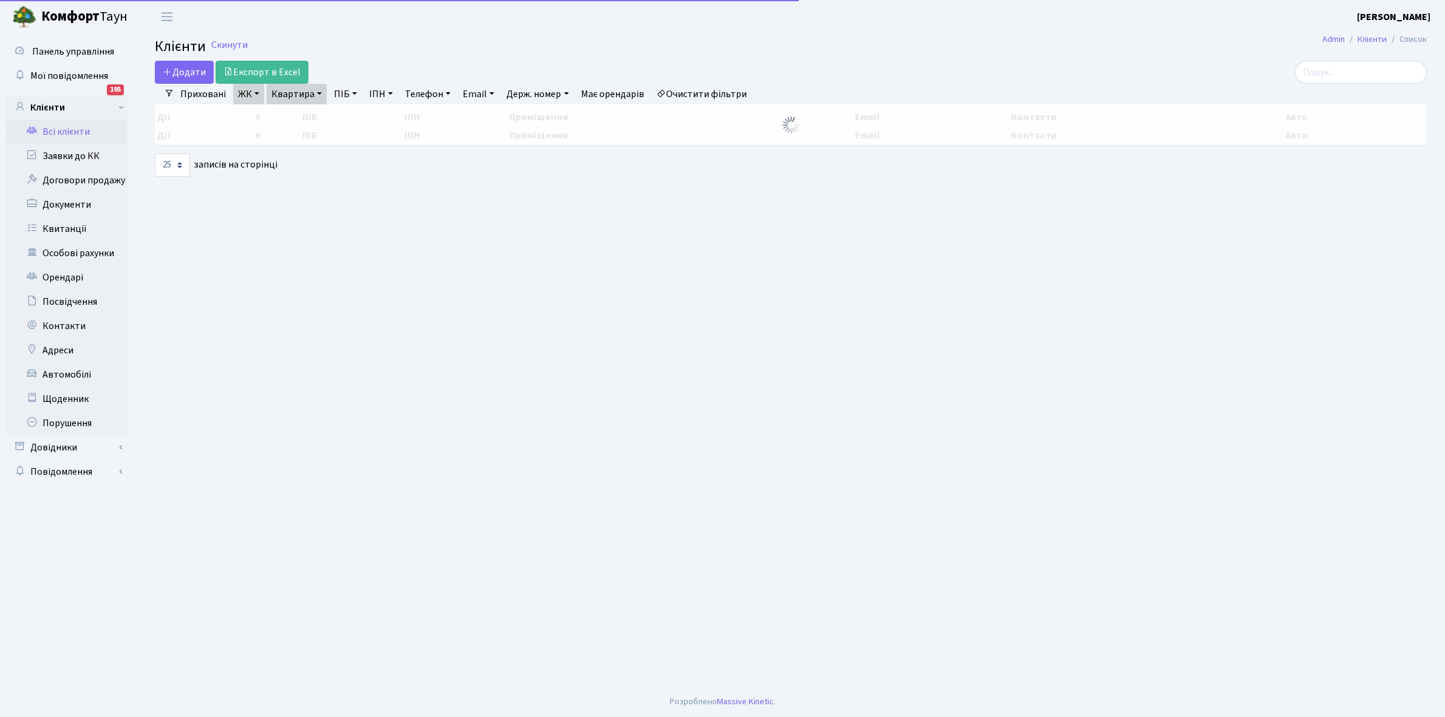
select select "25"
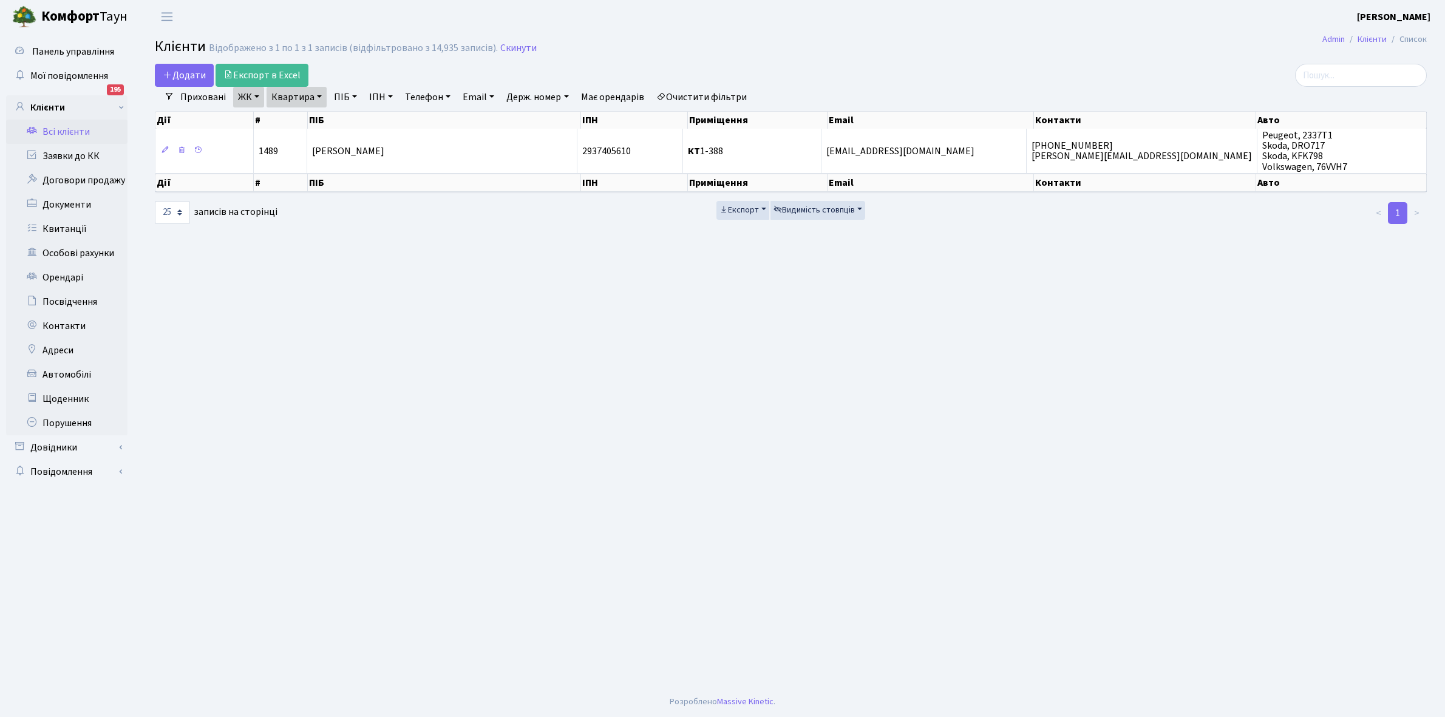
click at [316, 95] on link "Квартира" at bounding box center [297, 97] width 60 height 21
click at [321, 123] on input "1-388" at bounding box center [302, 120] width 71 height 23
type input "1-390"
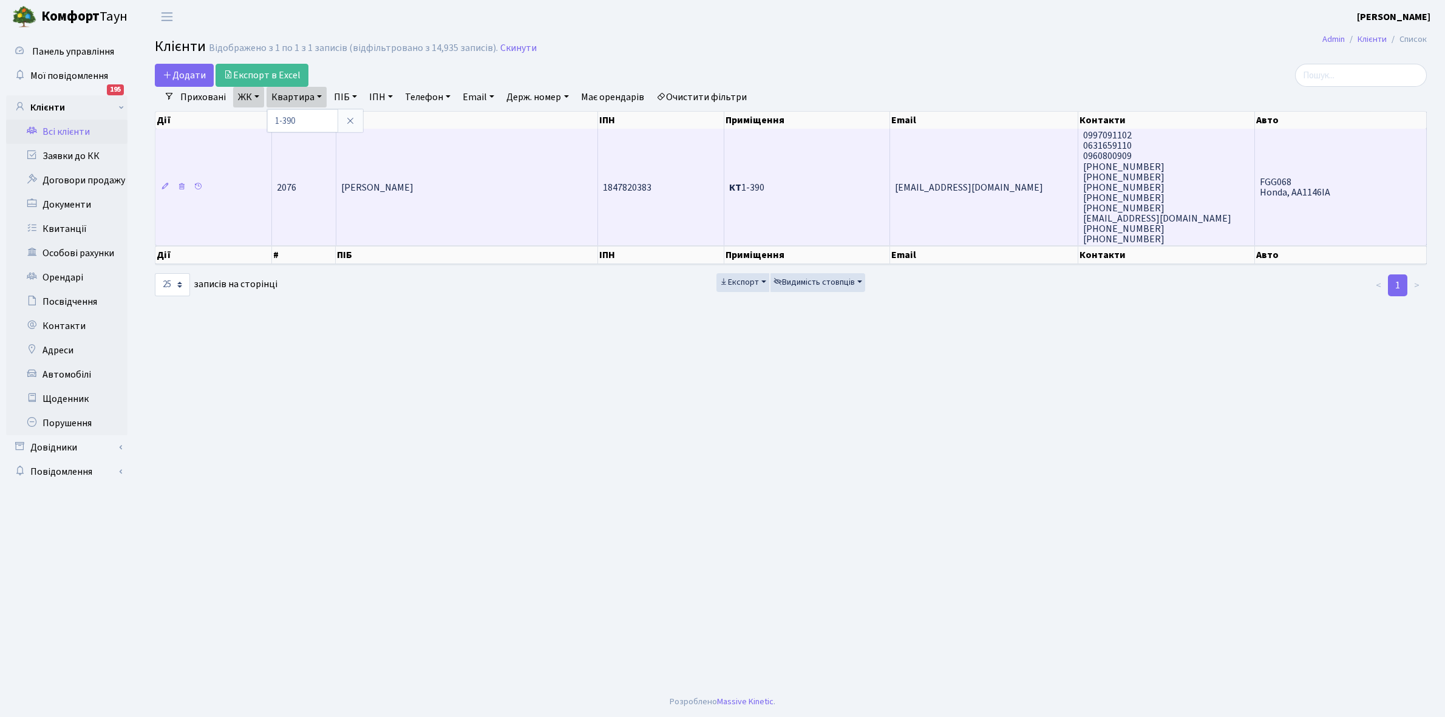
click at [420, 168] on td "[PERSON_NAME] [PERSON_NAME]" at bounding box center [467, 187] width 262 height 117
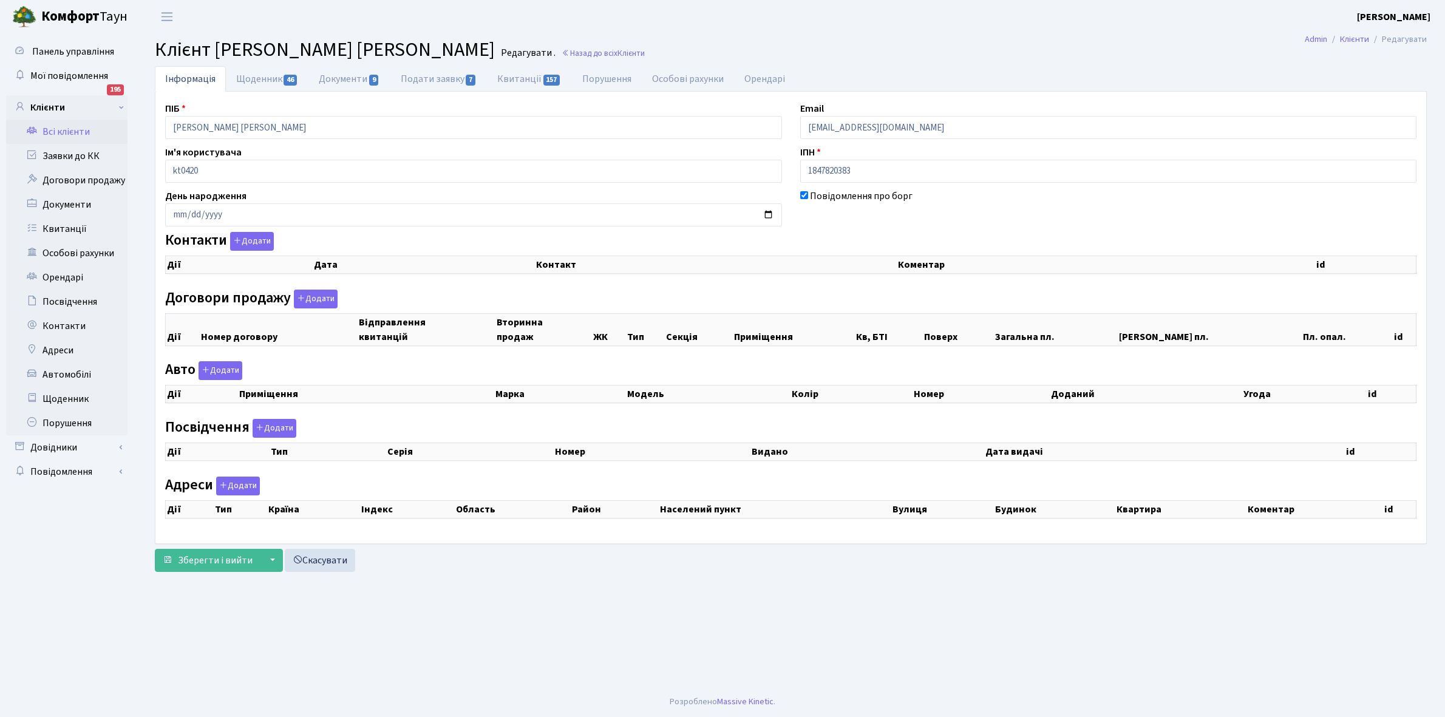
checkbox input "true"
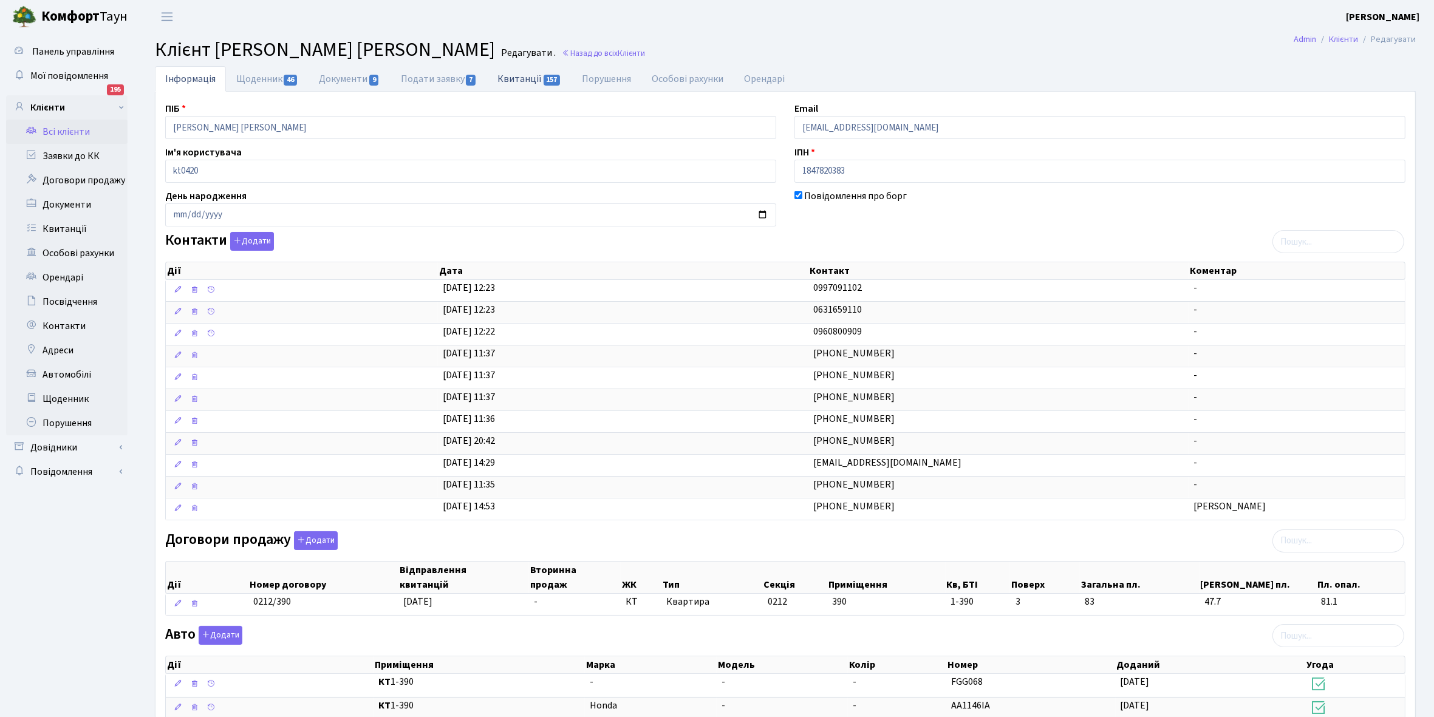
click at [523, 77] on link "Квитанції 157" at bounding box center [529, 78] width 84 height 25
select select "25"
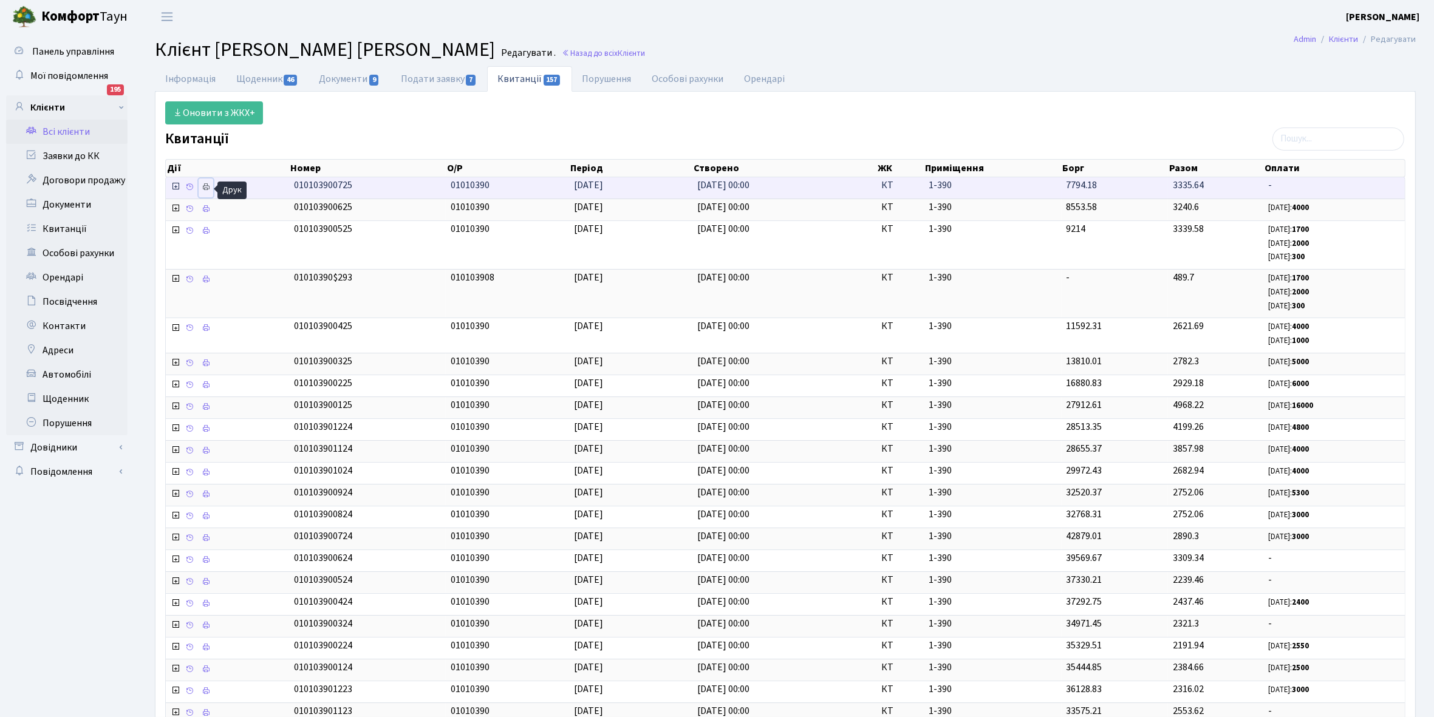
click at [205, 184] on icon at bounding box center [206, 187] width 9 height 9
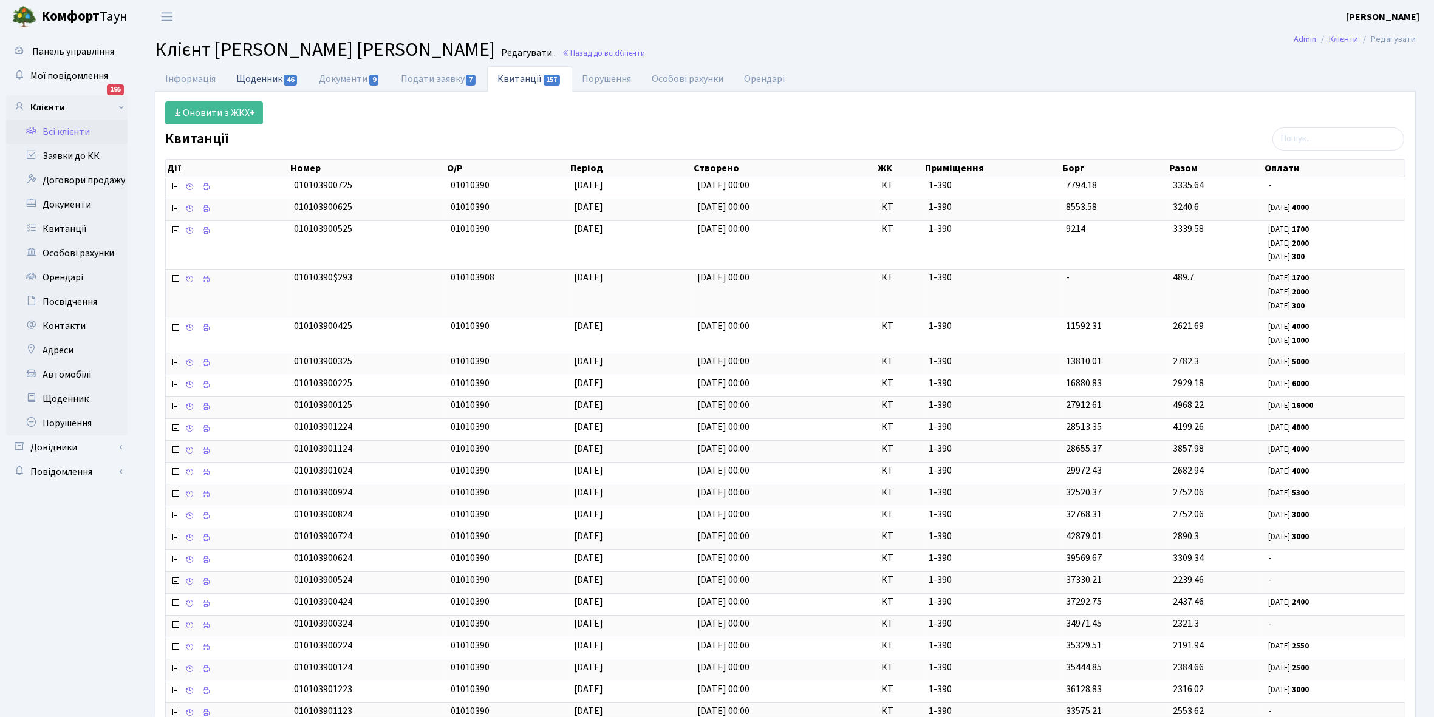
click at [249, 79] on link "Щоденник 46" at bounding box center [267, 78] width 83 height 25
select select "25"
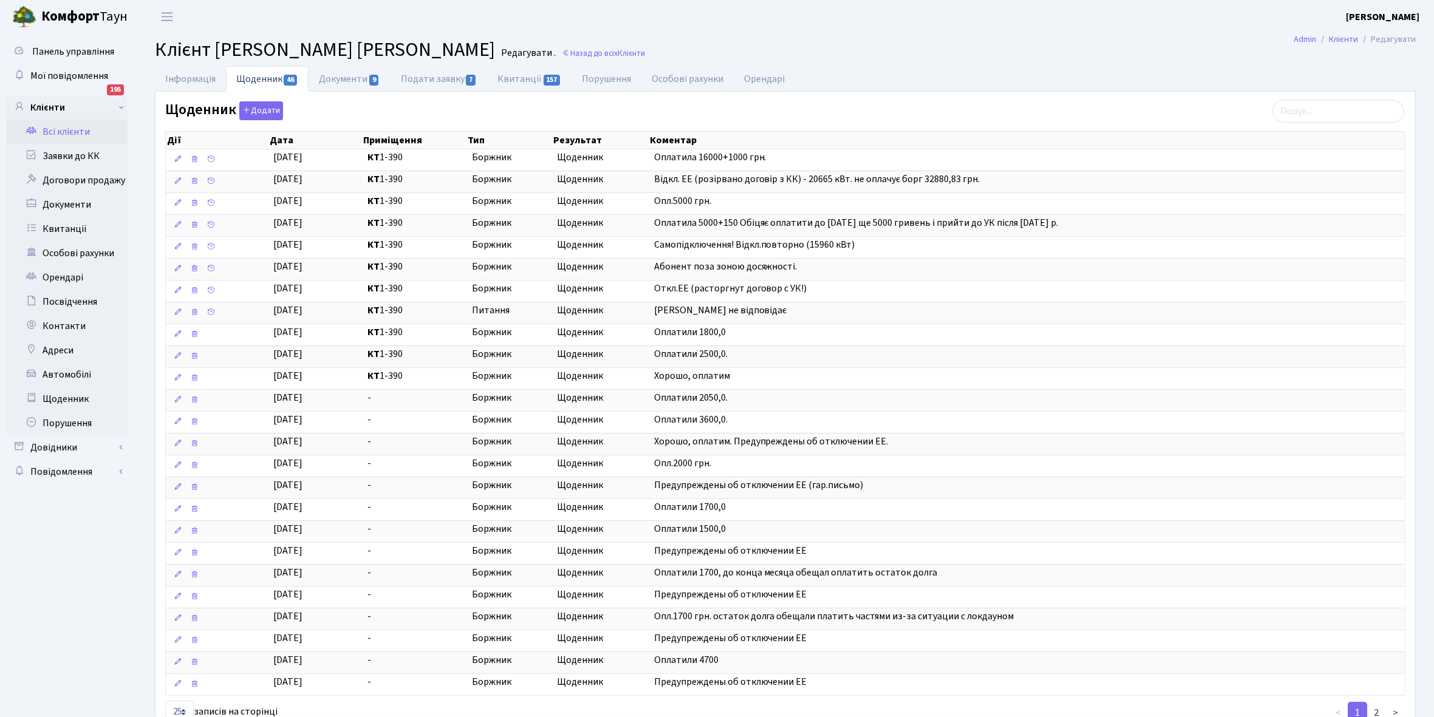
click at [77, 125] on link "Всі клієнти" at bounding box center [66, 132] width 121 height 24
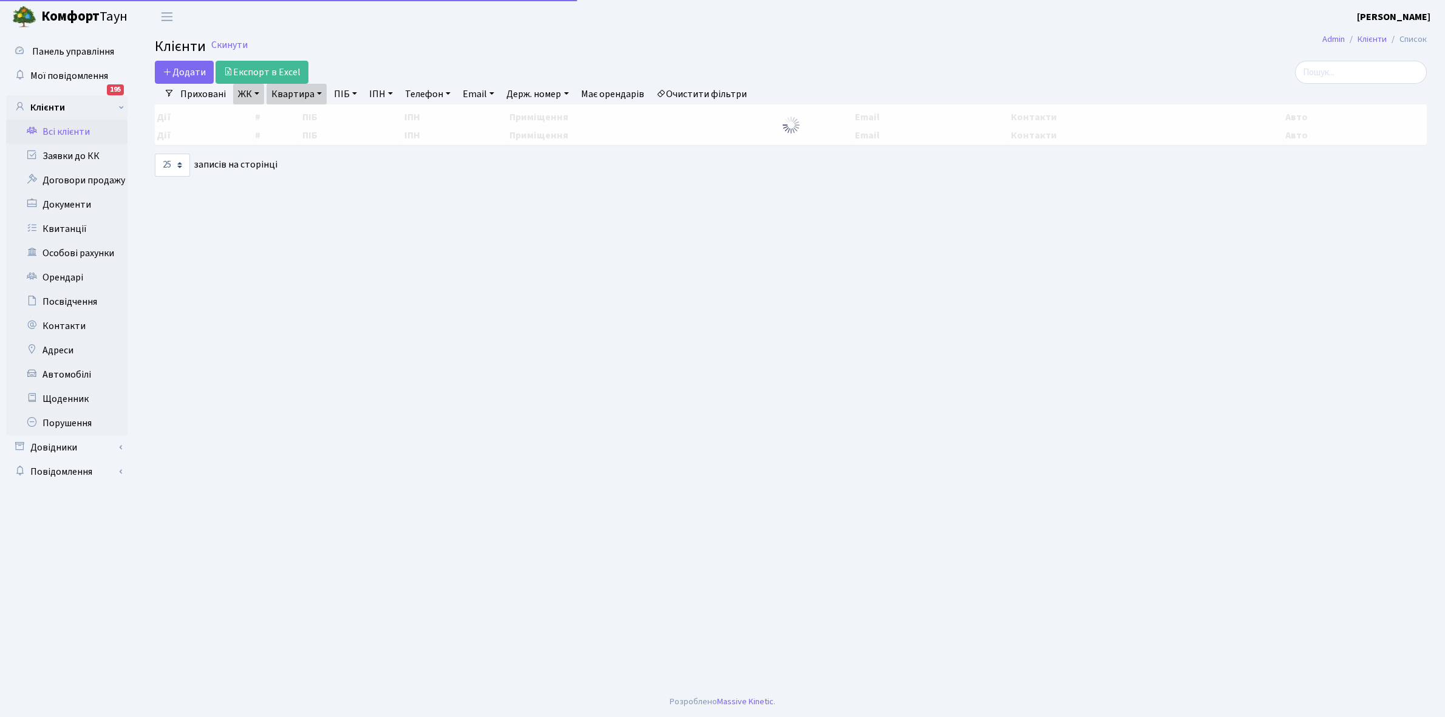
select select "25"
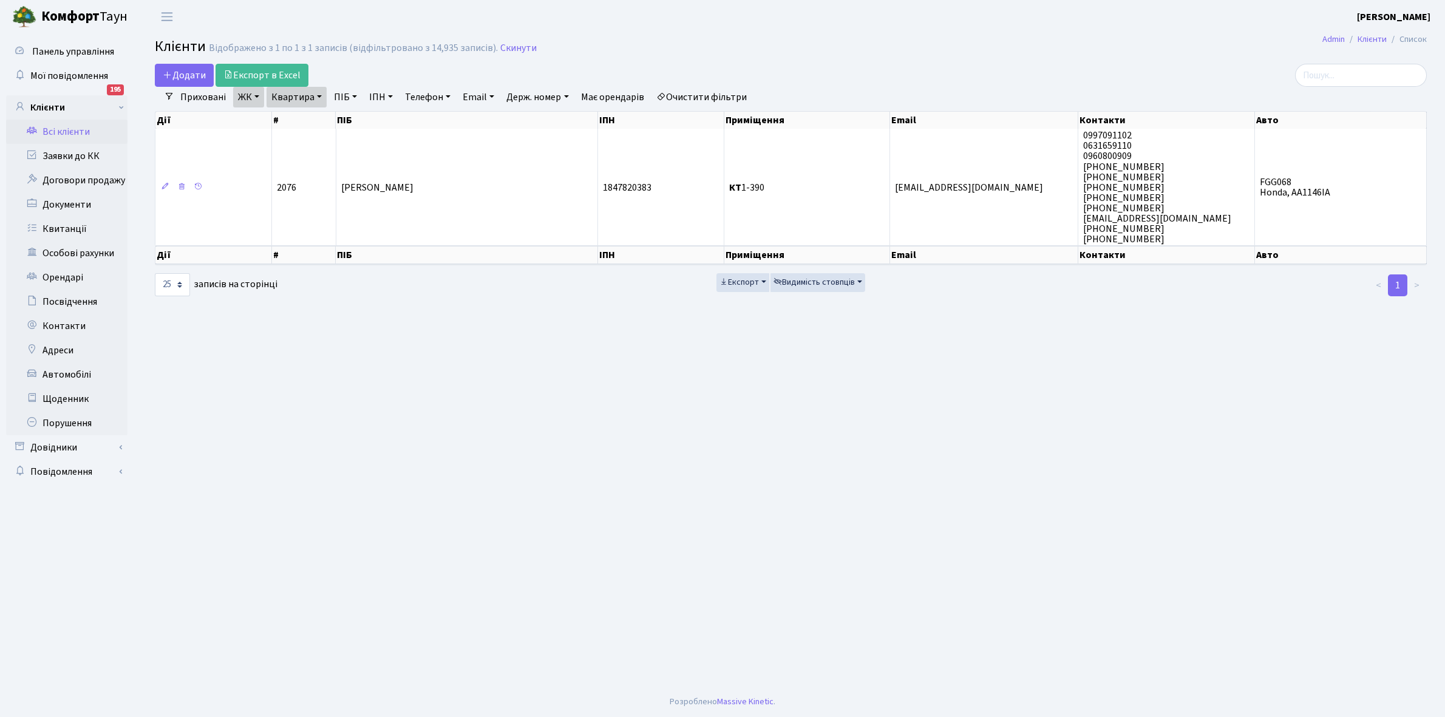
click at [317, 95] on link "Квартира" at bounding box center [297, 97] width 60 height 21
click at [322, 116] on input "1-390" at bounding box center [302, 120] width 71 height 23
type input "1-406"
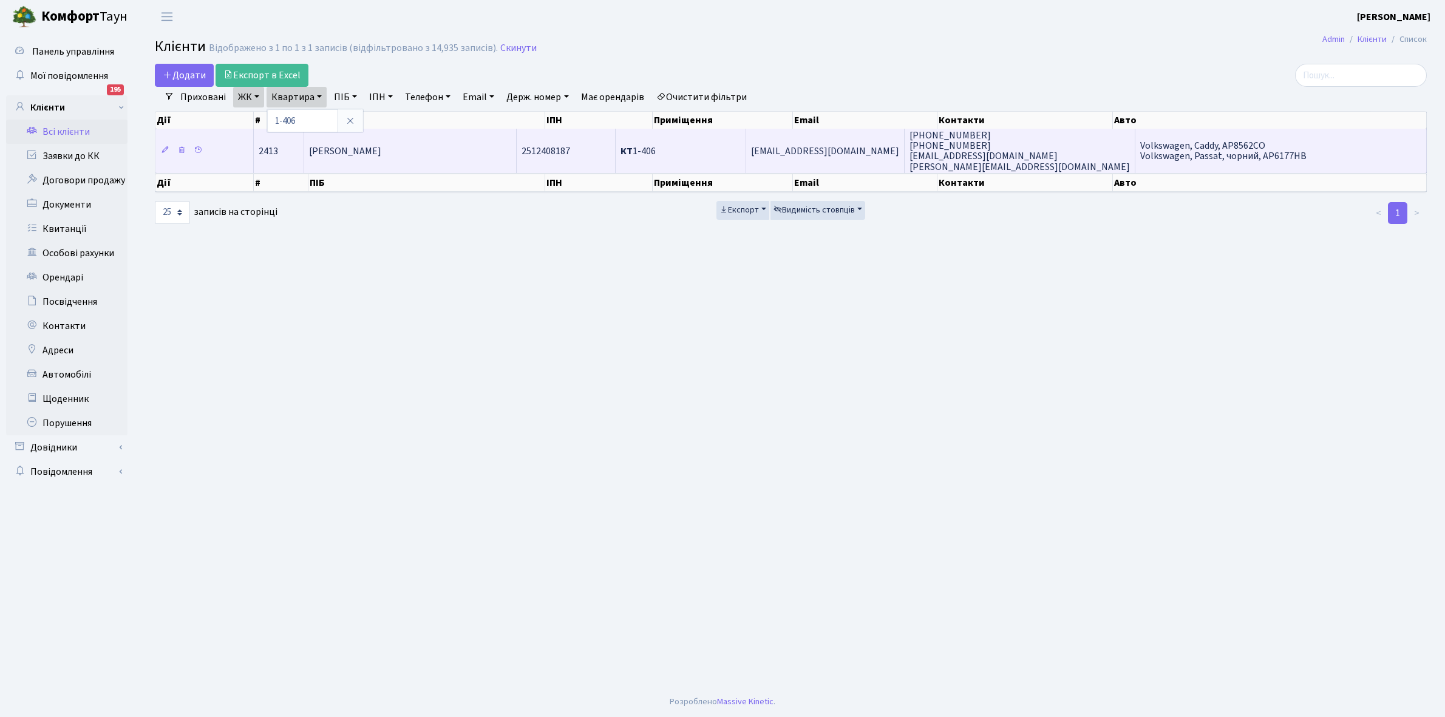
click at [423, 169] on td "[PERSON_NAME]" at bounding box center [410, 151] width 212 height 44
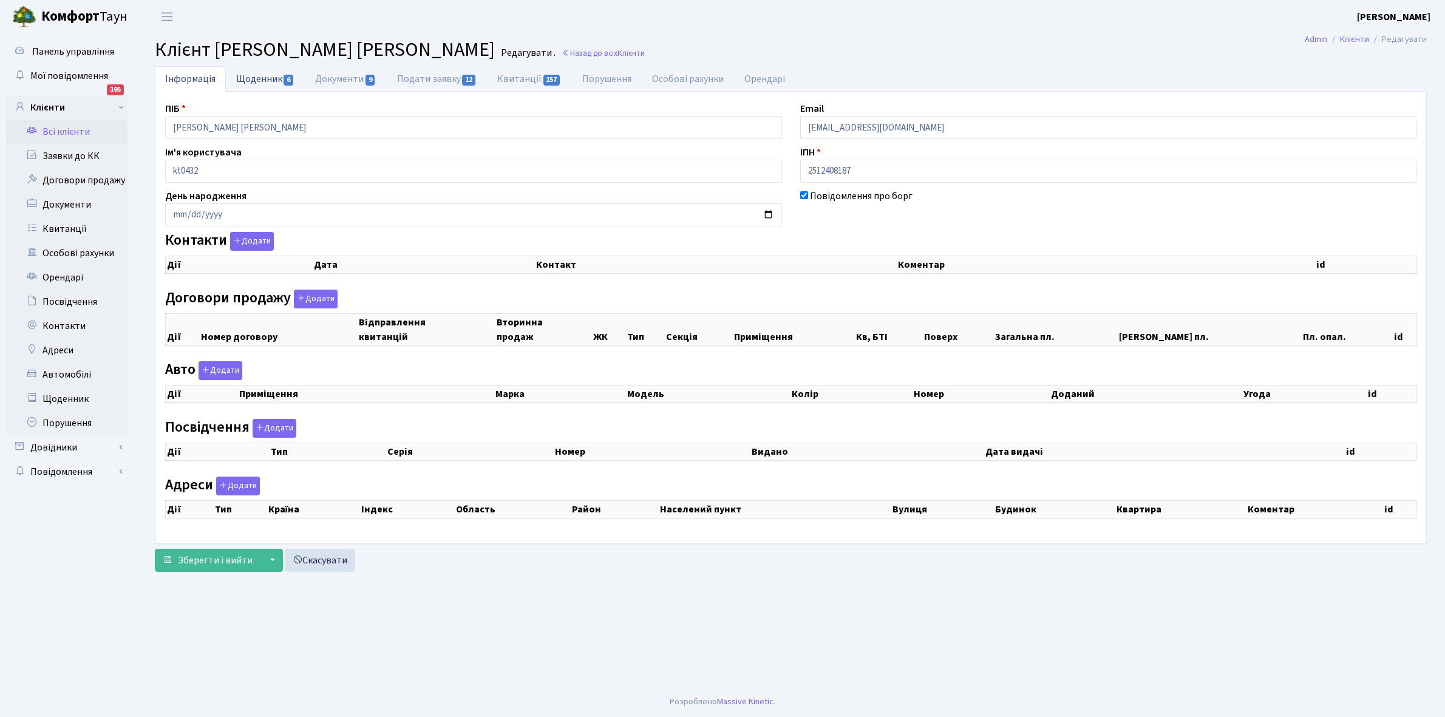
checkbox input "true"
select select "25"
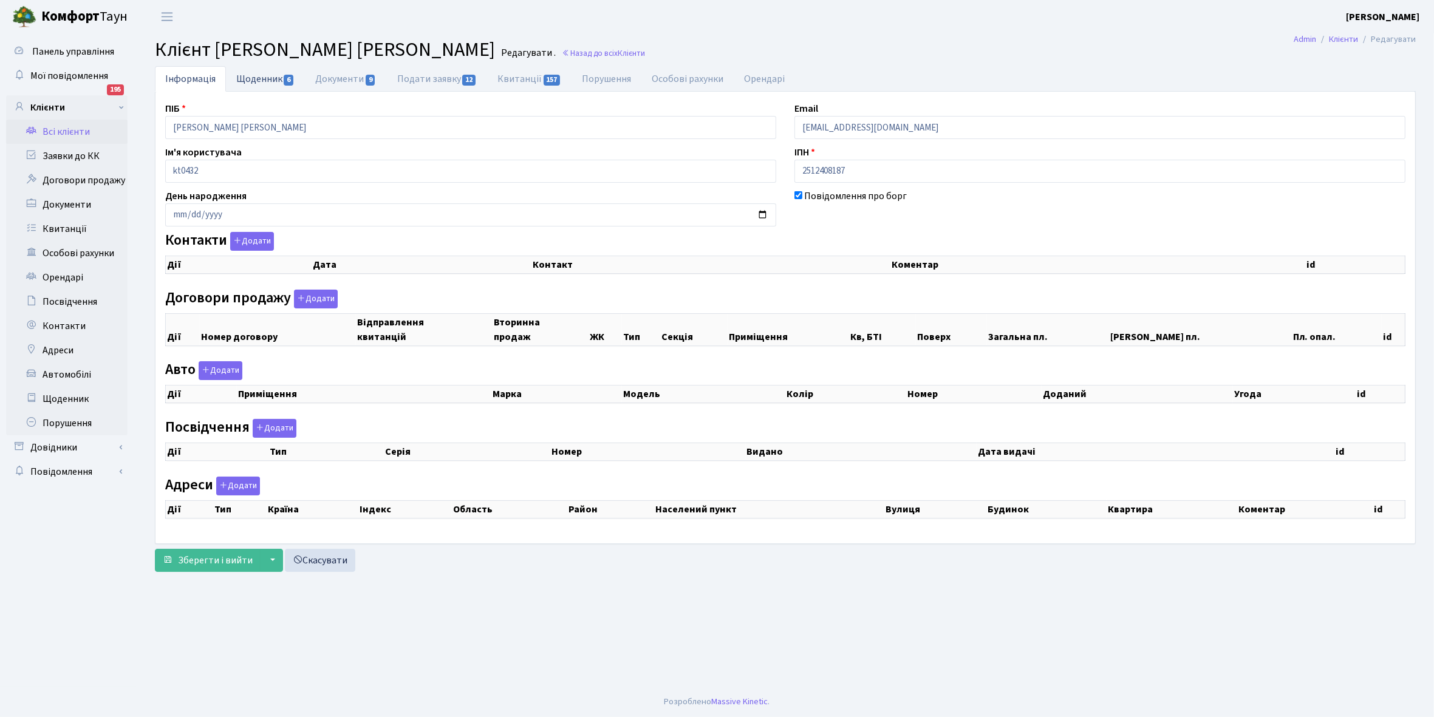
select select "25"
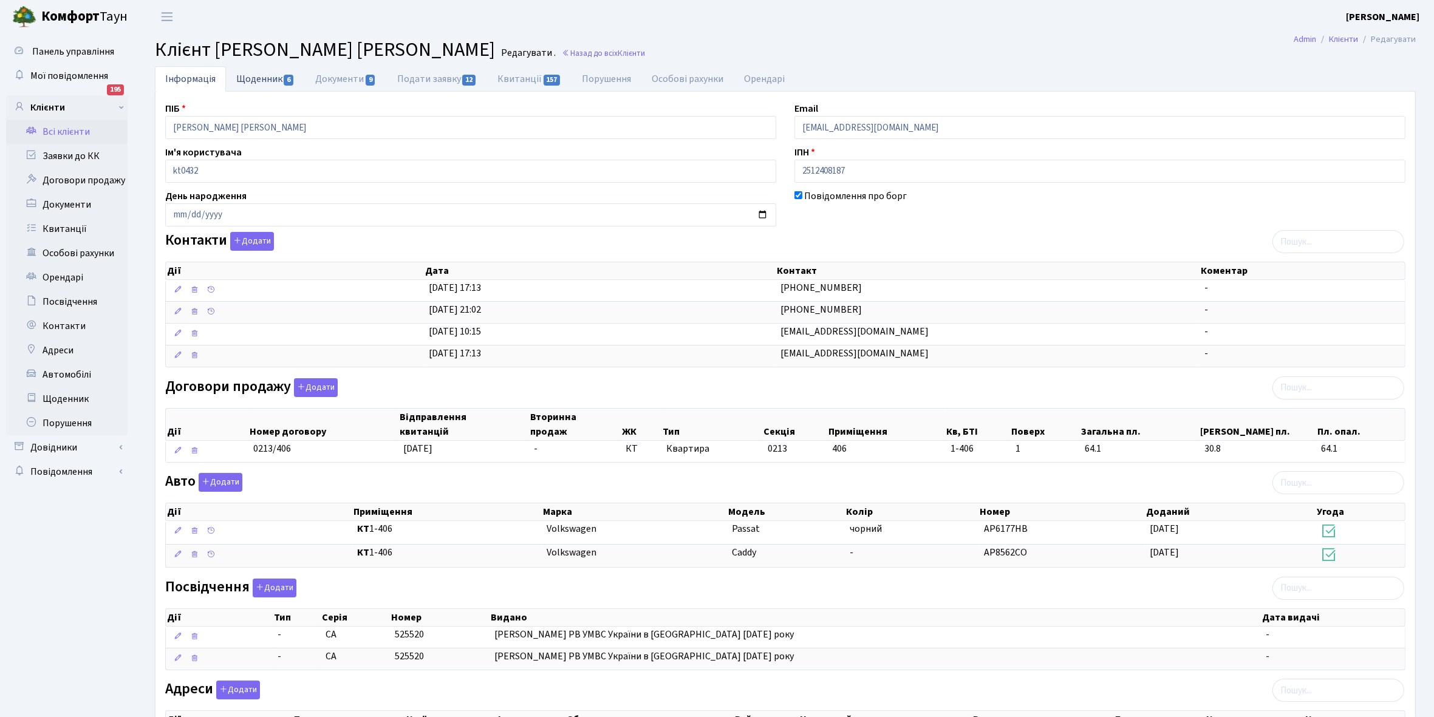
click at [257, 76] on link "Щоденник 6" at bounding box center [265, 78] width 79 height 25
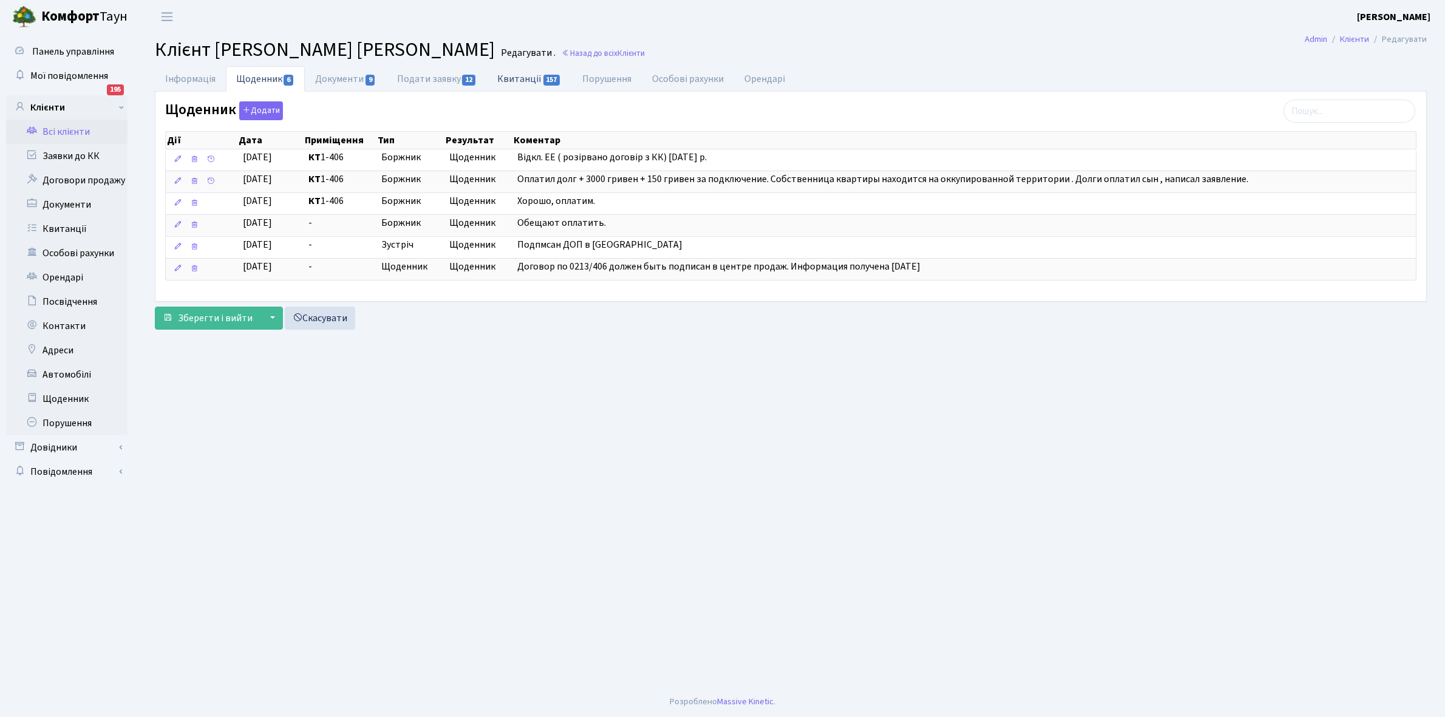
click at [519, 76] on link "Квитанції 157" at bounding box center [529, 78] width 84 height 25
select select "25"
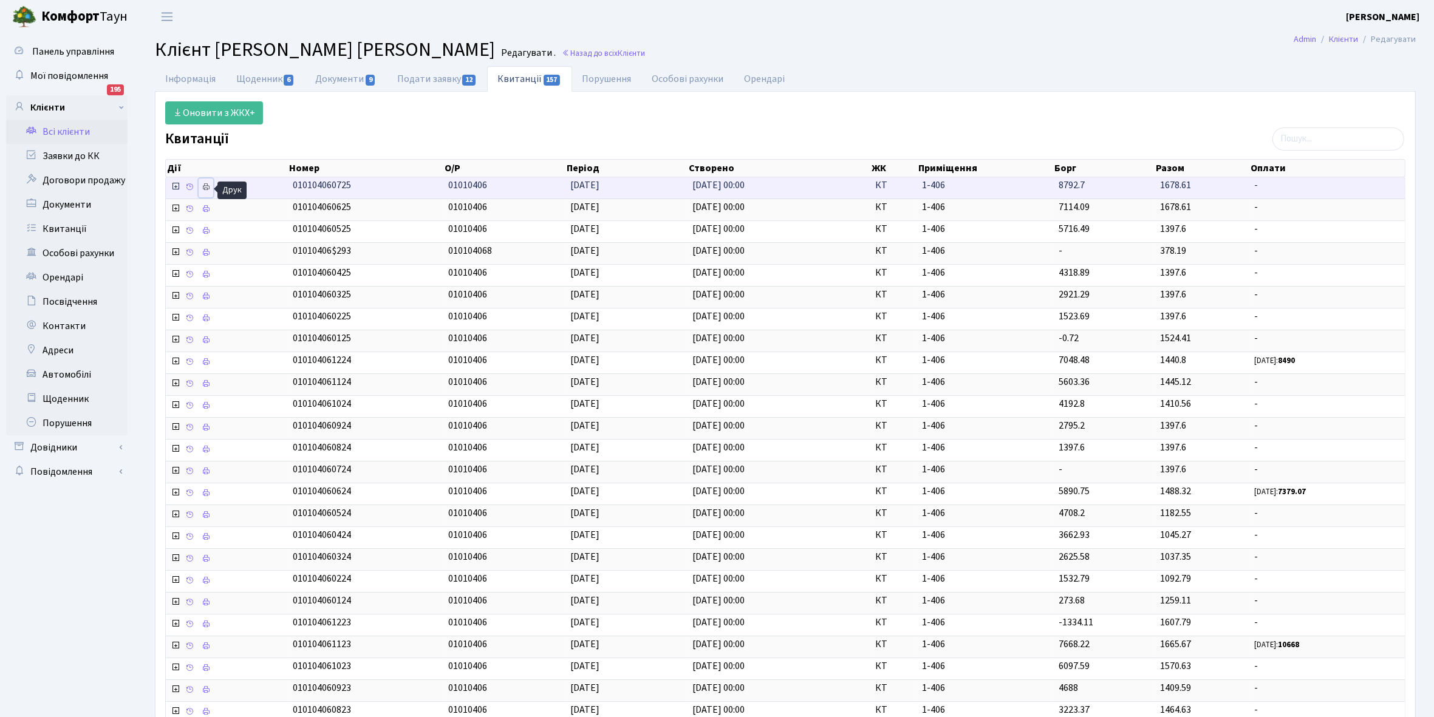
click at [208, 186] on icon at bounding box center [206, 187] width 9 height 9
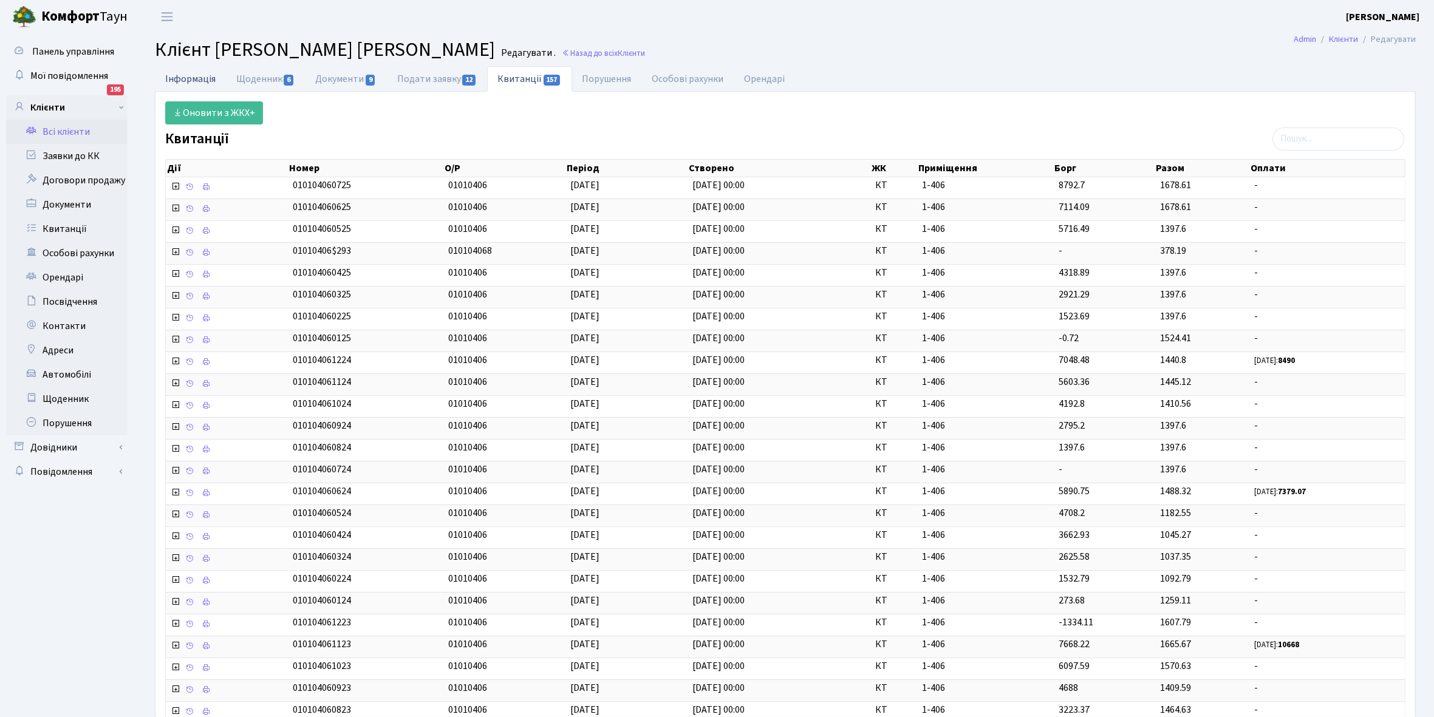
click at [193, 73] on link "Інформація" at bounding box center [190, 78] width 71 height 25
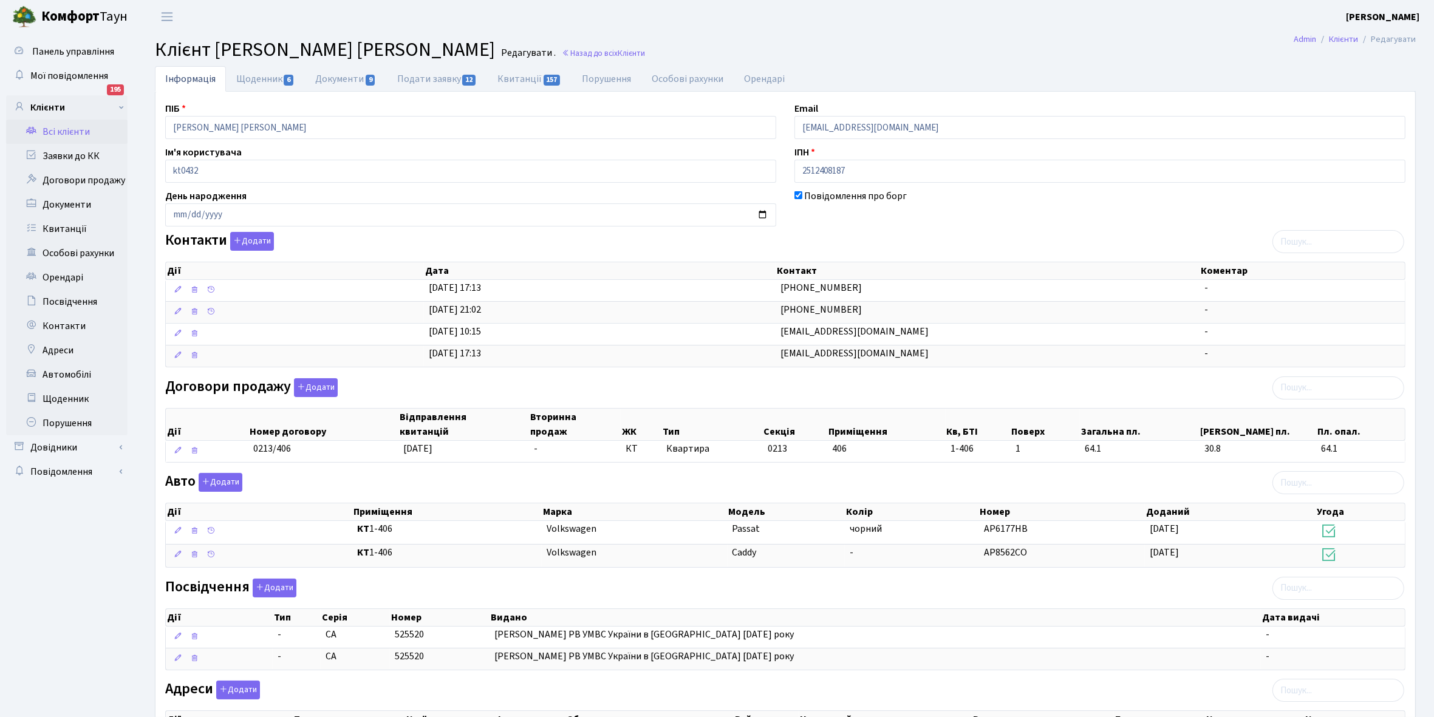
click at [64, 129] on link "Всі клієнти" at bounding box center [66, 132] width 121 height 24
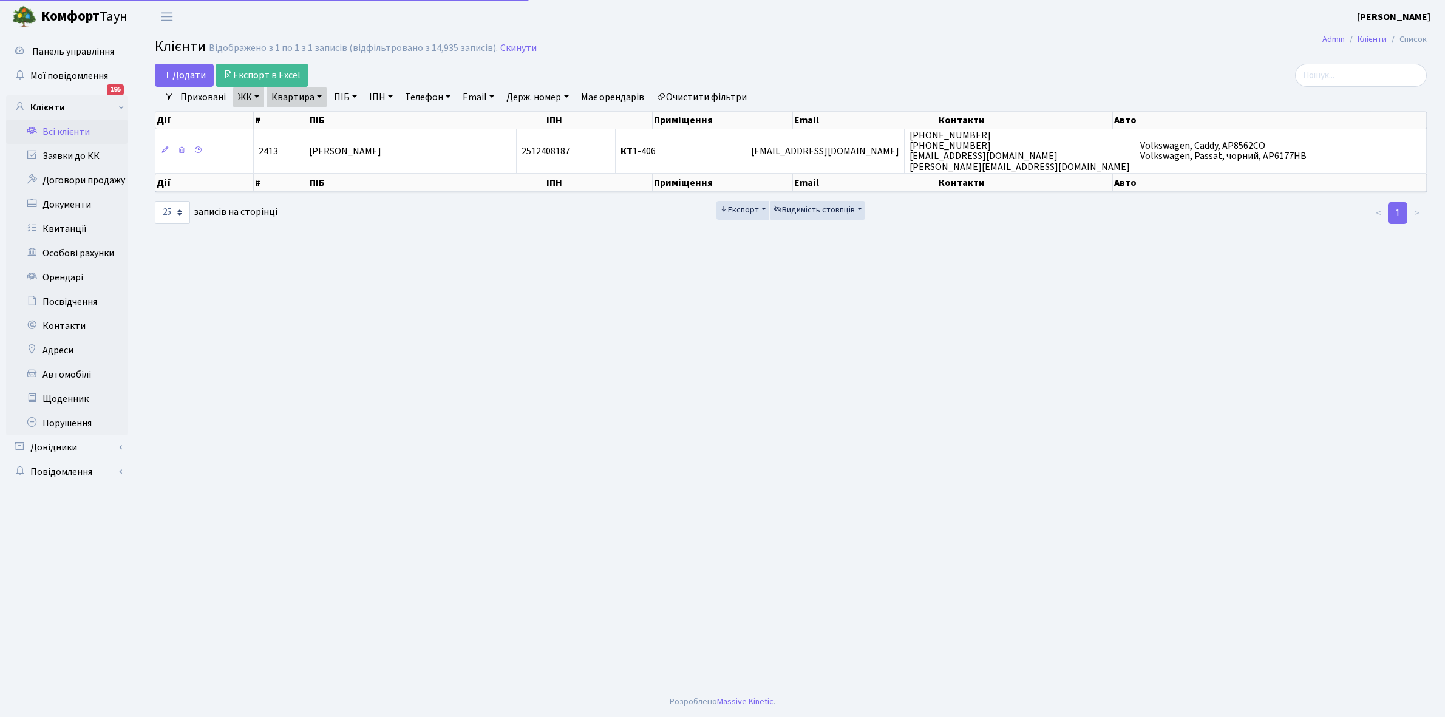
select select "25"
click at [317, 95] on link "Квартира" at bounding box center [297, 97] width 60 height 21
click at [313, 113] on input "1-406" at bounding box center [302, 120] width 71 height 23
type input "1-409"
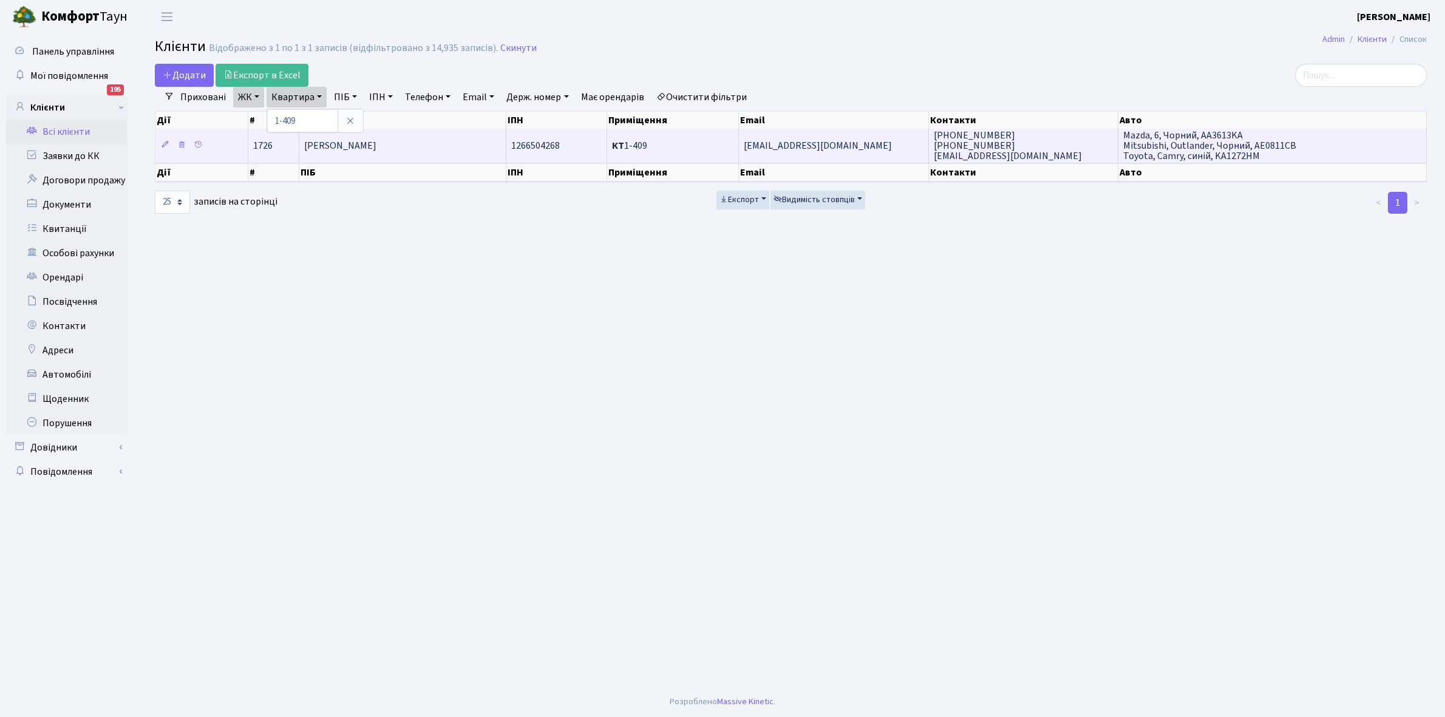
click at [377, 143] on span "[PERSON_NAME]" at bounding box center [340, 145] width 72 height 13
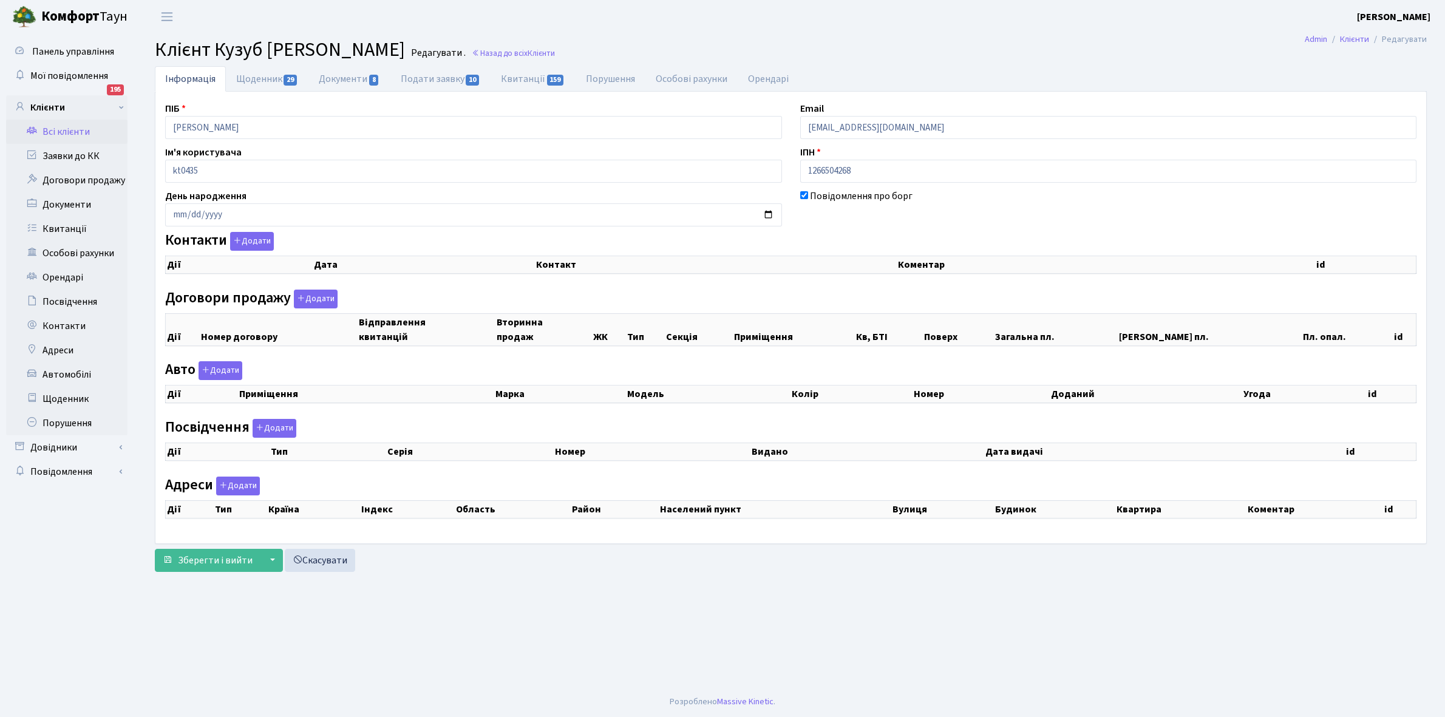
checkbox input "true"
select select "25"
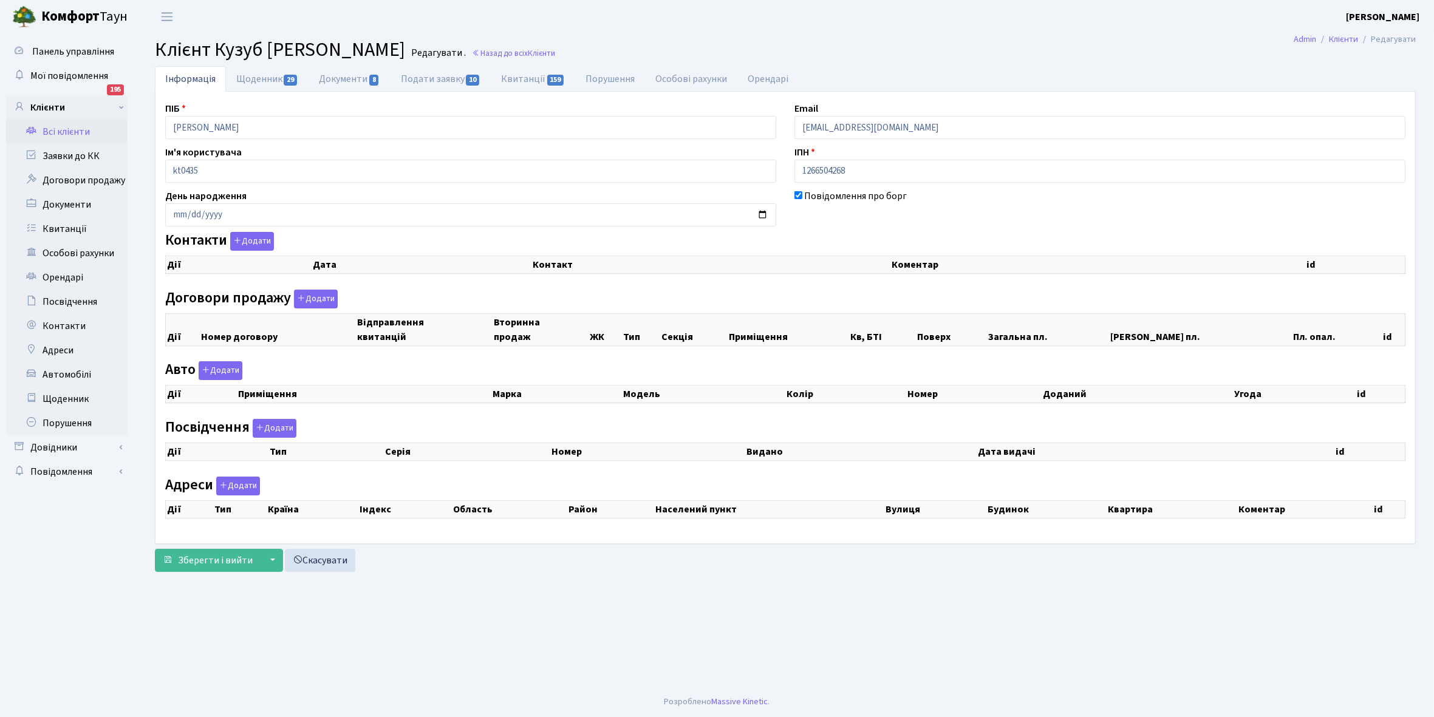
select select "25"
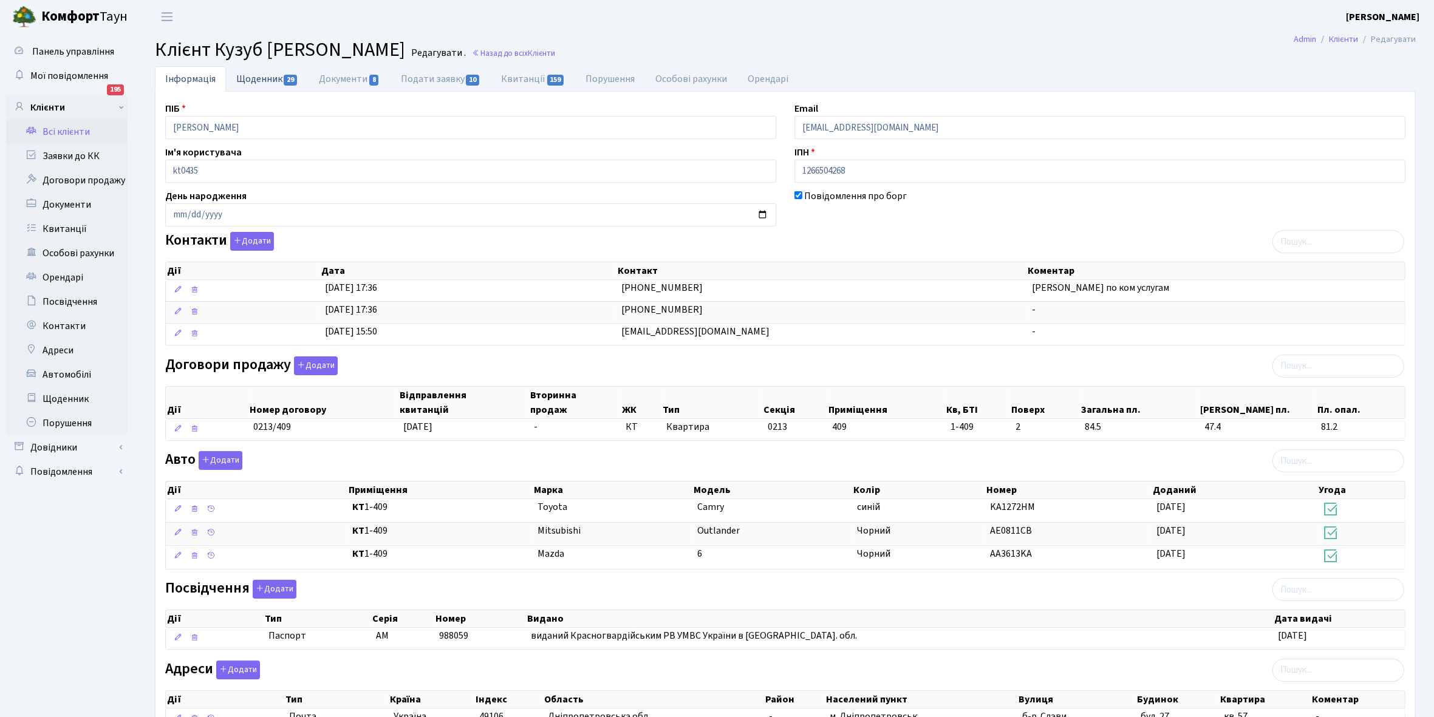
click at [250, 81] on link "Щоденник 29" at bounding box center [267, 78] width 83 height 25
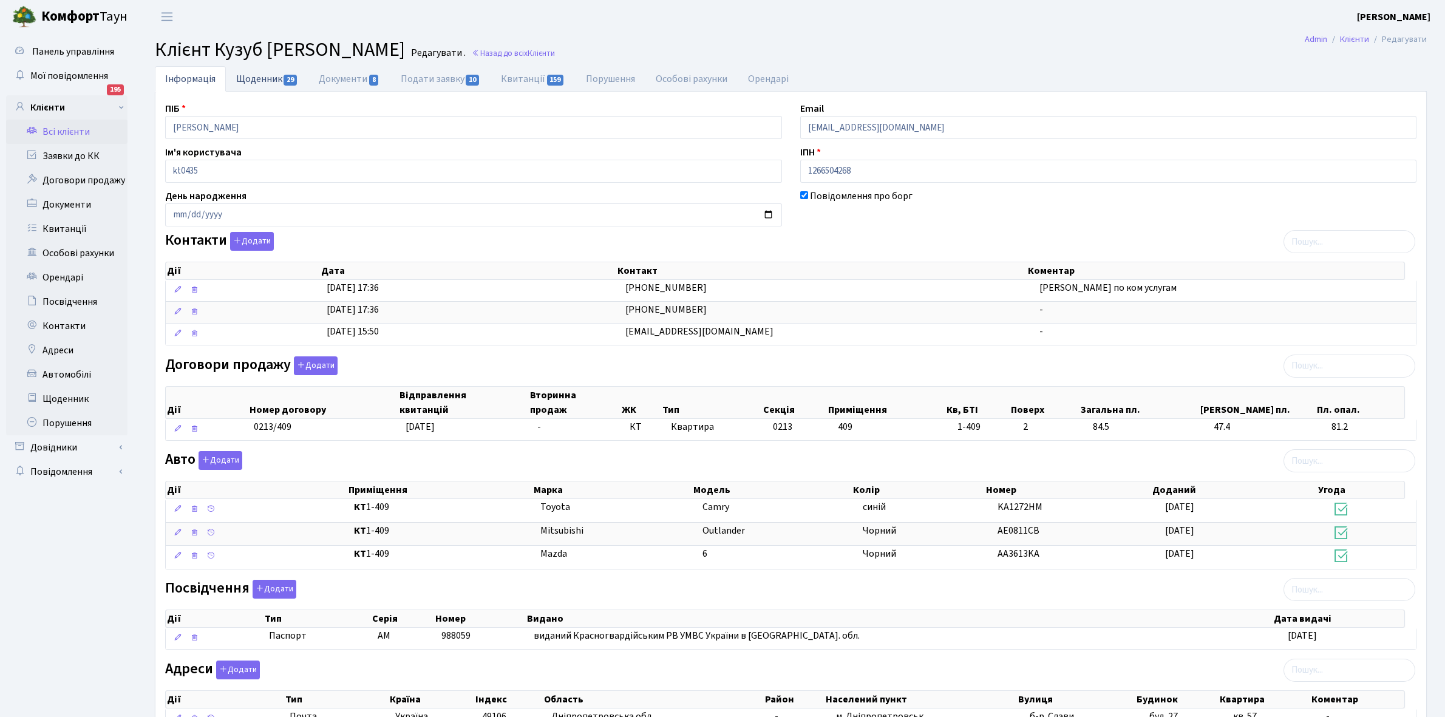
select select "25"
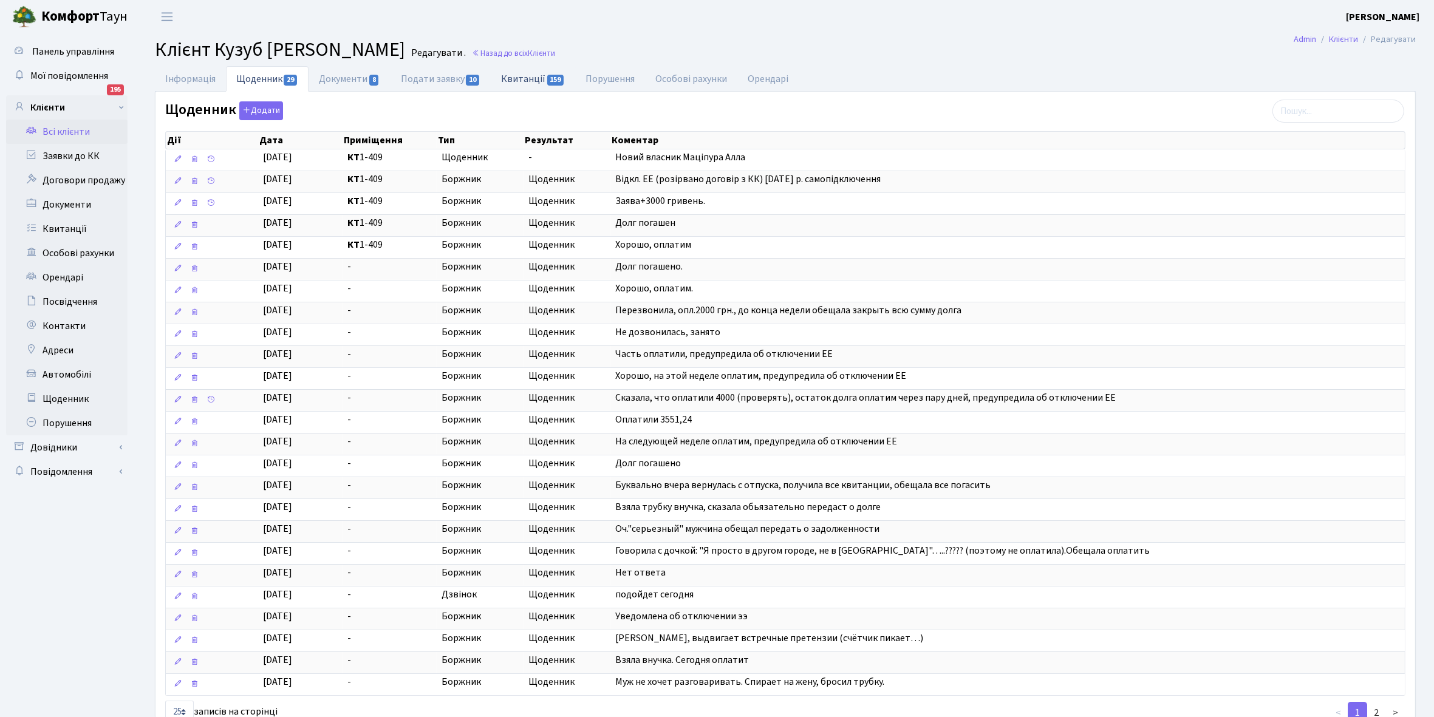
click at [526, 75] on link "Квитанції 159" at bounding box center [533, 78] width 84 height 25
select select "25"
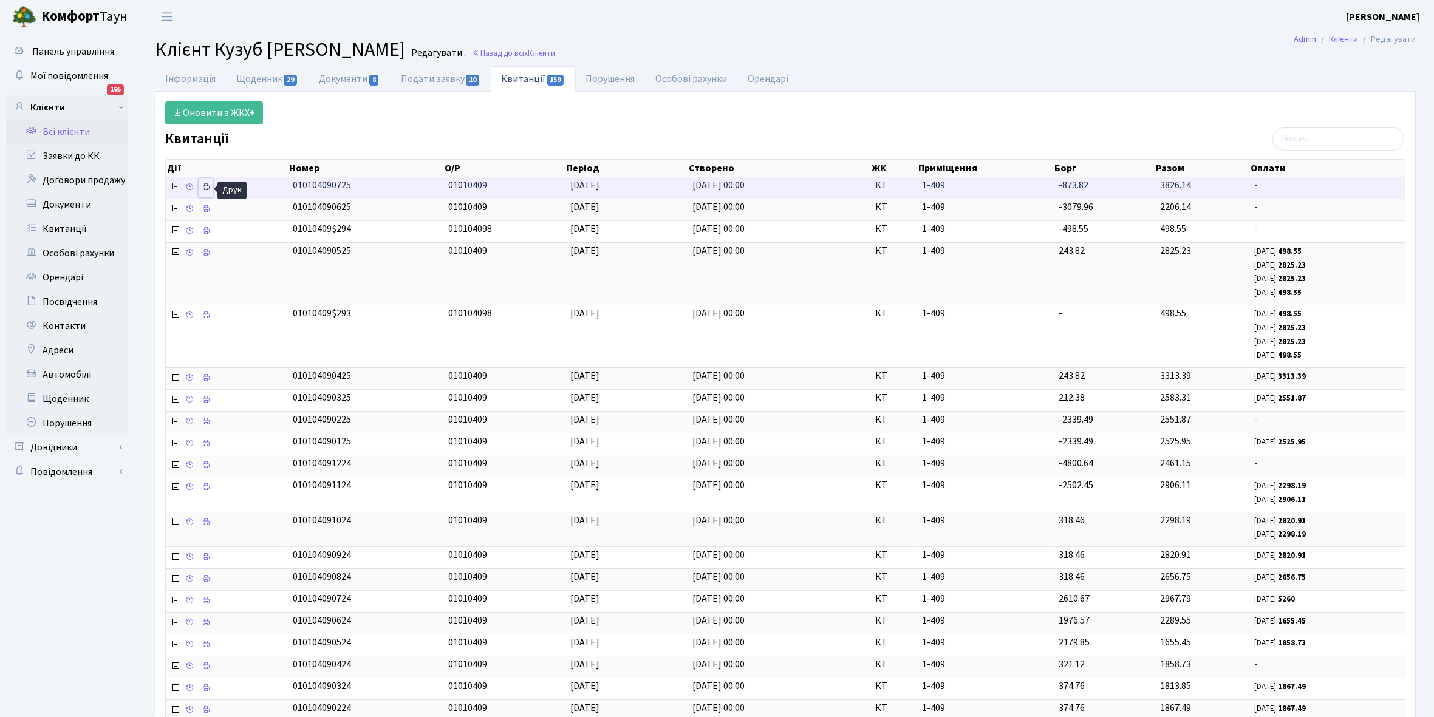
click at [204, 187] on icon at bounding box center [206, 187] width 9 height 9
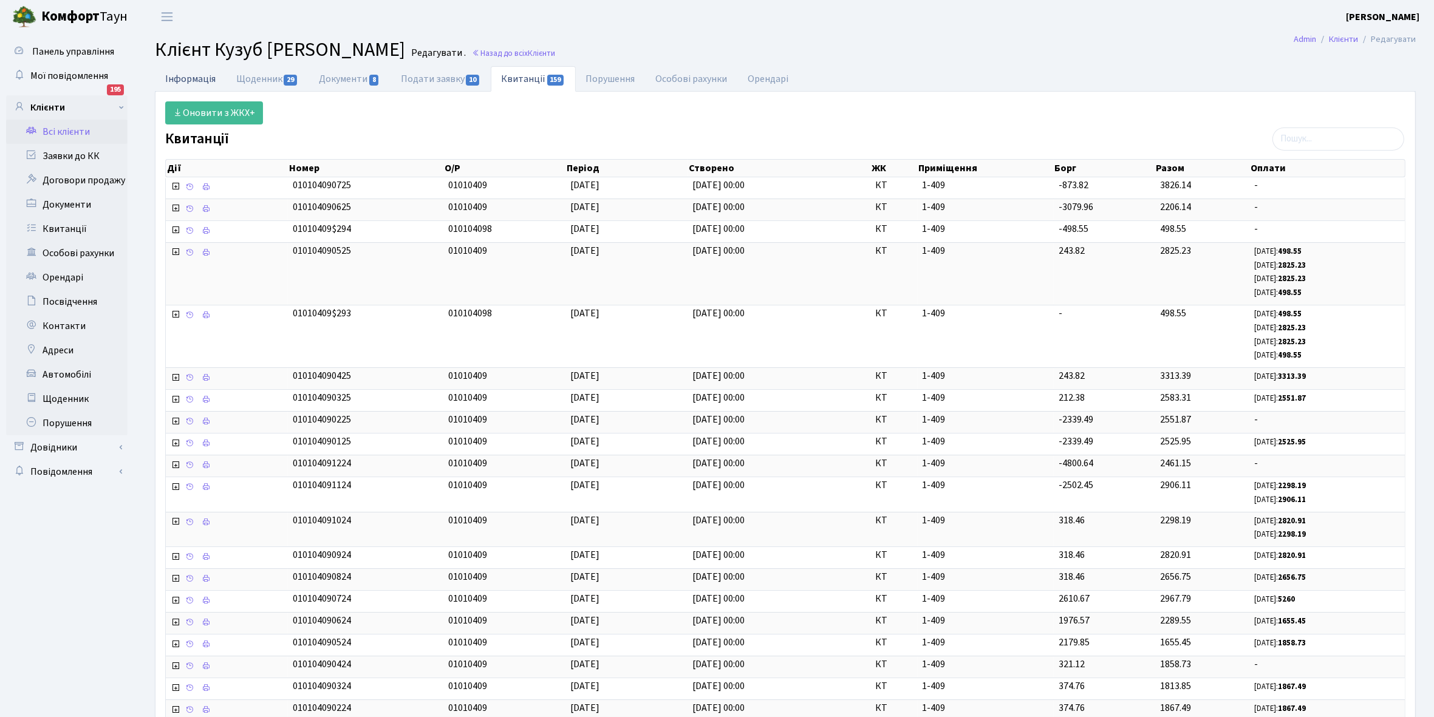
click at [184, 80] on link "Інформація" at bounding box center [190, 78] width 71 height 25
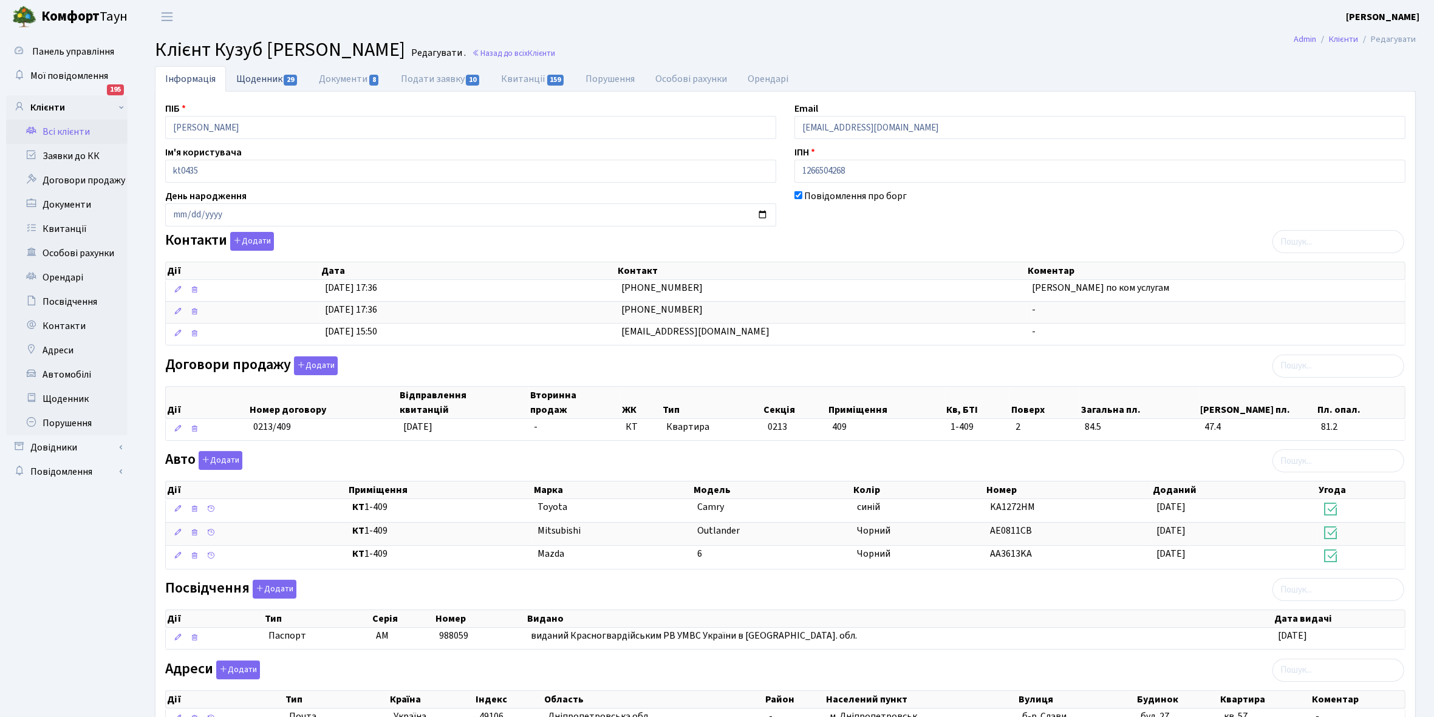
click at [259, 80] on link "Щоденник 29" at bounding box center [267, 78] width 83 height 25
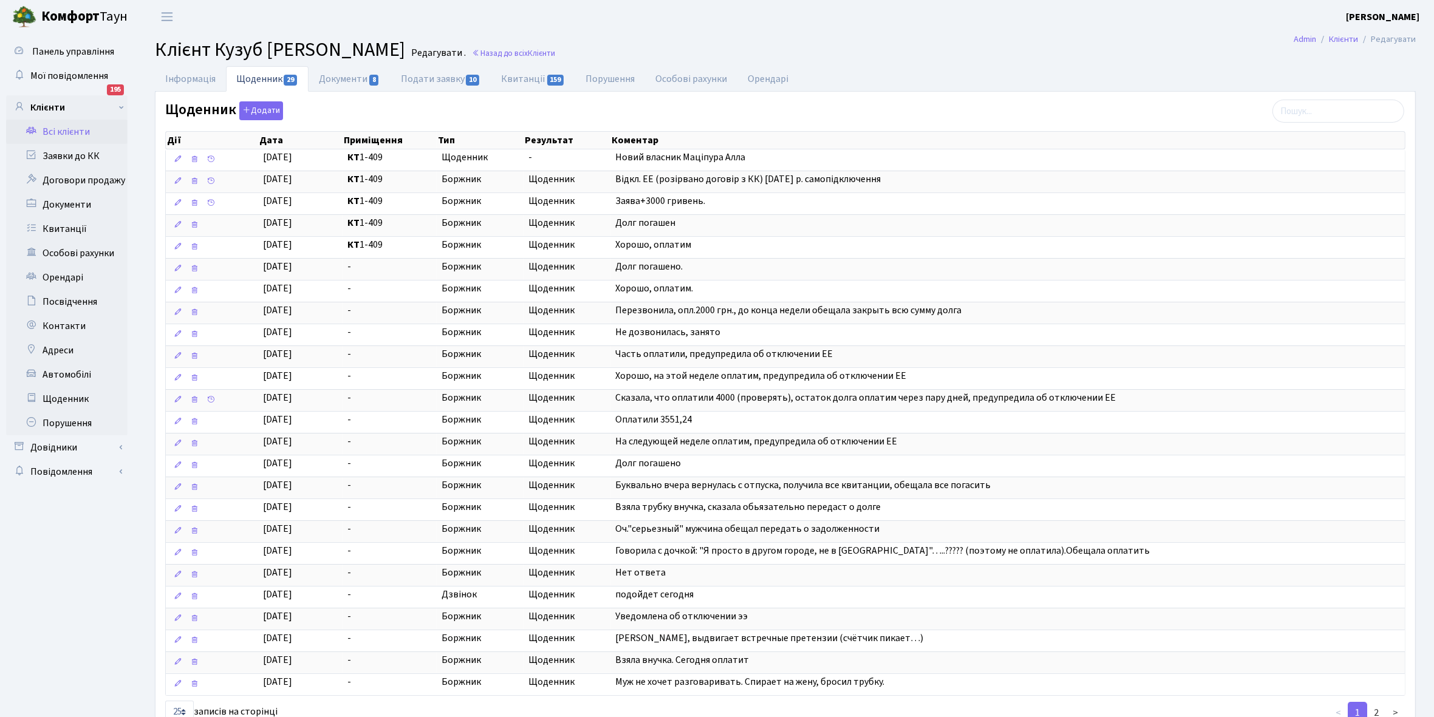
click at [58, 129] on link "Всі клієнти" at bounding box center [66, 132] width 121 height 24
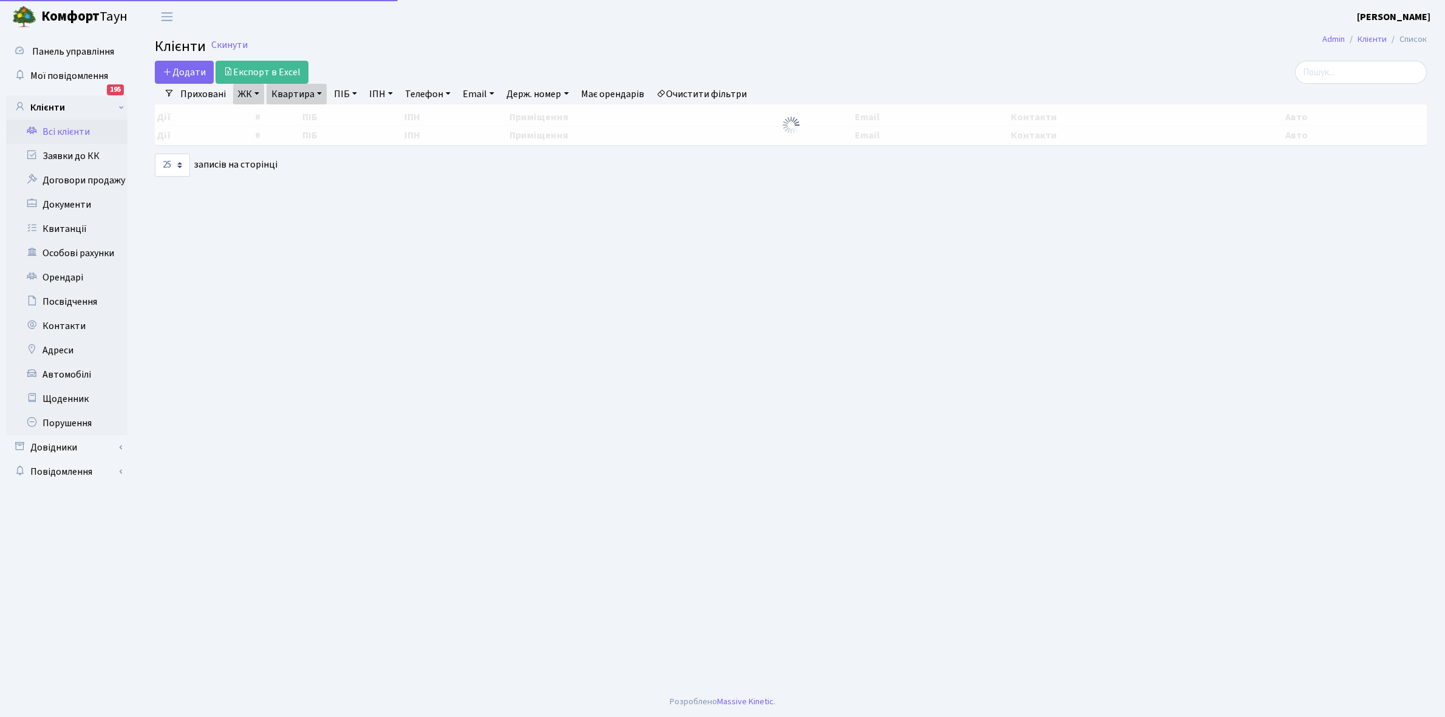
select select "25"
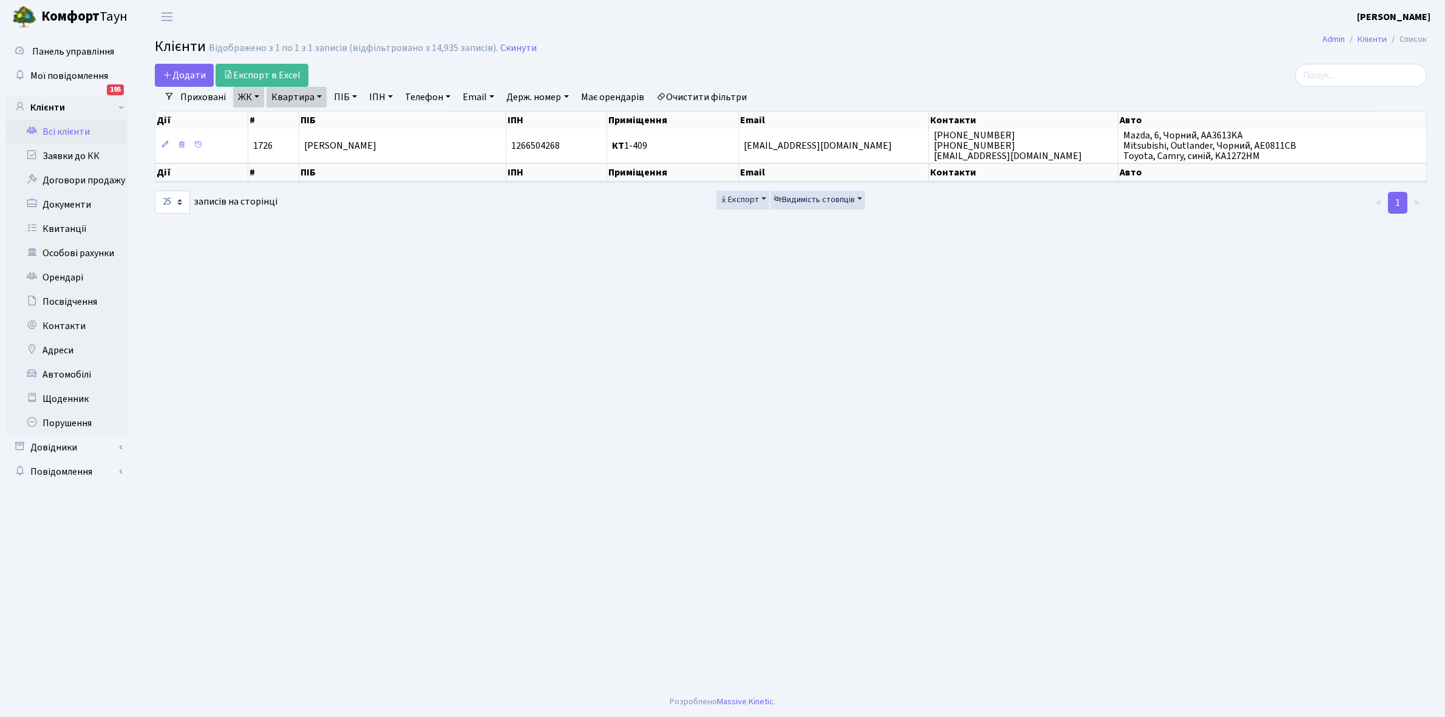
click at [322, 98] on link "Квартира" at bounding box center [297, 97] width 60 height 21
click at [312, 120] on input "1-409" at bounding box center [302, 120] width 71 height 23
type input "1-430"
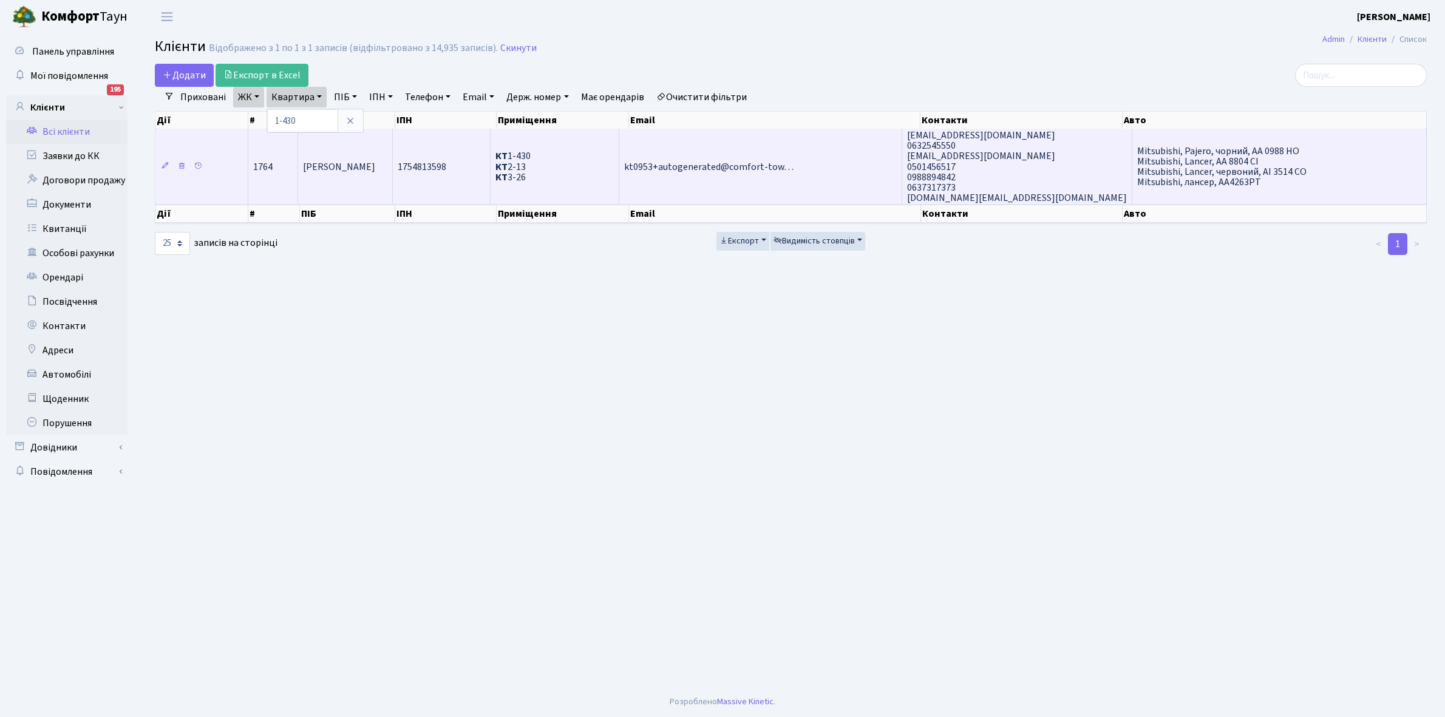
click at [342, 185] on td "Остер [PERSON_NAME]" at bounding box center [345, 166] width 95 height 75
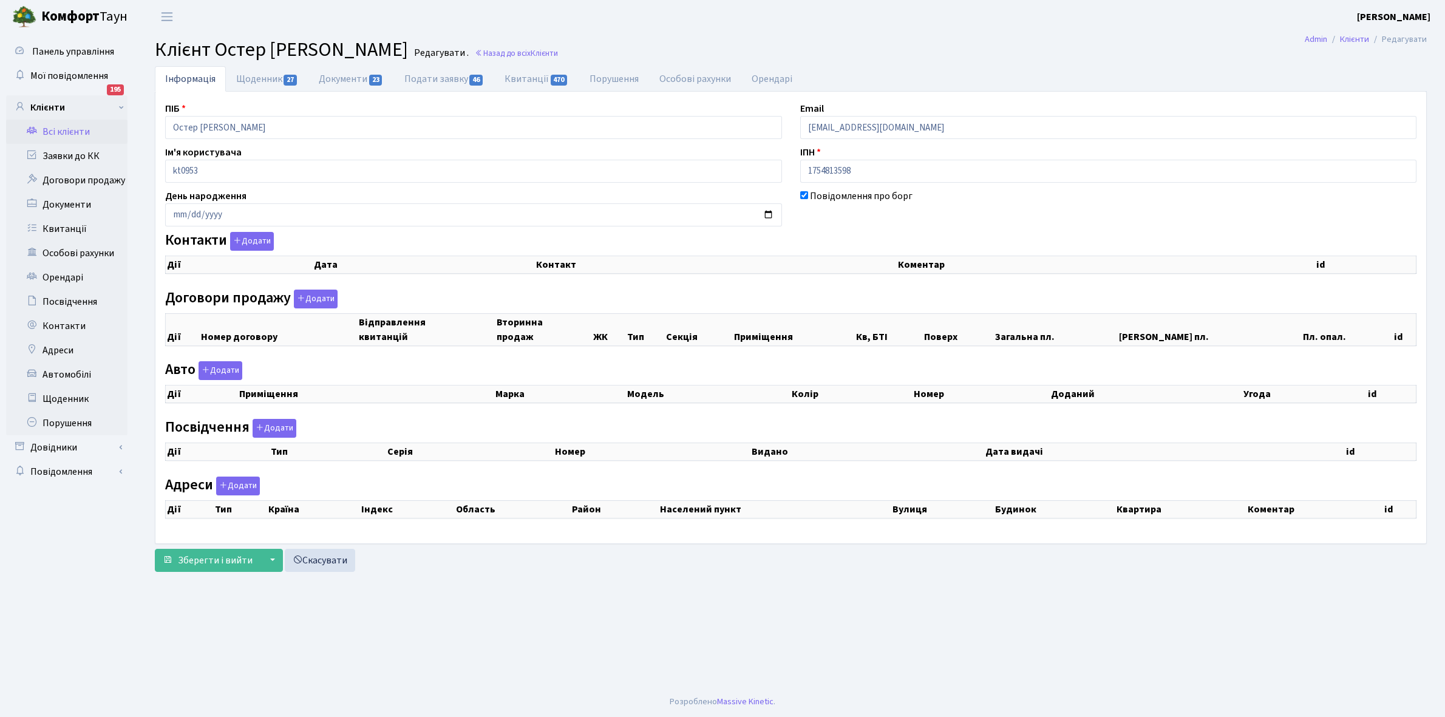
checkbox input "true"
select select "25"
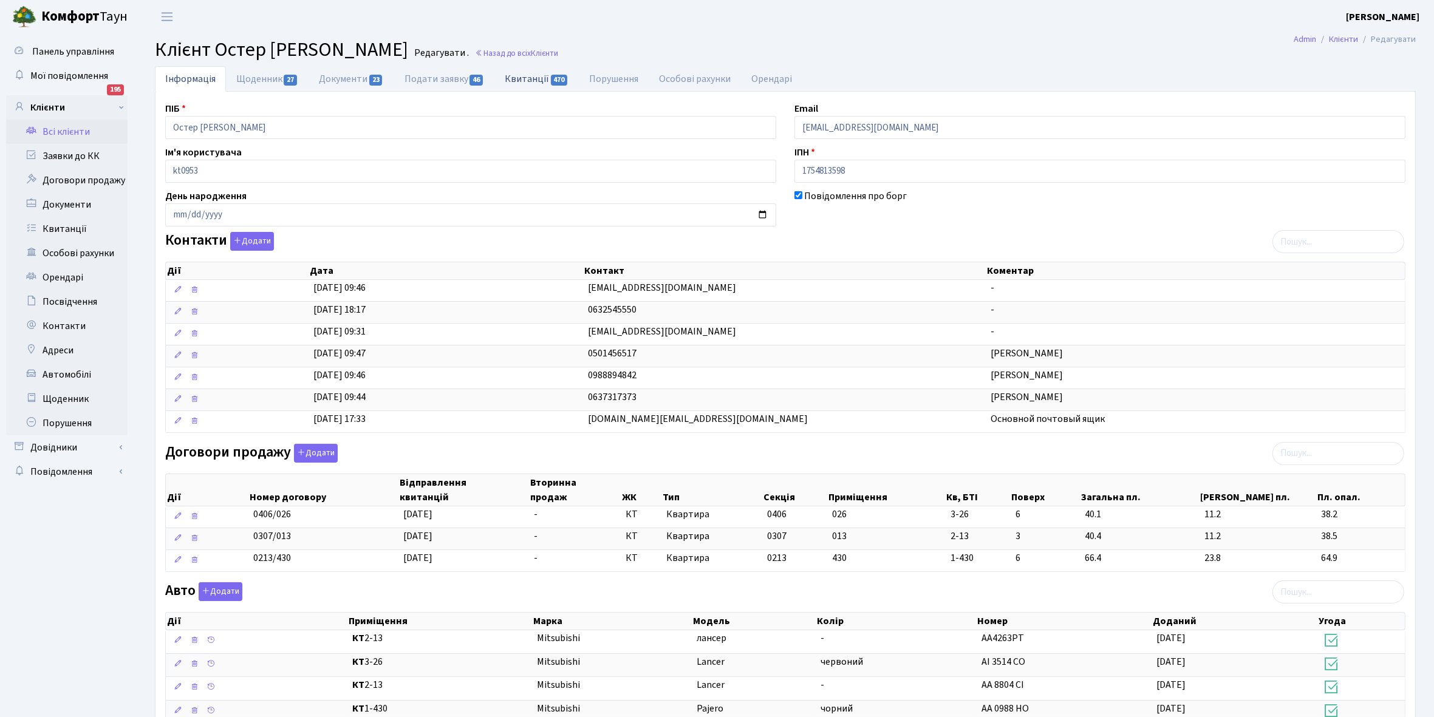
click at [523, 75] on link "Квитанції 470" at bounding box center [536, 78] width 84 height 25
select select "25"
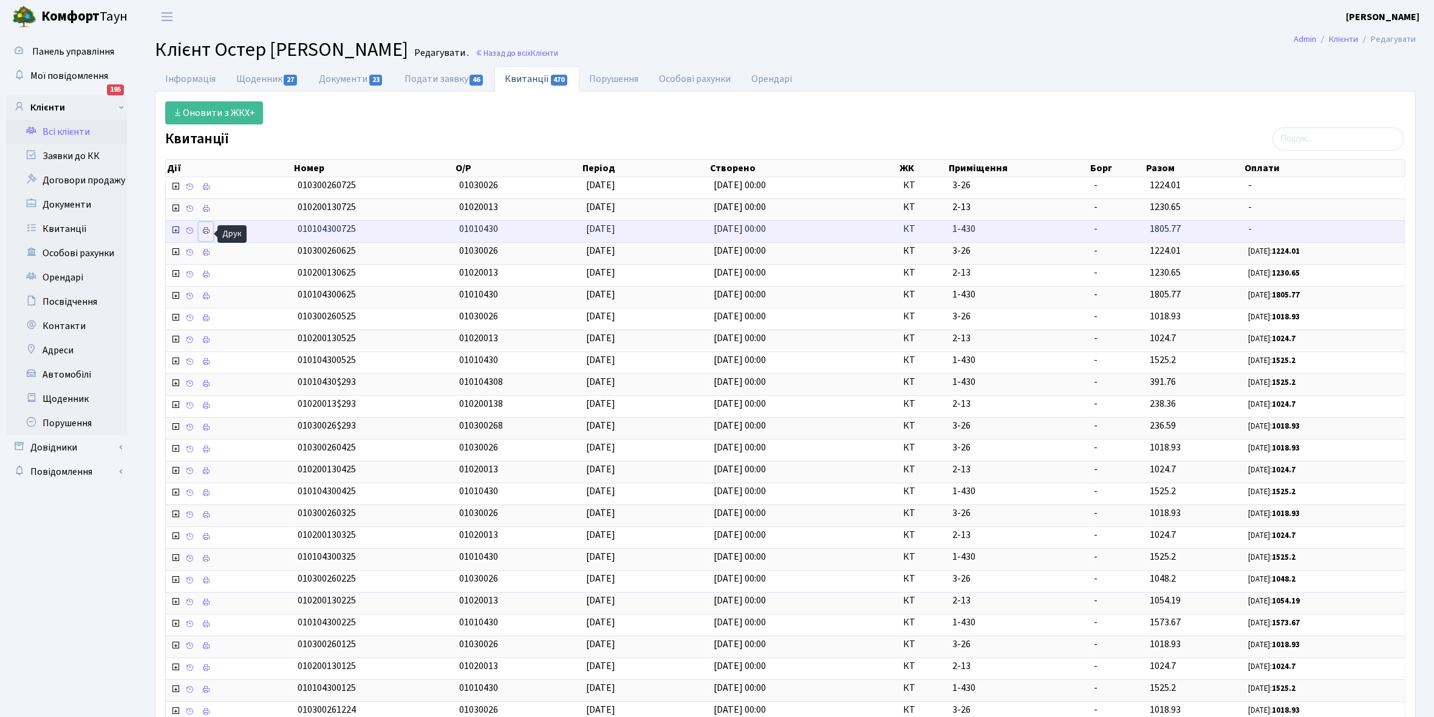
click at [210, 230] on icon at bounding box center [206, 231] width 9 height 9
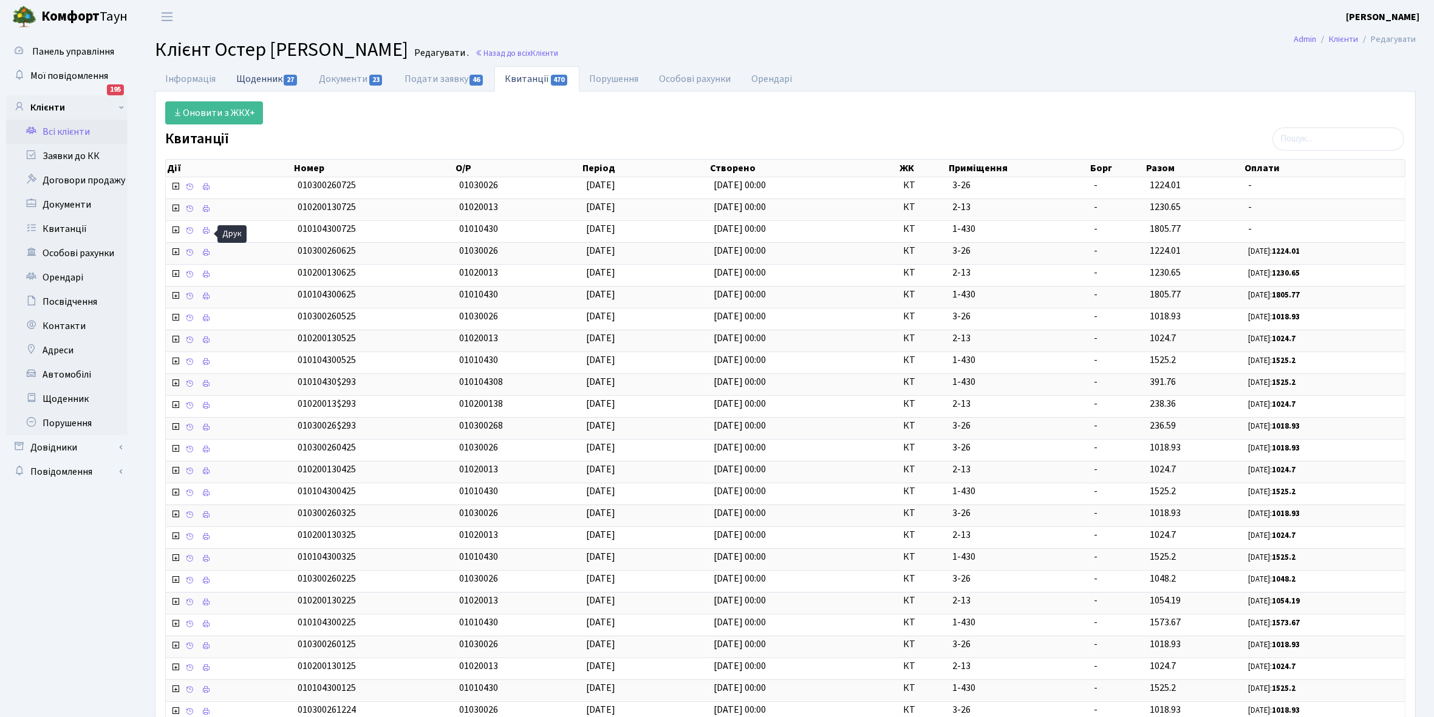
click at [256, 72] on link "Щоденник 27" at bounding box center [267, 78] width 83 height 25
select select "25"
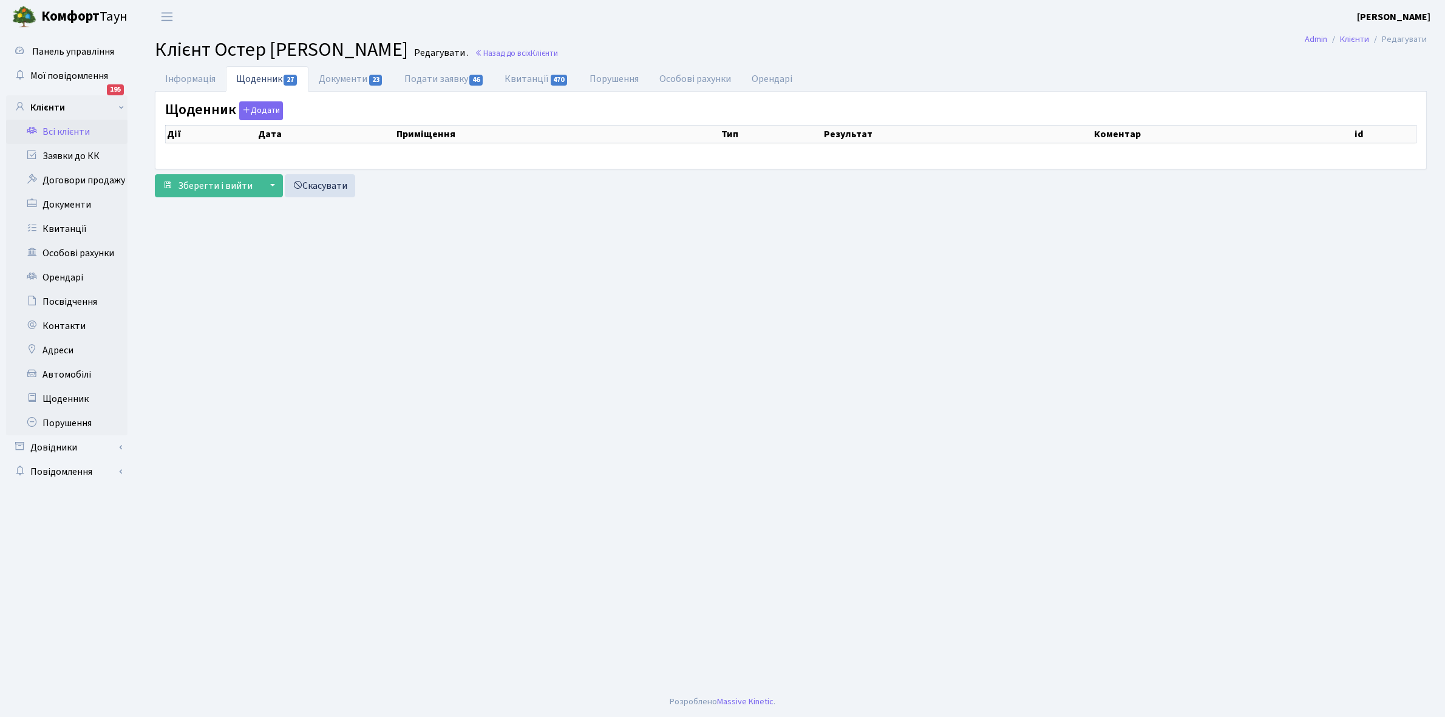
select select "25"
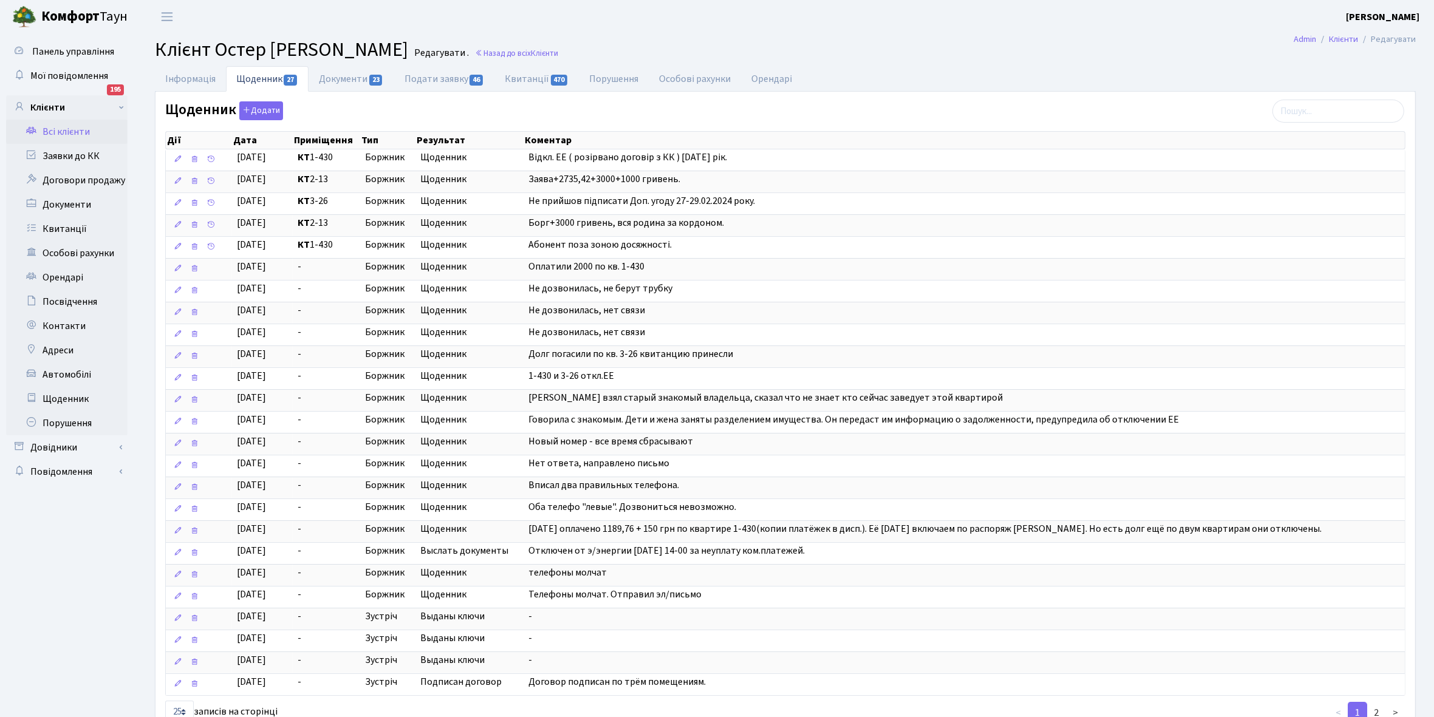
click at [81, 129] on link "Всі клієнти" at bounding box center [66, 132] width 121 height 24
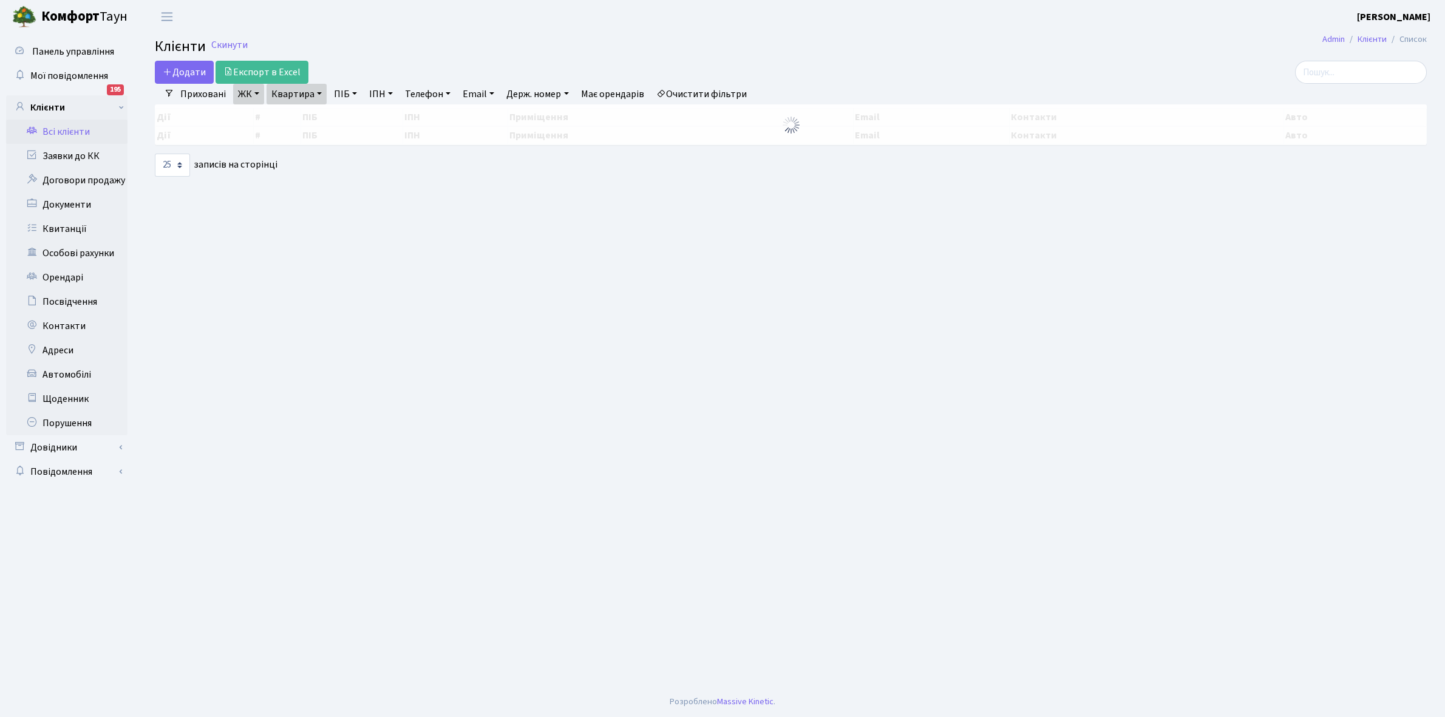
select select "25"
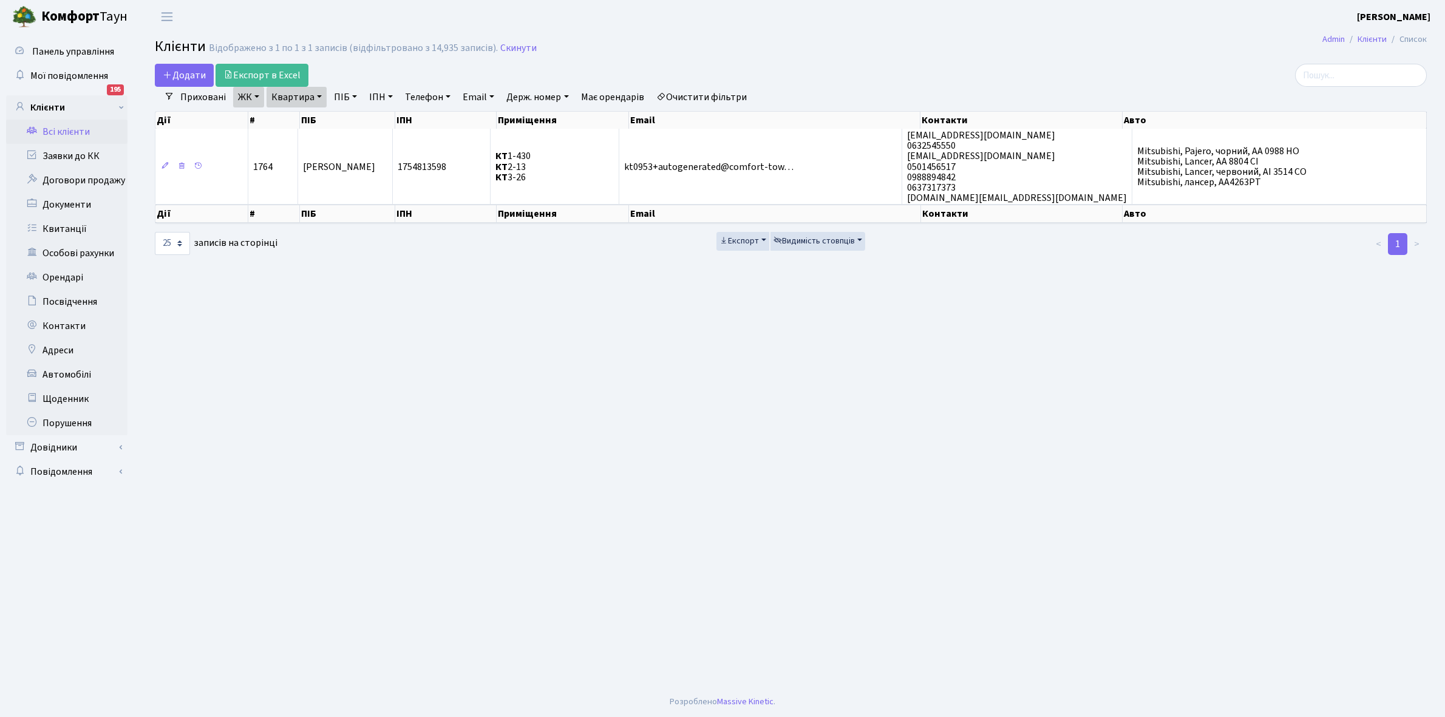
click at [317, 94] on link "Квартира" at bounding box center [297, 97] width 60 height 21
click at [315, 120] on input "1-430" at bounding box center [302, 120] width 71 height 23
type input "1-64"
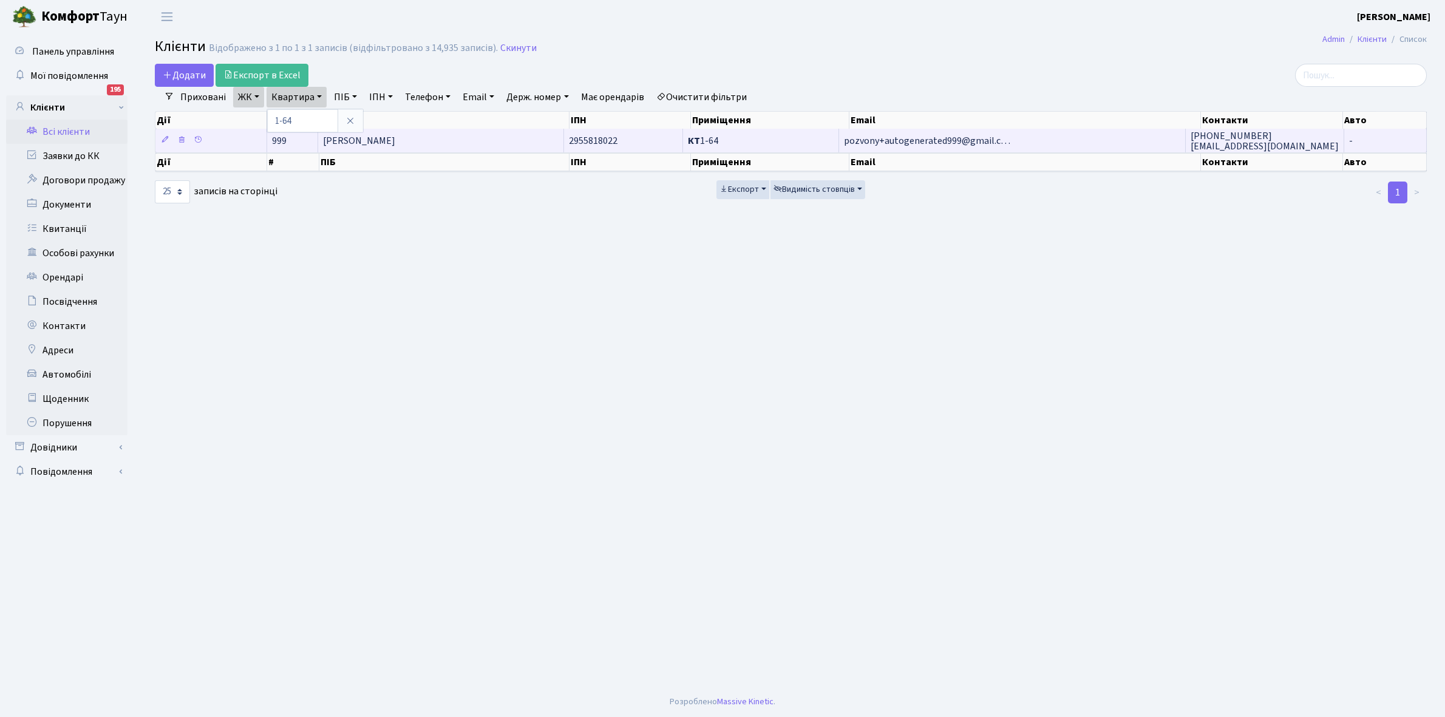
click at [482, 140] on td "[PERSON_NAME]" at bounding box center [440, 141] width 245 height 24
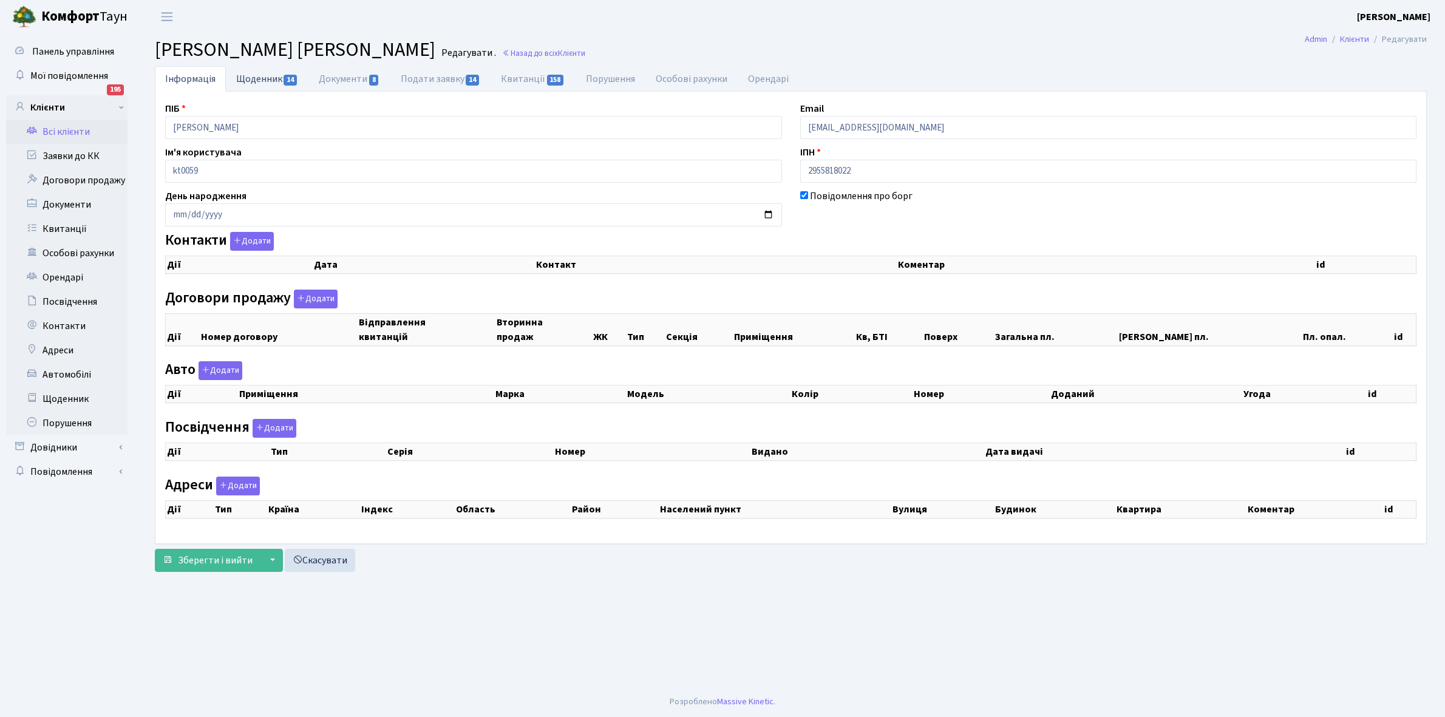
click at [244, 76] on link "Щоденник 14" at bounding box center [267, 78] width 83 height 25
select select "25"
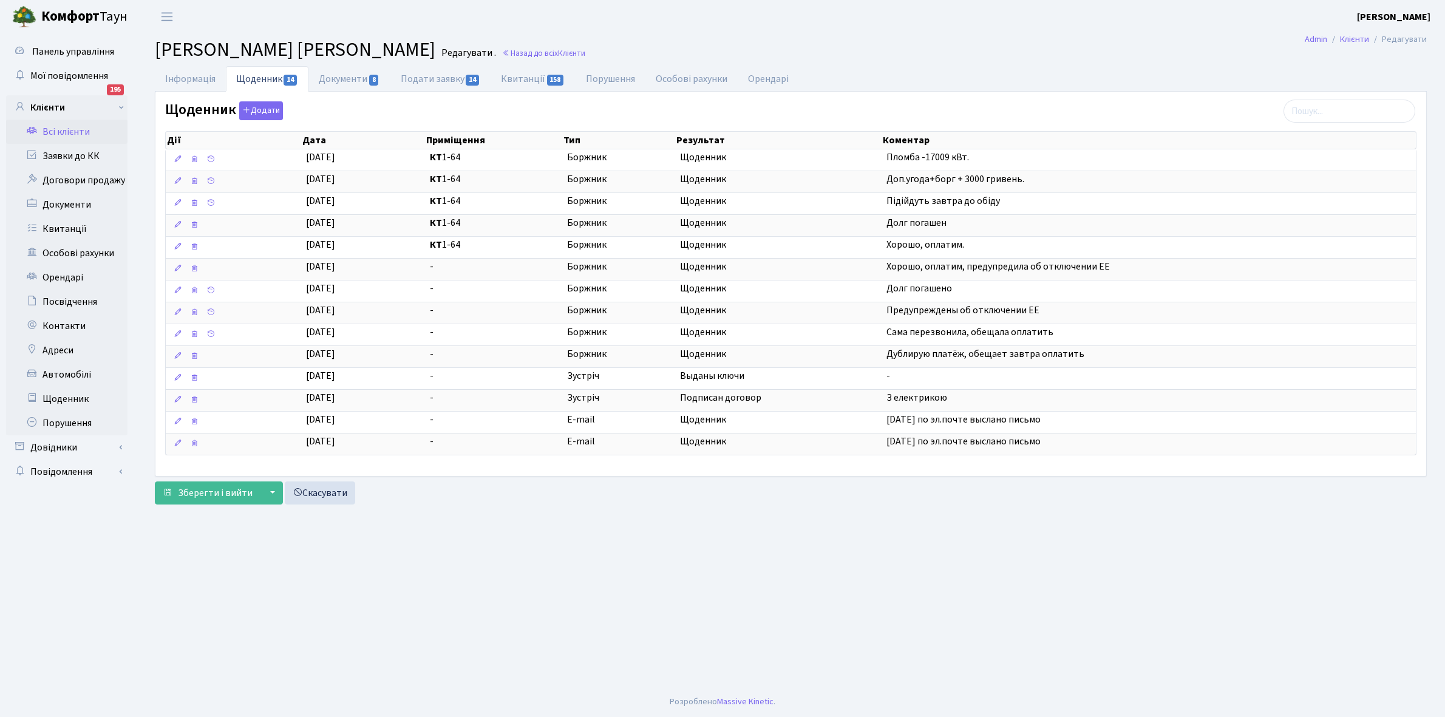
click at [77, 132] on link "Всі клієнти" at bounding box center [66, 132] width 121 height 24
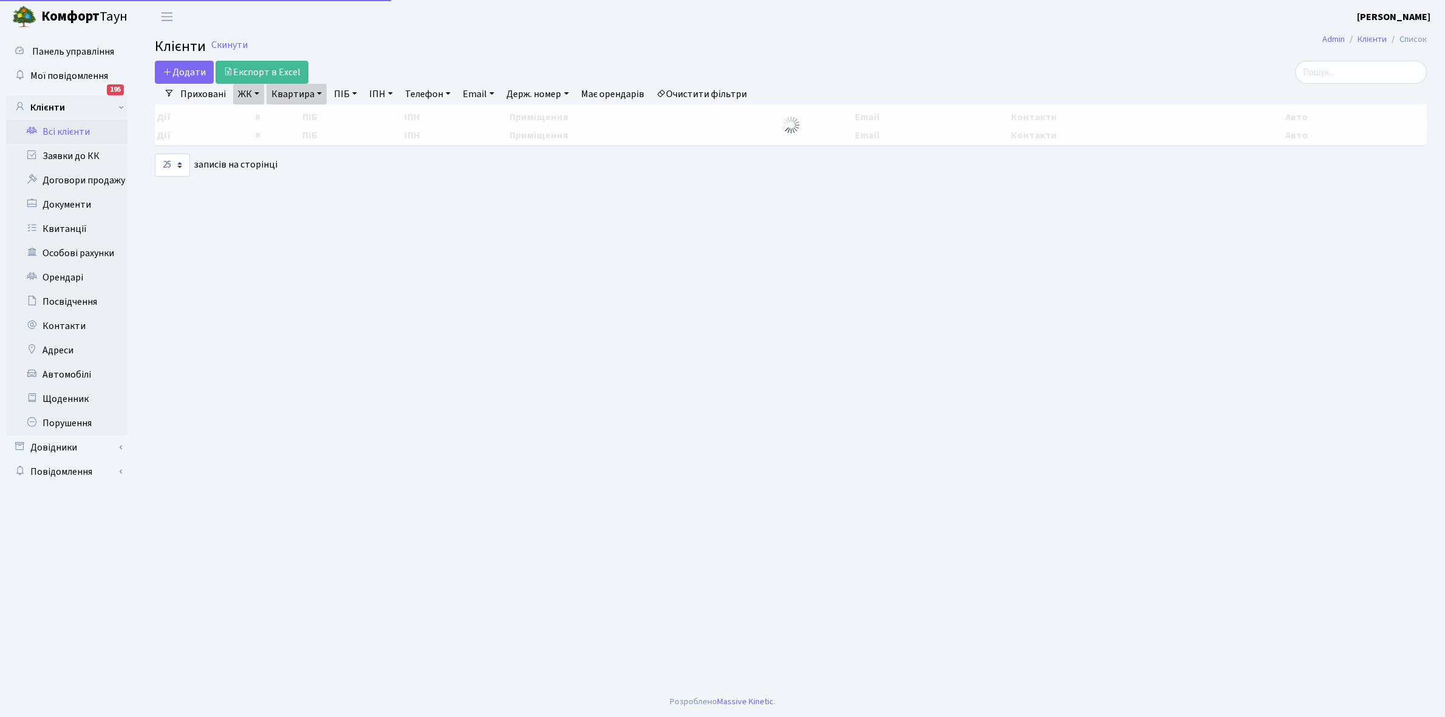
select select "25"
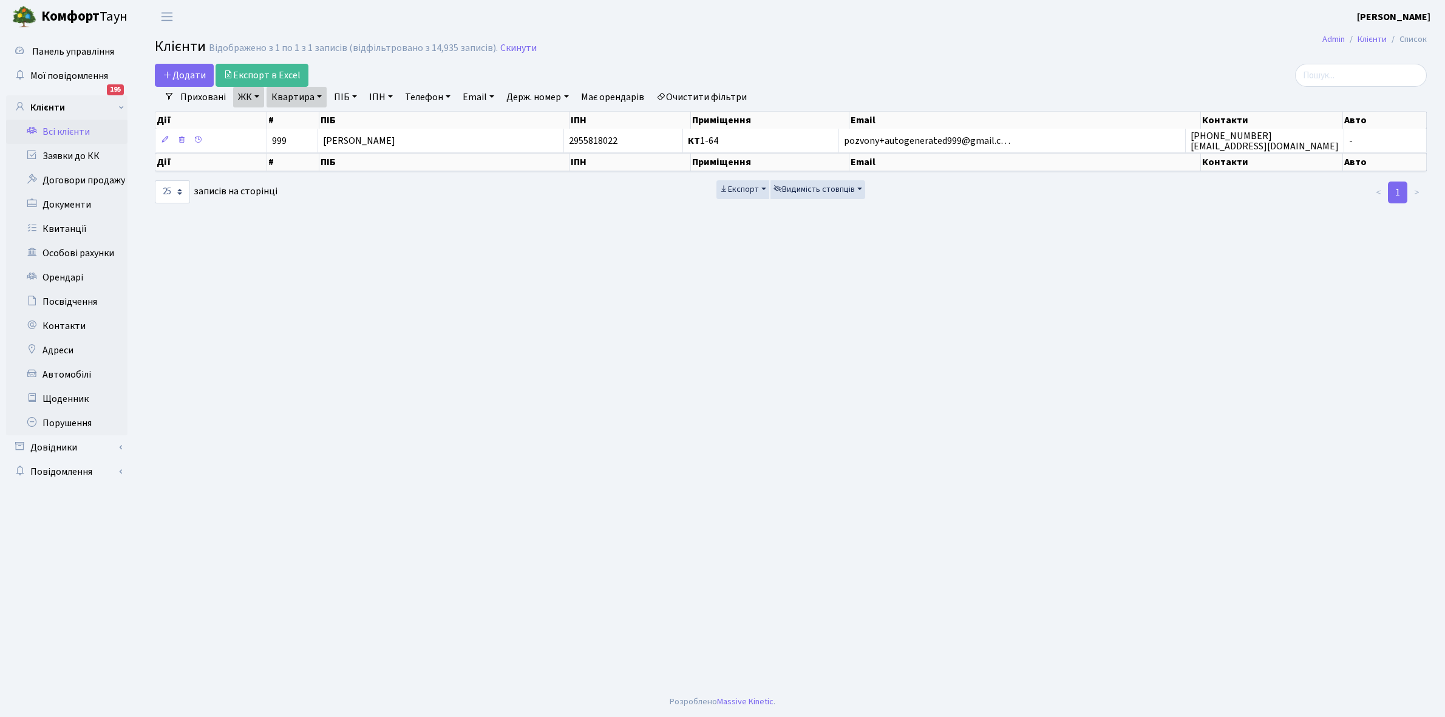
click at [319, 96] on link "Квартира" at bounding box center [297, 97] width 60 height 21
click at [314, 121] on input "1-64" at bounding box center [302, 120] width 71 height 23
type input "1-204"
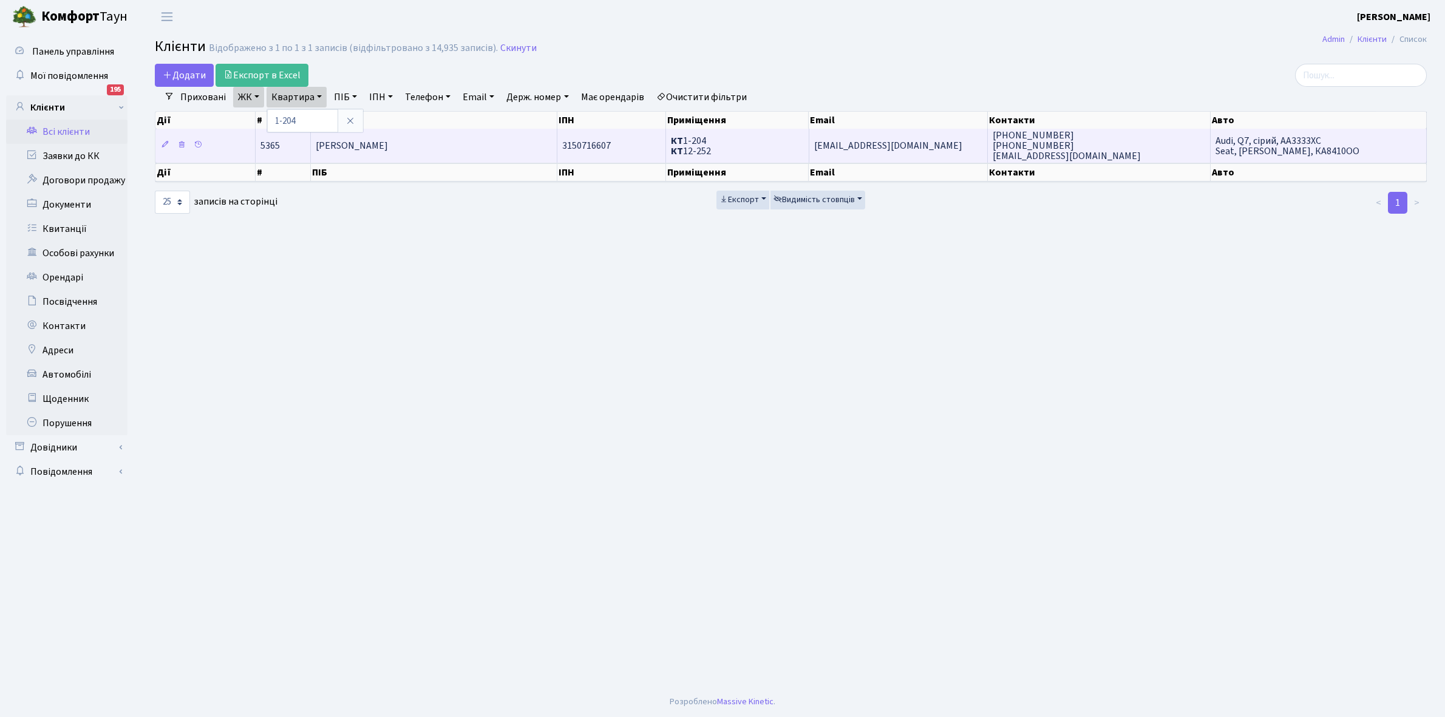
click at [388, 146] on span "Терлецька Аріна Анатоліївна" at bounding box center [352, 145] width 72 height 13
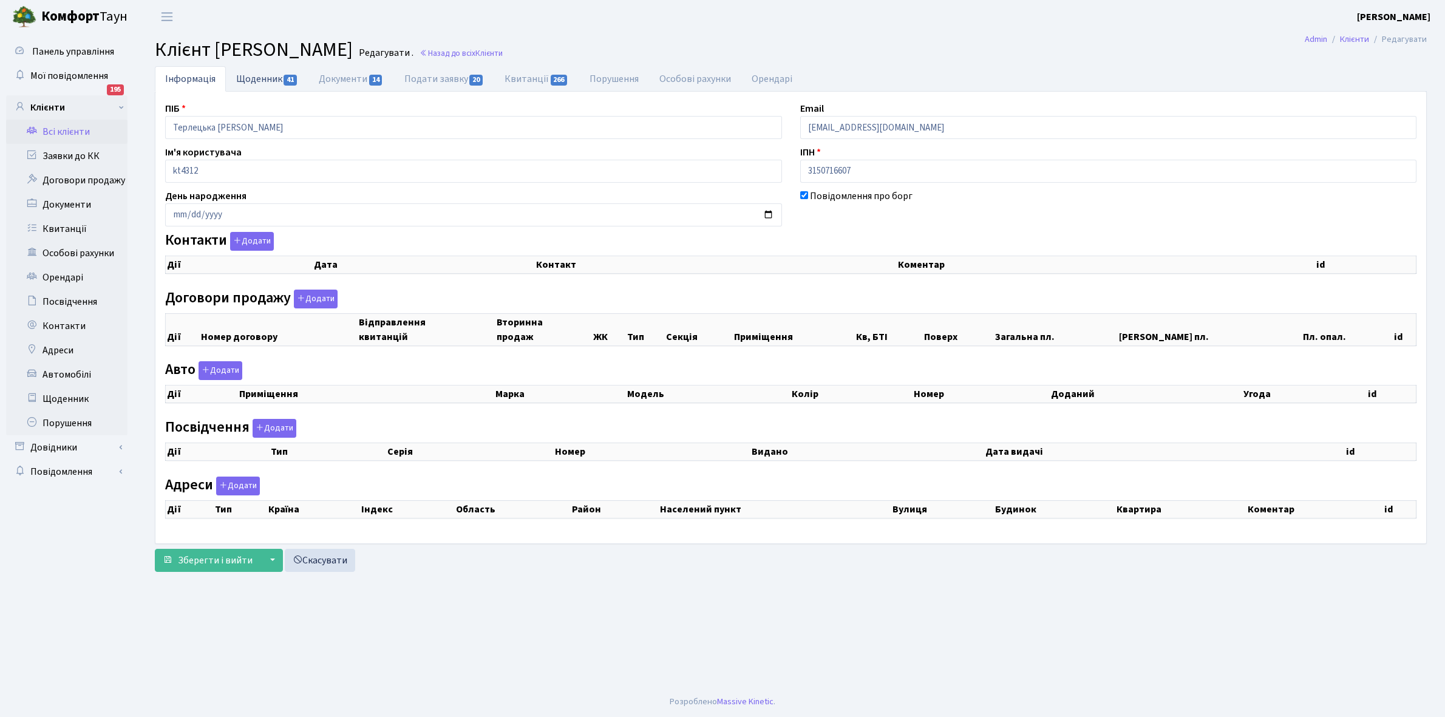
checkbox input "true"
select select "25"
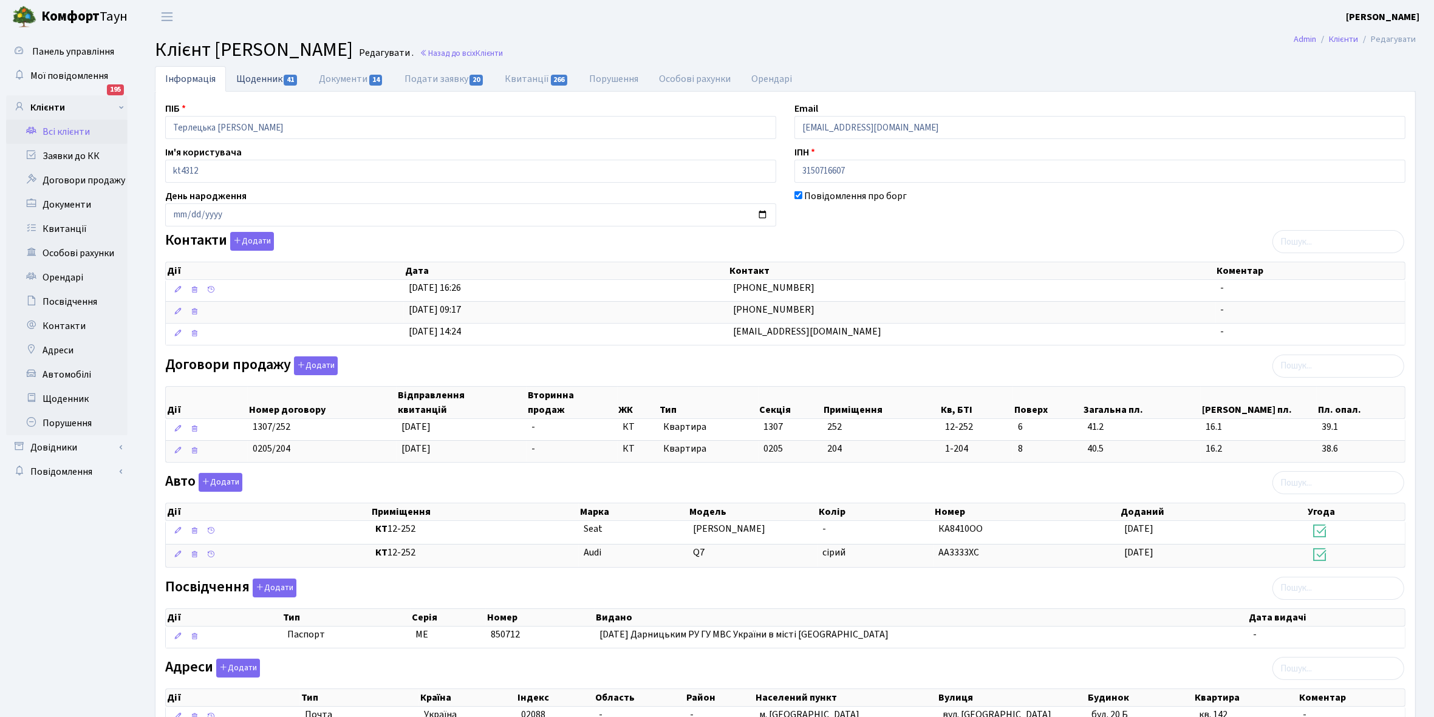
click at [247, 80] on link "Щоденник 41" at bounding box center [267, 78] width 83 height 25
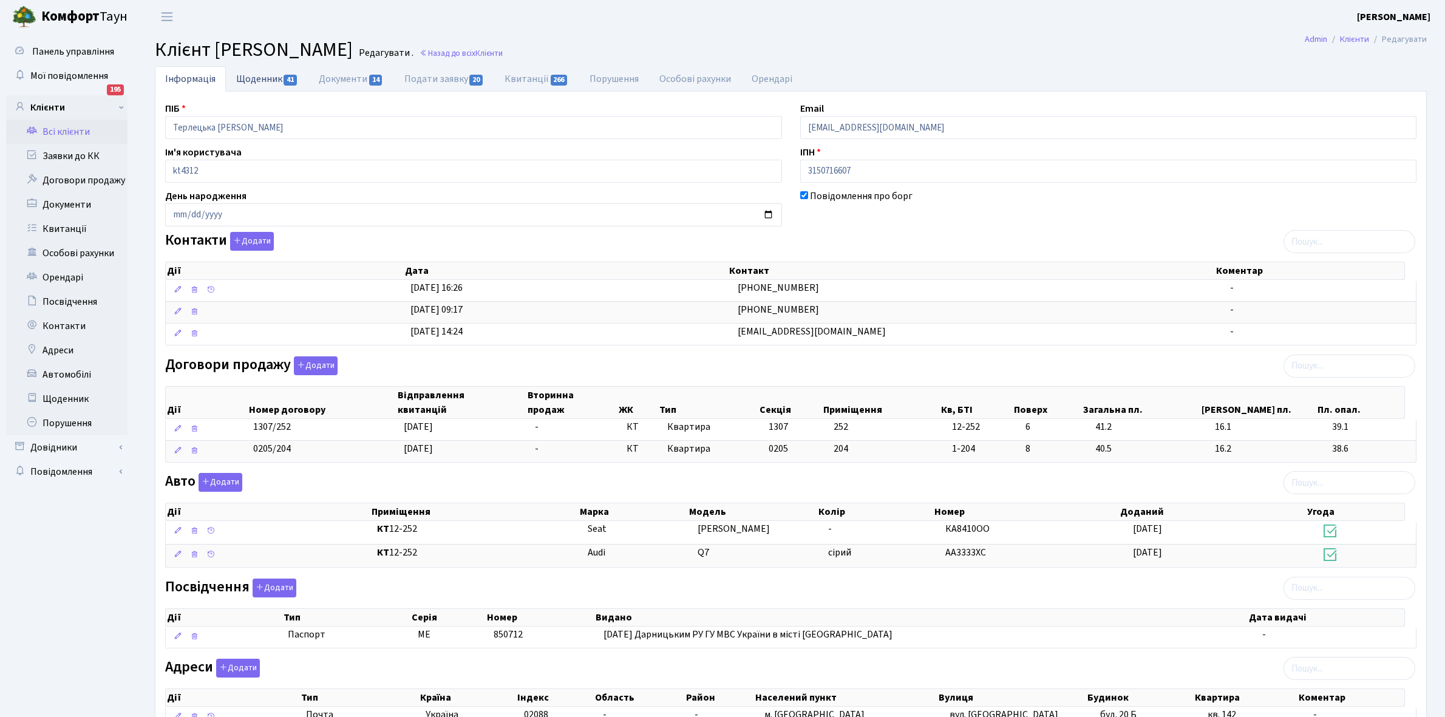
select select "25"
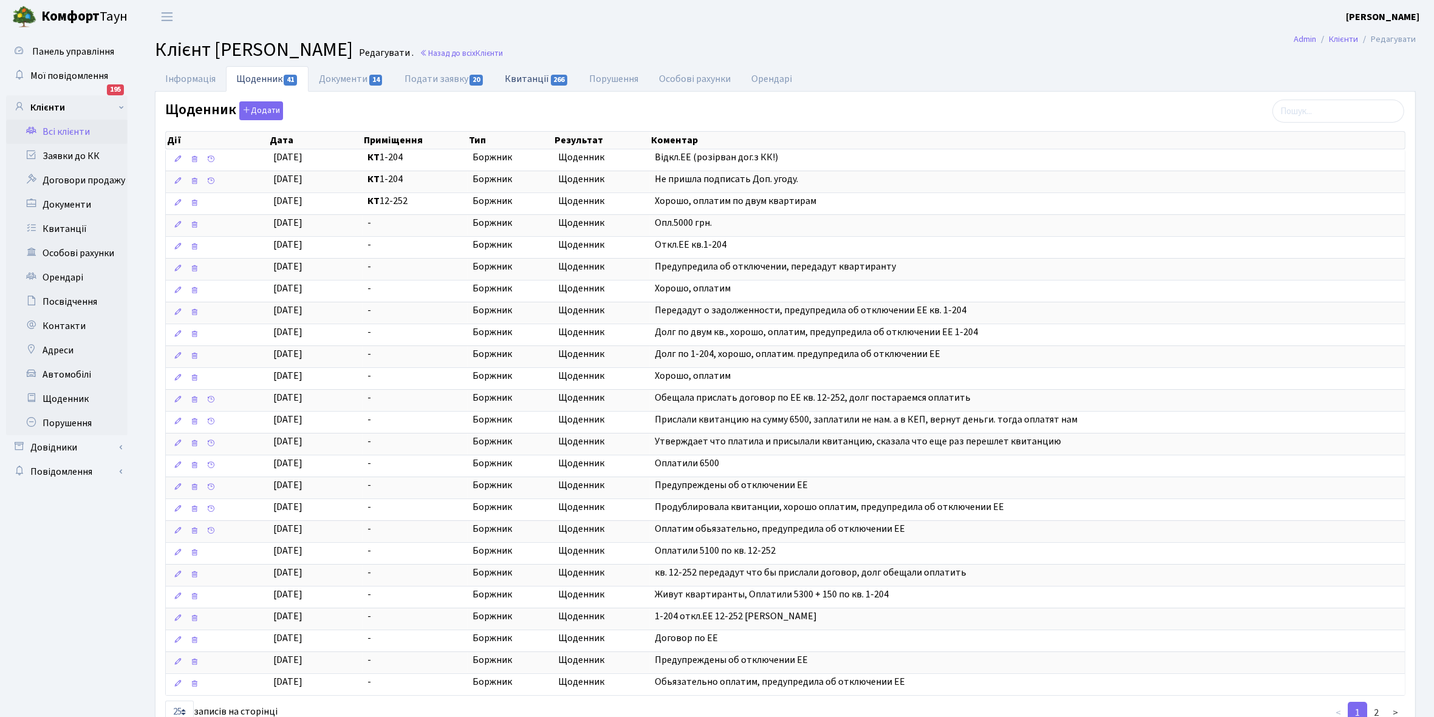
click at [525, 78] on link "Квитанції 266" at bounding box center [536, 78] width 84 height 25
select select "25"
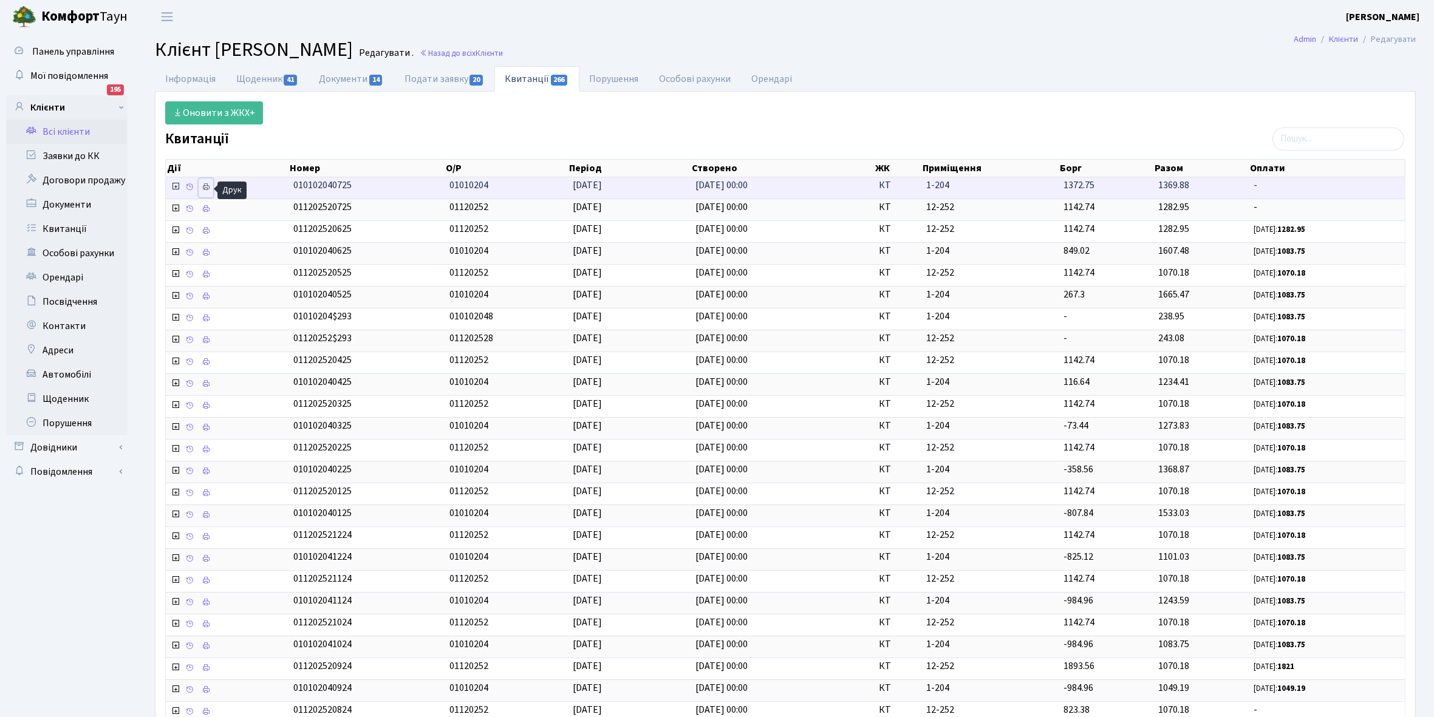
click at [207, 187] on icon at bounding box center [206, 187] width 9 height 9
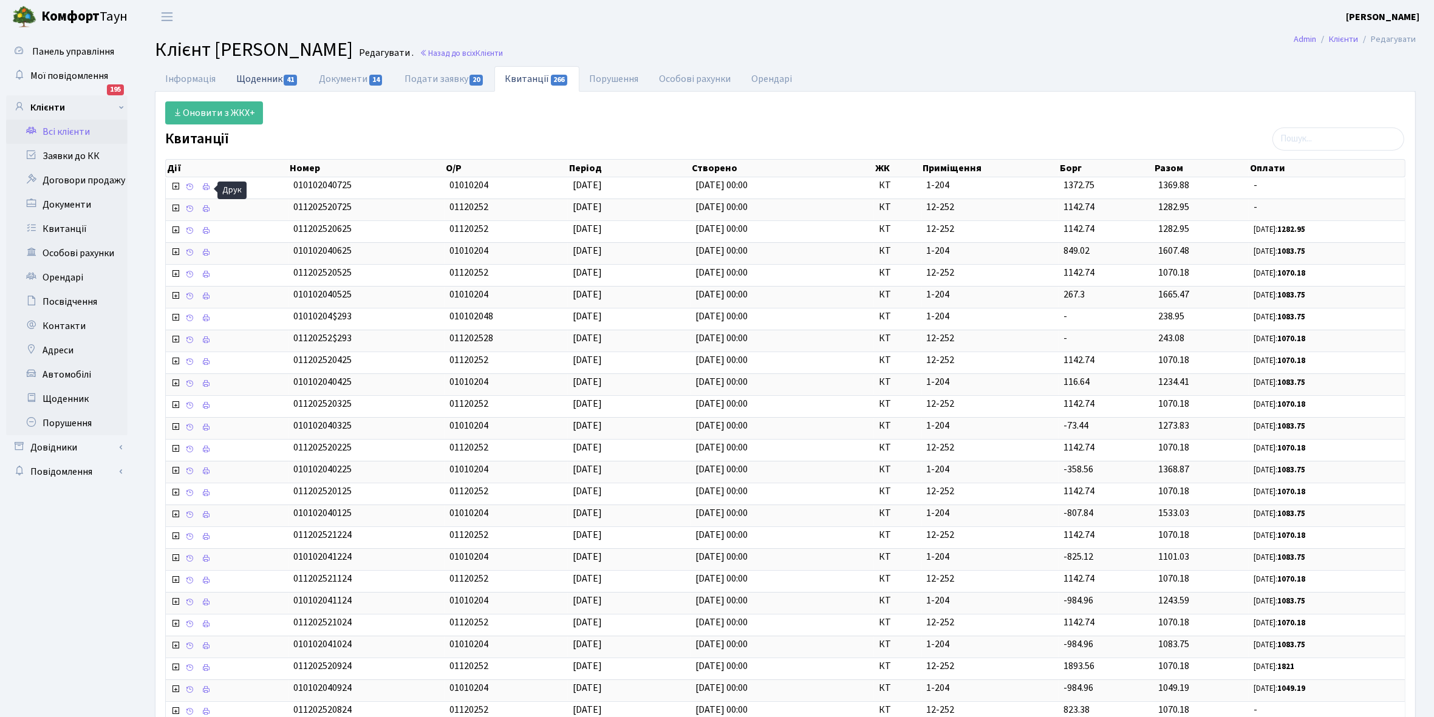
click at [251, 81] on link "Щоденник 41" at bounding box center [267, 78] width 83 height 25
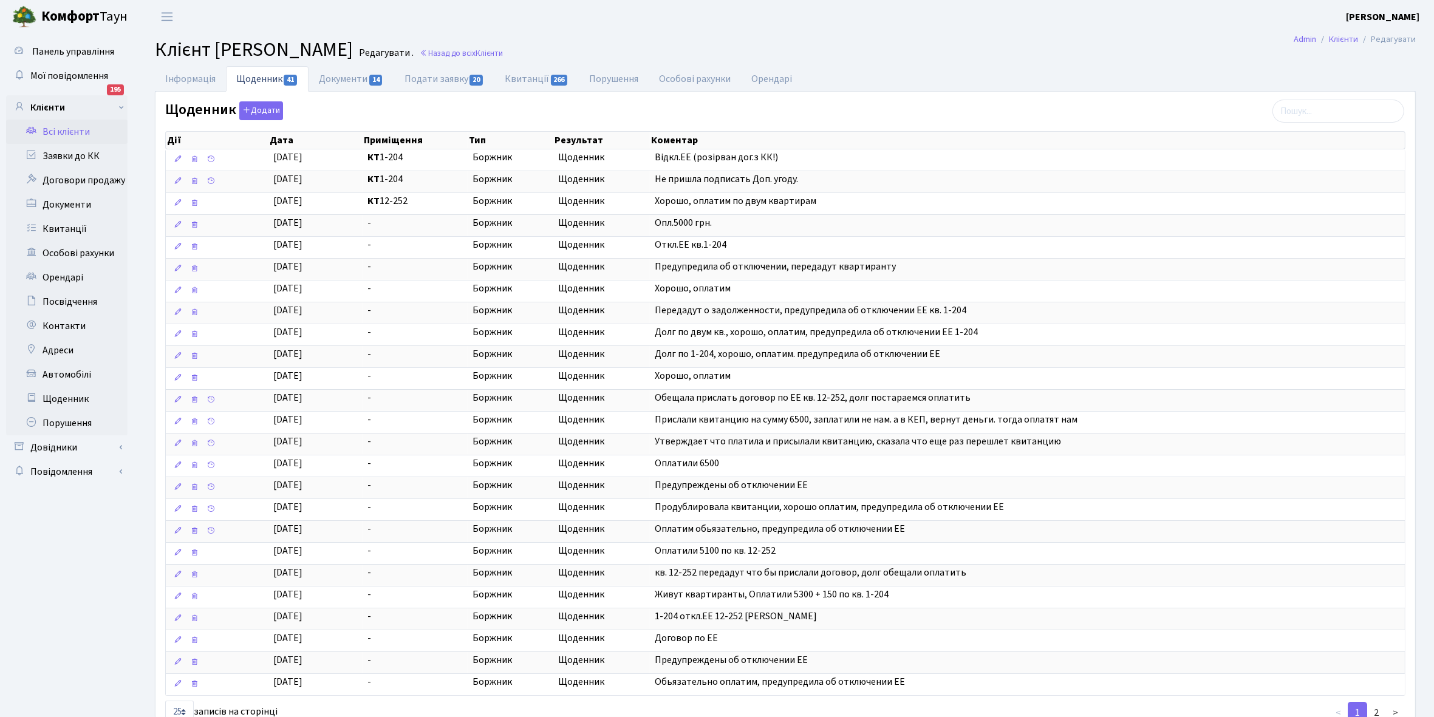
click at [63, 132] on link "Всі клієнти" at bounding box center [66, 132] width 121 height 24
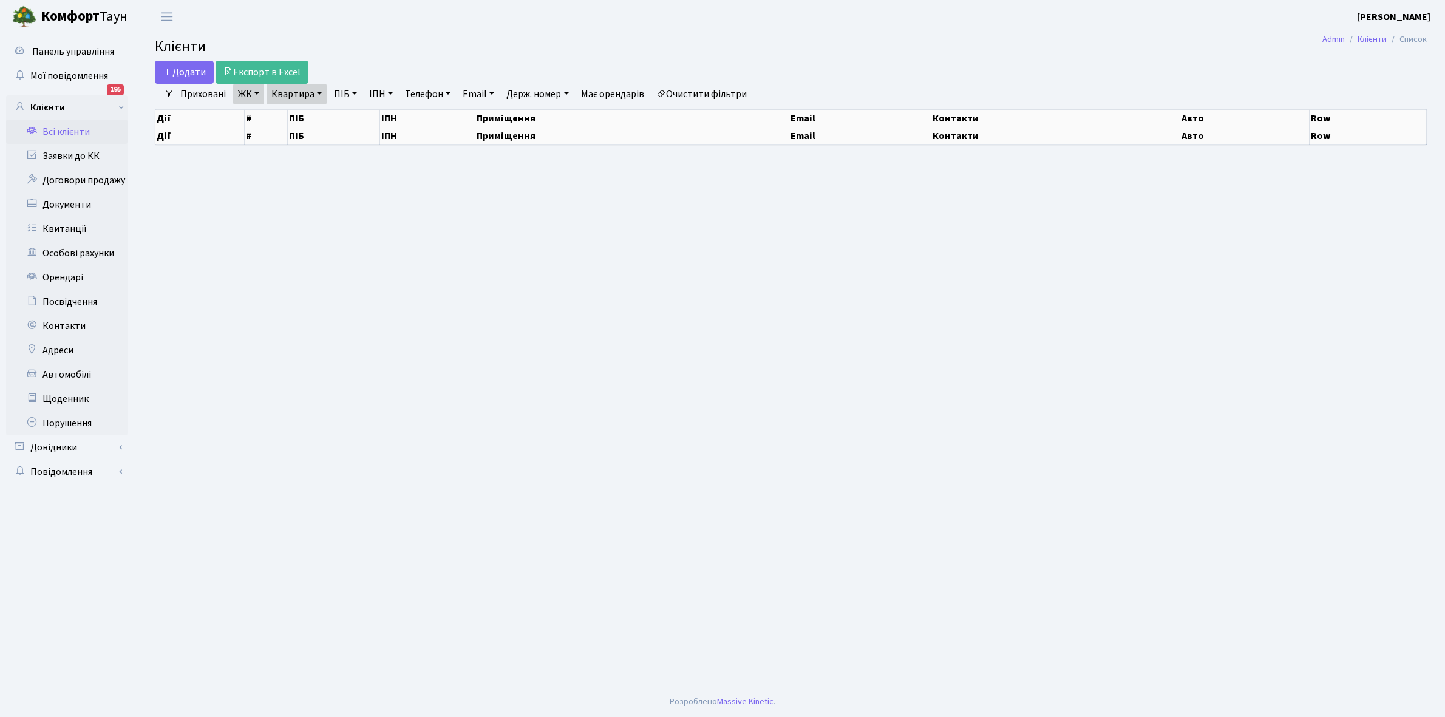
select select "25"
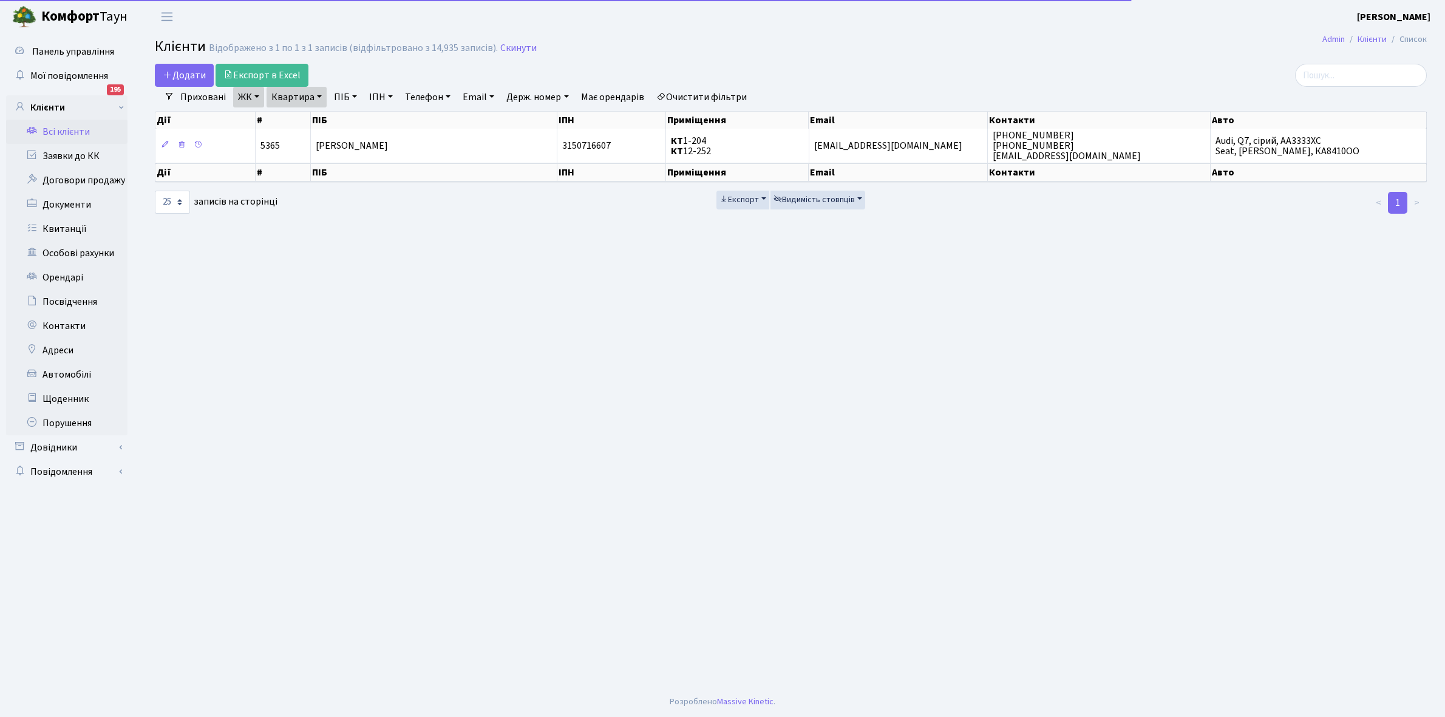
click at [318, 95] on link "Квартира" at bounding box center [297, 97] width 60 height 21
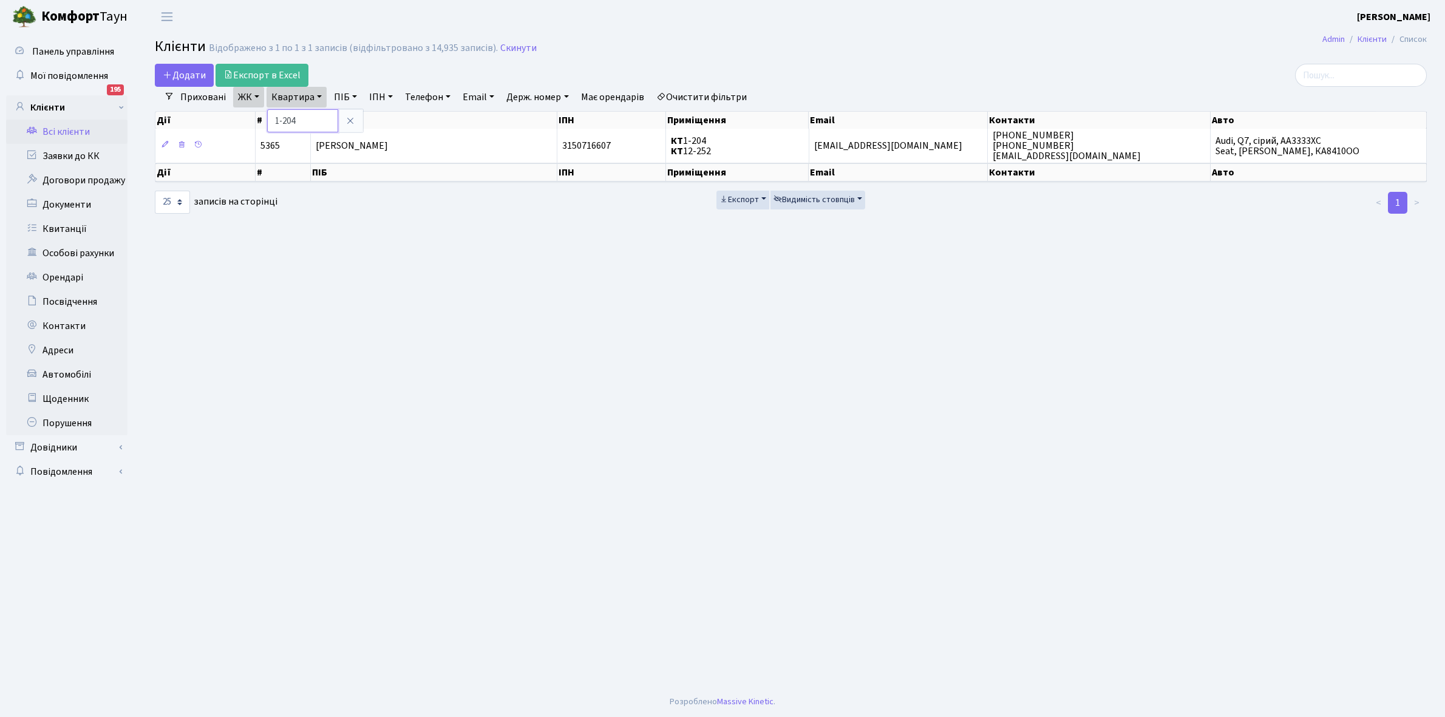
click at [315, 119] on input "1-204" at bounding box center [302, 120] width 71 height 23
type input "1-231"
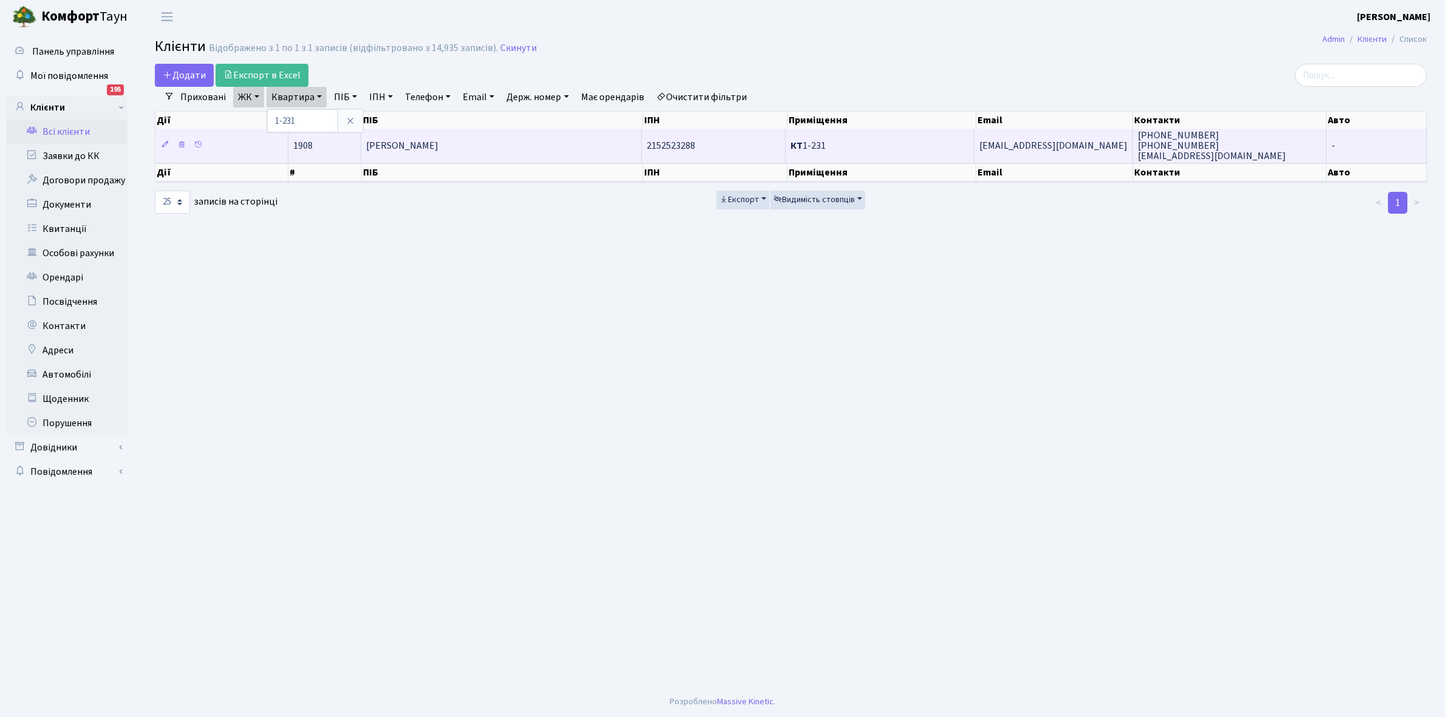
click at [533, 132] on td "Мкртічян Ріта Робіковна" at bounding box center [501, 145] width 281 height 33
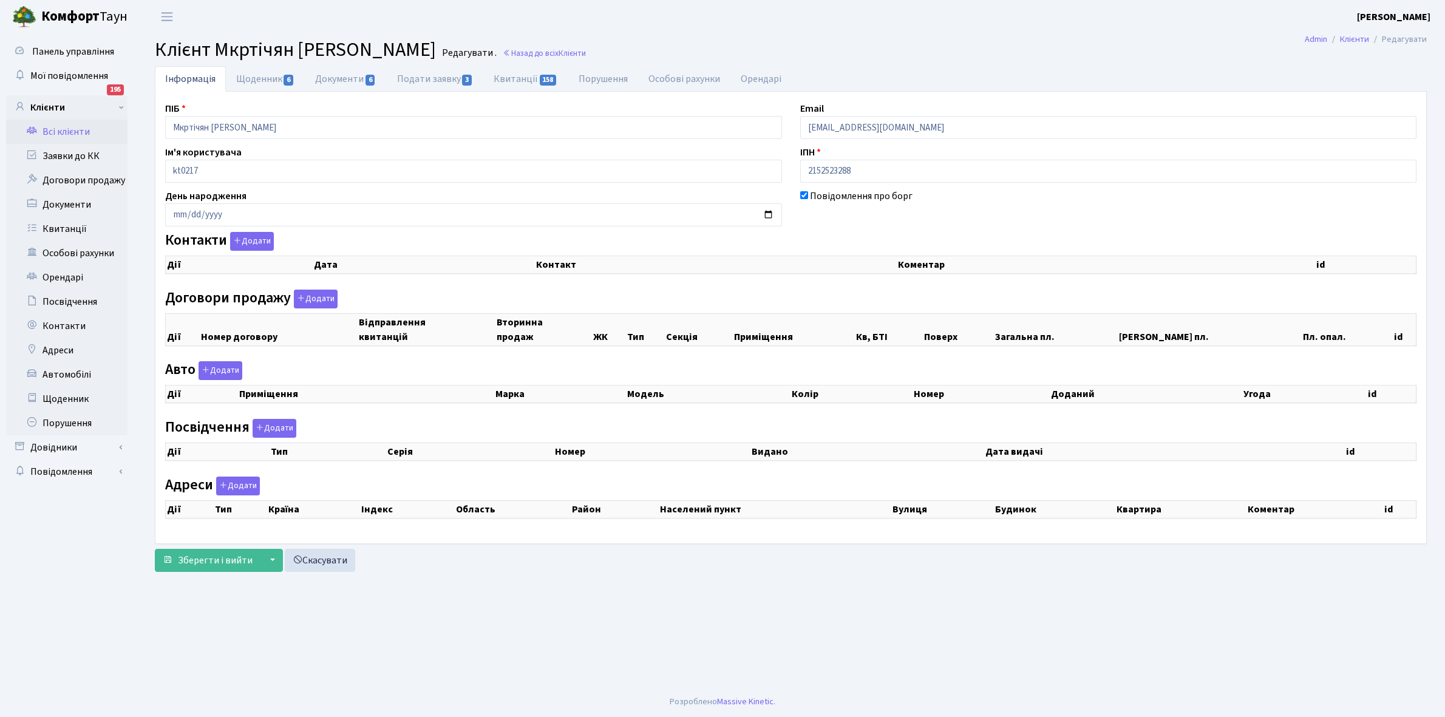
checkbox input "true"
select select "25"
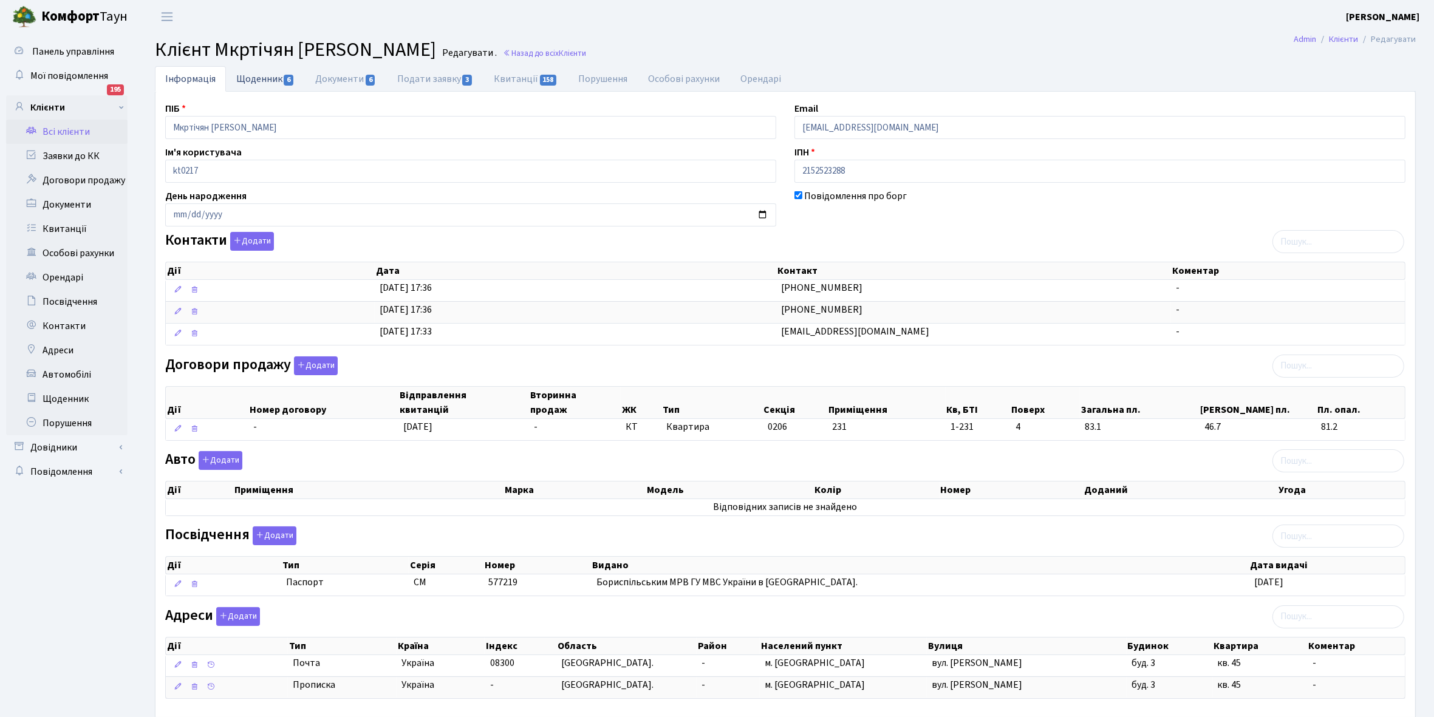
click at [244, 73] on link "Щоденник 6" at bounding box center [265, 78] width 79 height 25
select select "25"
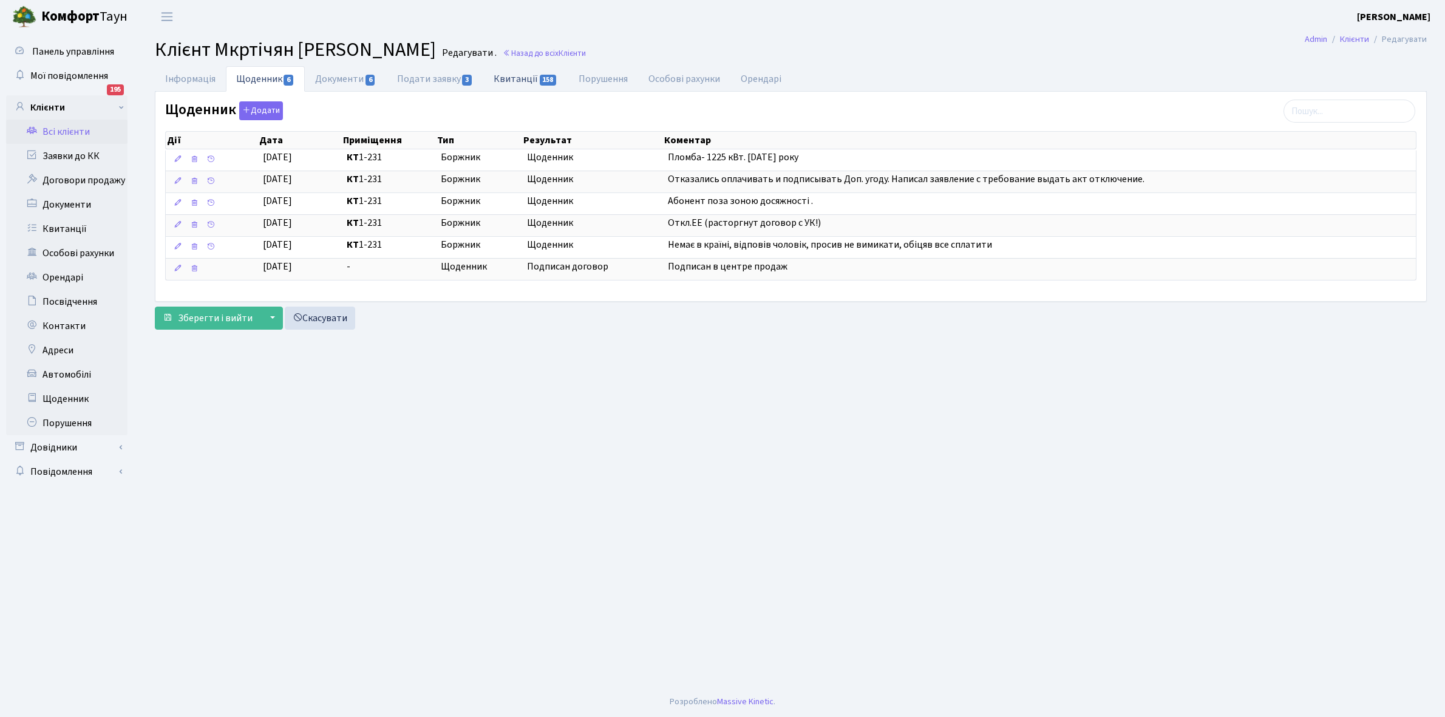
click at [523, 80] on link "Квитанції 158" at bounding box center [525, 78] width 84 height 25
select select "25"
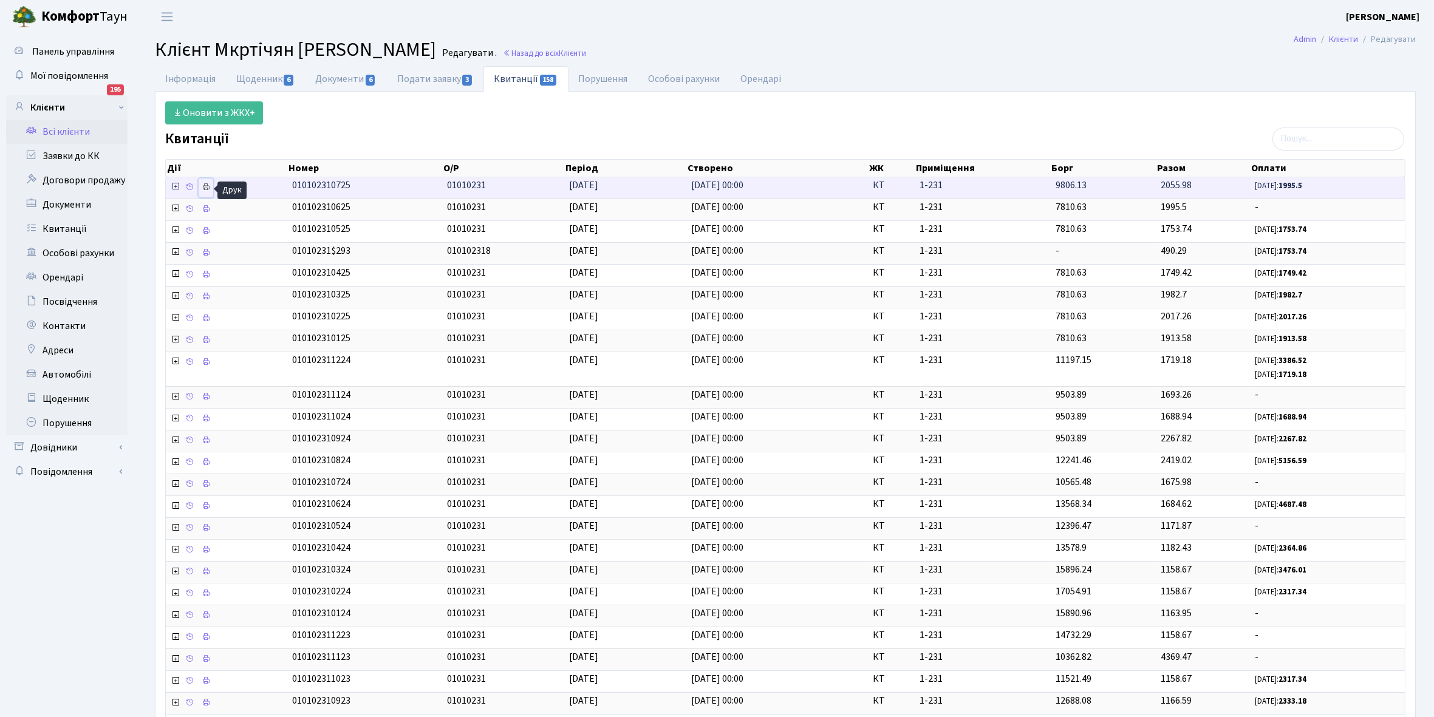
click at [205, 189] on icon at bounding box center [206, 187] width 9 height 9
click at [252, 76] on link "Щоденник 6" at bounding box center [265, 78] width 79 height 25
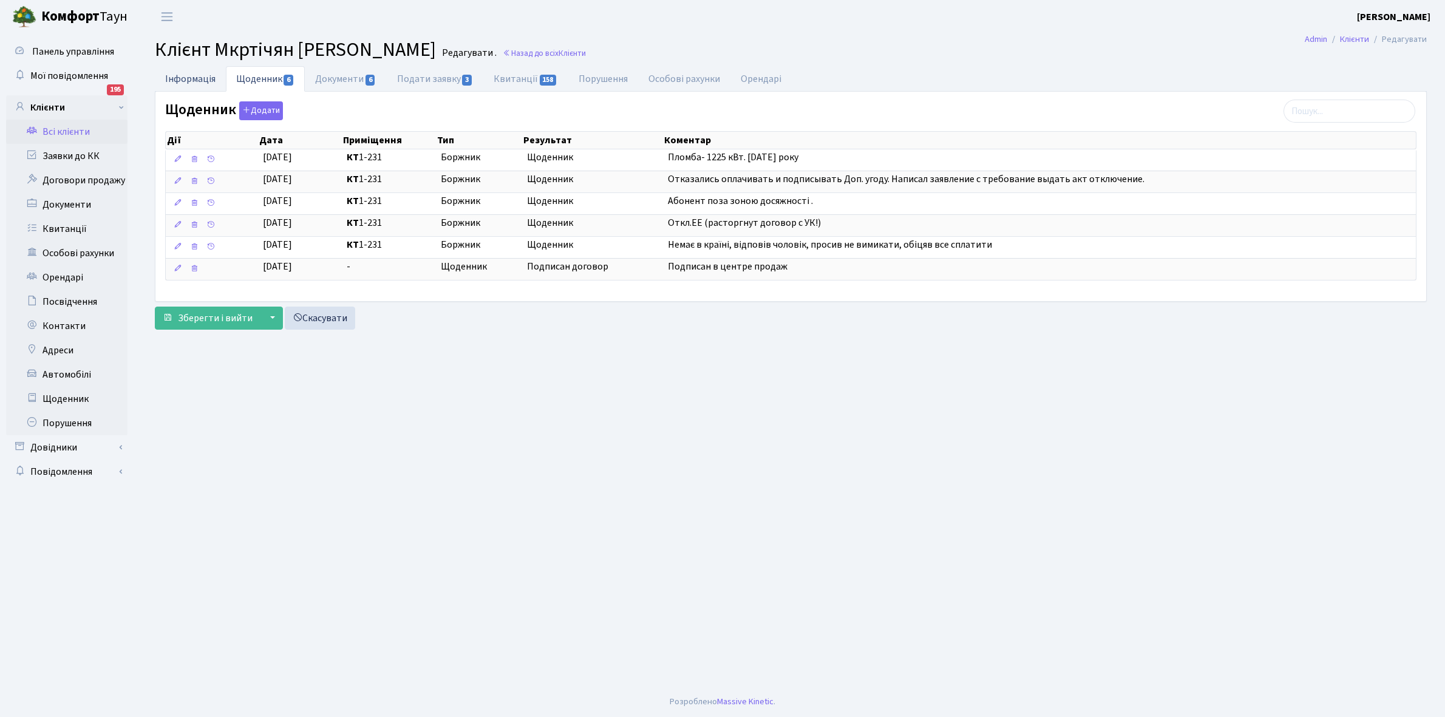
click at [180, 77] on link "Інформація" at bounding box center [190, 78] width 71 height 25
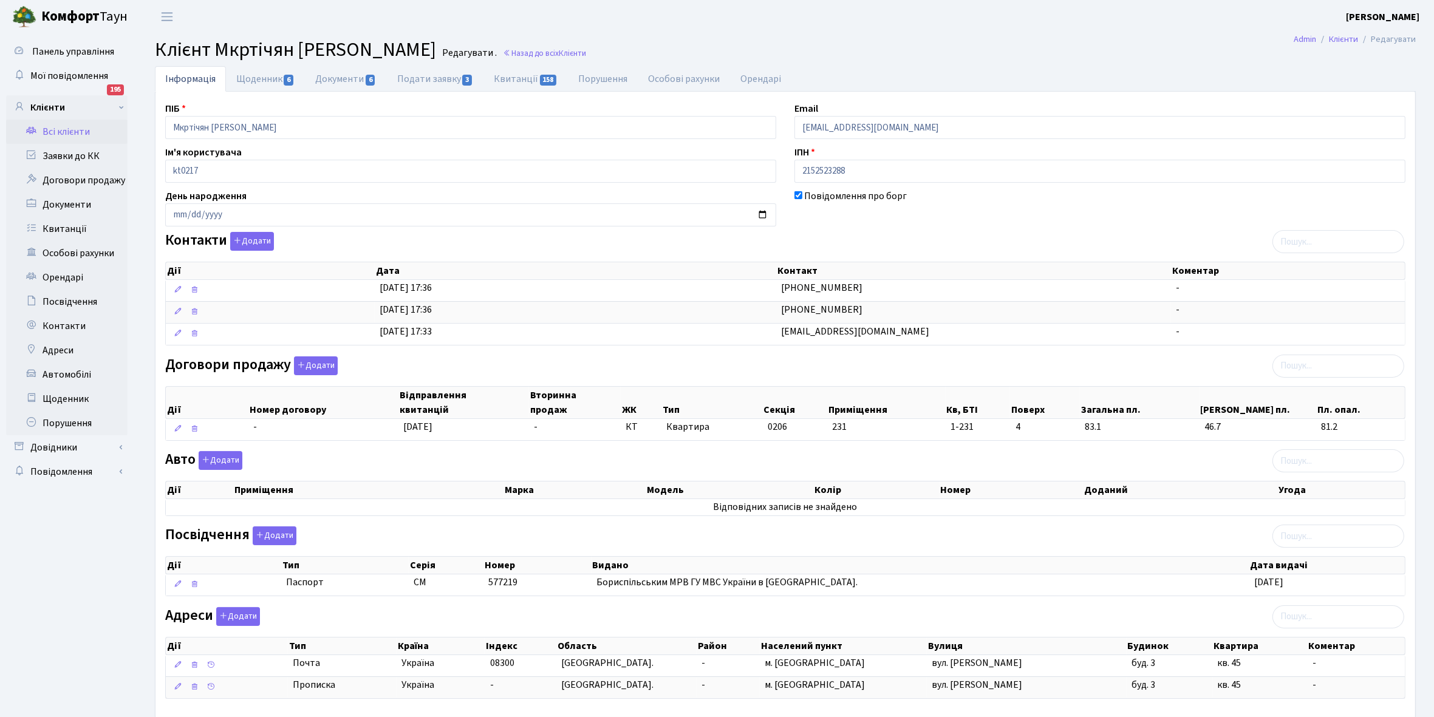
click at [76, 132] on link "Всі клієнти" at bounding box center [66, 132] width 121 height 24
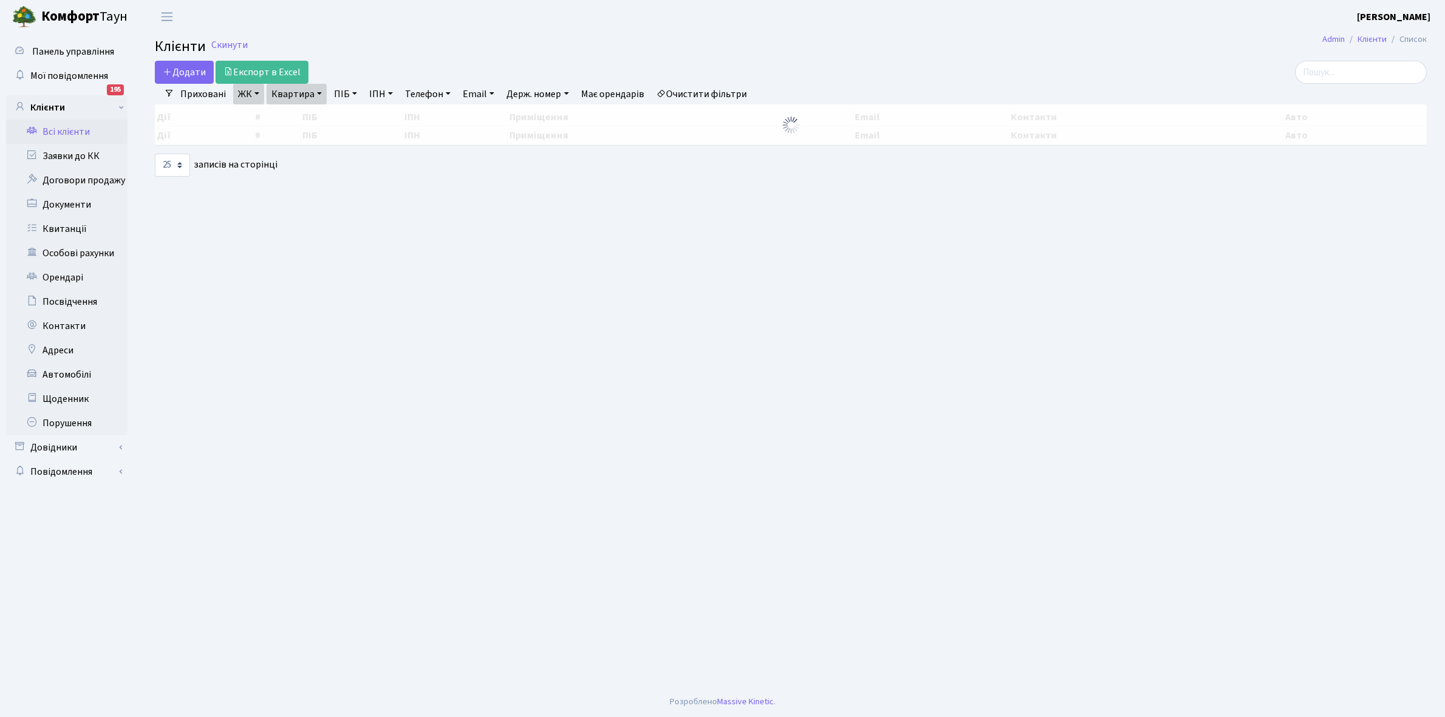
select select "25"
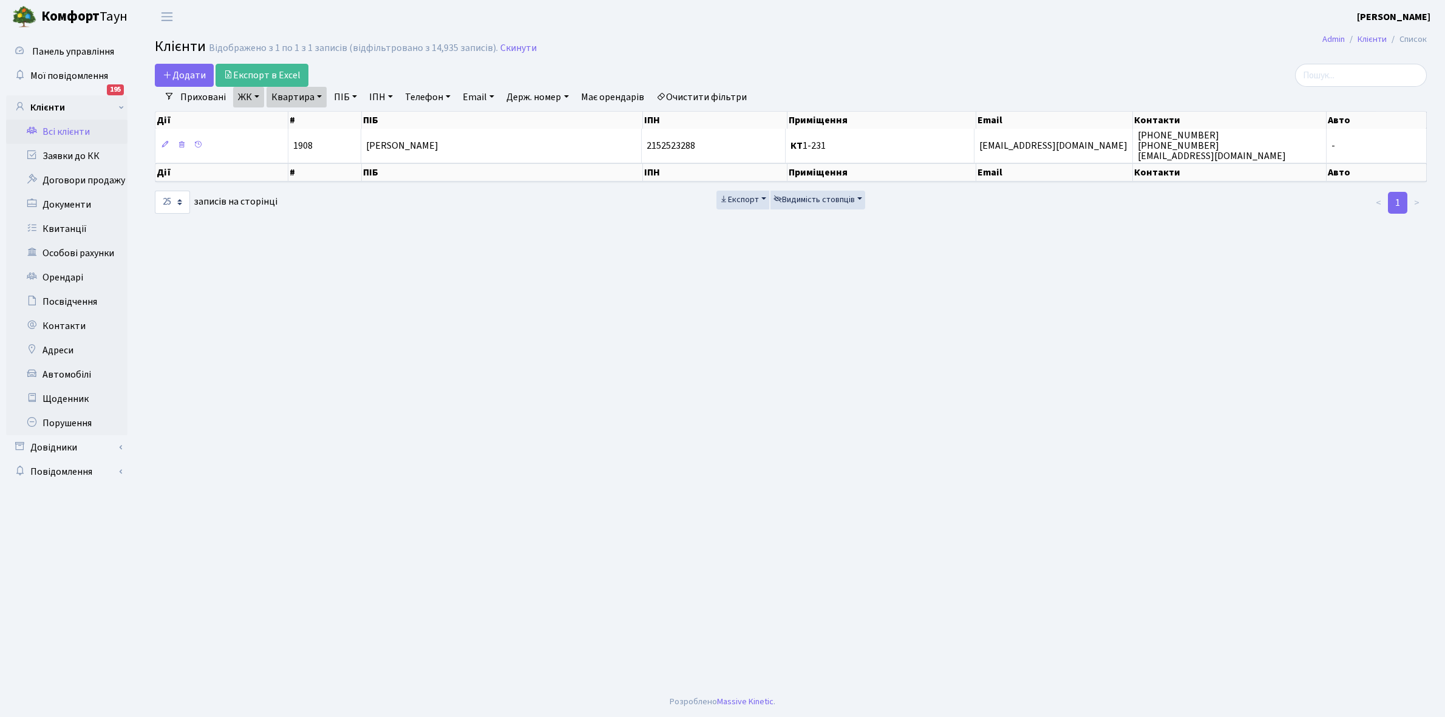
click at [720, 98] on link "Очистити фільтри" at bounding box center [702, 97] width 100 height 21
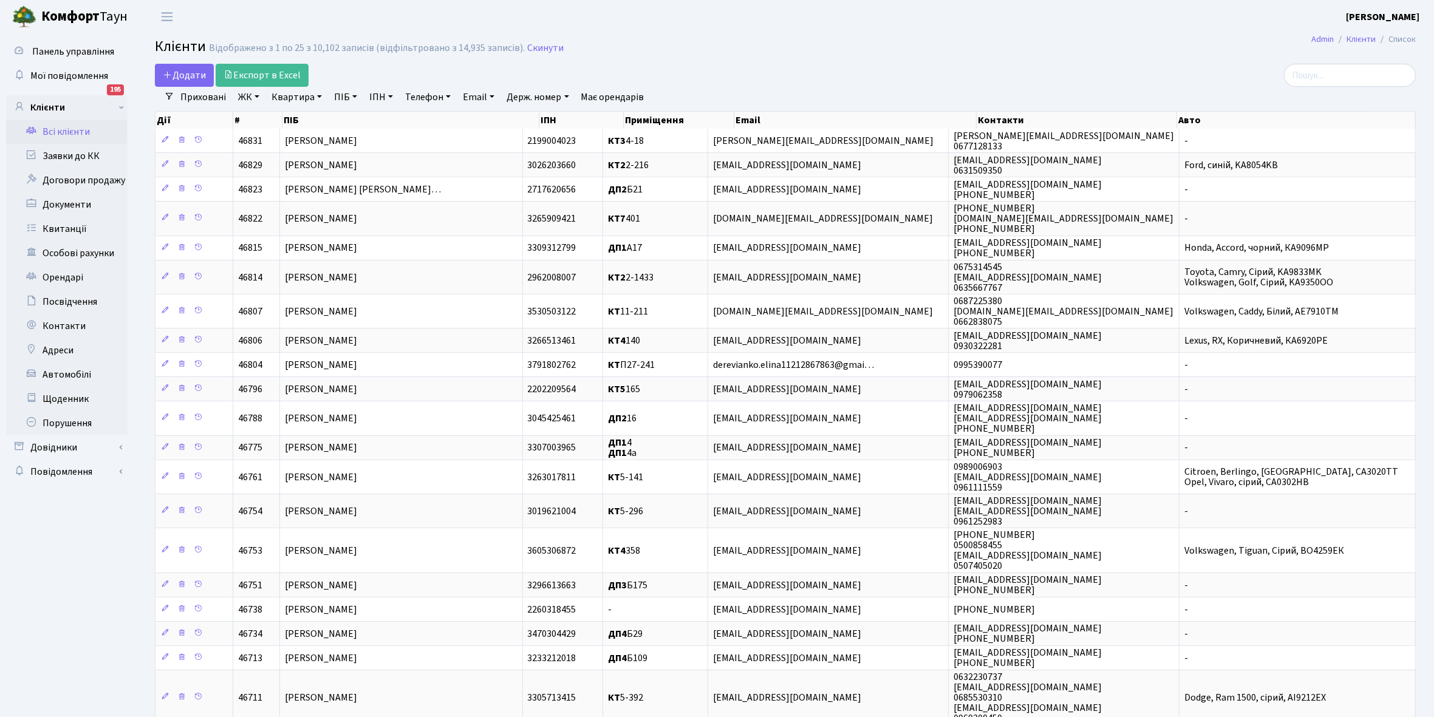
click at [256, 96] on link "ЖК" at bounding box center [248, 97] width 31 height 21
click at [310, 206] on li "КТ7, вул. [PERSON_NAME][STREET_ADDRESS]" at bounding box center [309, 223] width 147 height 35
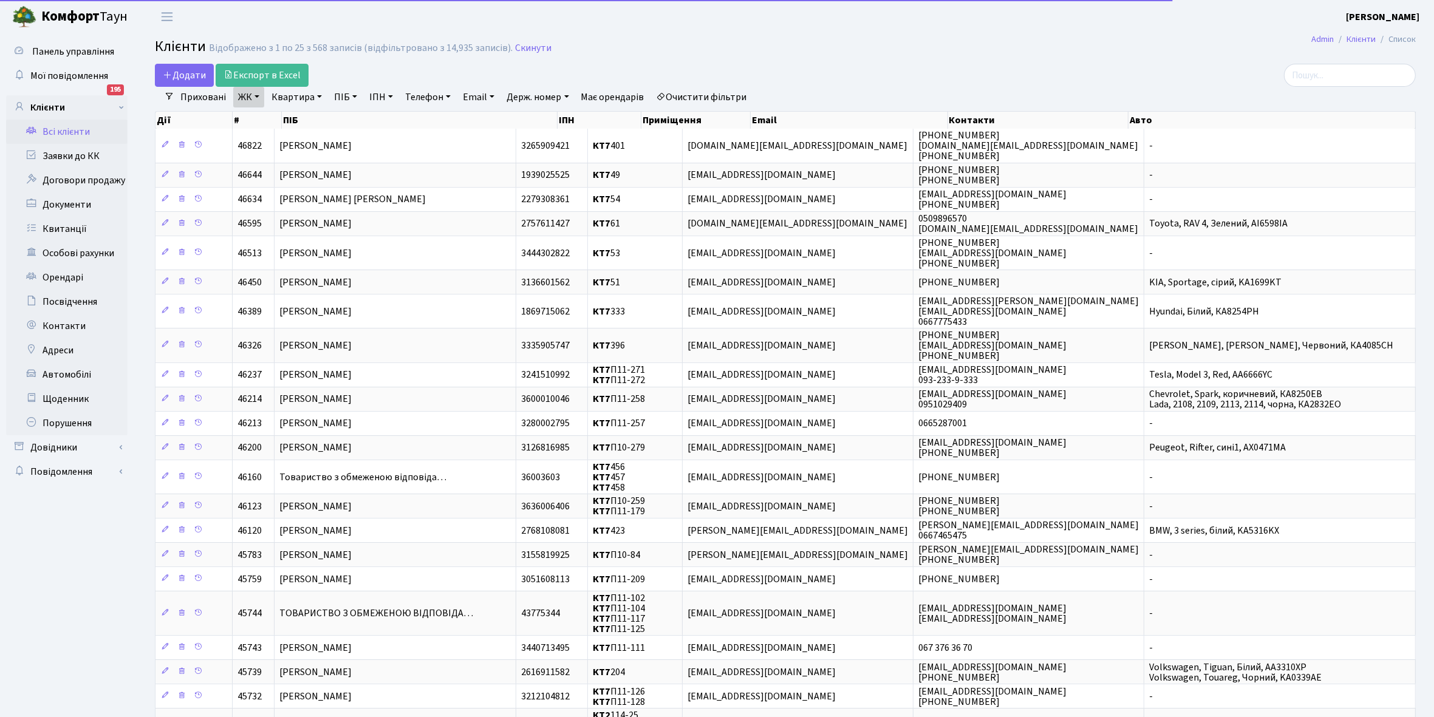
click at [322, 95] on link "Квартира" at bounding box center [297, 97] width 60 height 21
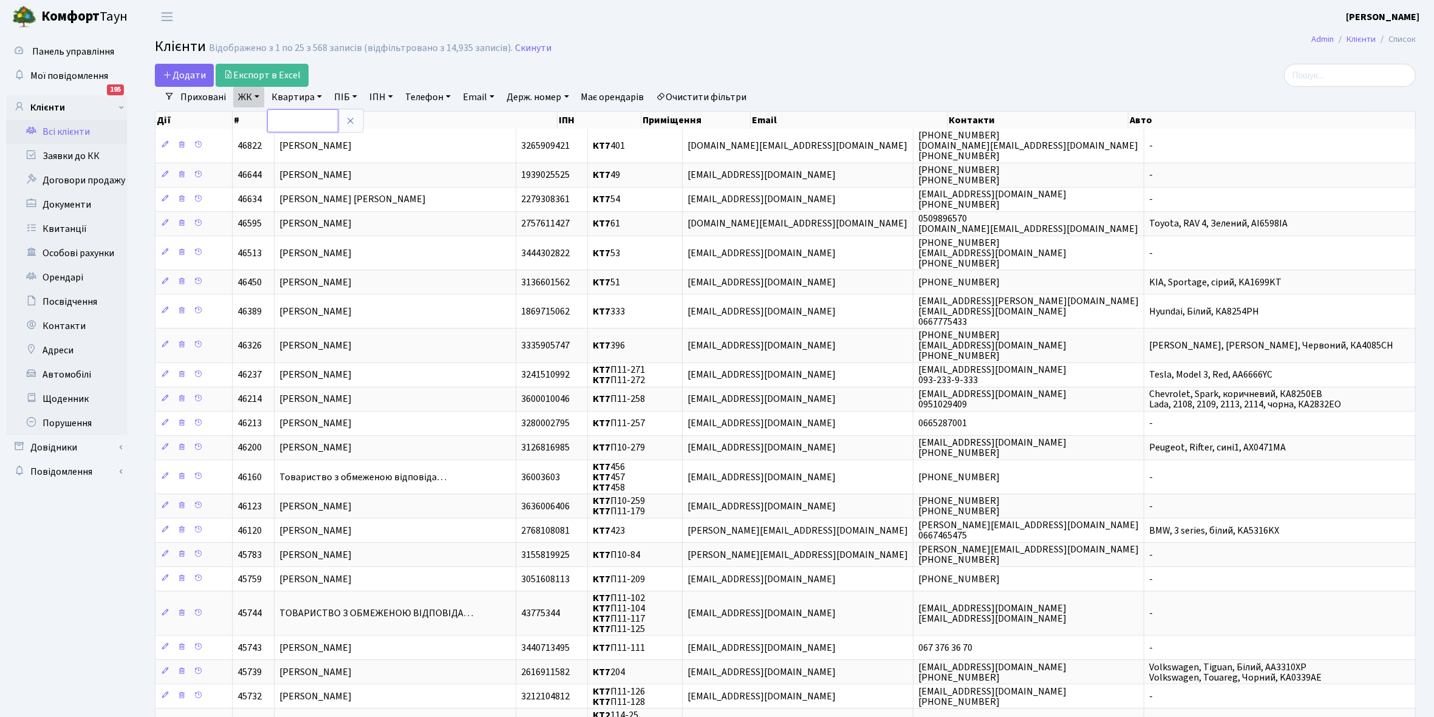
click at [301, 114] on input "text" at bounding box center [302, 120] width 71 height 23
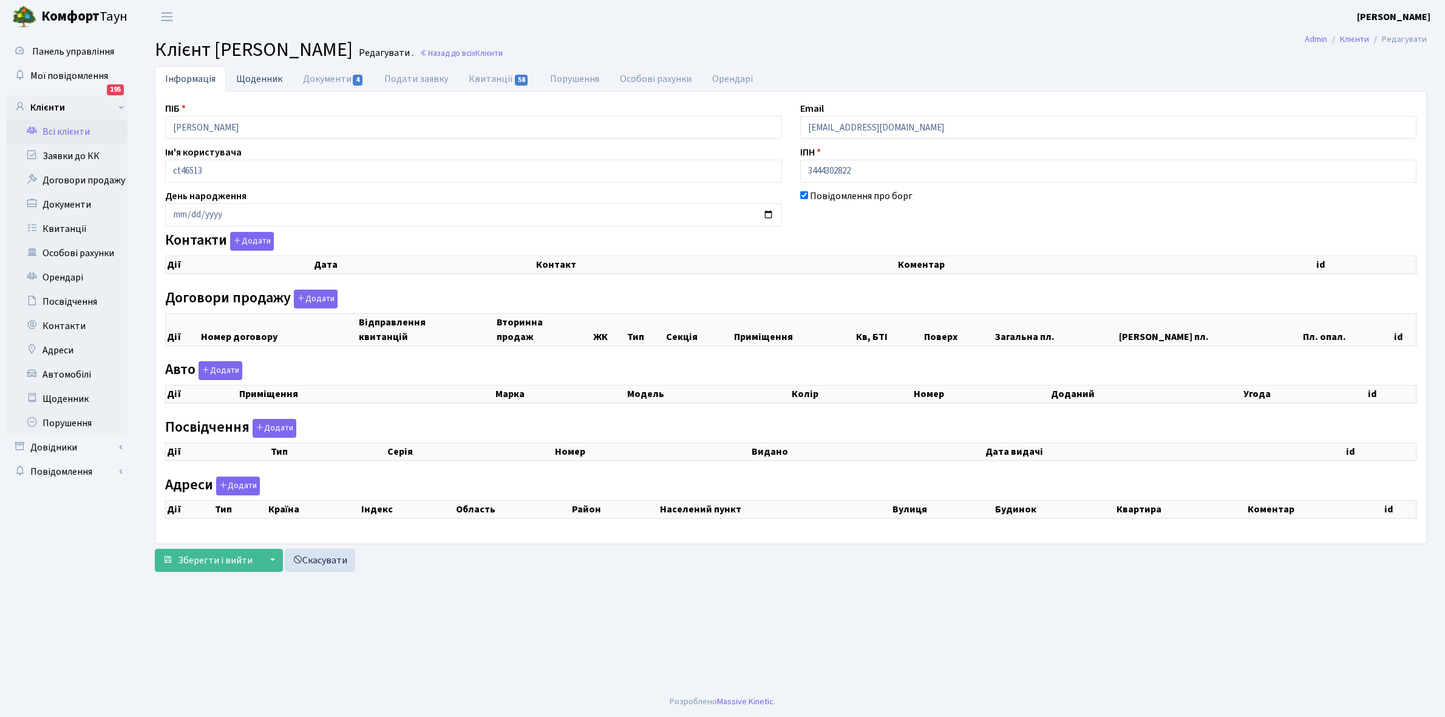
checkbox input "true"
select select "25"
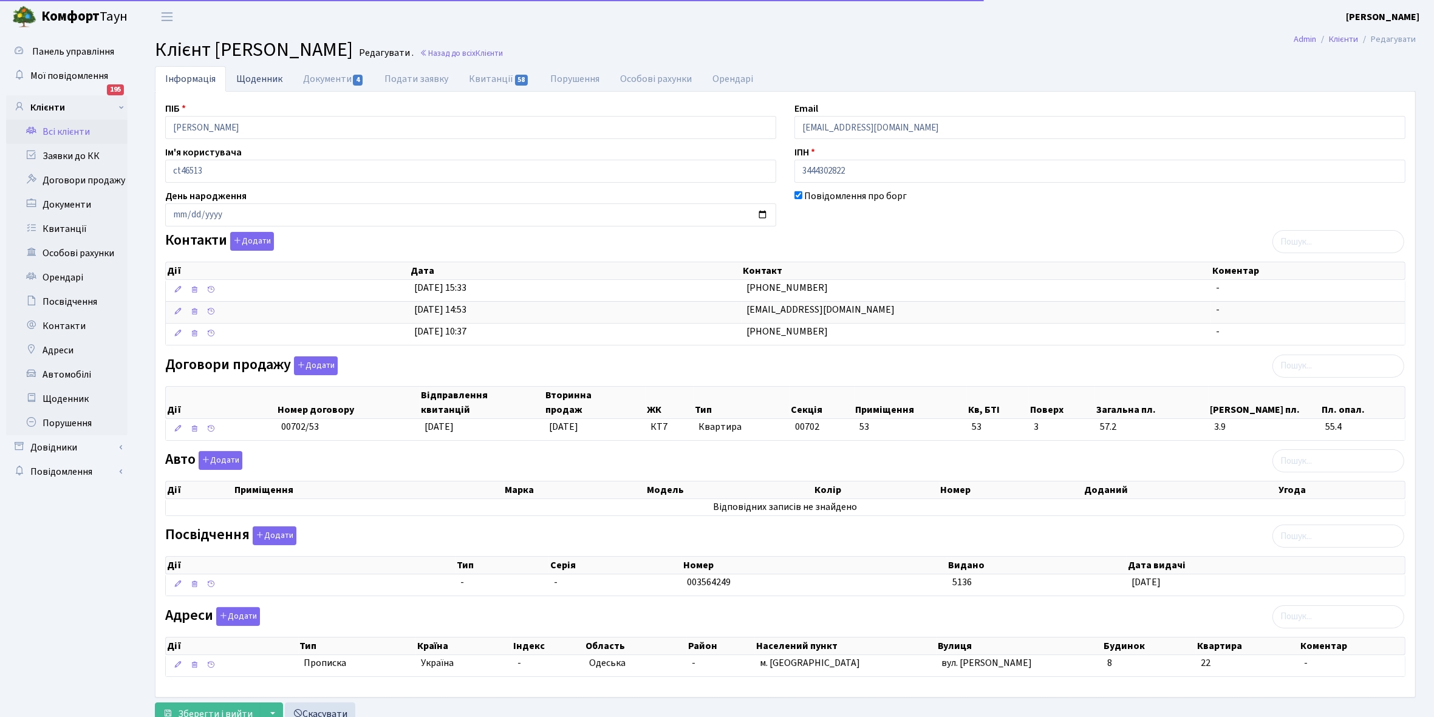
click at [259, 75] on link "Щоденник" at bounding box center [259, 78] width 67 height 25
select select "25"
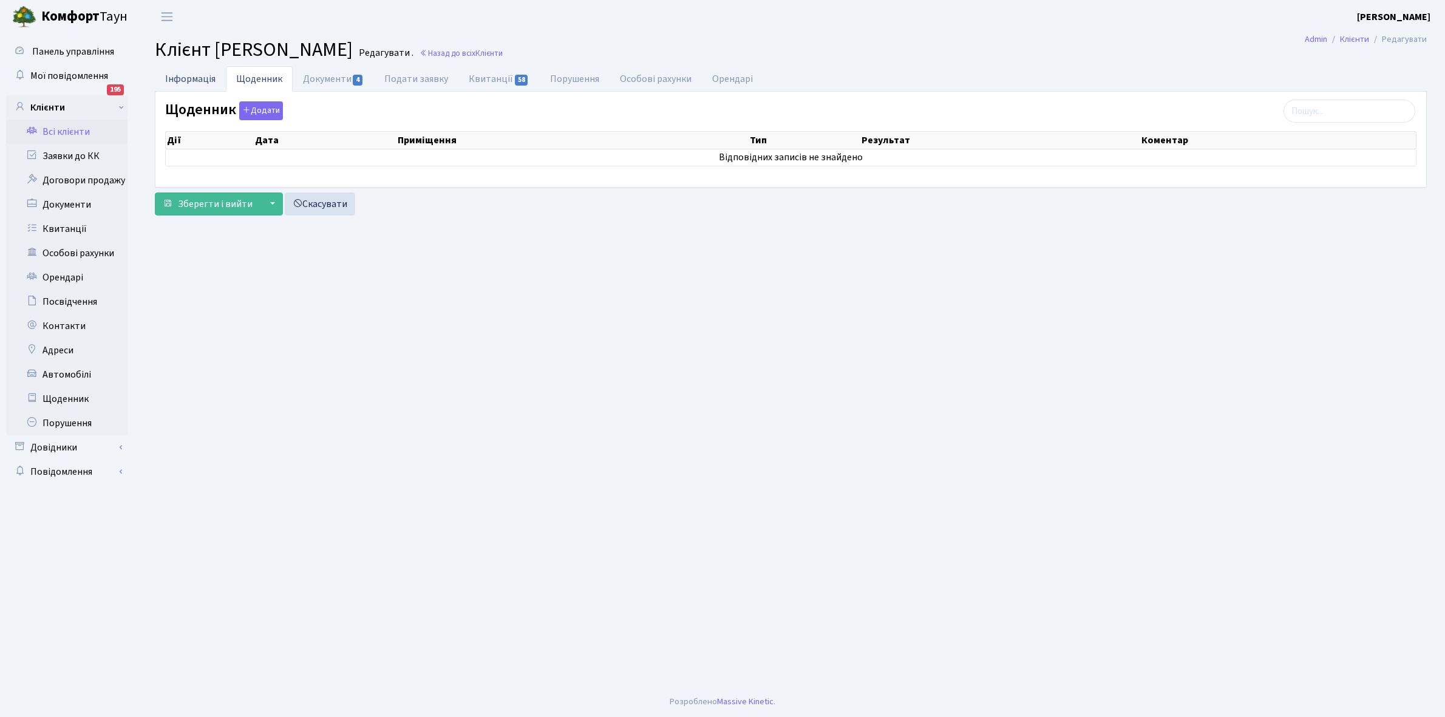
click at [182, 77] on link "Інформація" at bounding box center [190, 78] width 71 height 25
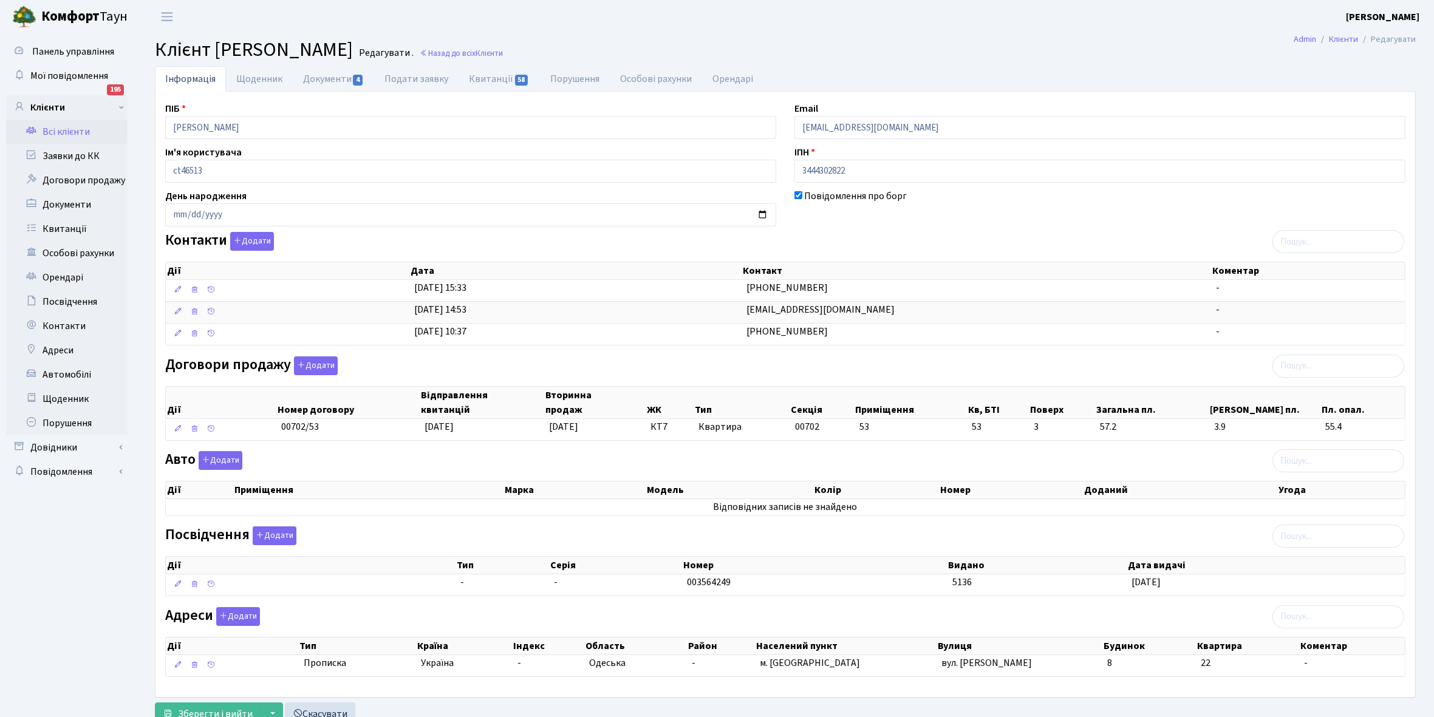
click at [74, 129] on link "Всі клієнти" at bounding box center [66, 132] width 121 height 24
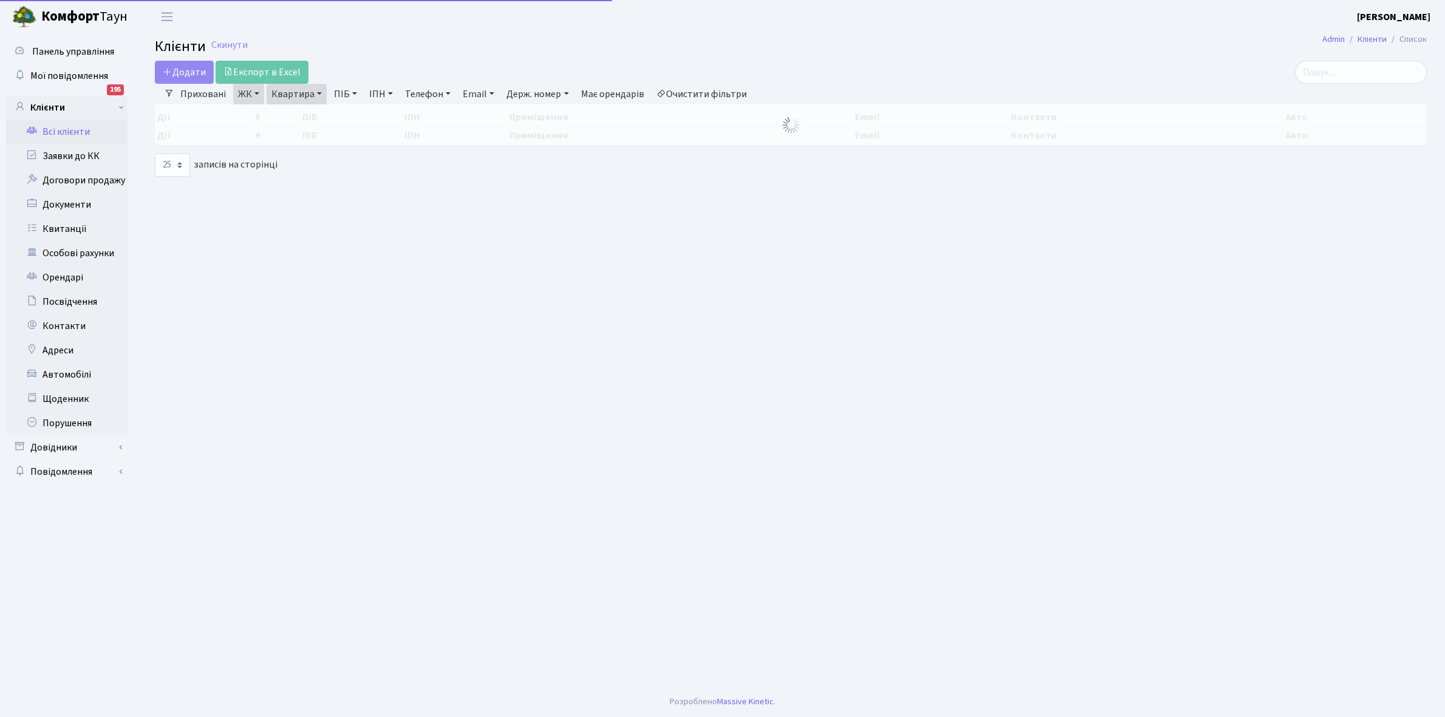
select select "25"
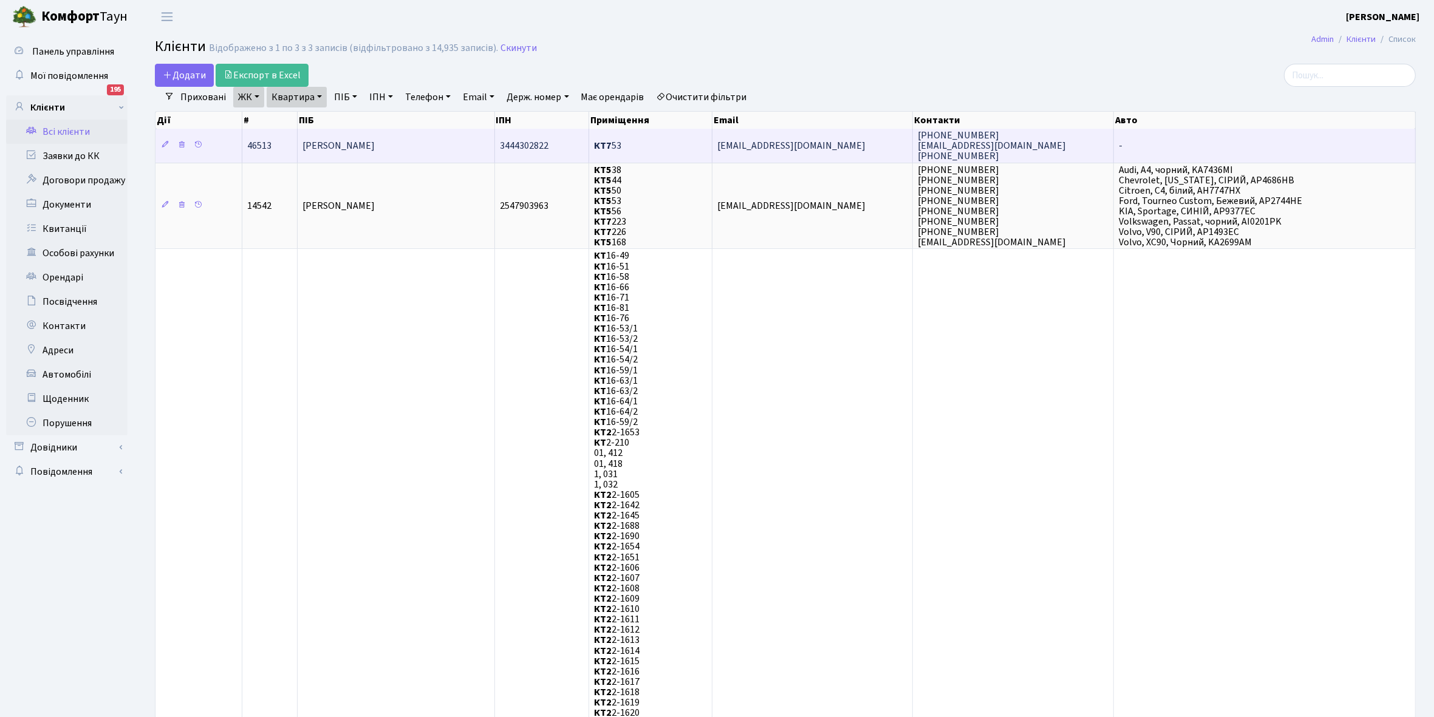
click at [420, 141] on td "[PERSON_NAME]" at bounding box center [396, 145] width 197 height 33
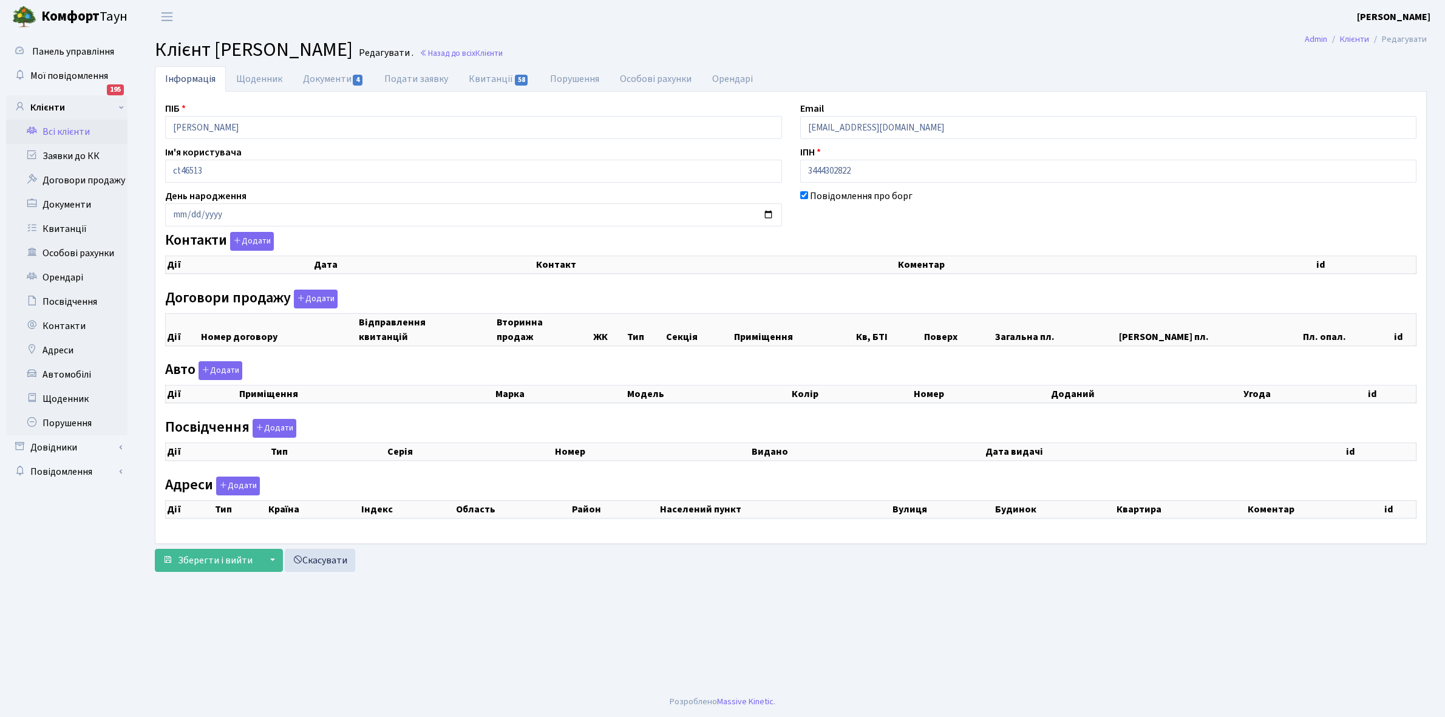
select select "25"
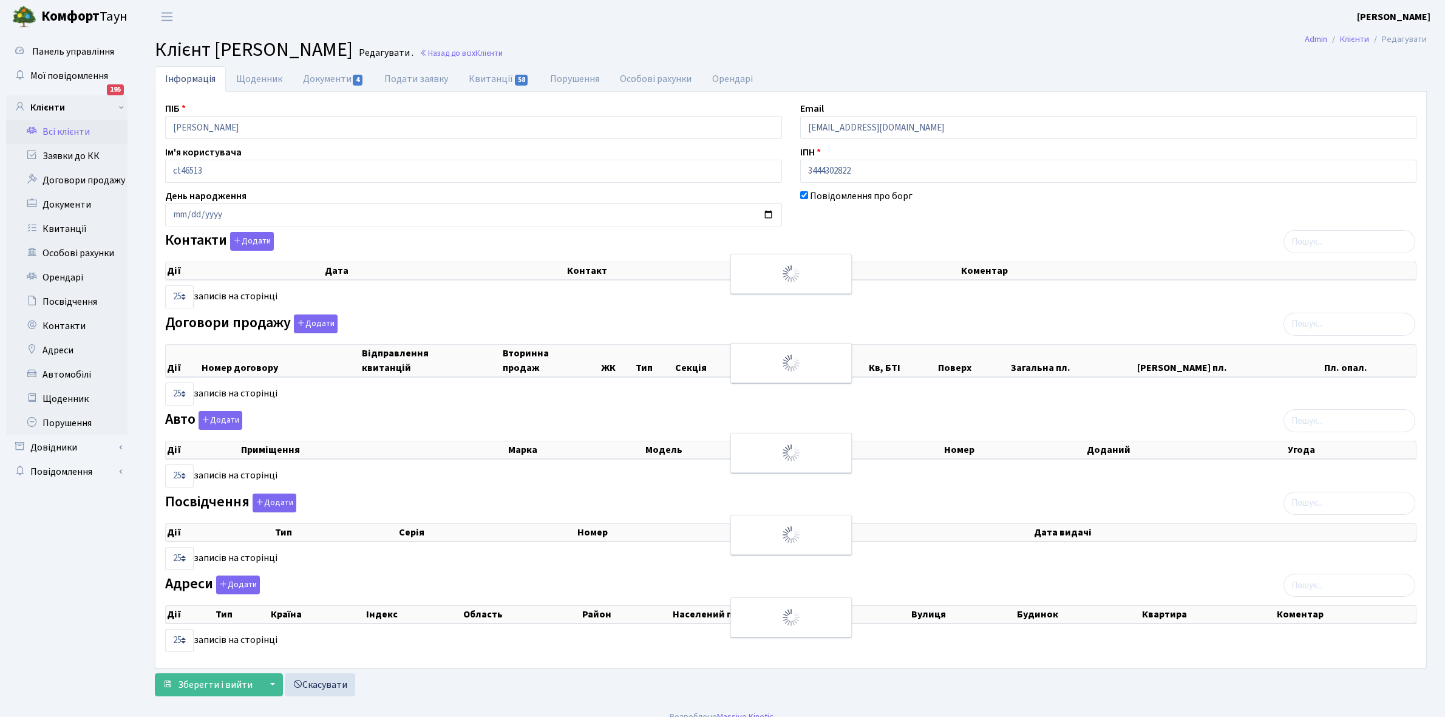
checkbox input "true"
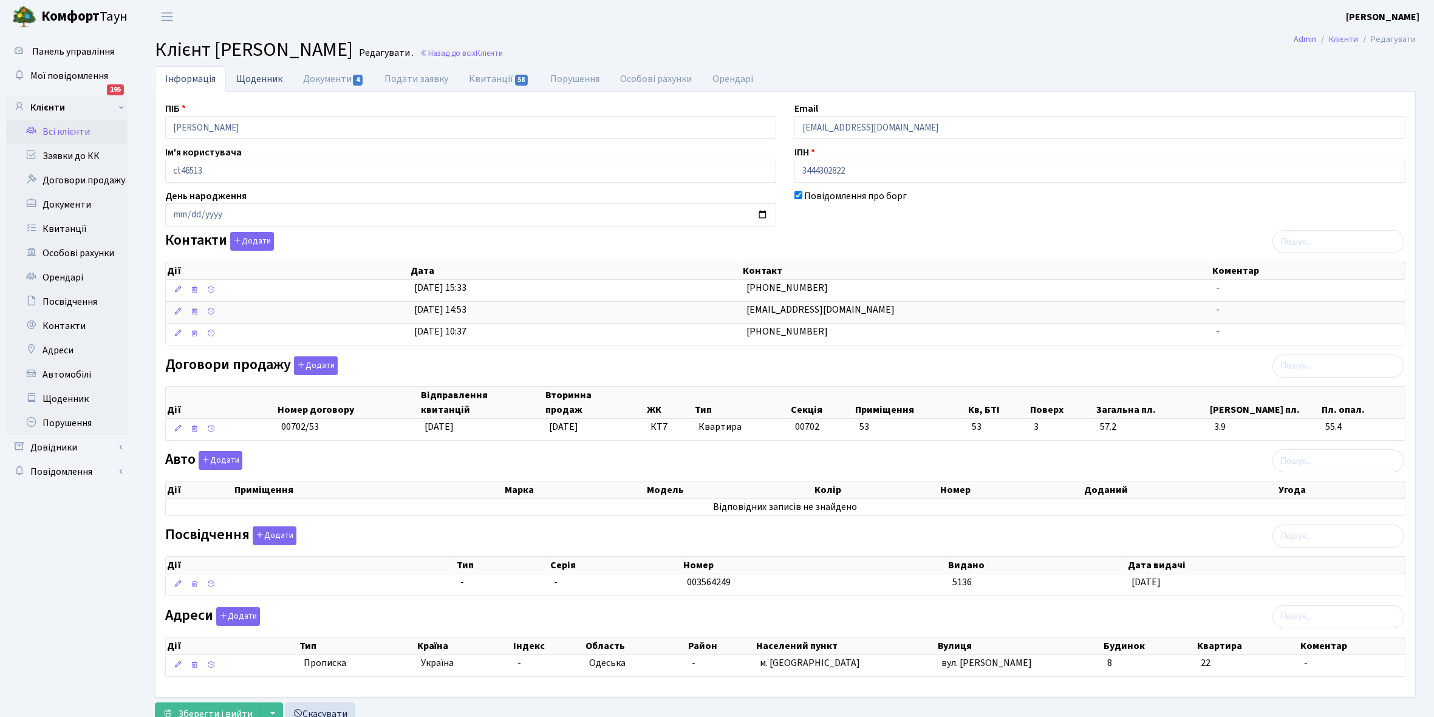
click at [250, 74] on link "Щоденник" at bounding box center [259, 78] width 67 height 25
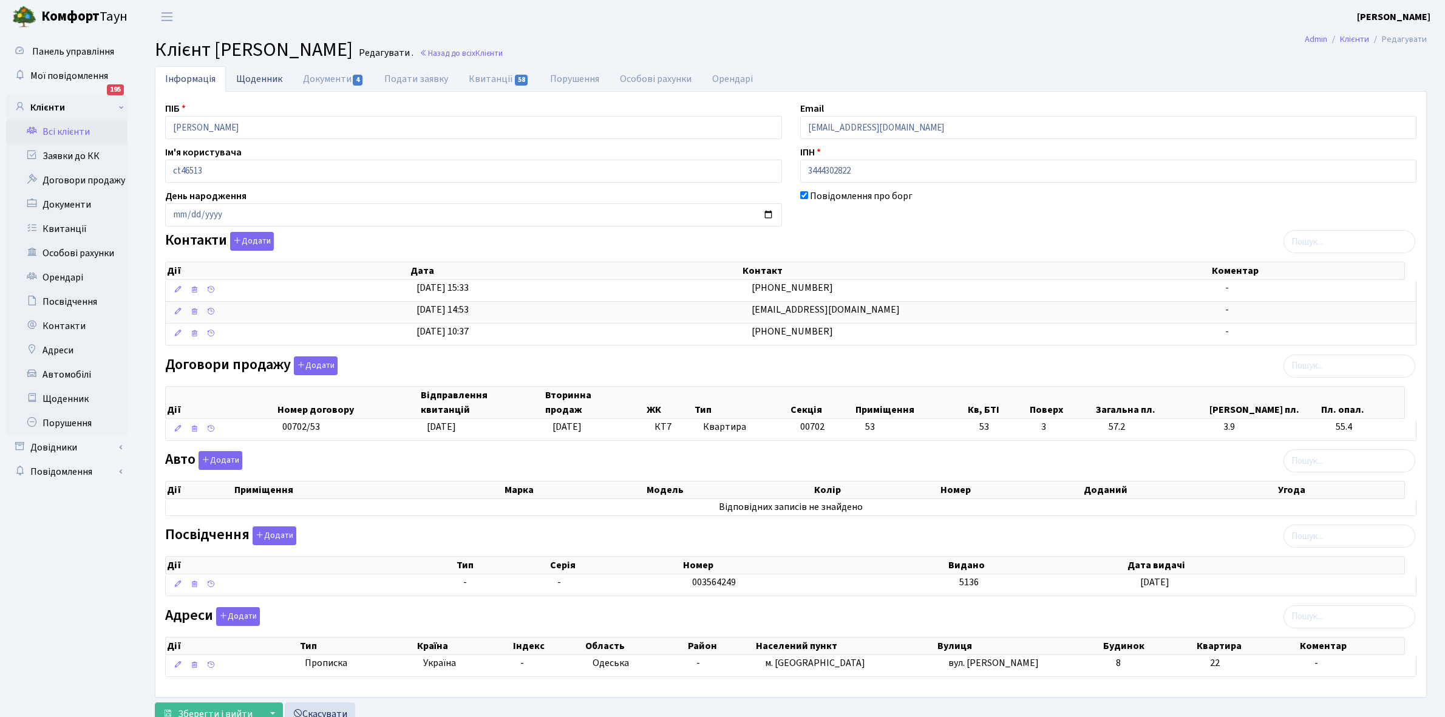
select select "25"
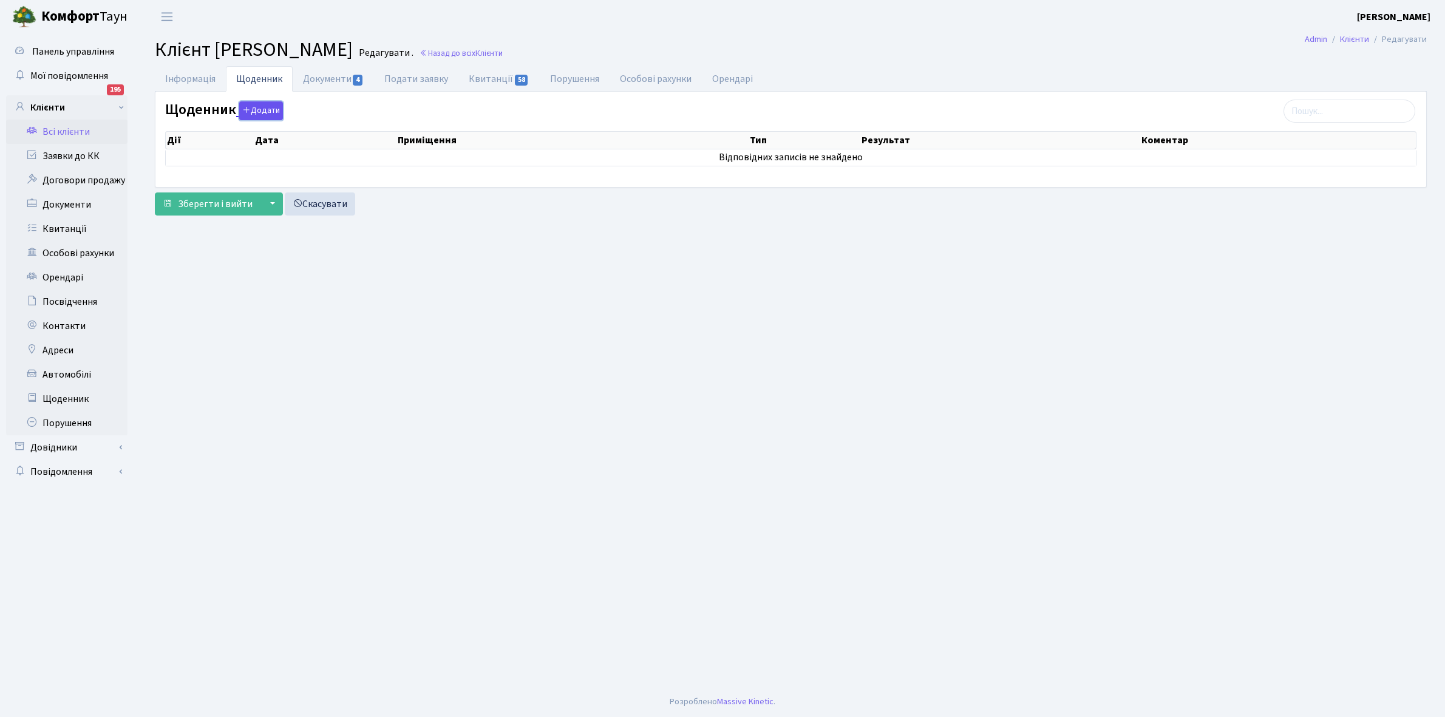
click at [257, 111] on button "Додати" at bounding box center [261, 110] width 44 height 19
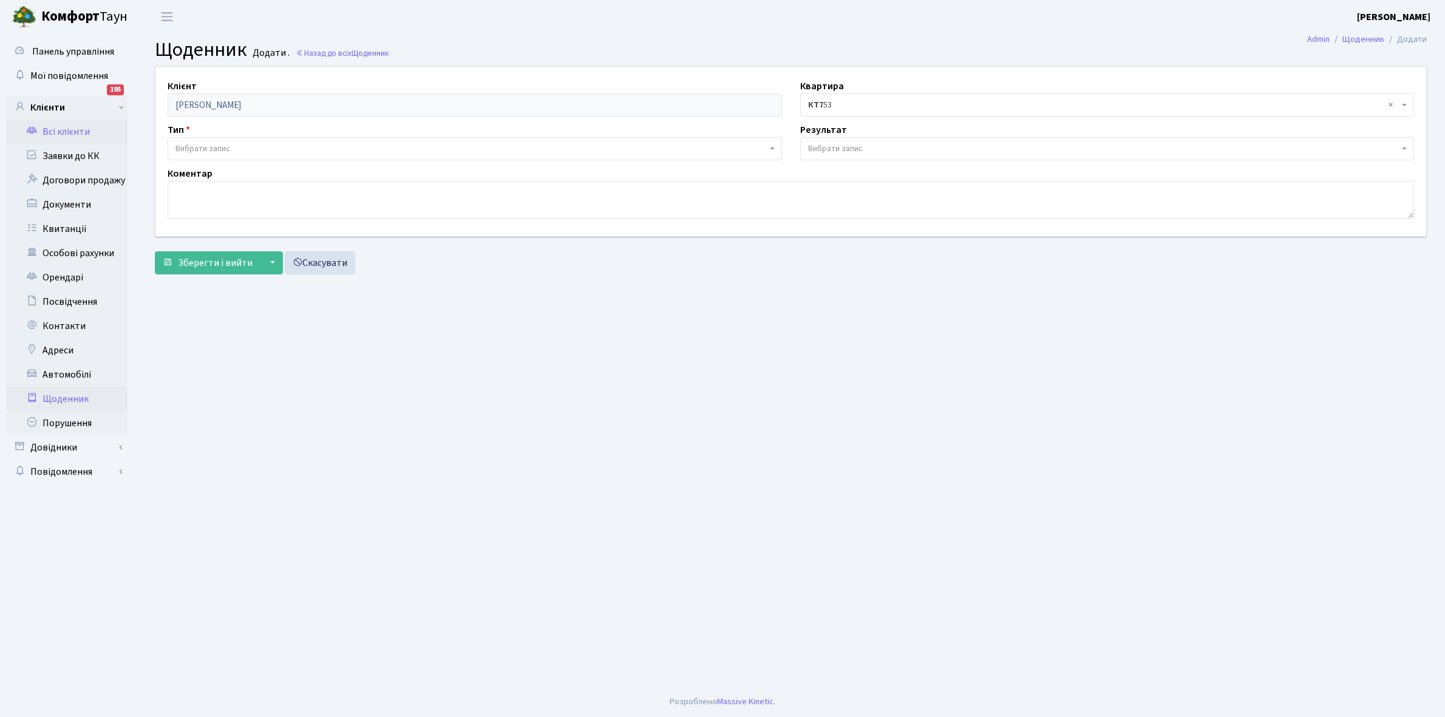
click at [75, 132] on link "Всі клієнти" at bounding box center [66, 132] width 121 height 24
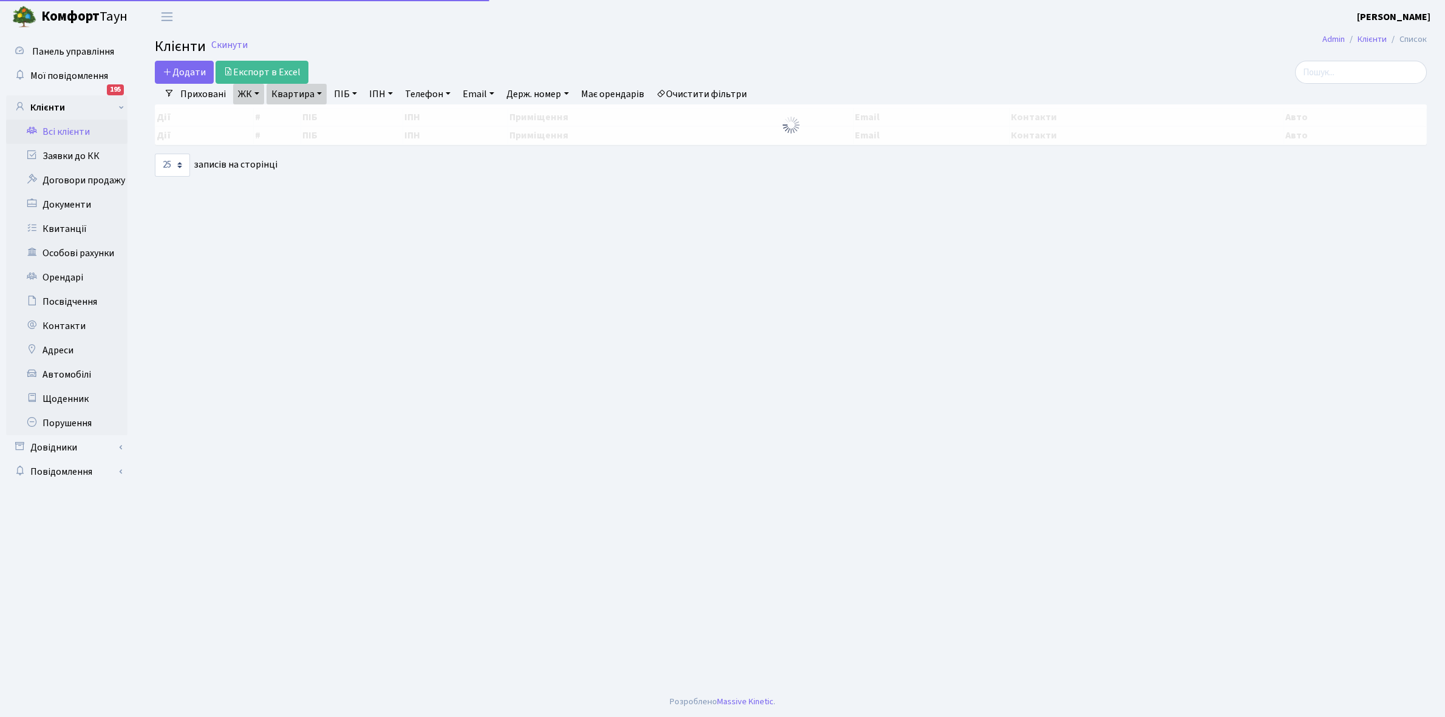
select select "25"
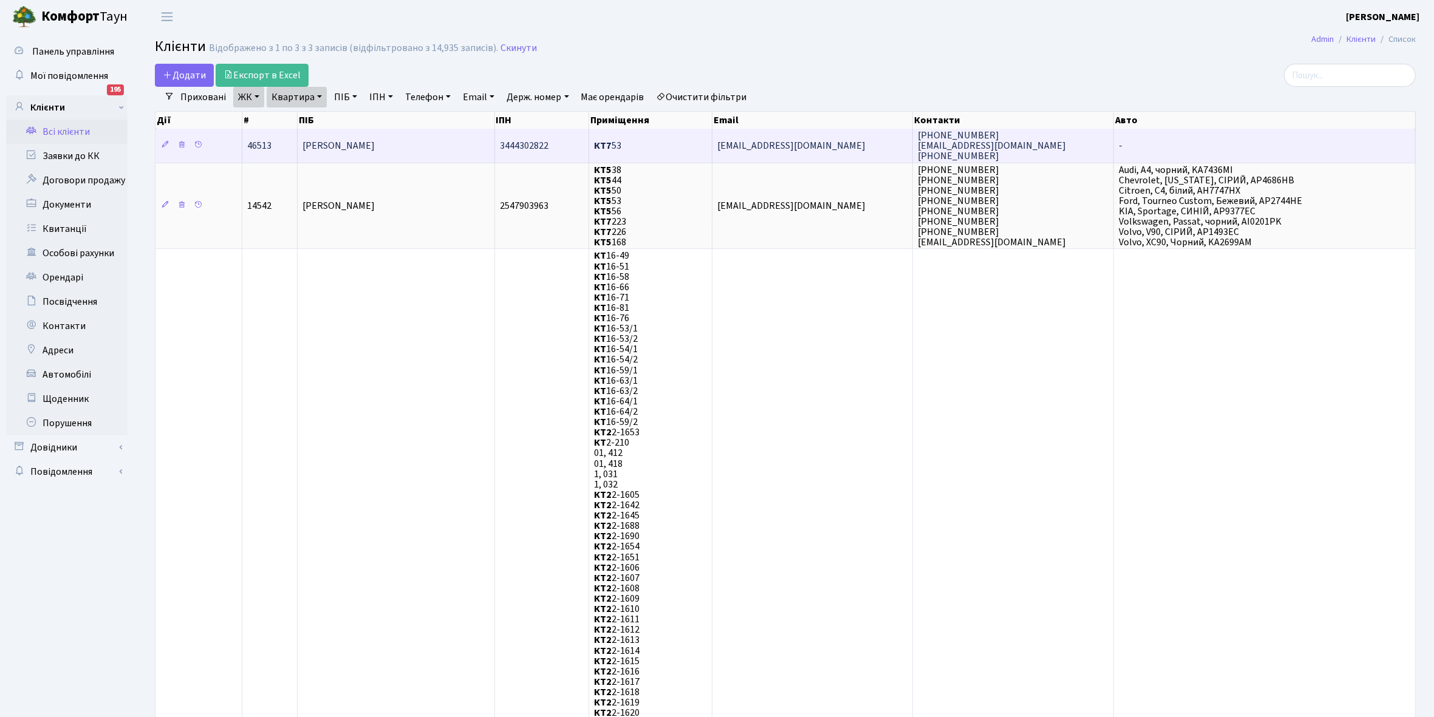
click at [375, 140] on span "[PERSON_NAME]" at bounding box center [338, 145] width 72 height 13
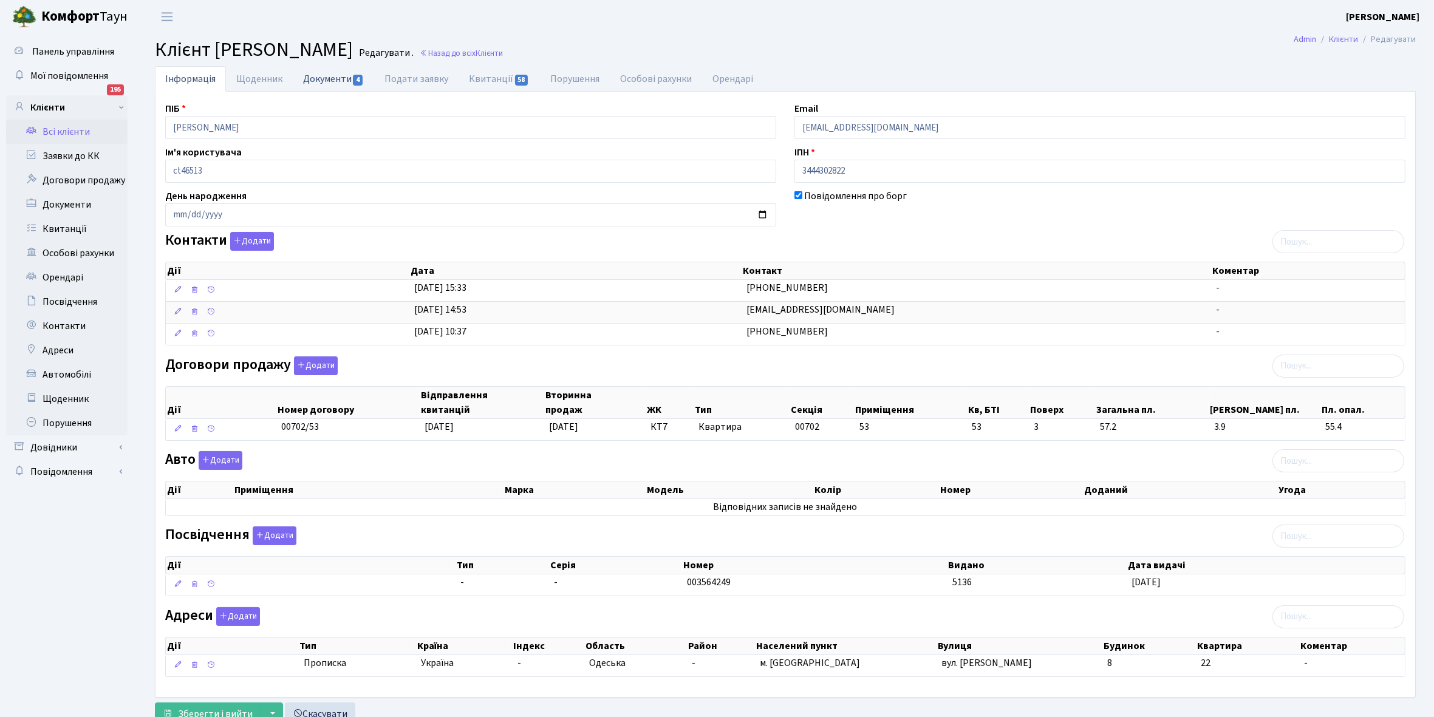
click at [317, 78] on link "Документи 4" at bounding box center [333, 78] width 81 height 25
select select "25"
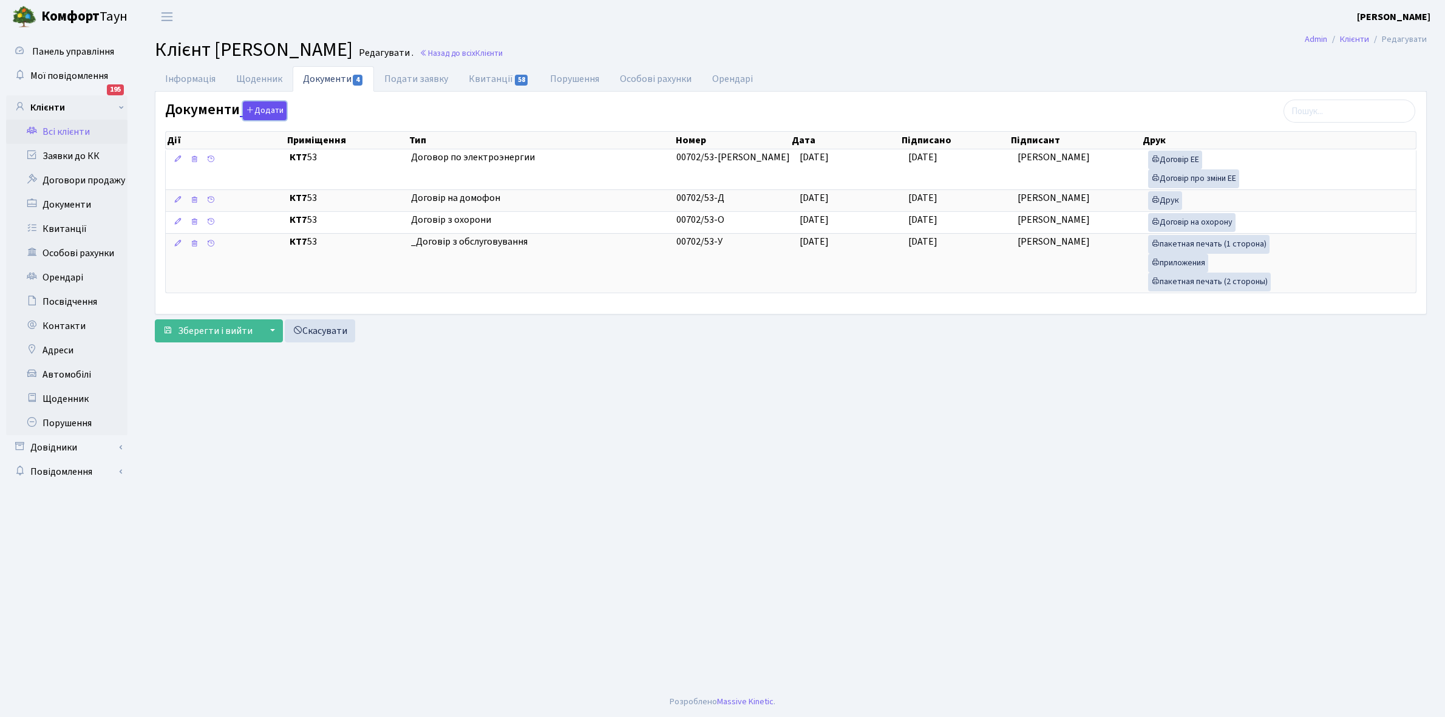
click at [272, 108] on button "Додати" at bounding box center [265, 110] width 44 height 19
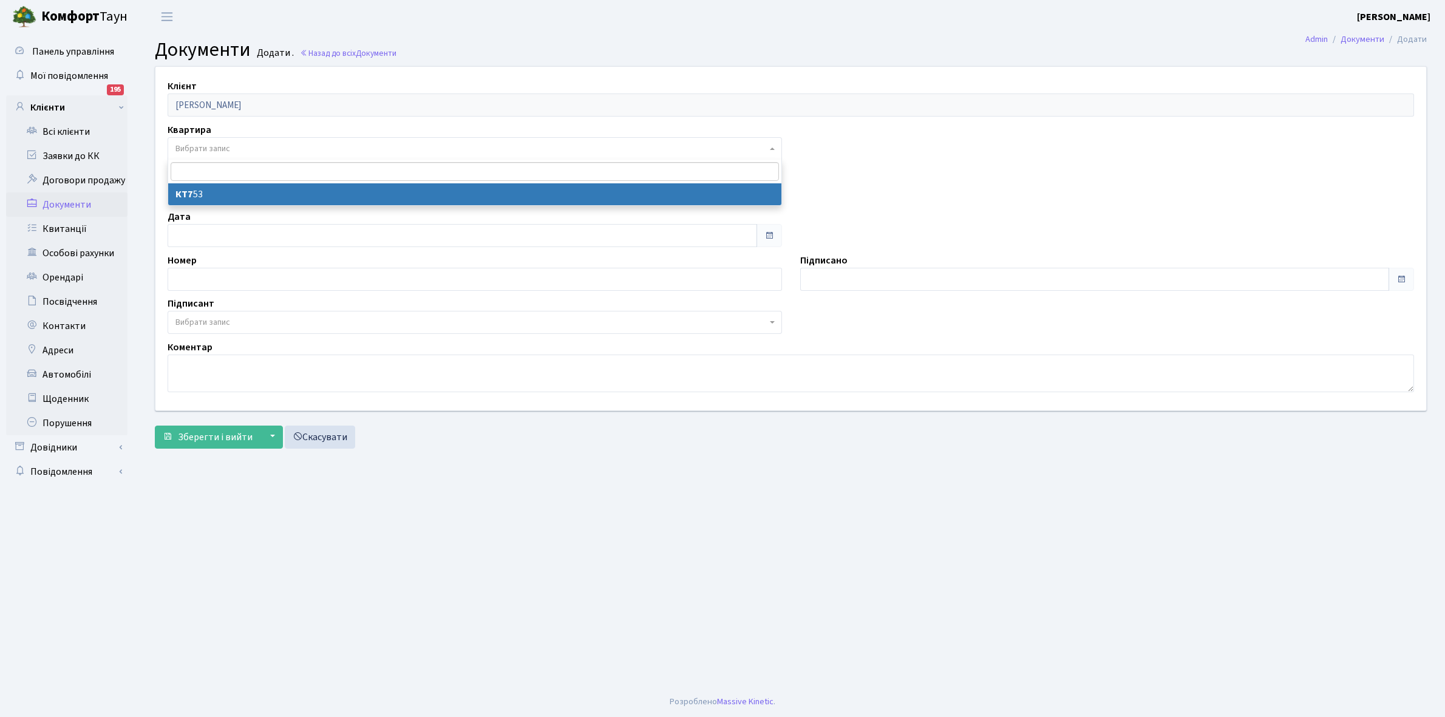
click at [243, 141] on span "Вибрати запис" at bounding box center [475, 148] width 615 height 23
select select "177751"
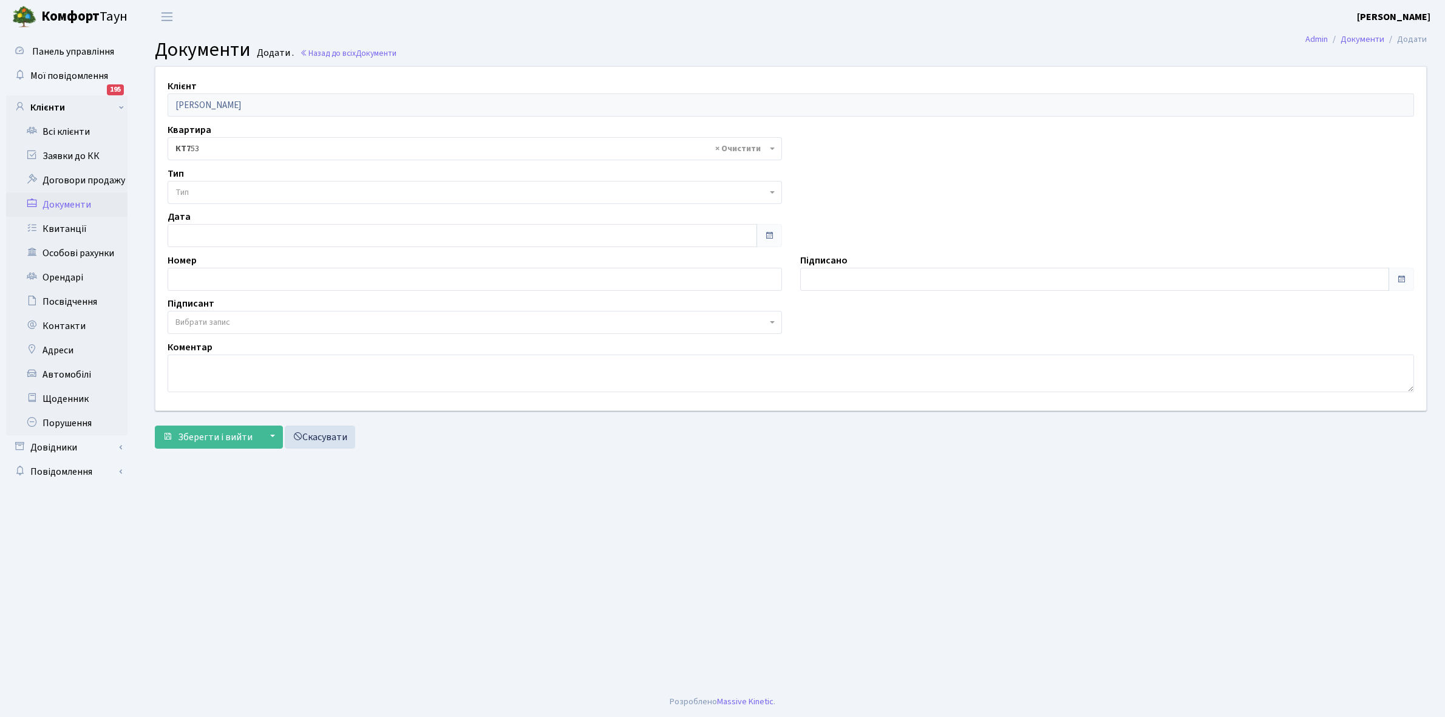
click at [229, 193] on span "Тип" at bounding box center [470, 192] width 591 height 12
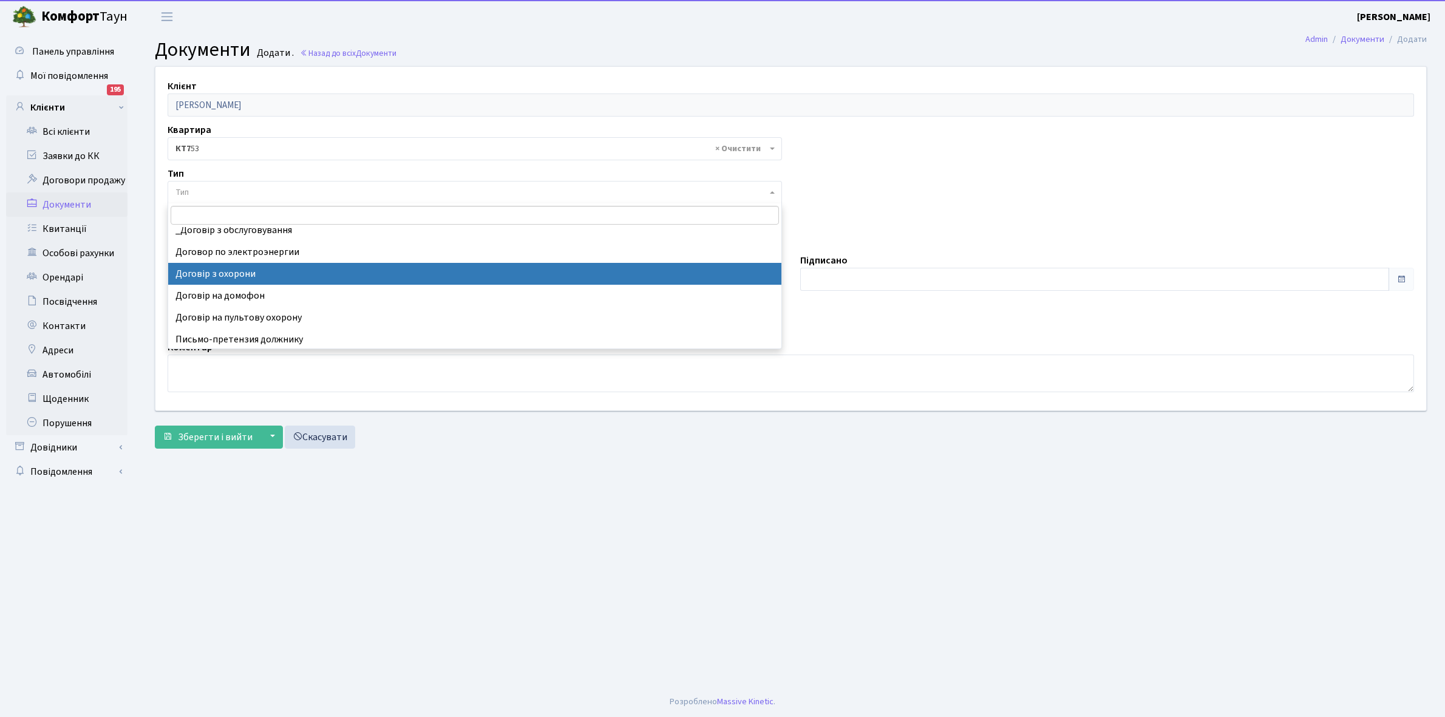
scroll to position [10, 0]
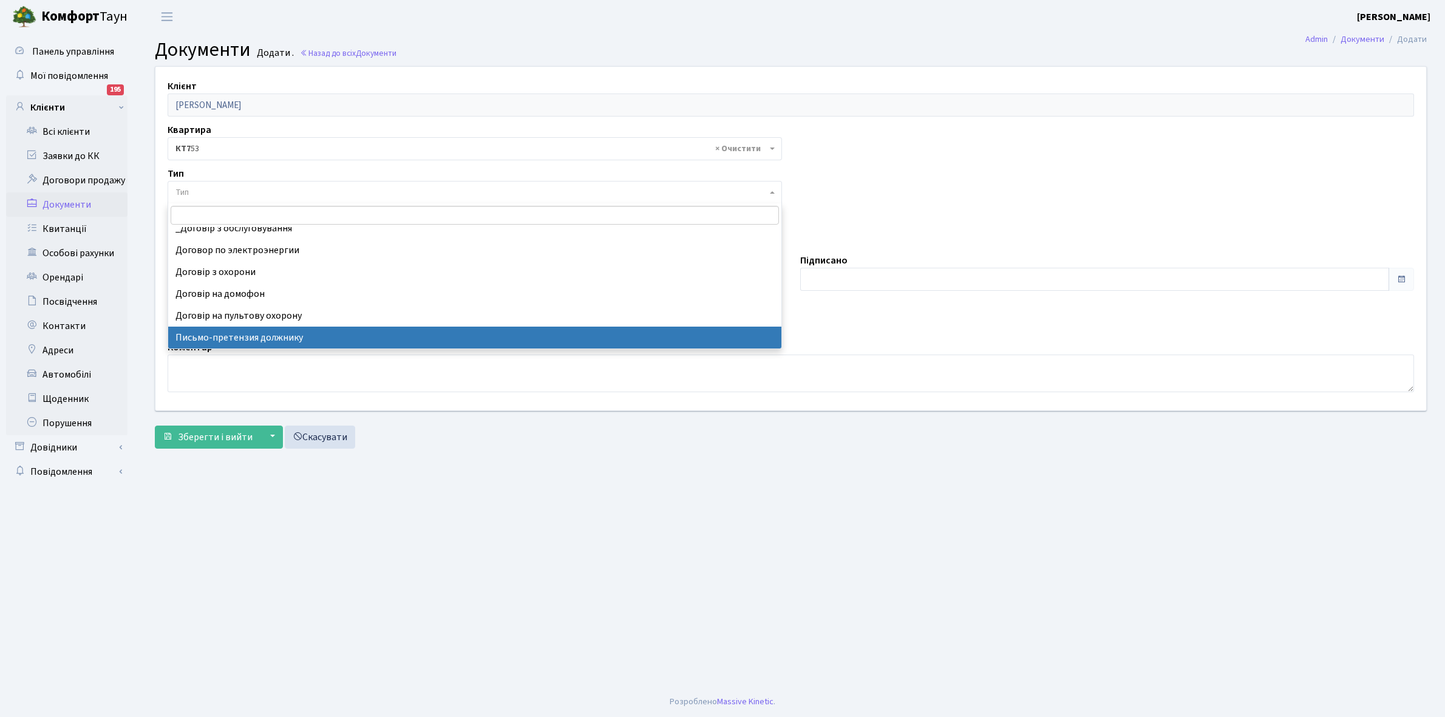
select select "275"
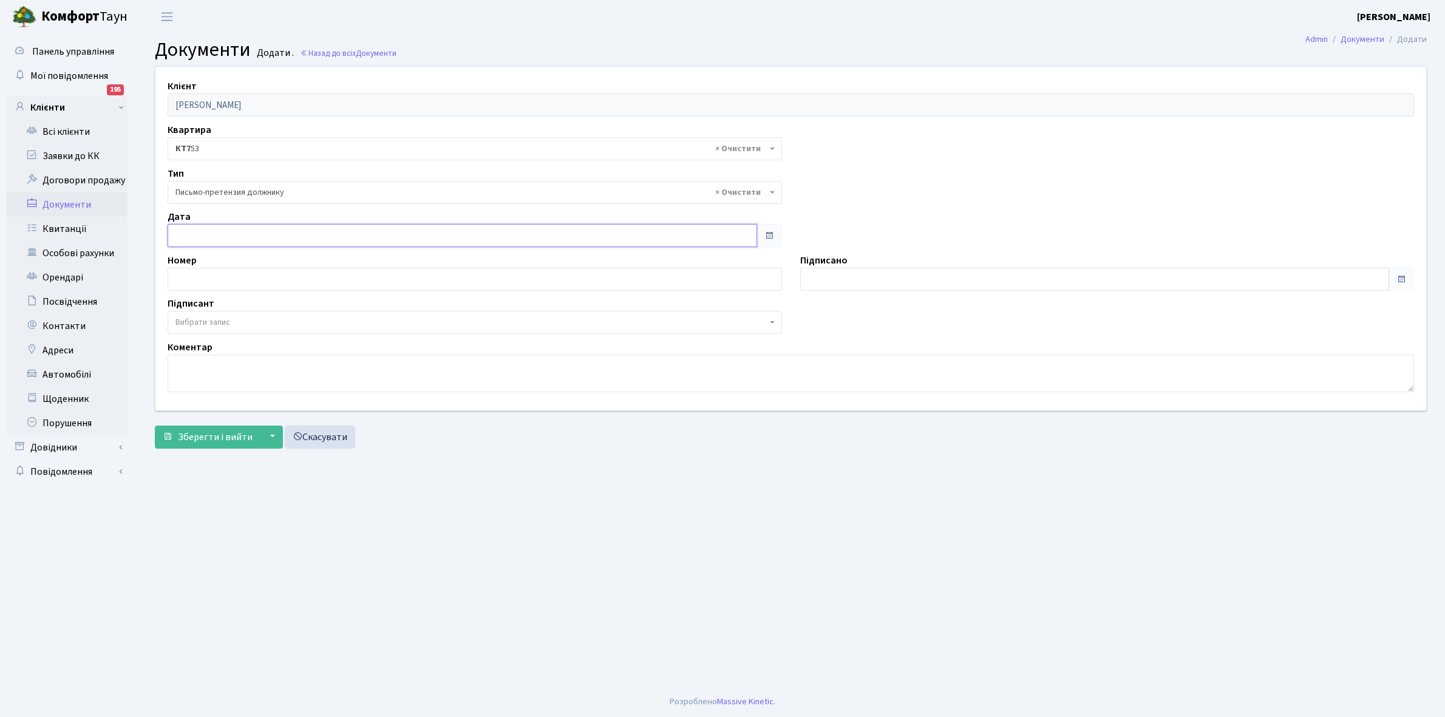
type input "12.08.2025"
click at [199, 232] on input "12.08.2025" at bounding box center [463, 235] width 590 height 23
click at [203, 349] on td "12" at bounding box center [205, 346] width 23 height 21
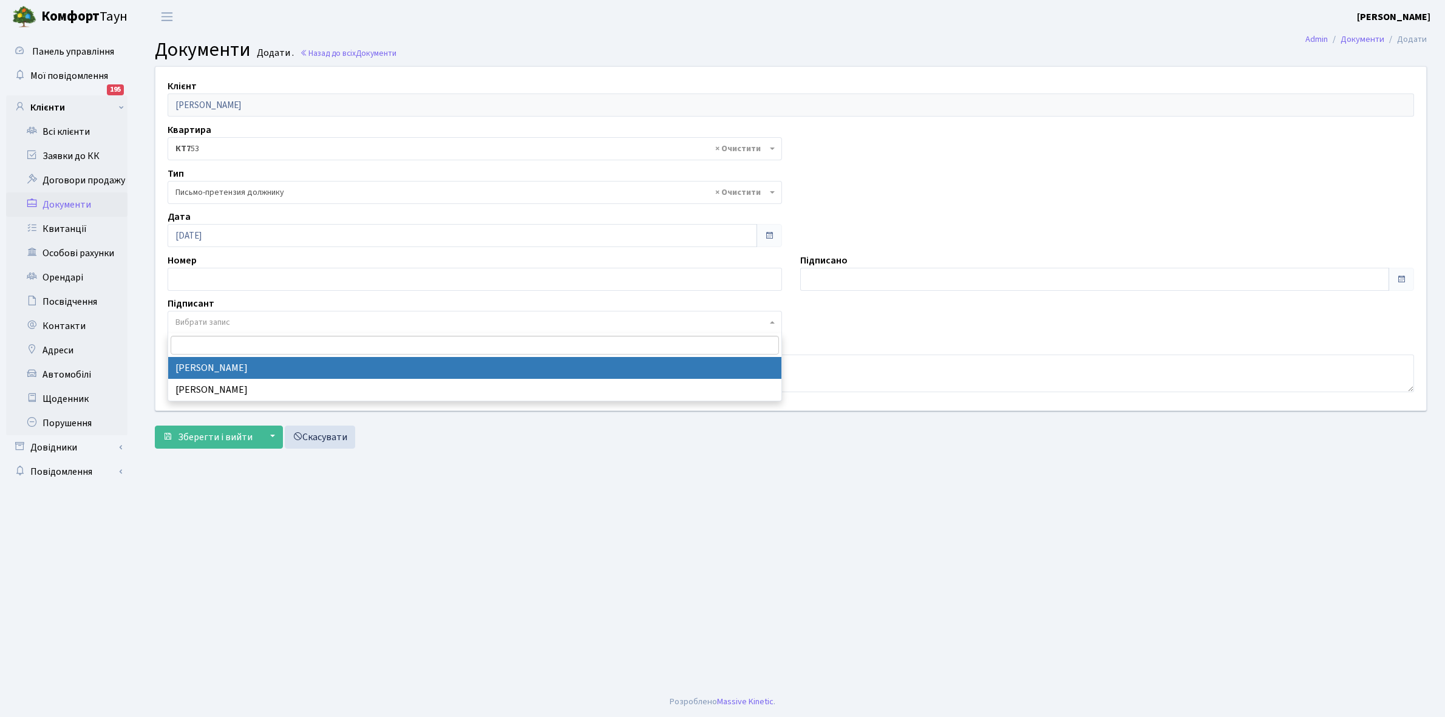
click at [207, 319] on span "Вибрати запис" at bounding box center [202, 322] width 55 height 12
select select "74"
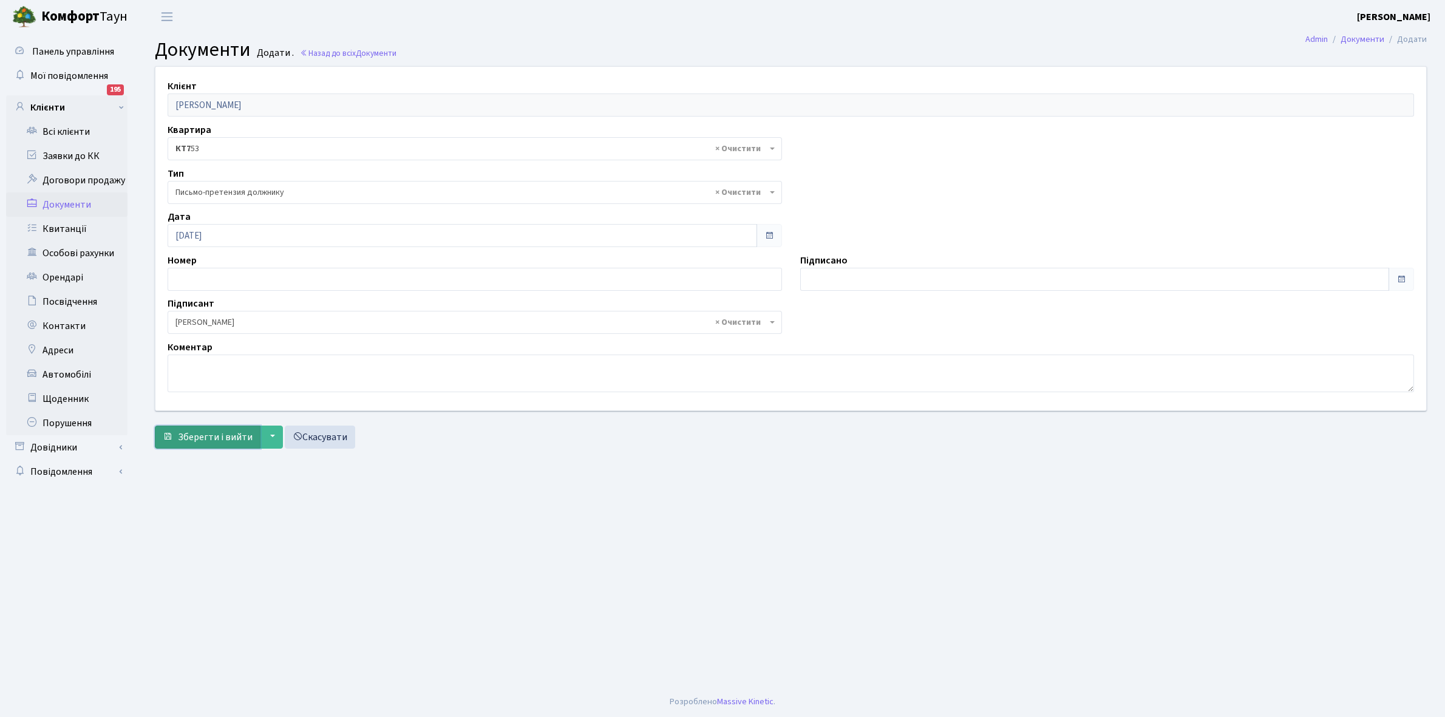
click at [231, 441] on span "Зберегти і вийти" at bounding box center [215, 437] width 75 height 13
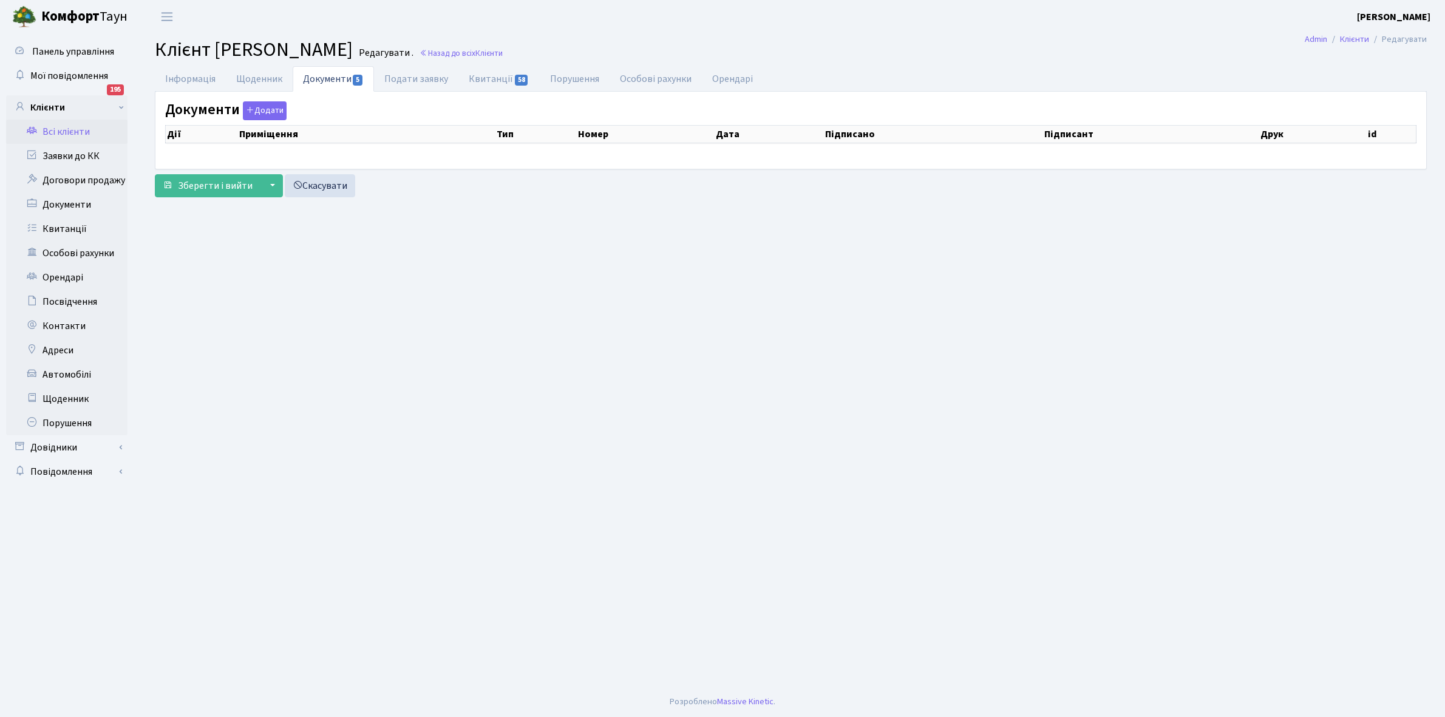
select select "25"
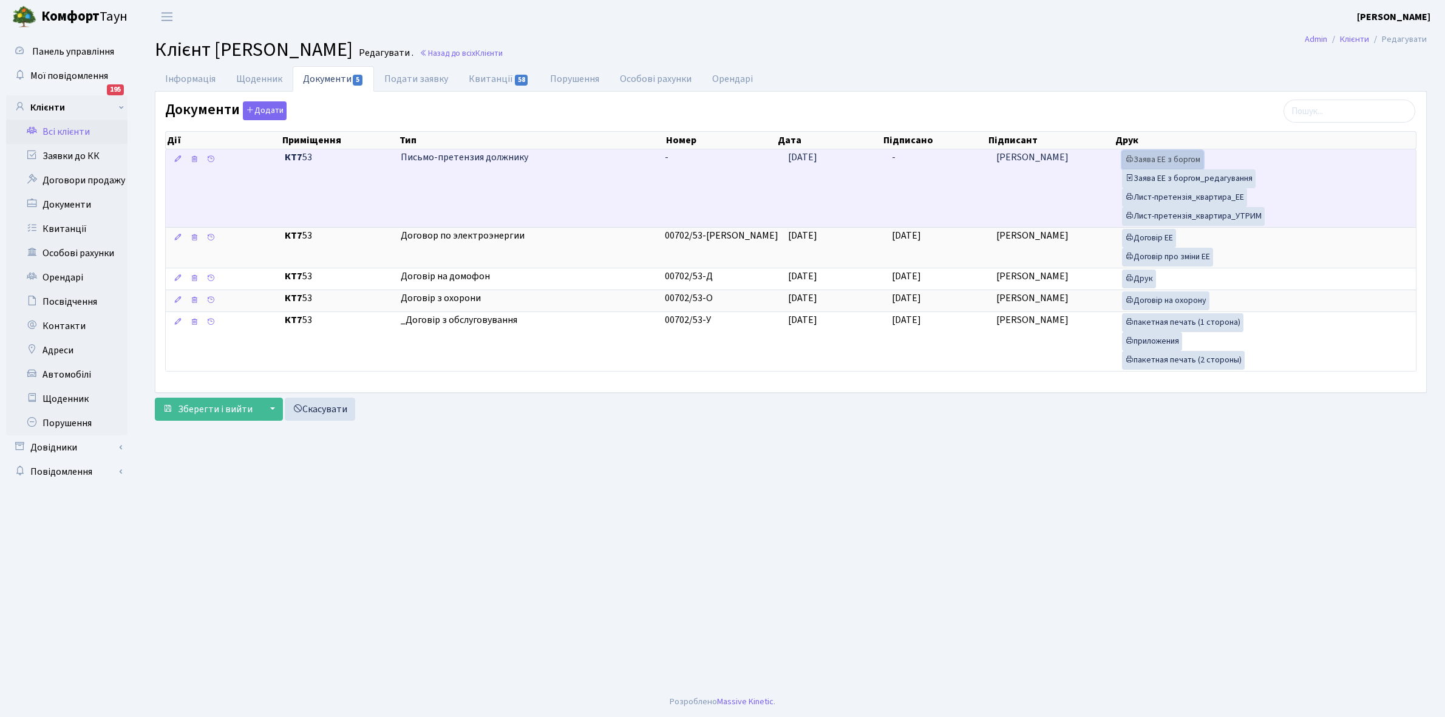
click at [1160, 158] on link "Заява ЕЕ з боргом" at bounding box center [1162, 160] width 81 height 19
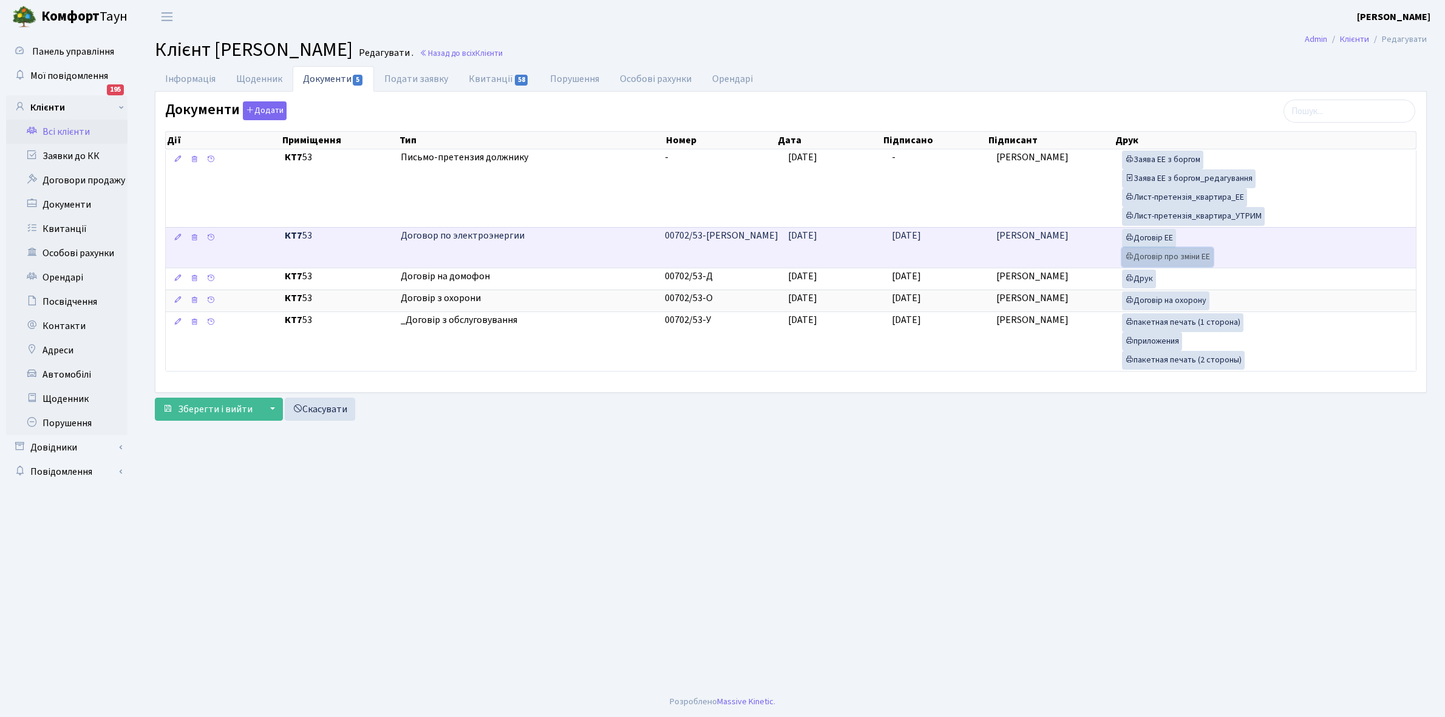
click at [1167, 257] on link "Договір про зміни ЕЕ" at bounding box center [1167, 257] width 91 height 19
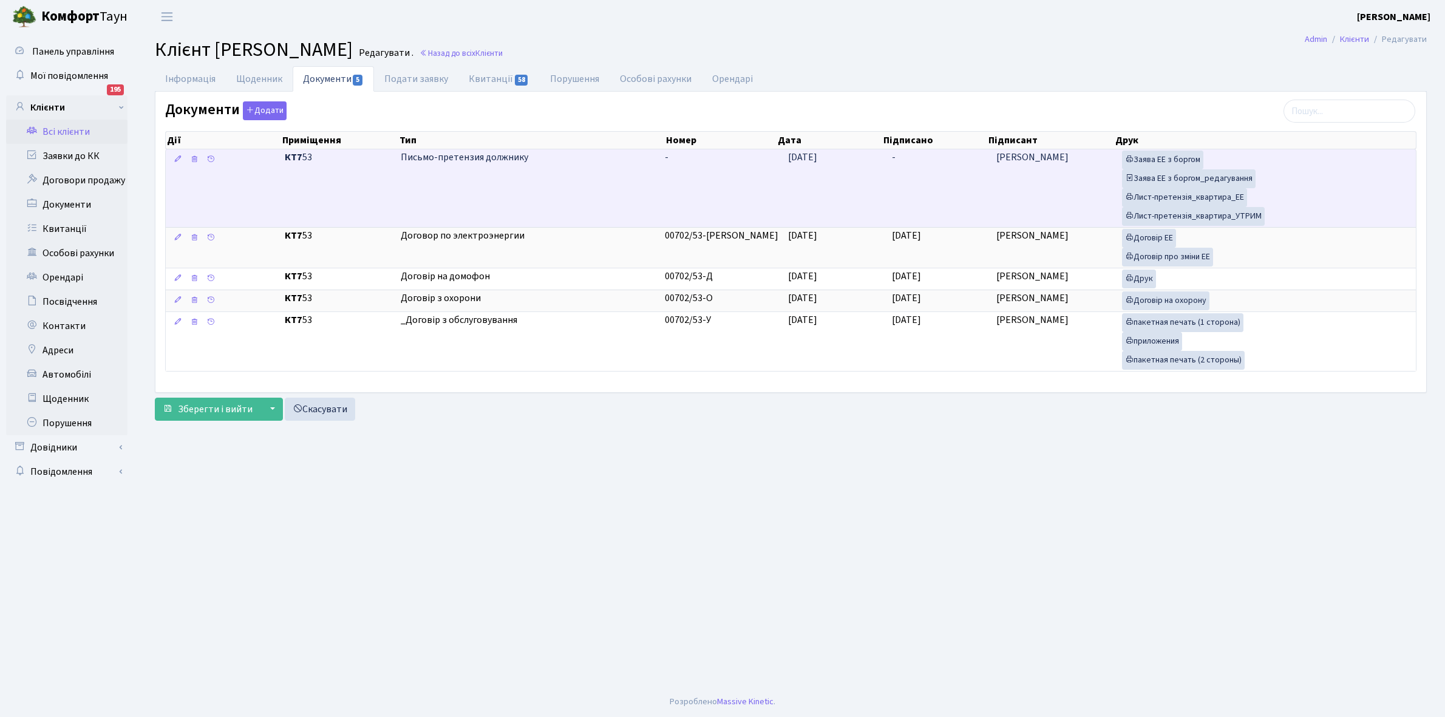
click at [900, 180] on td "-" at bounding box center [939, 188] width 104 height 78
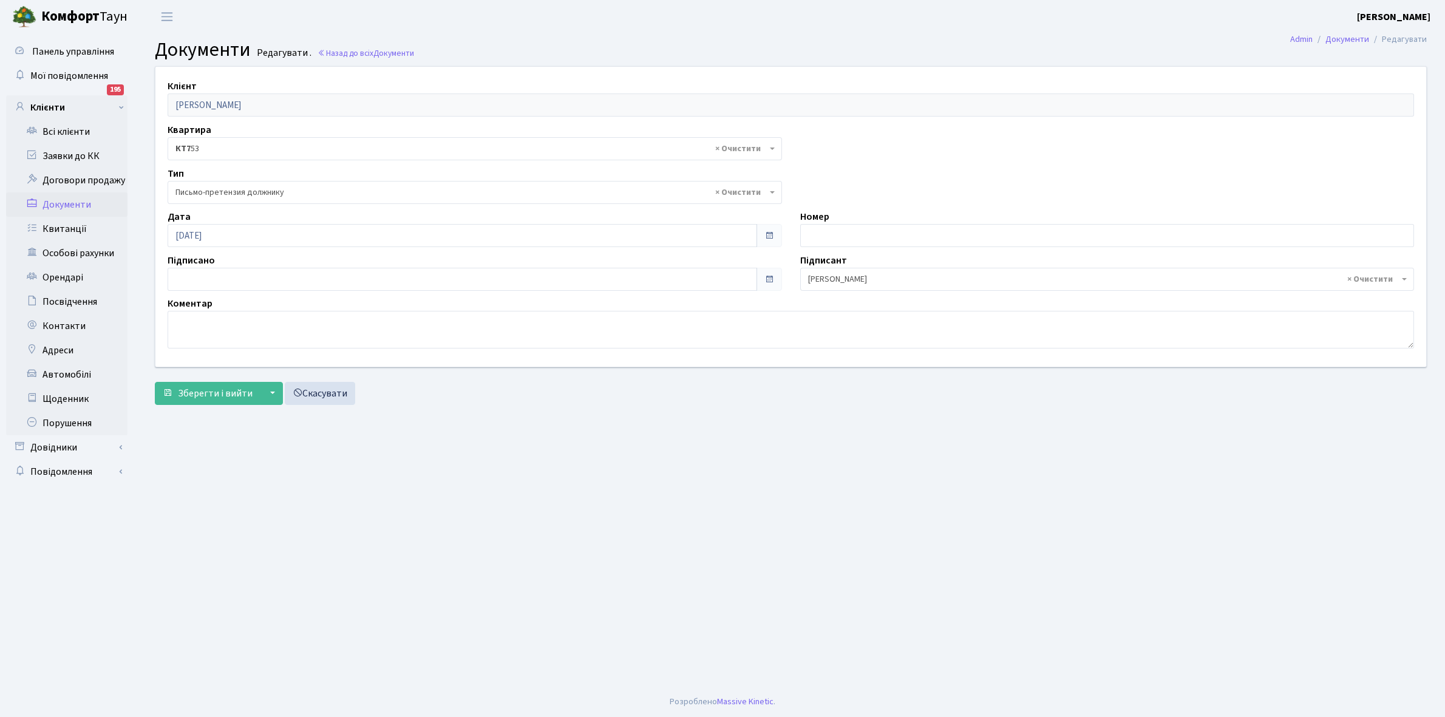
select select "275"
type input "[DATE]"
click at [208, 285] on input "[DATE]" at bounding box center [463, 279] width 590 height 23
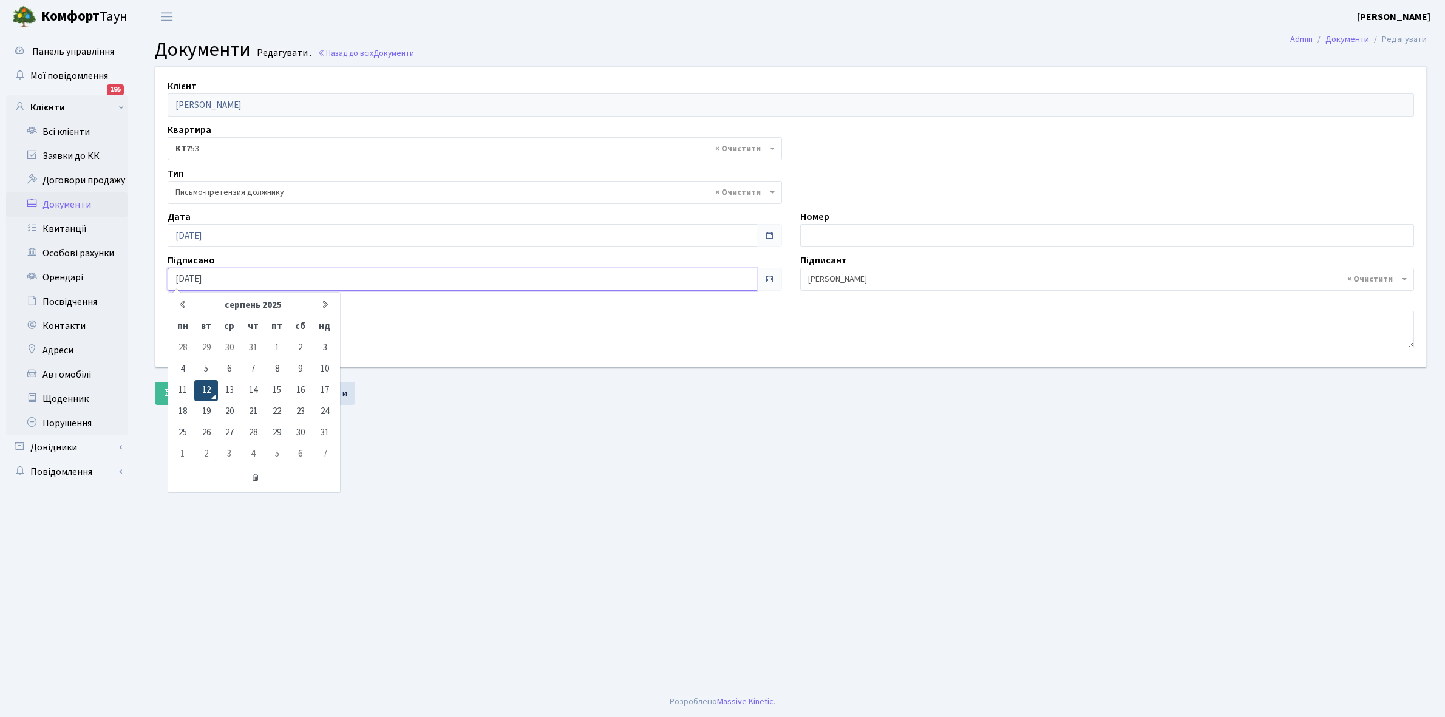
click at [208, 383] on td "12" at bounding box center [205, 390] width 23 height 21
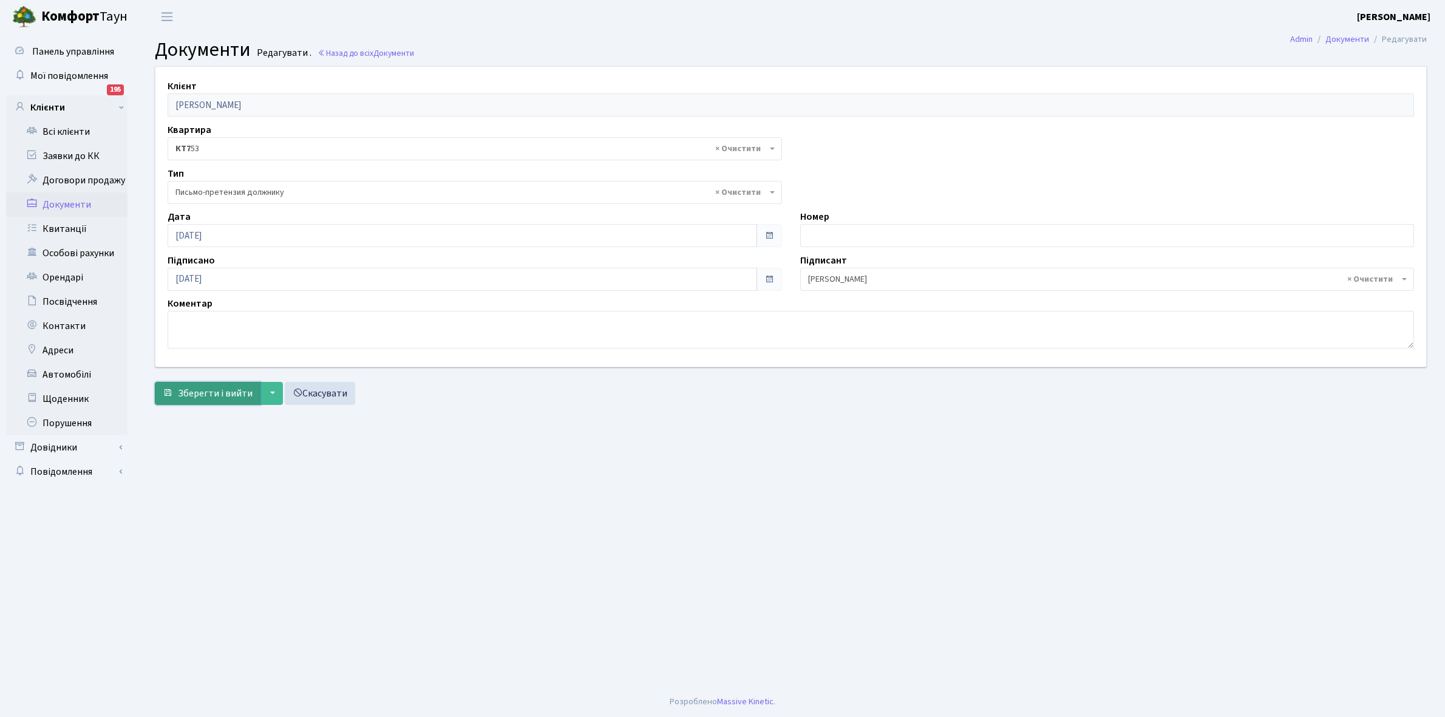
click at [189, 396] on span "Зберегти і вийти" at bounding box center [215, 393] width 75 height 13
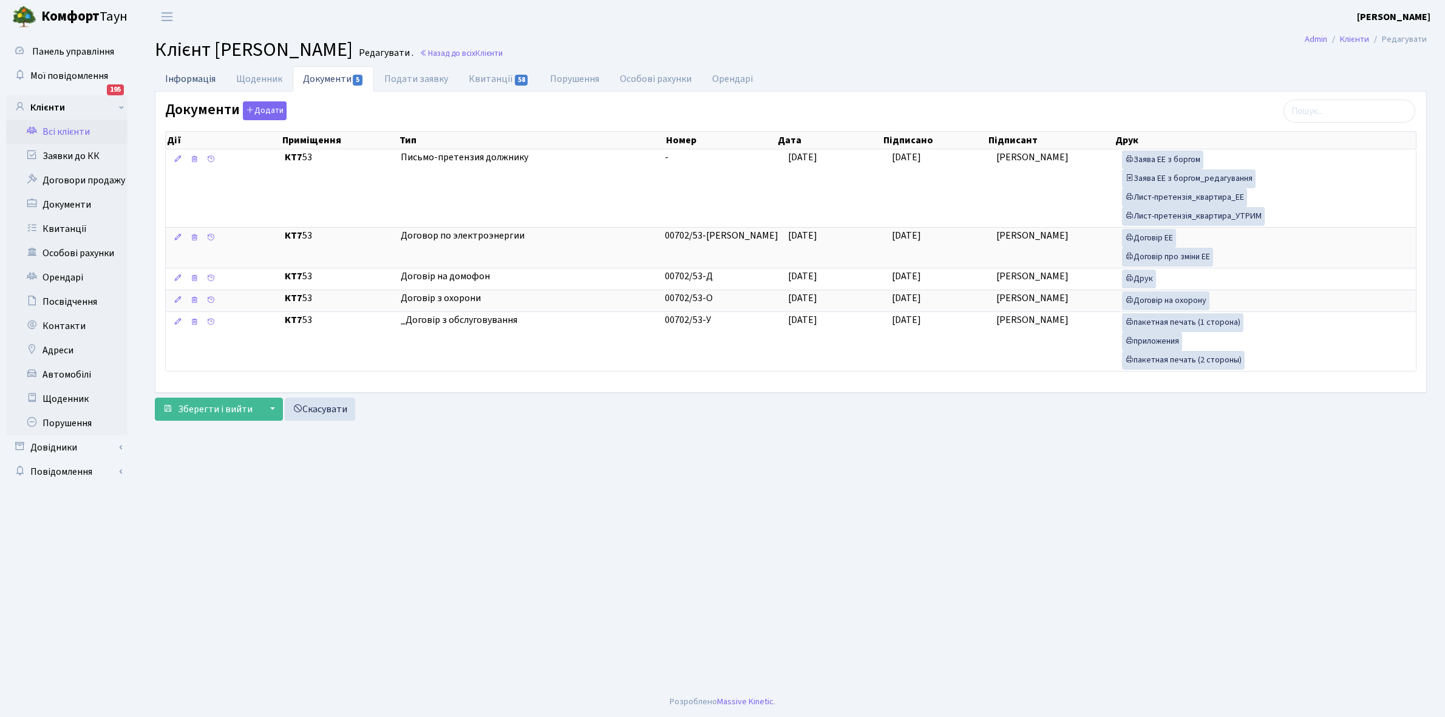
click at [187, 78] on link "Інформація" at bounding box center [190, 78] width 71 height 25
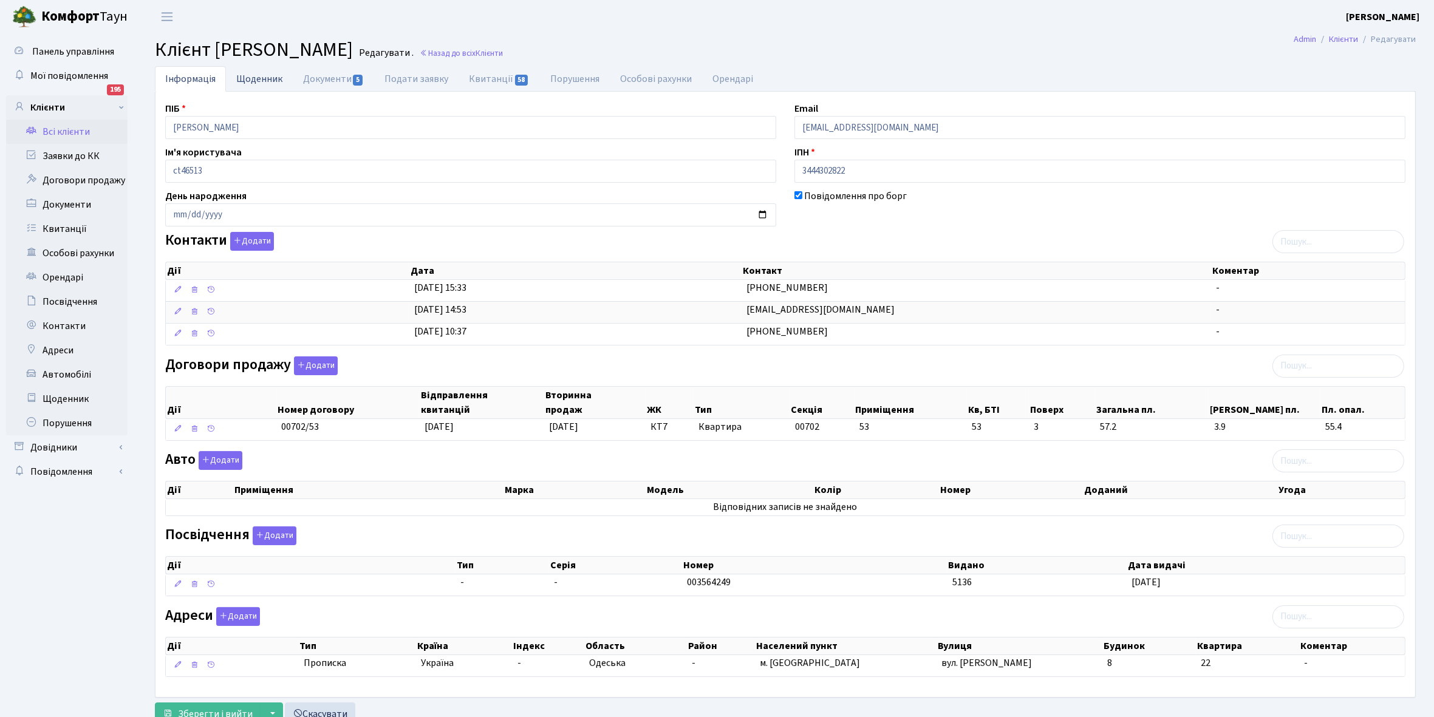
click at [247, 73] on link "Щоденник" at bounding box center [259, 78] width 67 height 25
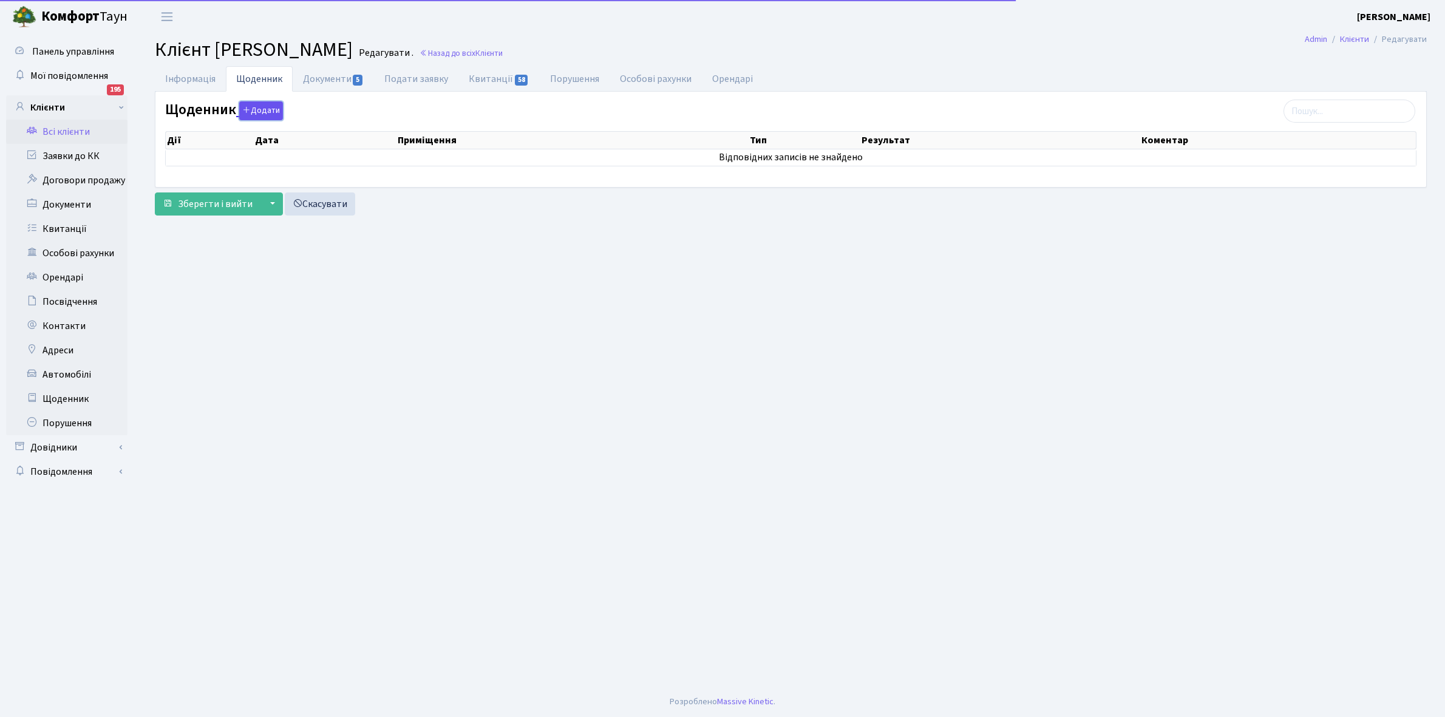
click at [270, 113] on button "Додати" at bounding box center [261, 110] width 44 height 19
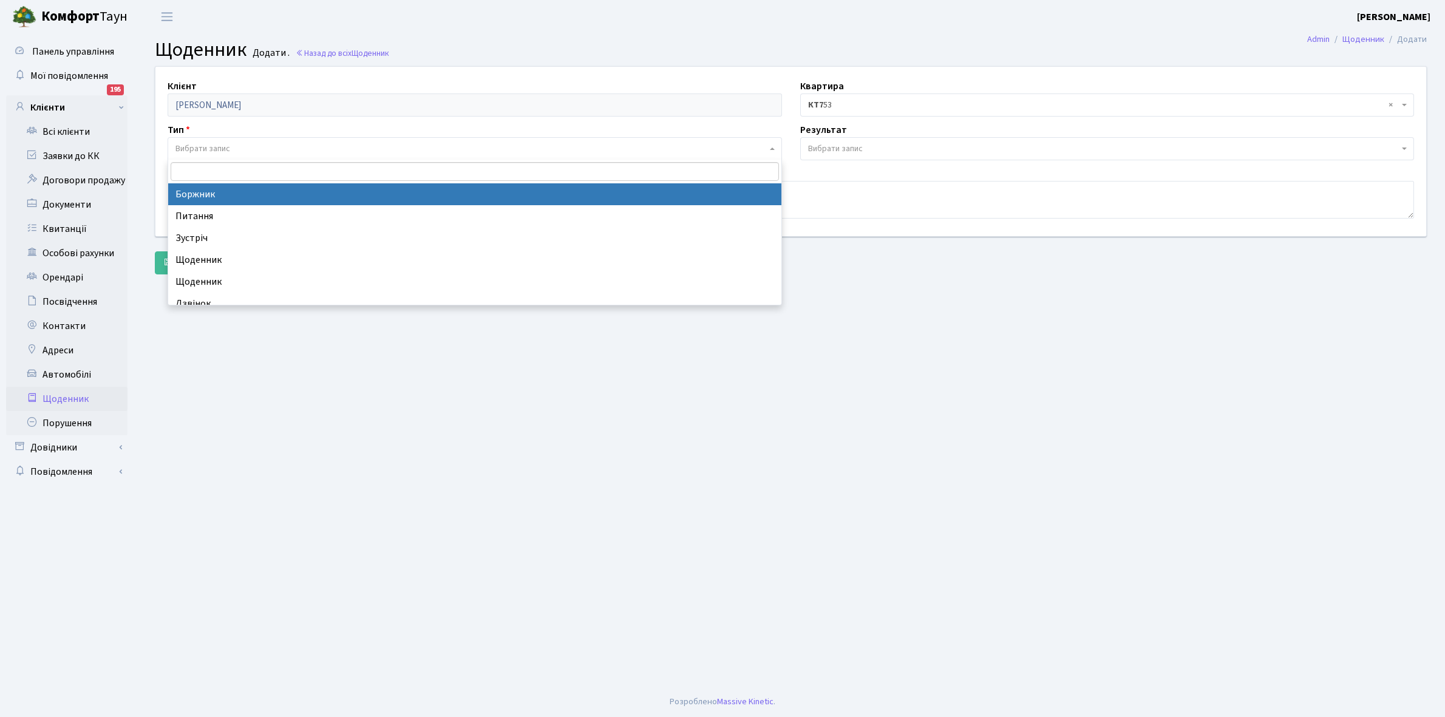
click at [217, 146] on span "Вибрати запис" at bounding box center [202, 149] width 55 height 12
select select "189"
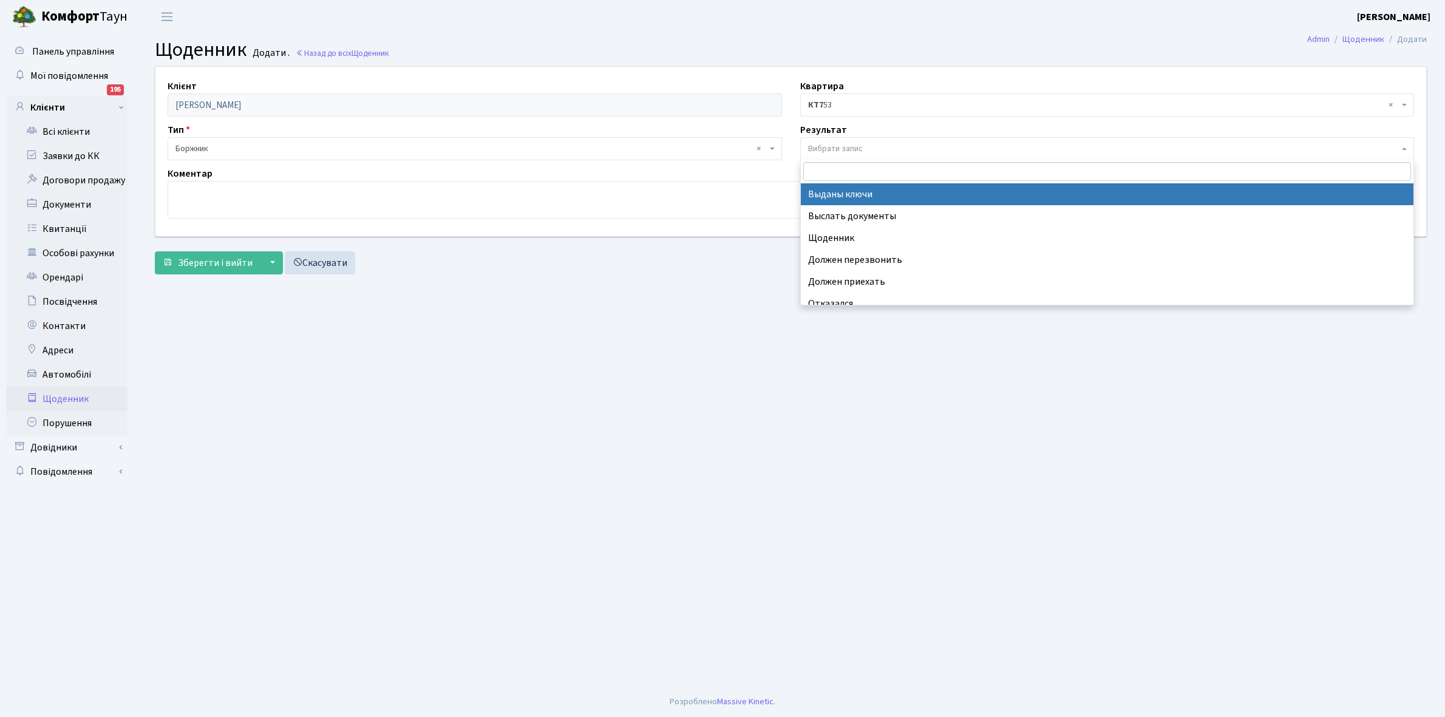
click at [847, 148] on span "Вибрати запис" at bounding box center [835, 149] width 55 height 12
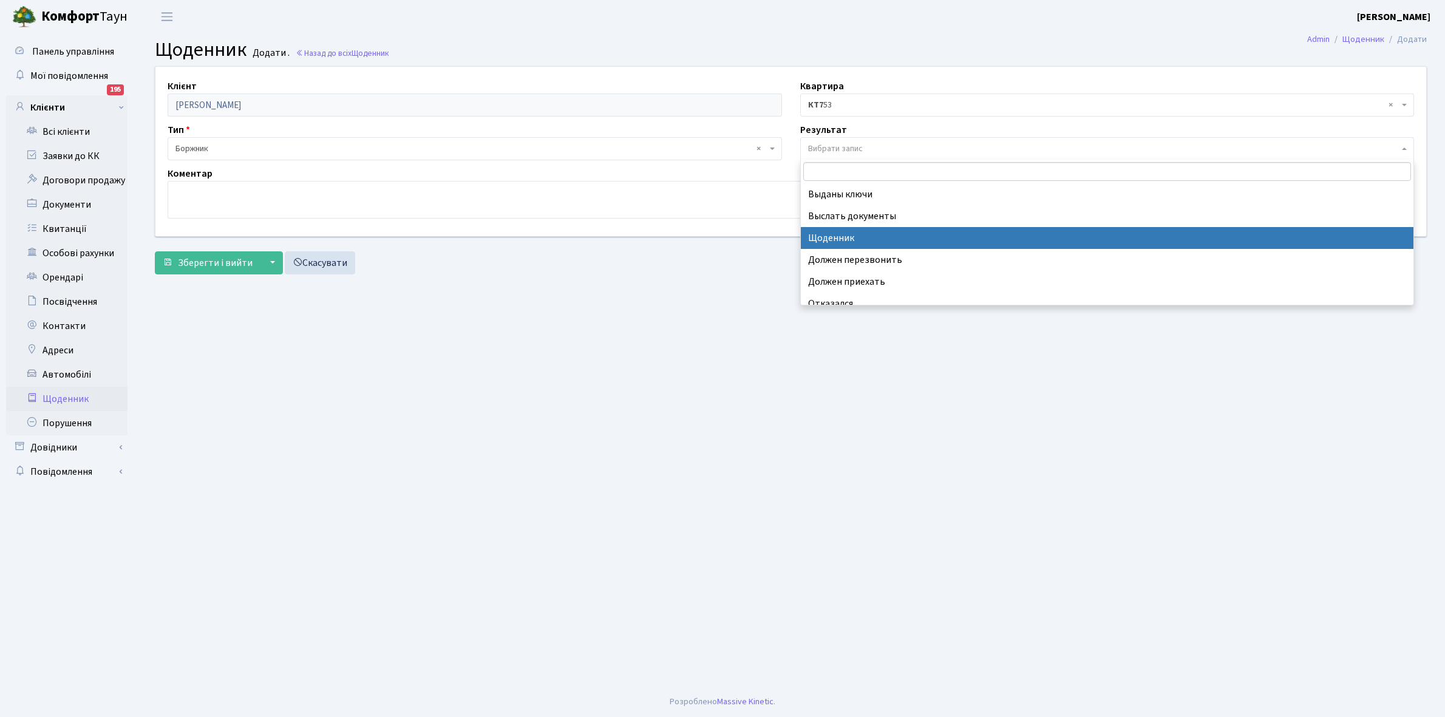
select select "14"
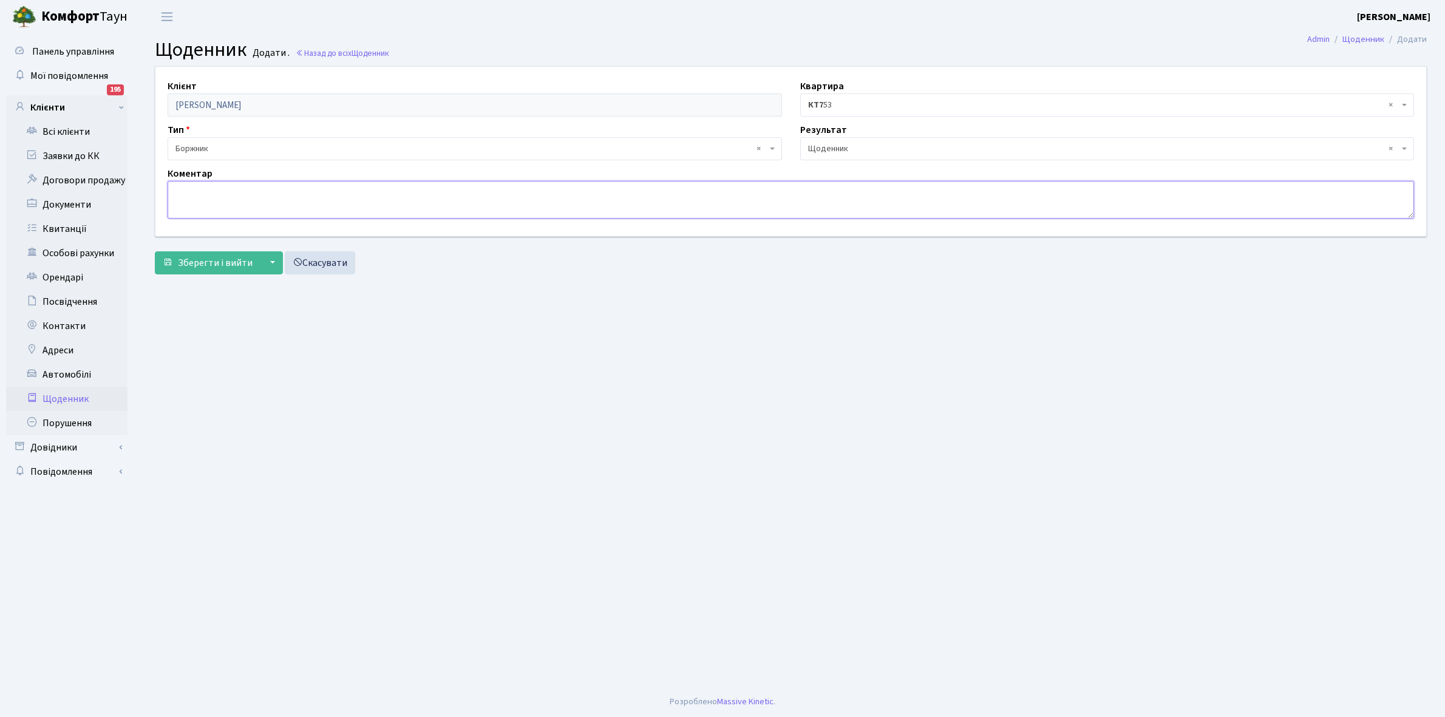
click at [193, 200] on textarea at bounding box center [791, 200] width 1247 height 38
type textarea "Доп.угода+4926,13 , РОЗСТРОЧКА на 3 роки"
click at [216, 259] on span "Зберегти і вийти" at bounding box center [215, 262] width 75 height 13
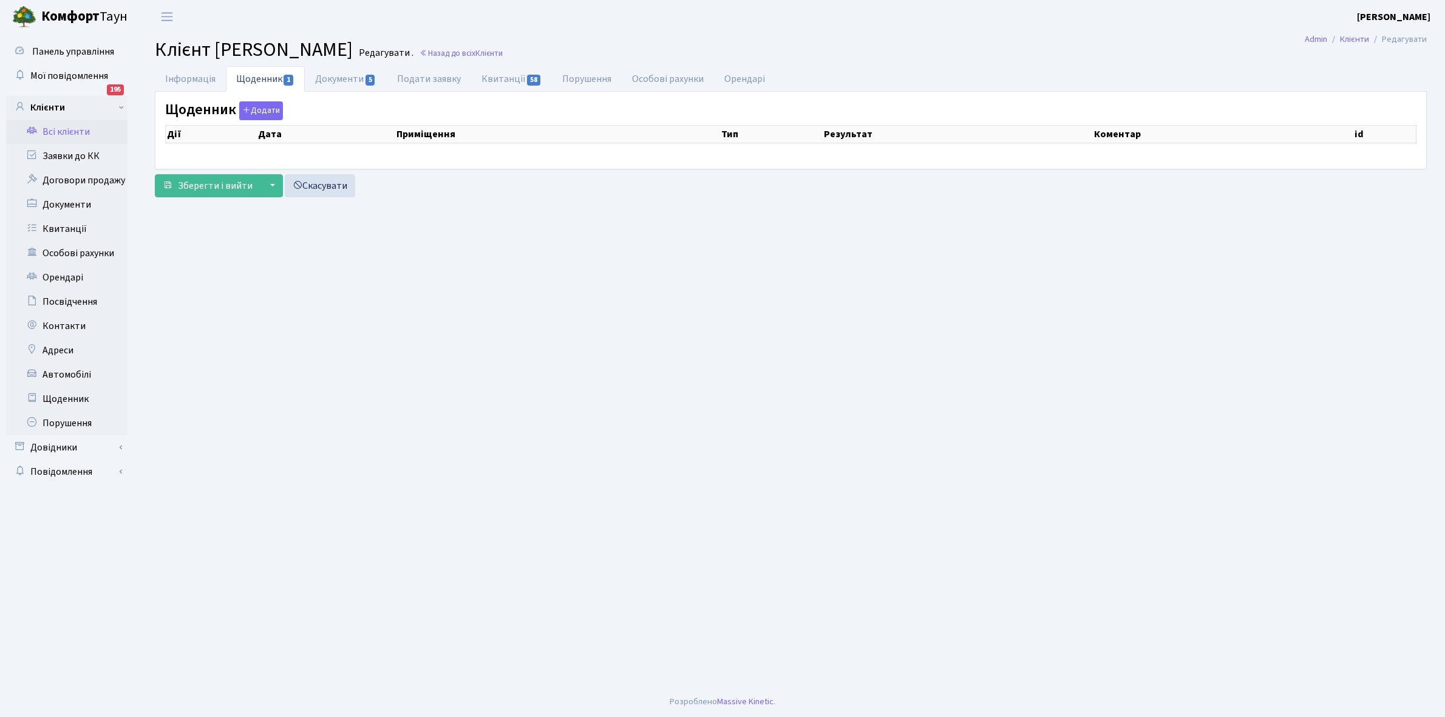
select select "25"
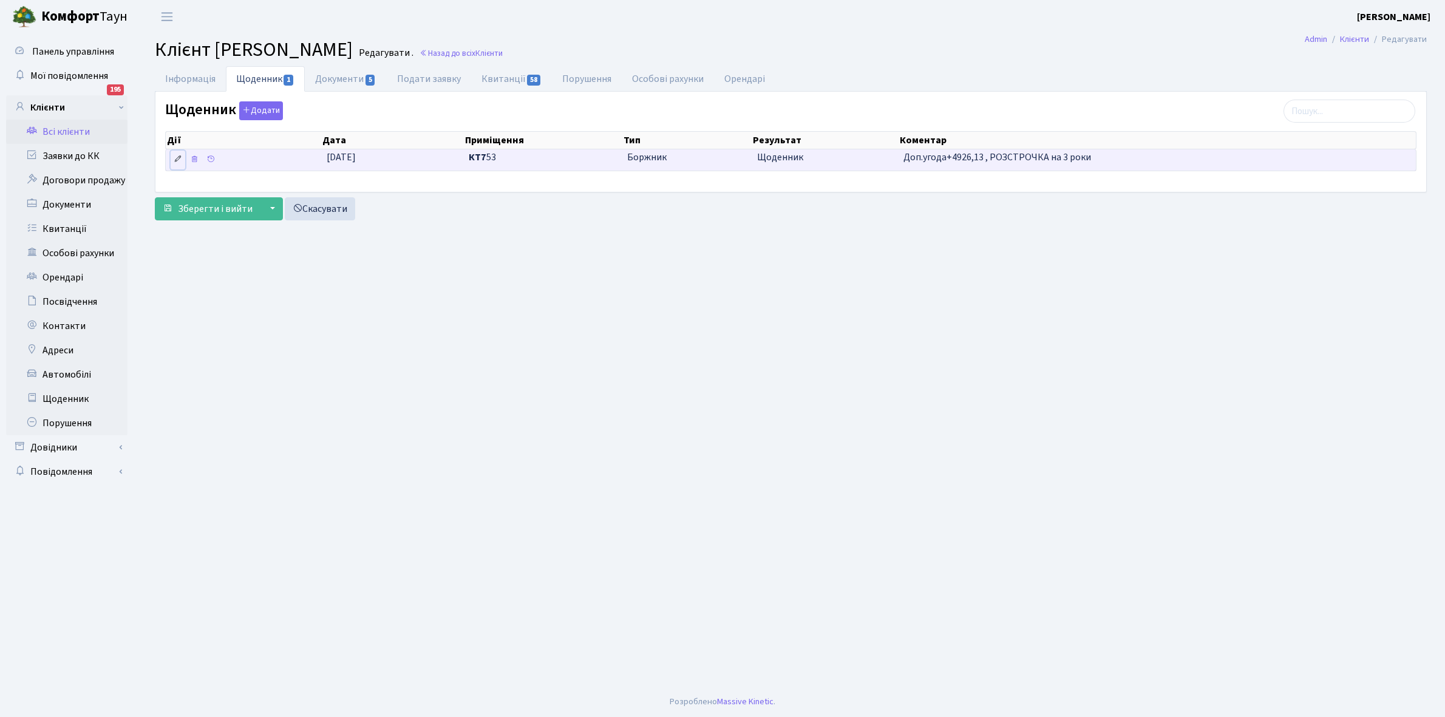
click at [174, 155] on link at bounding box center [178, 160] width 15 height 19
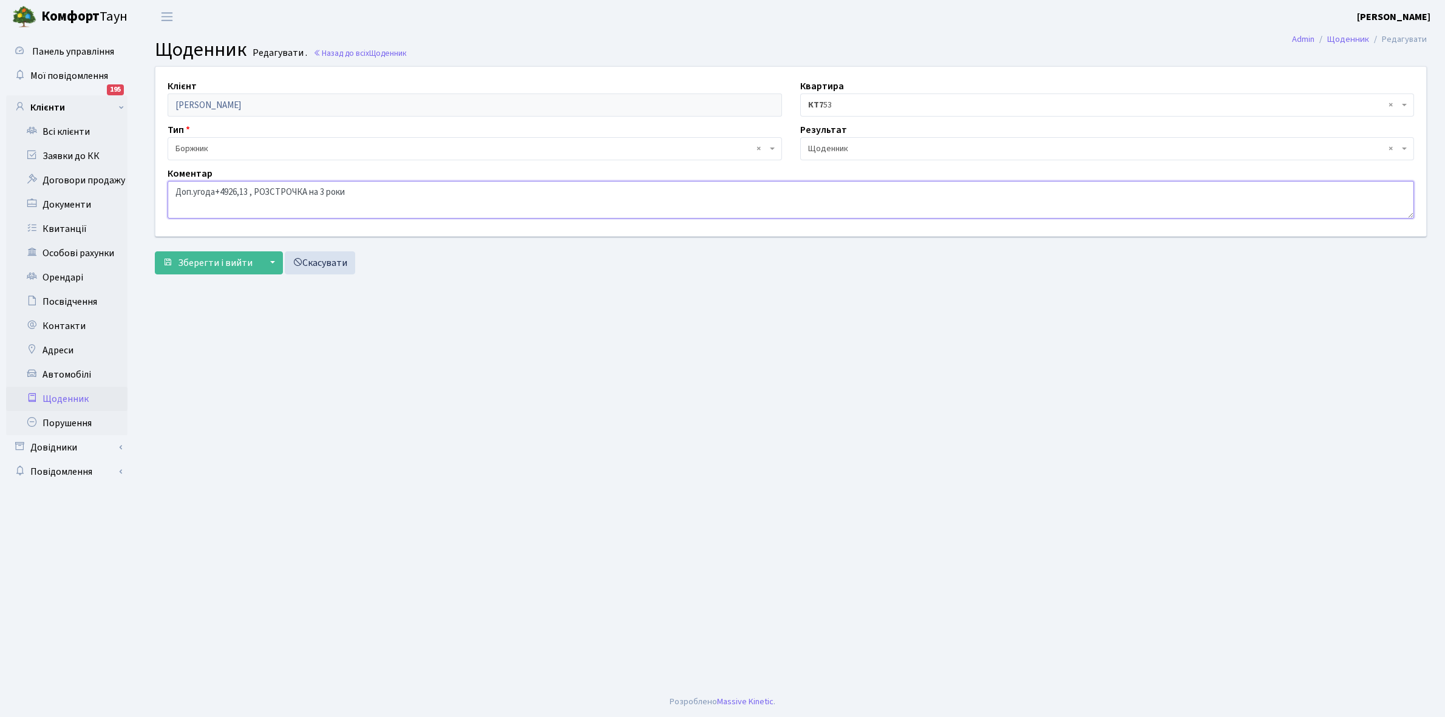
click at [349, 191] on textarea "Доп.угода+4926,13 , РОЗСТРОЧКА на 3 роки" at bounding box center [791, 200] width 1247 height 38
click at [205, 262] on span "Зберегти і вийти" at bounding box center [215, 262] width 75 height 13
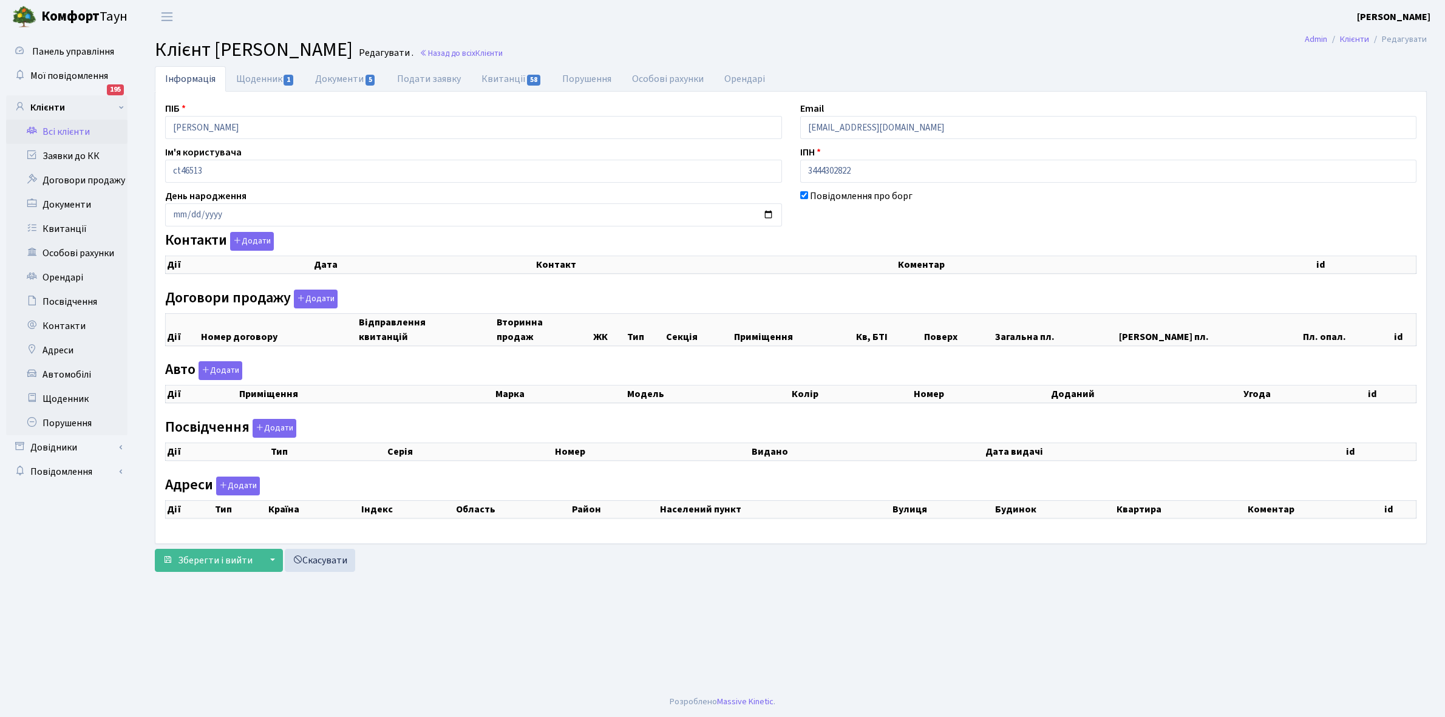
checkbox input "true"
select select "25"
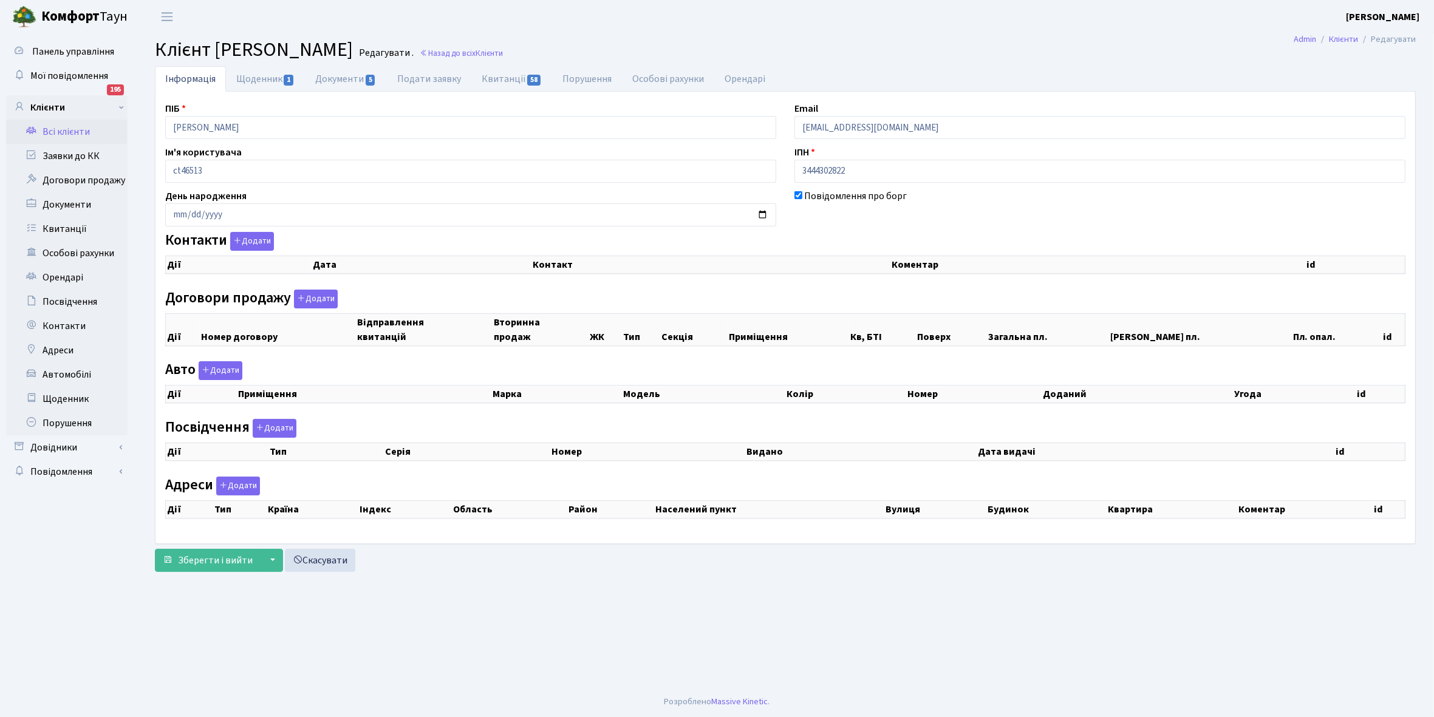
select select "25"
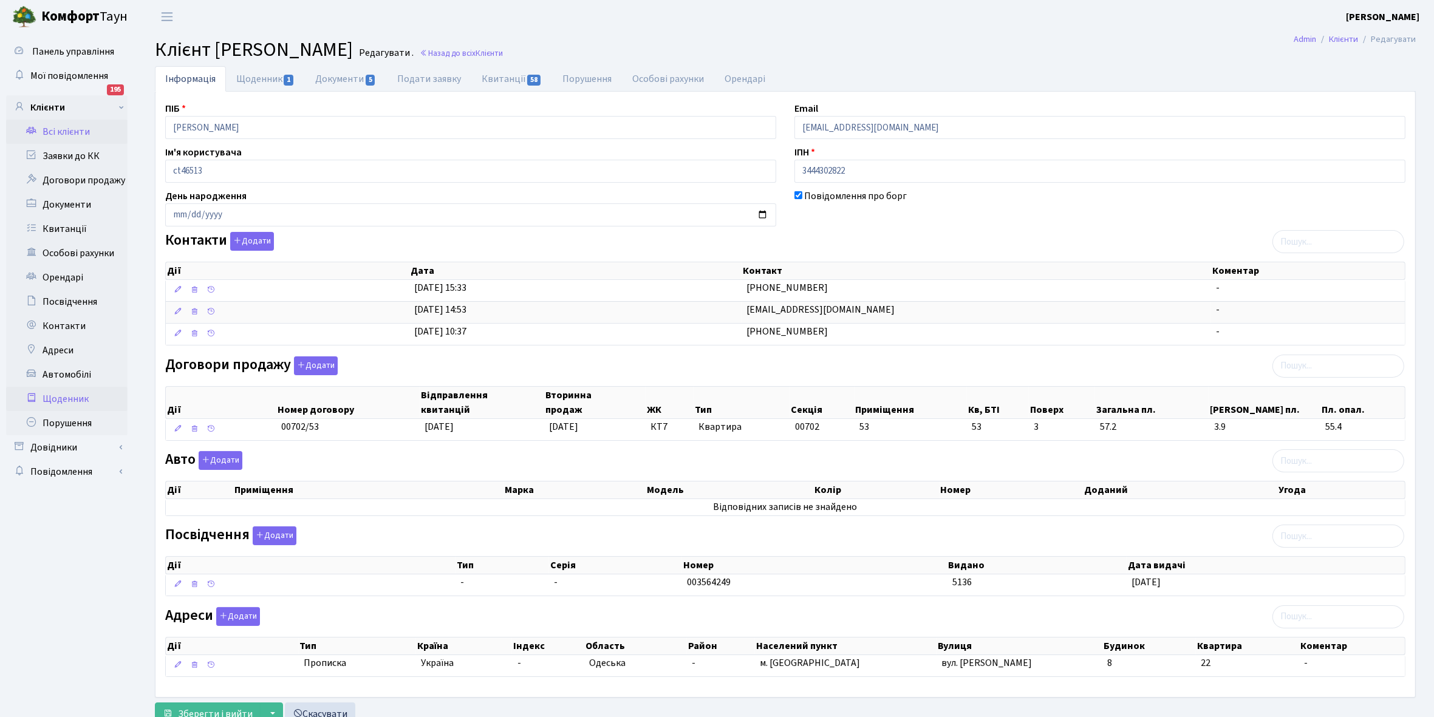
click at [65, 398] on link "Щоденник" at bounding box center [66, 399] width 121 height 24
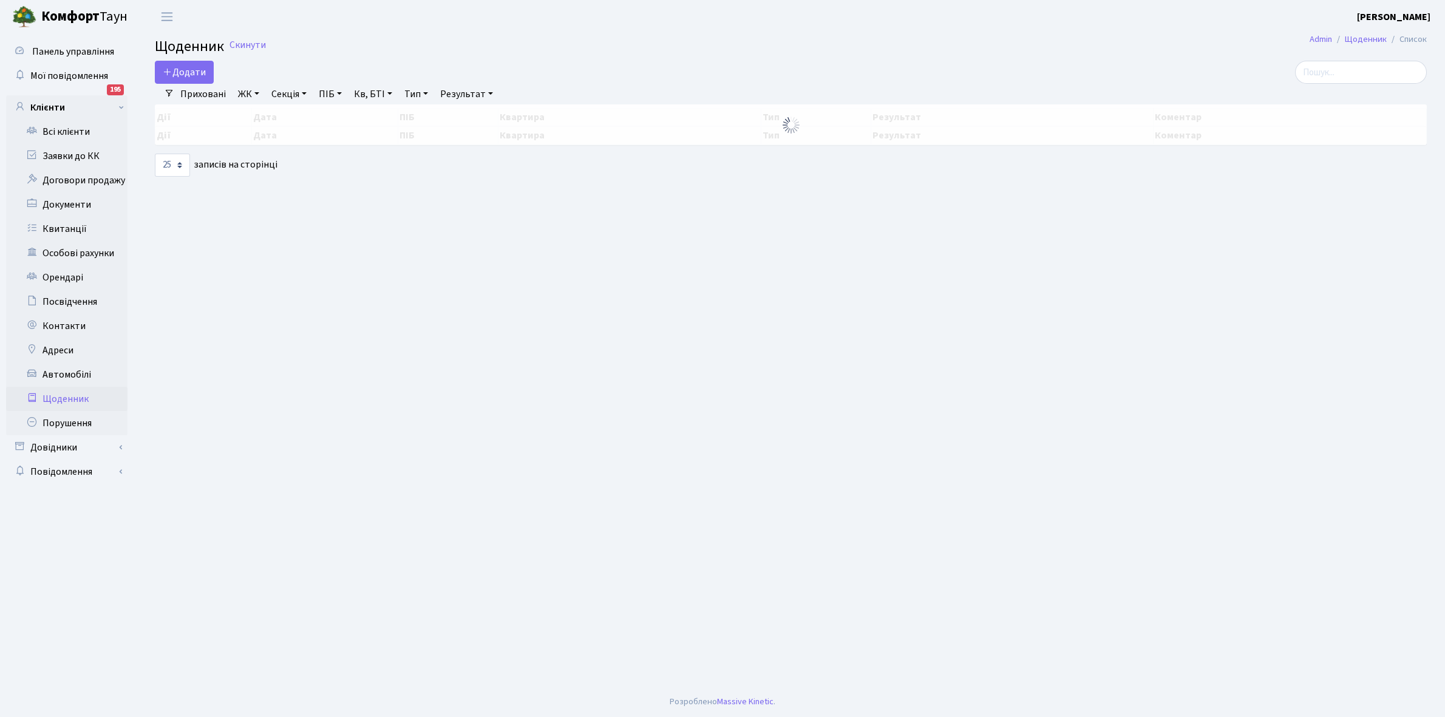
select select "25"
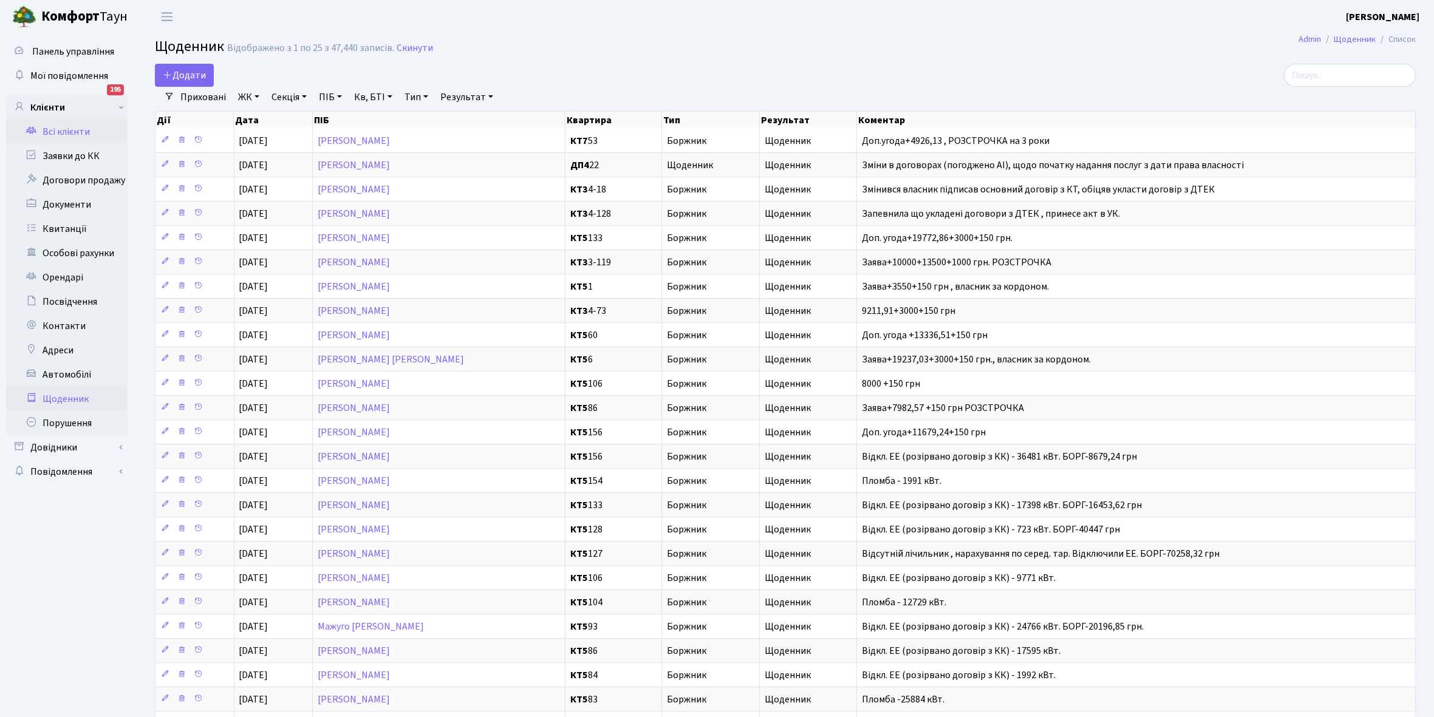
click at [68, 123] on link "Всі клієнти" at bounding box center [66, 132] width 121 height 24
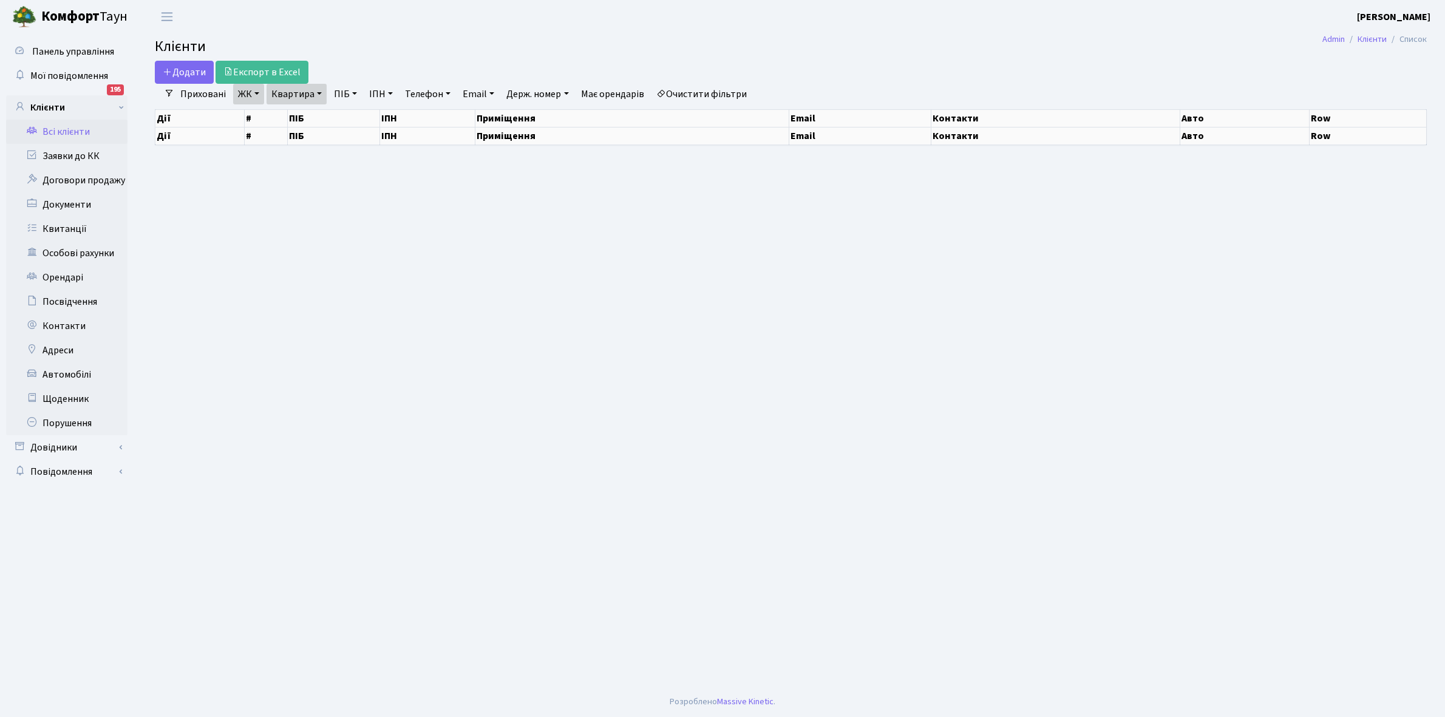
select select "25"
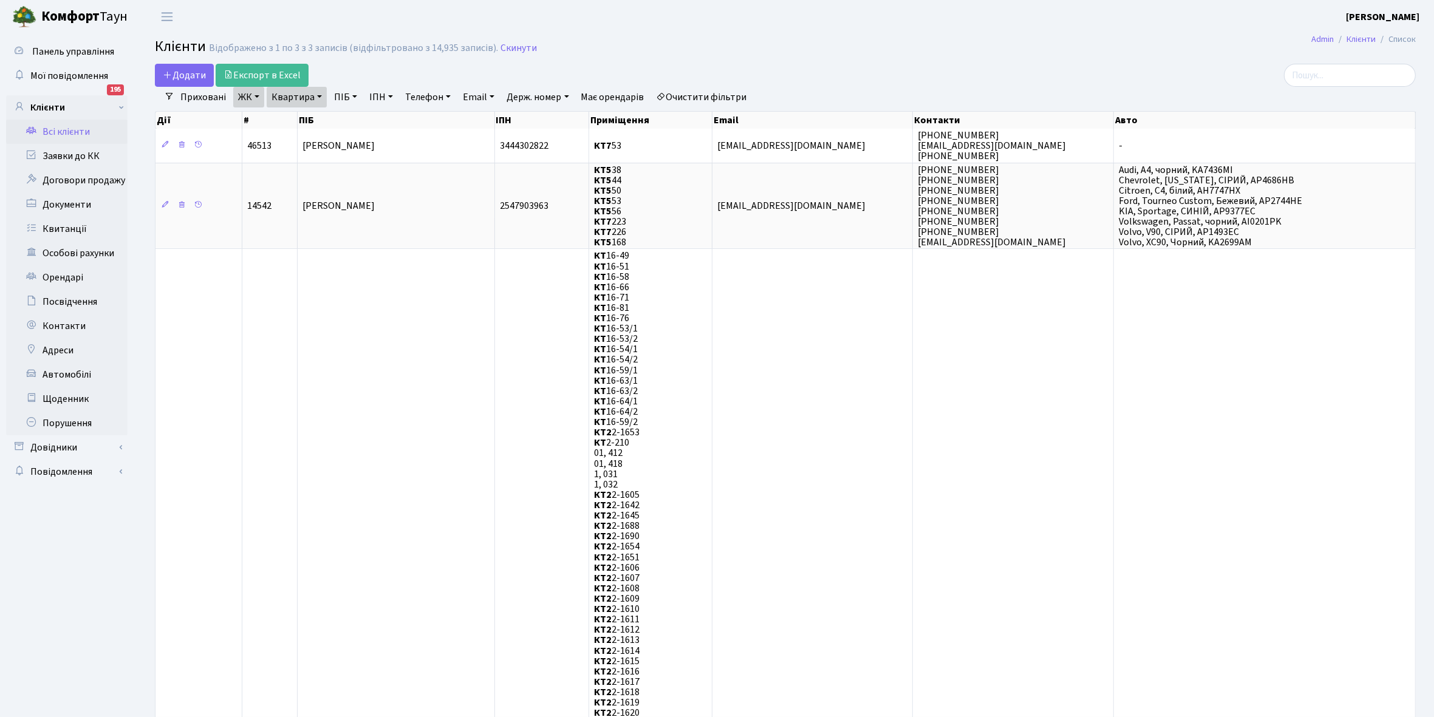
click at [723, 99] on link "Очистити фільтри" at bounding box center [702, 97] width 100 height 21
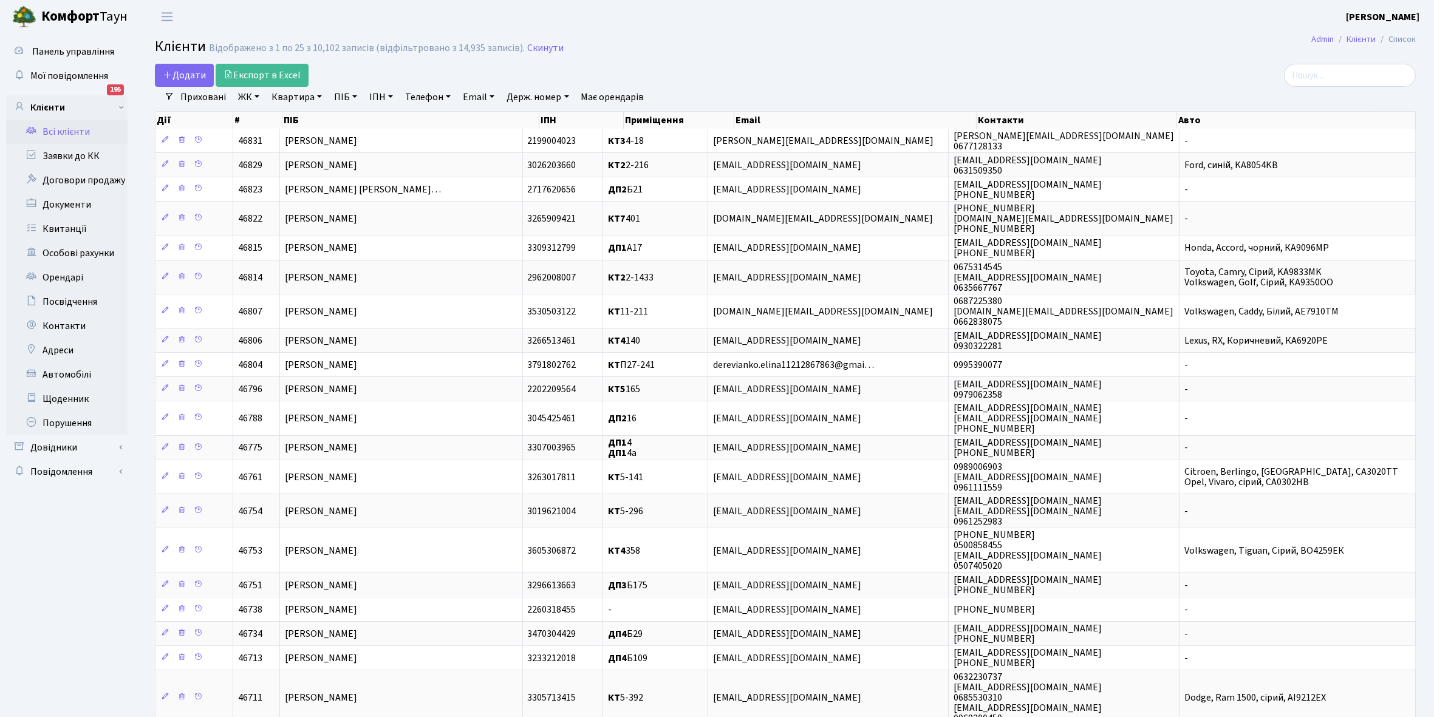
click at [256, 95] on link "ЖК" at bounding box center [248, 97] width 31 height 21
click at [295, 206] on li "КТ7, вул. [PERSON_NAME][STREET_ADDRESS]" at bounding box center [309, 223] width 147 height 35
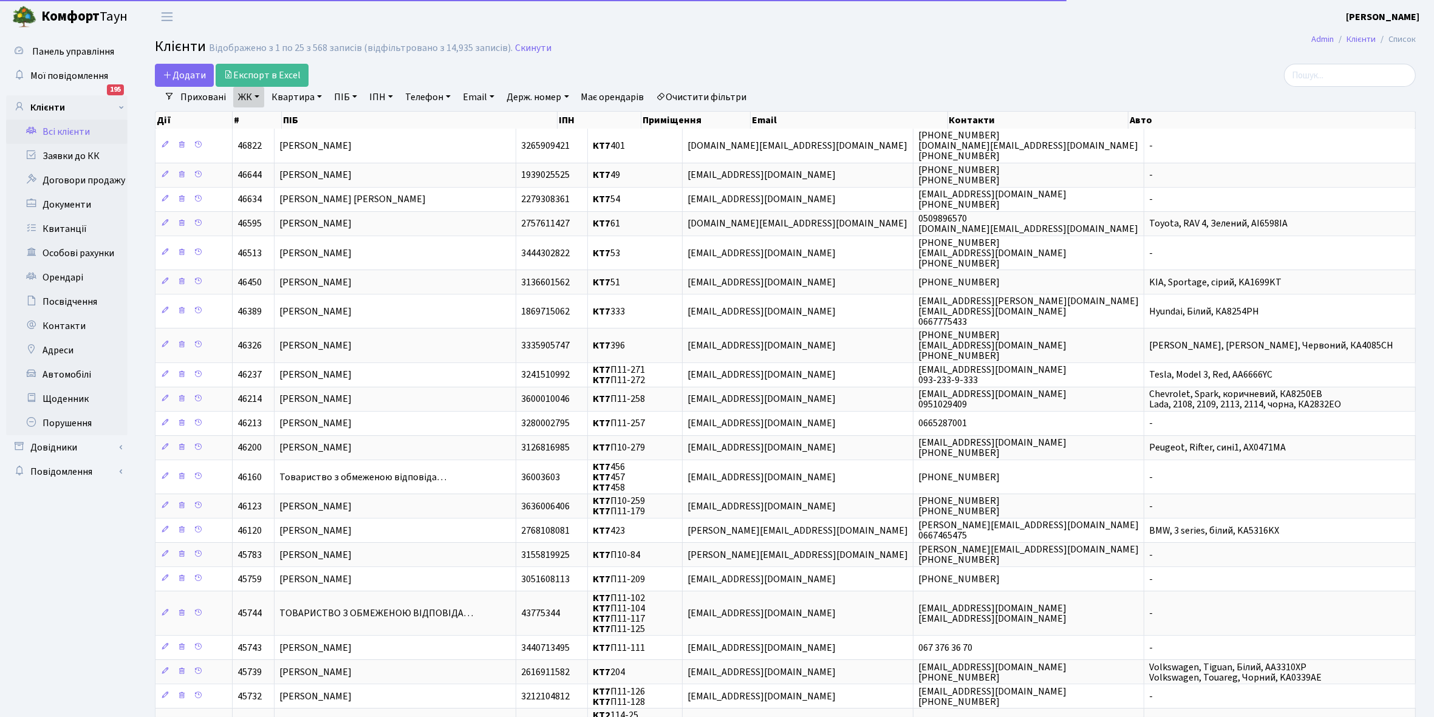
click at [322, 96] on link "Квартира" at bounding box center [297, 97] width 60 height 21
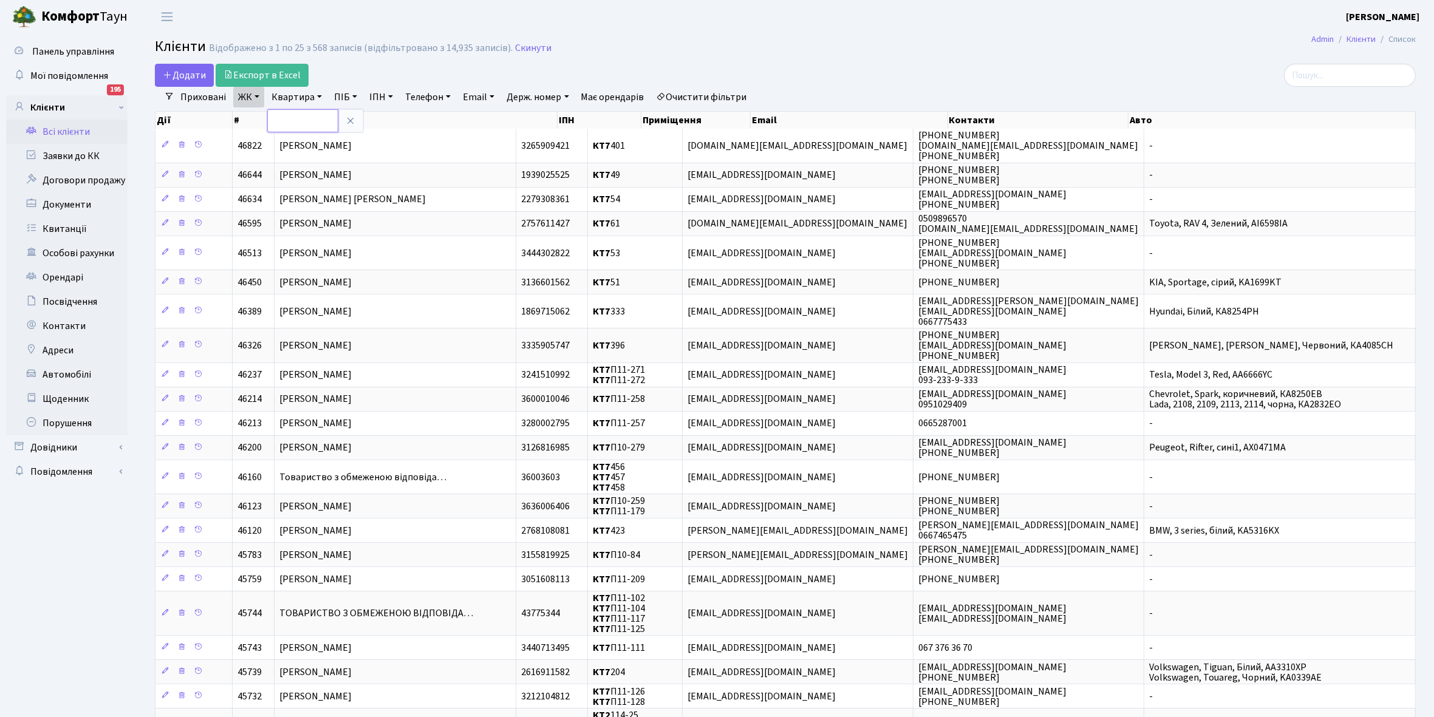
click at [293, 123] on input "text" at bounding box center [302, 120] width 71 height 23
type input "4"
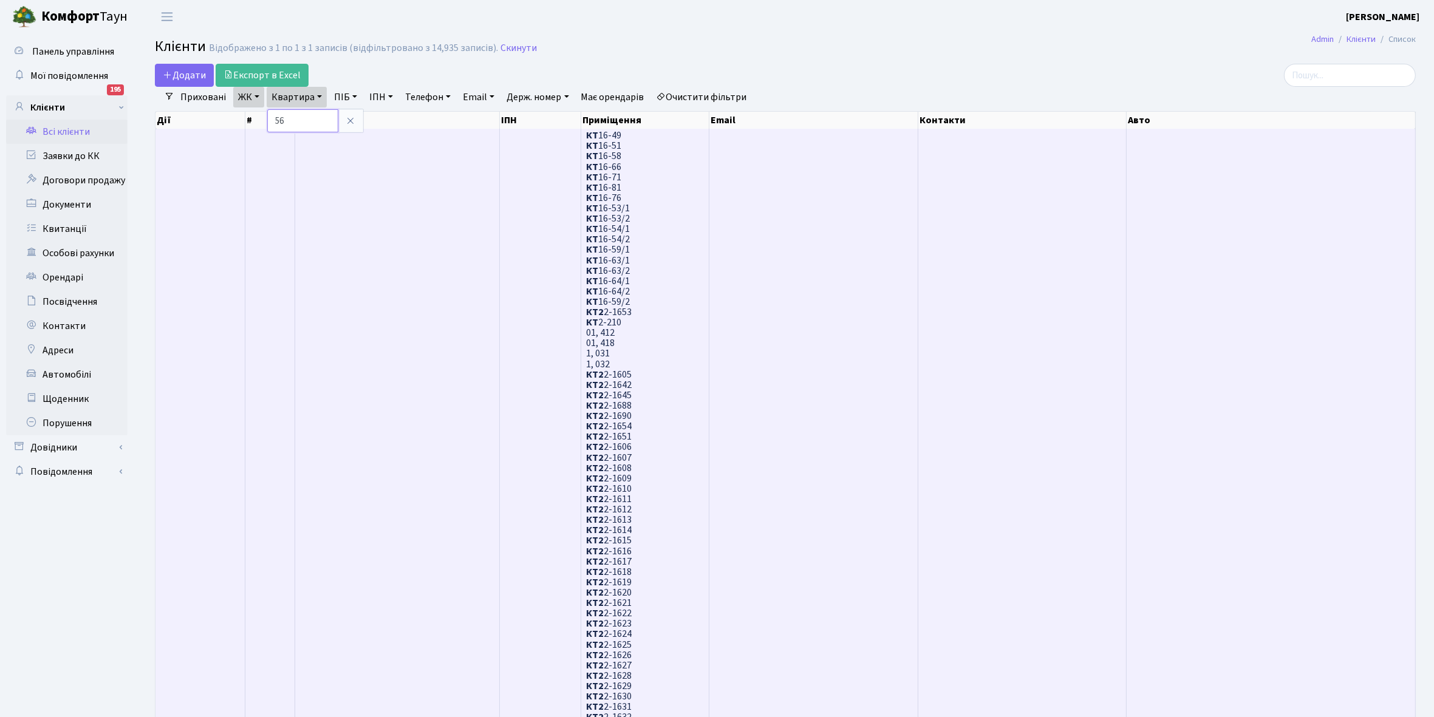
type input "56"
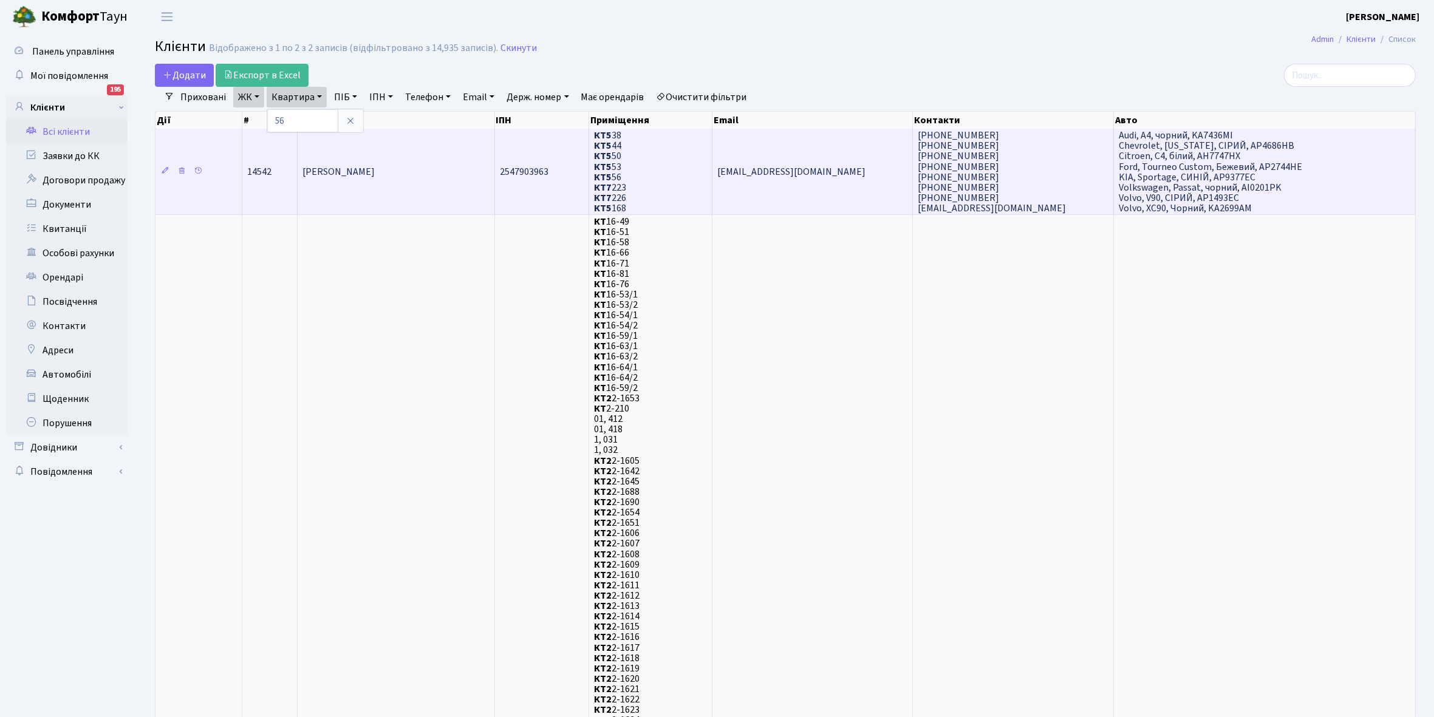
click at [383, 183] on td "[PERSON_NAME]" at bounding box center [396, 172] width 197 height 86
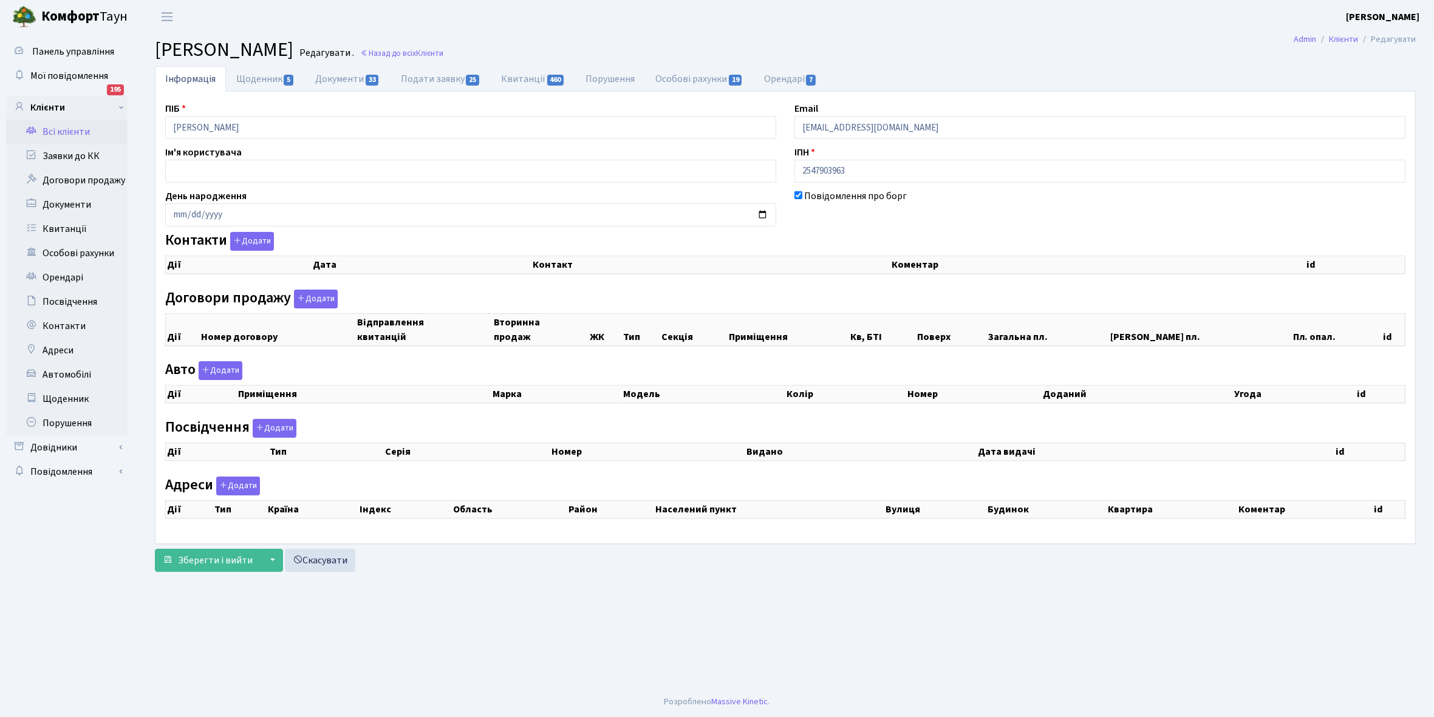
checkbox input "true"
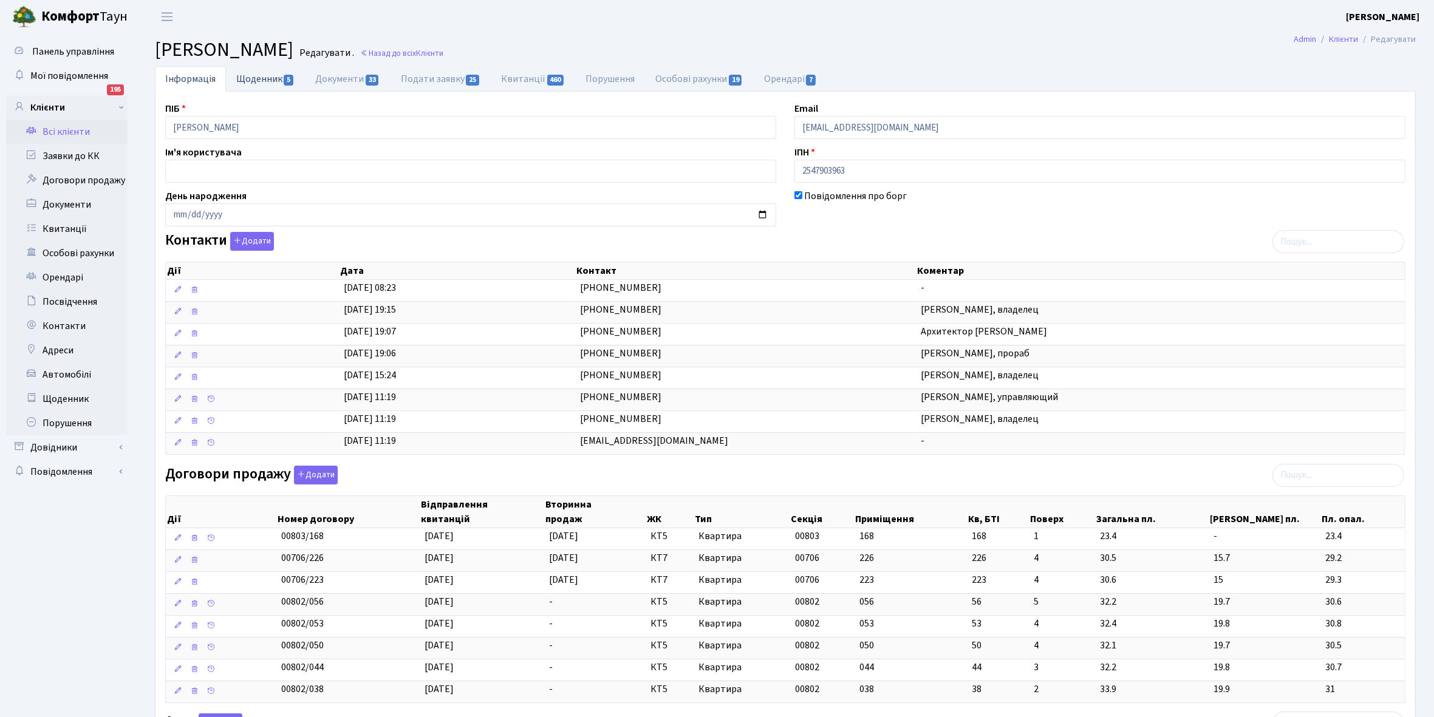
click at [259, 81] on link "Щоденник 5" at bounding box center [265, 78] width 79 height 25
select select "25"
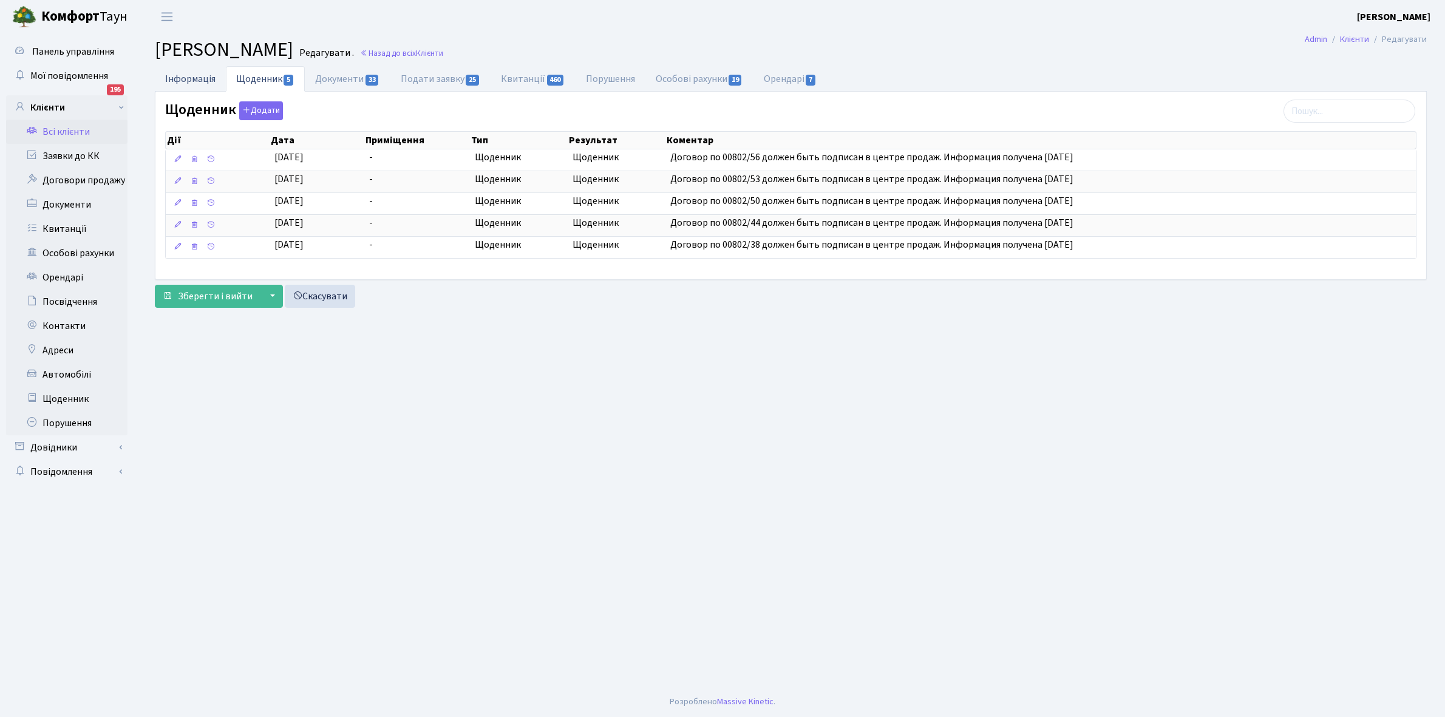
click at [183, 79] on link "Інформація" at bounding box center [190, 78] width 71 height 25
